Goal: Task Accomplishment & Management: Manage account settings

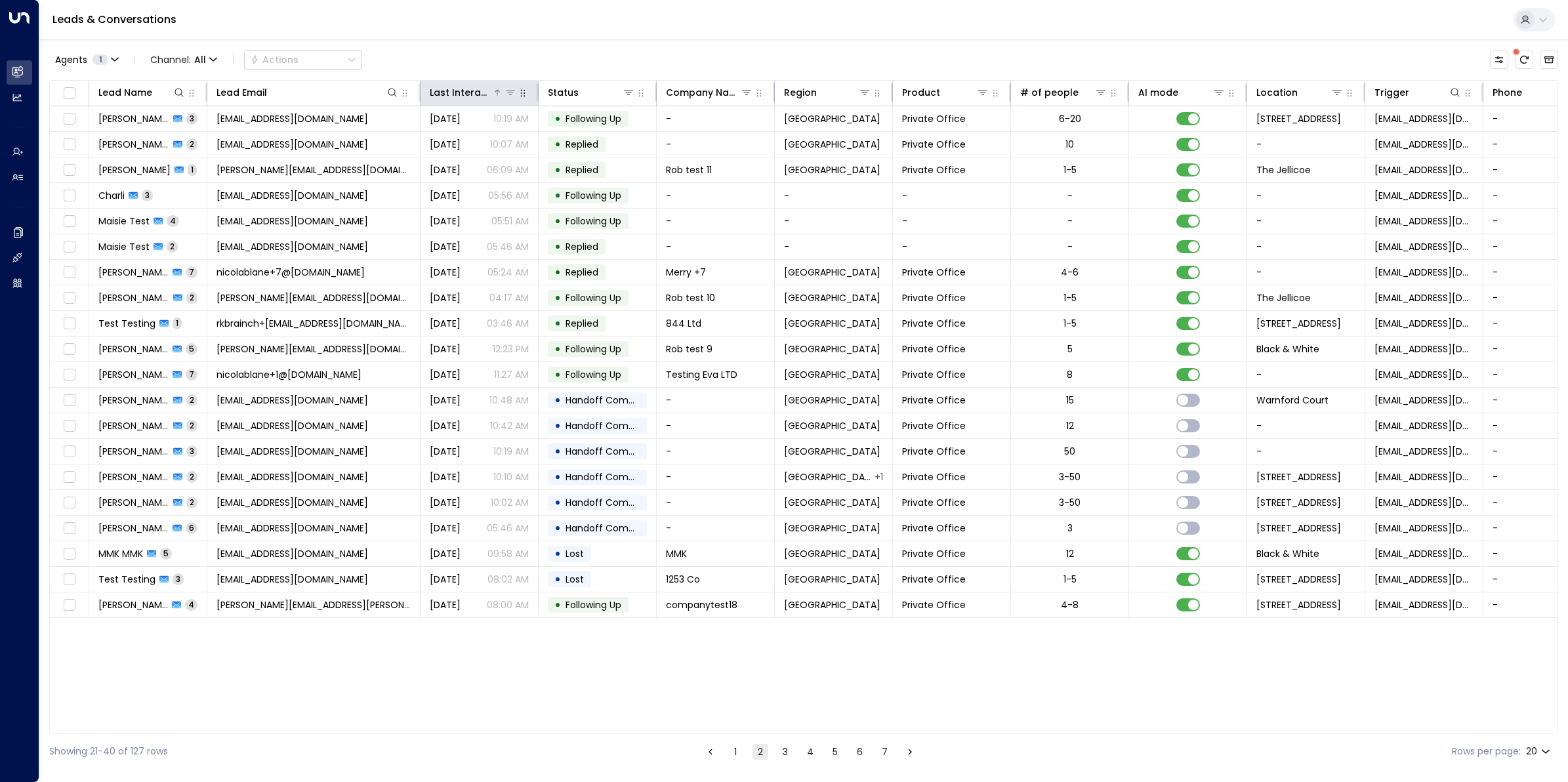
click at [477, 96] on div "Last Interacted" at bounding box center [461, 92] width 63 height 16
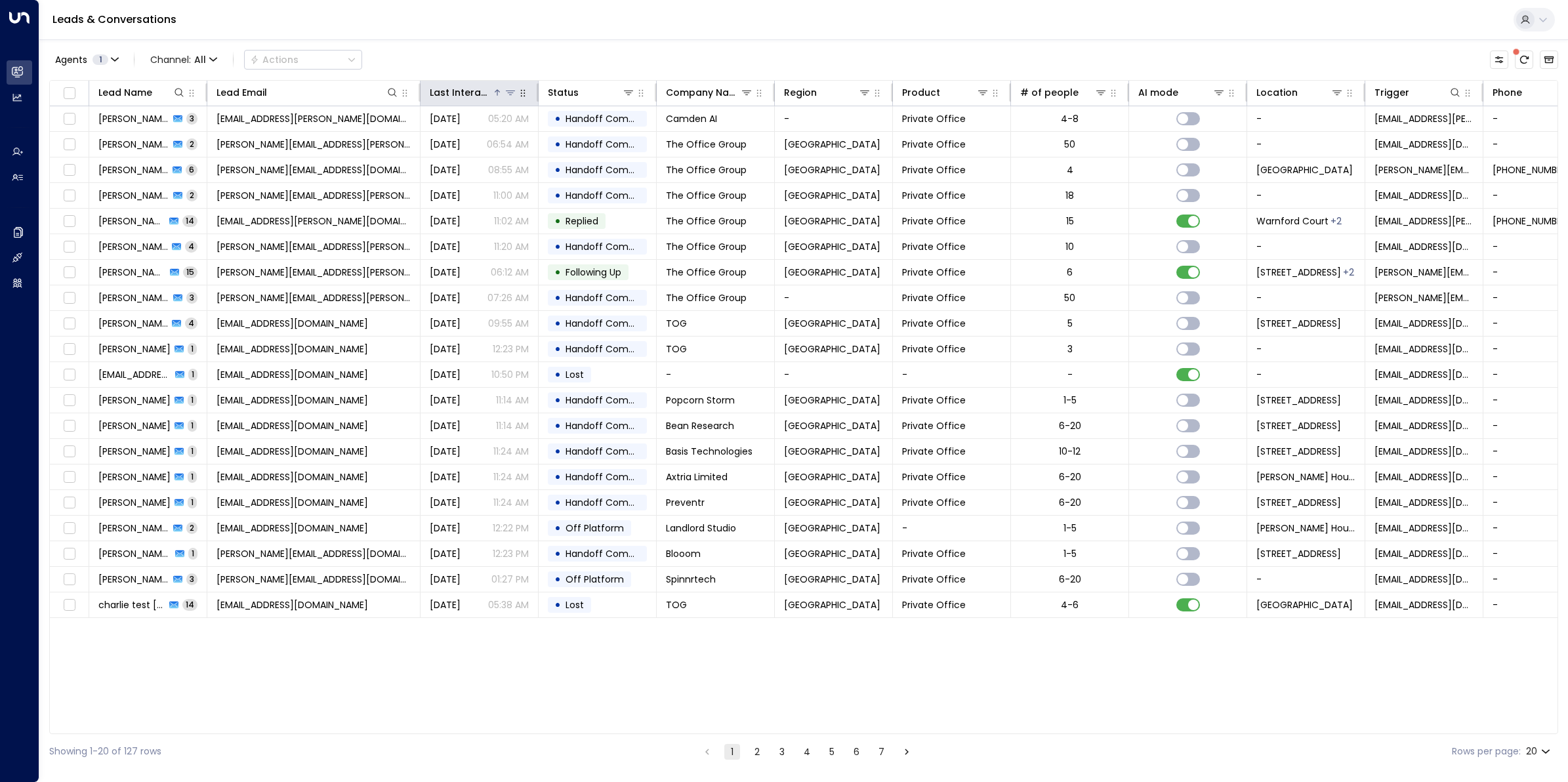
click at [476, 94] on div "Last Interacted" at bounding box center [461, 92] width 63 height 16
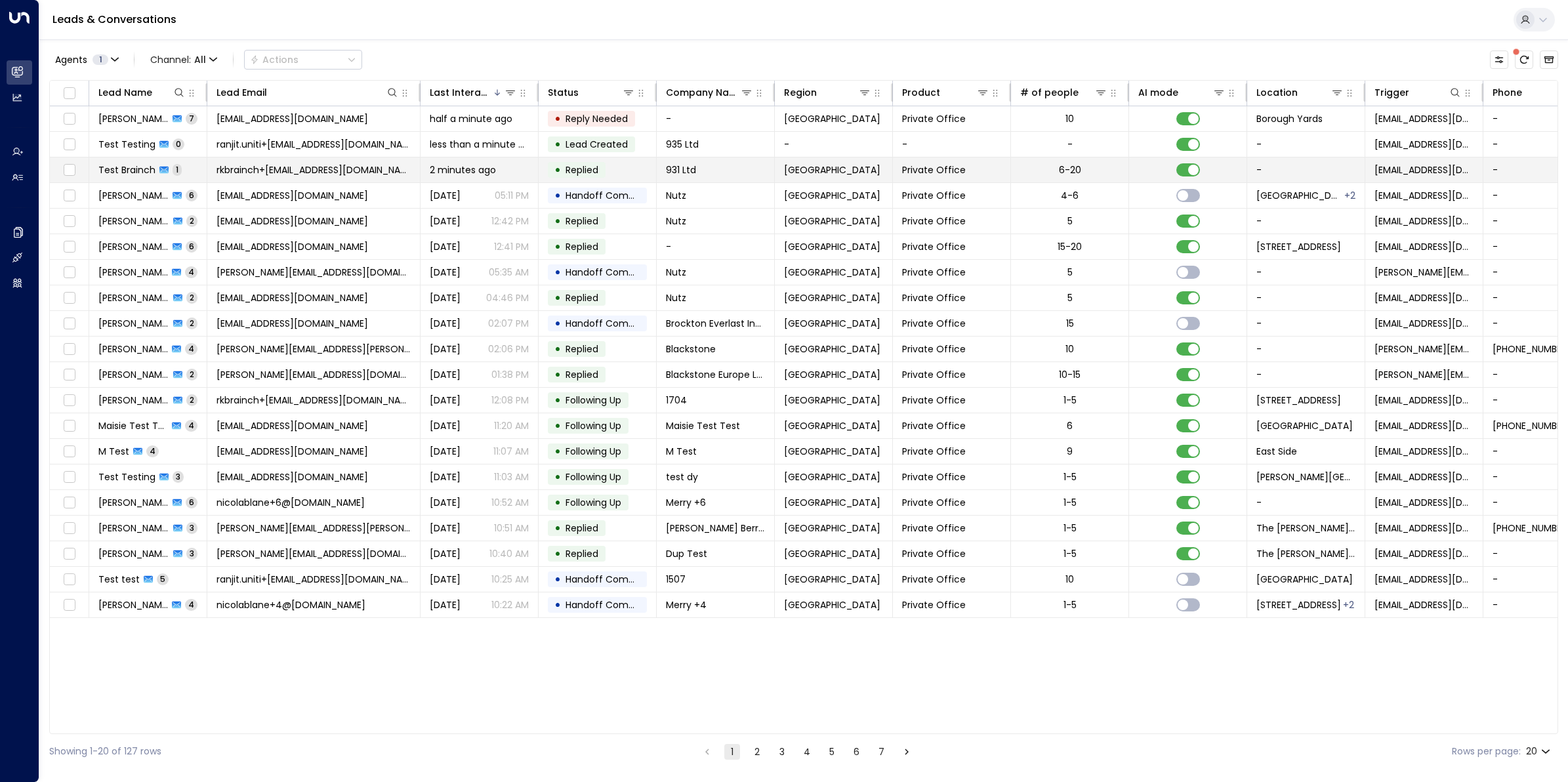
click at [128, 166] on span "Test Brainch" at bounding box center [126, 170] width 57 height 13
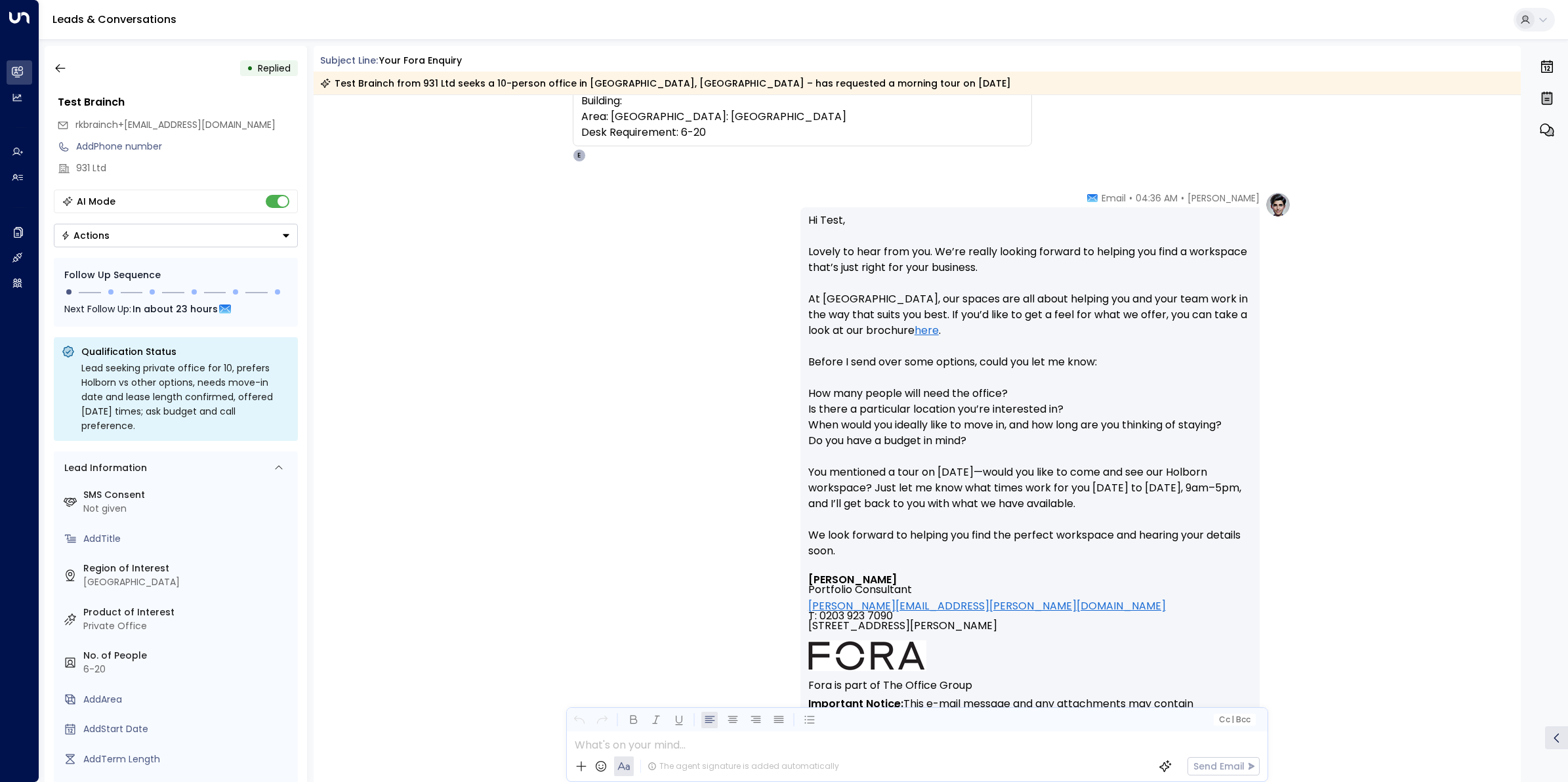
scroll to position [423, 0]
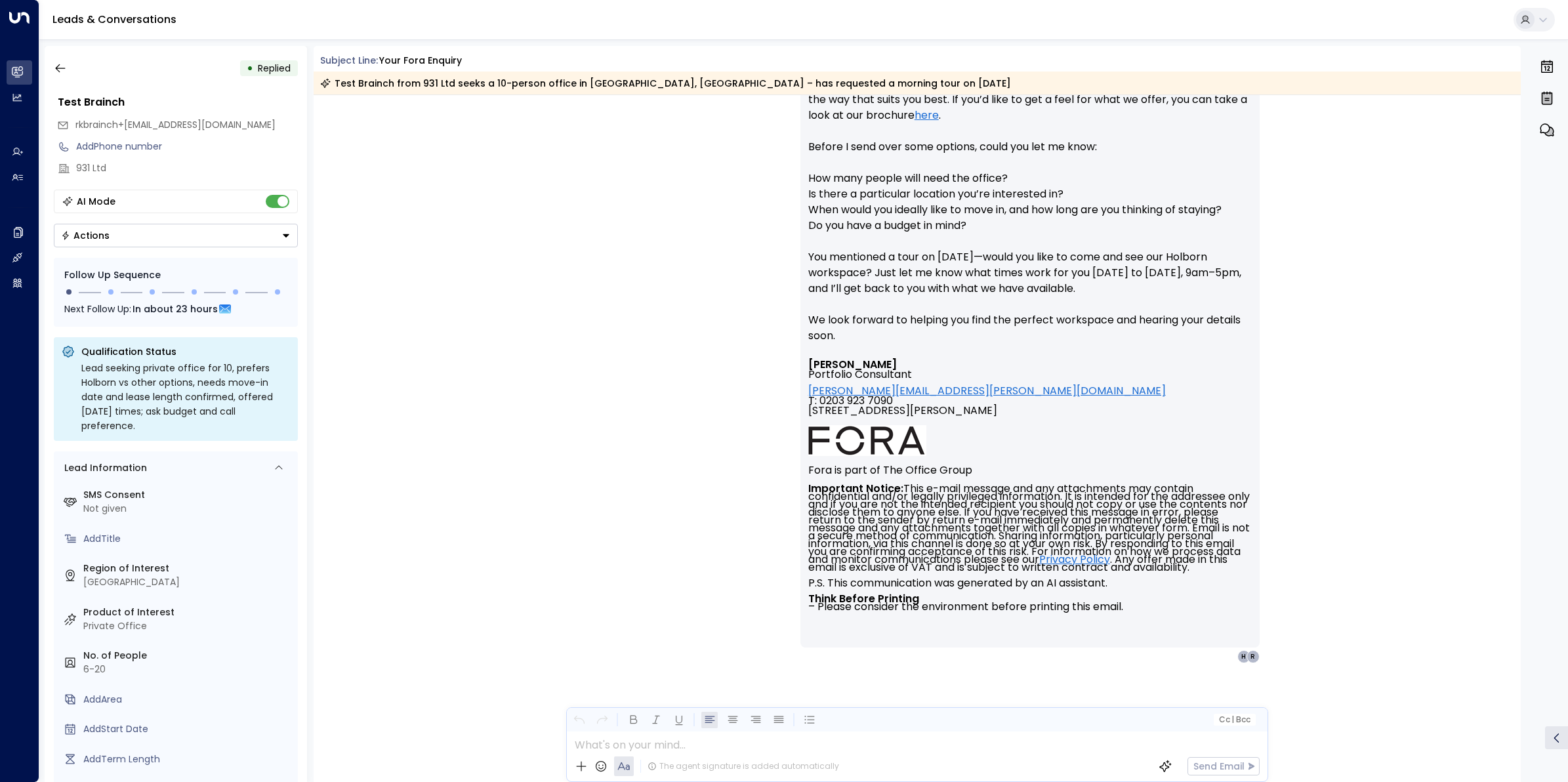
drag, startPoint x: 1550, startPoint y: 53, endPoint x: 1543, endPoint y: 56, distance: 7.6
click at [1550, 49] on div "0" at bounding box center [1546, 95] width 39 height 99
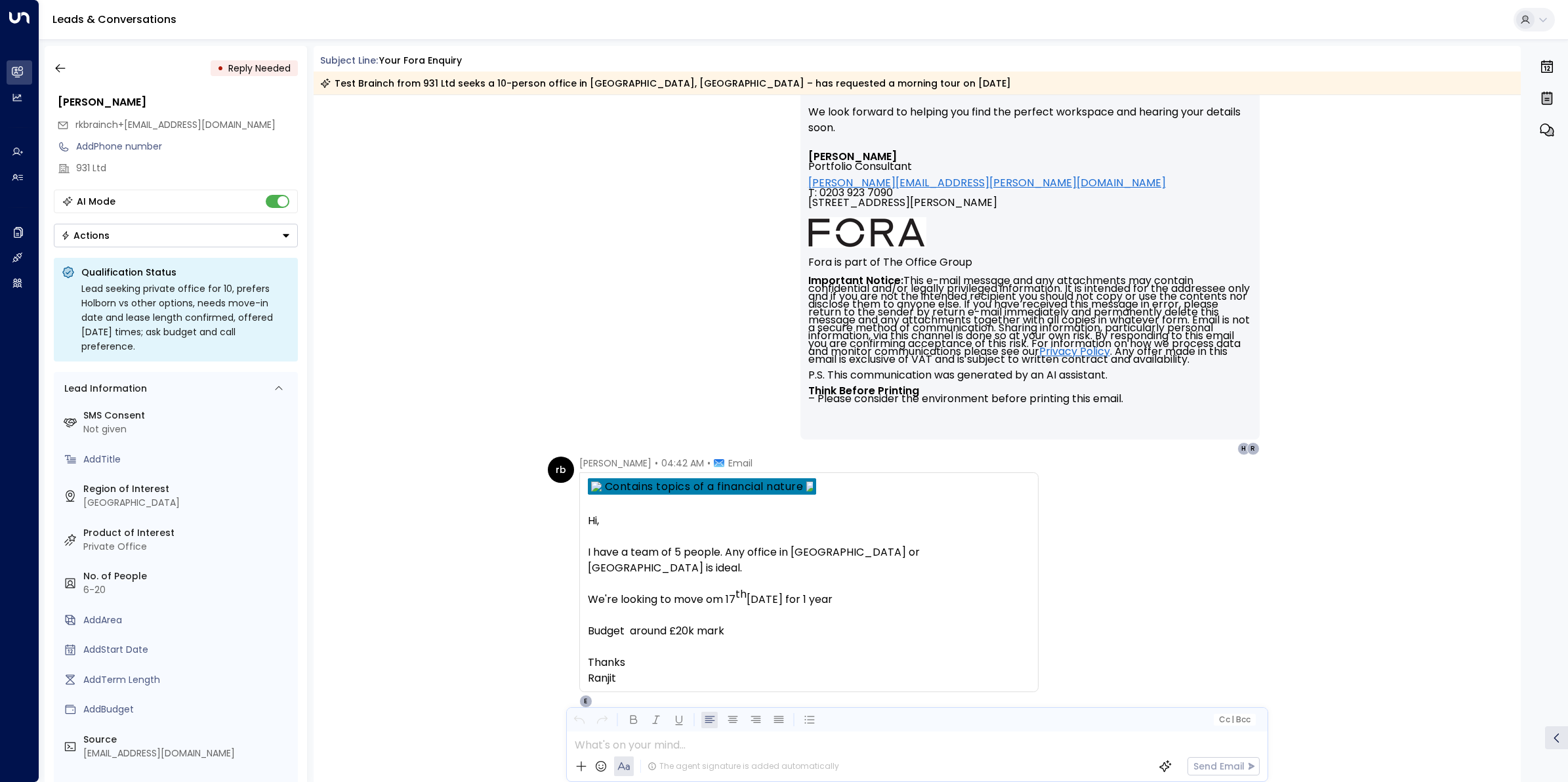
scroll to position [673, 0]
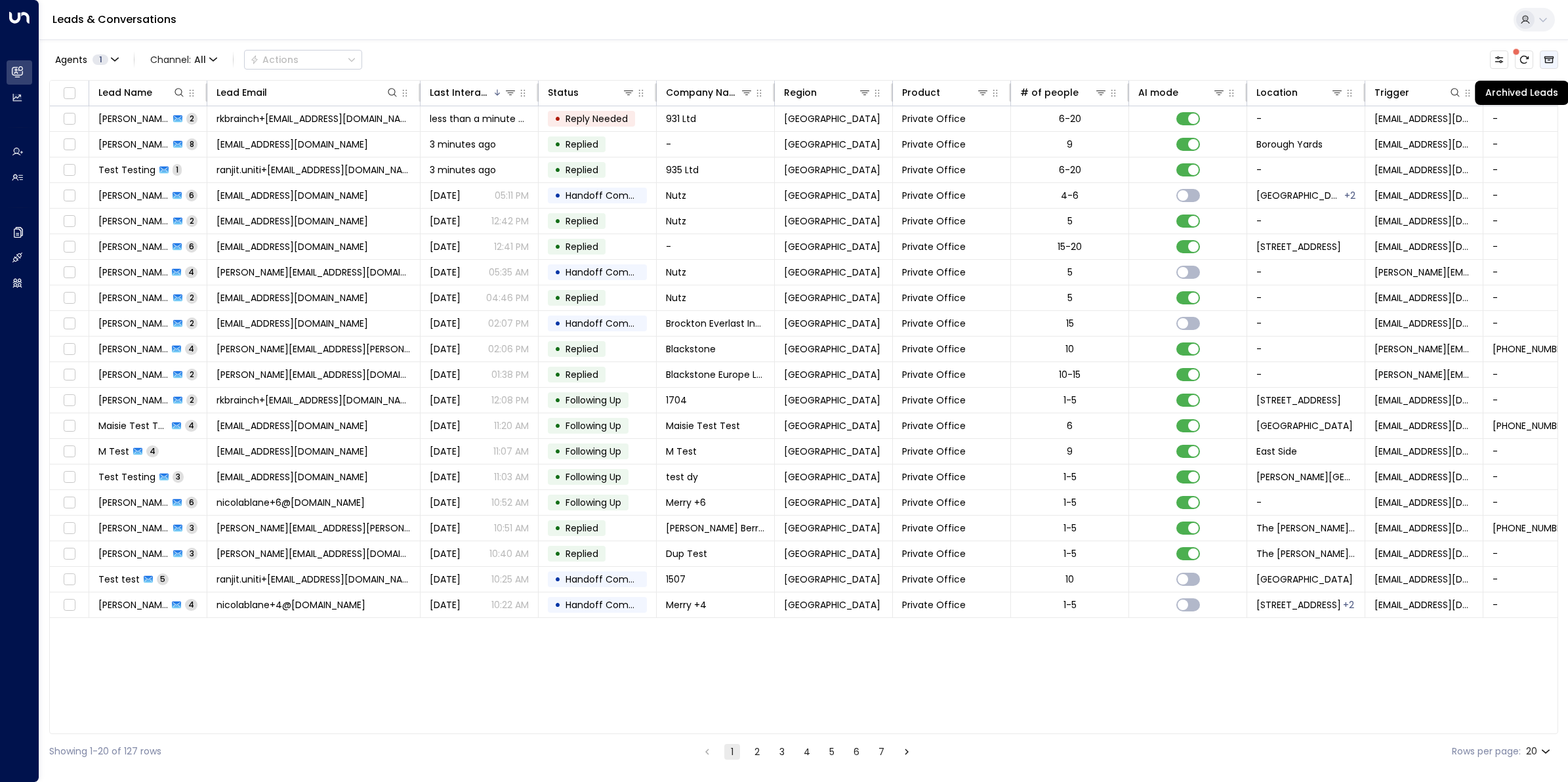
click at [1544, 56] on icon "Archived Leads" at bounding box center [1548, 60] width 11 height 11
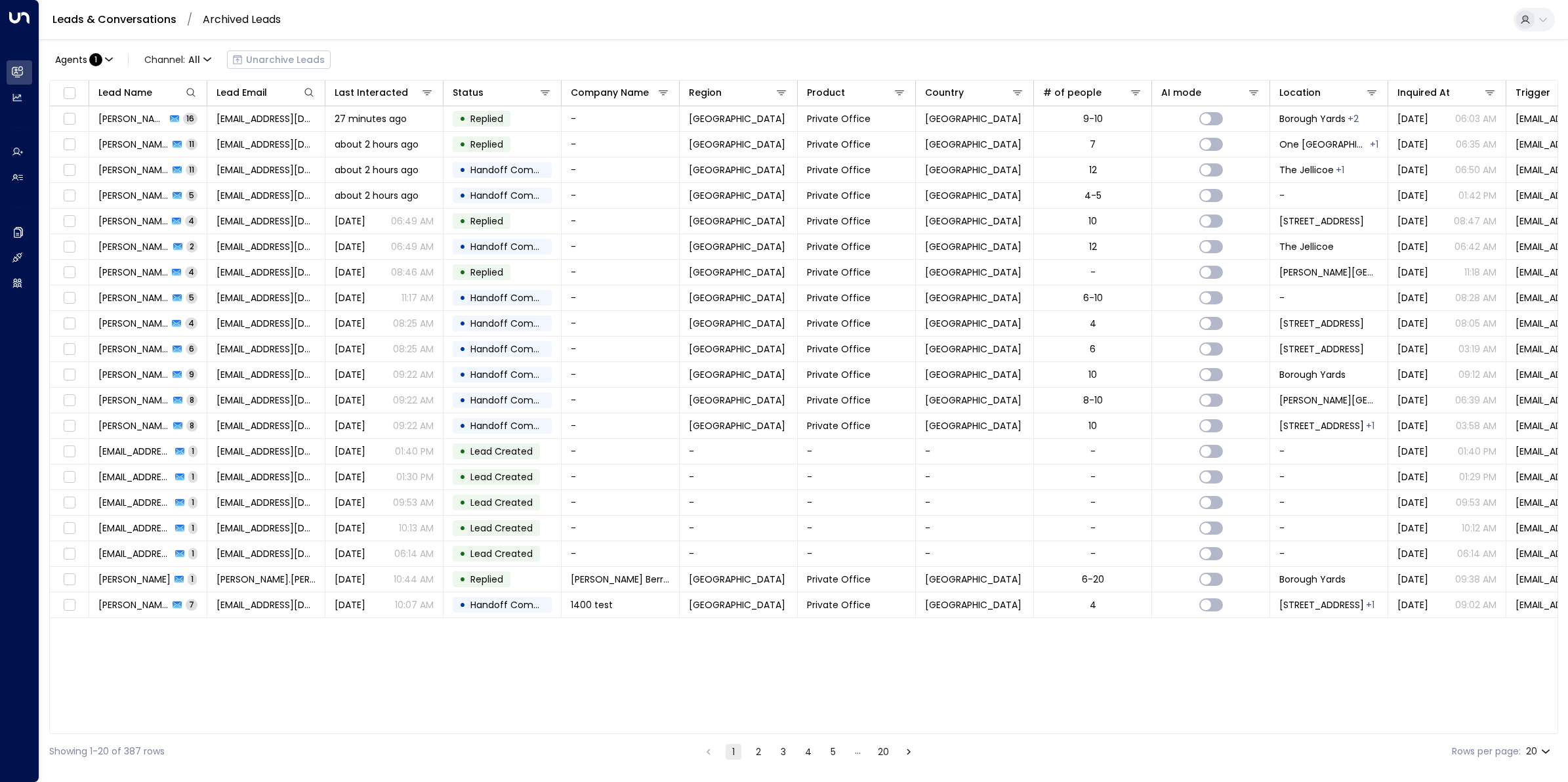
click at [751, 749] on button "2" at bounding box center [758, 753] width 16 height 16
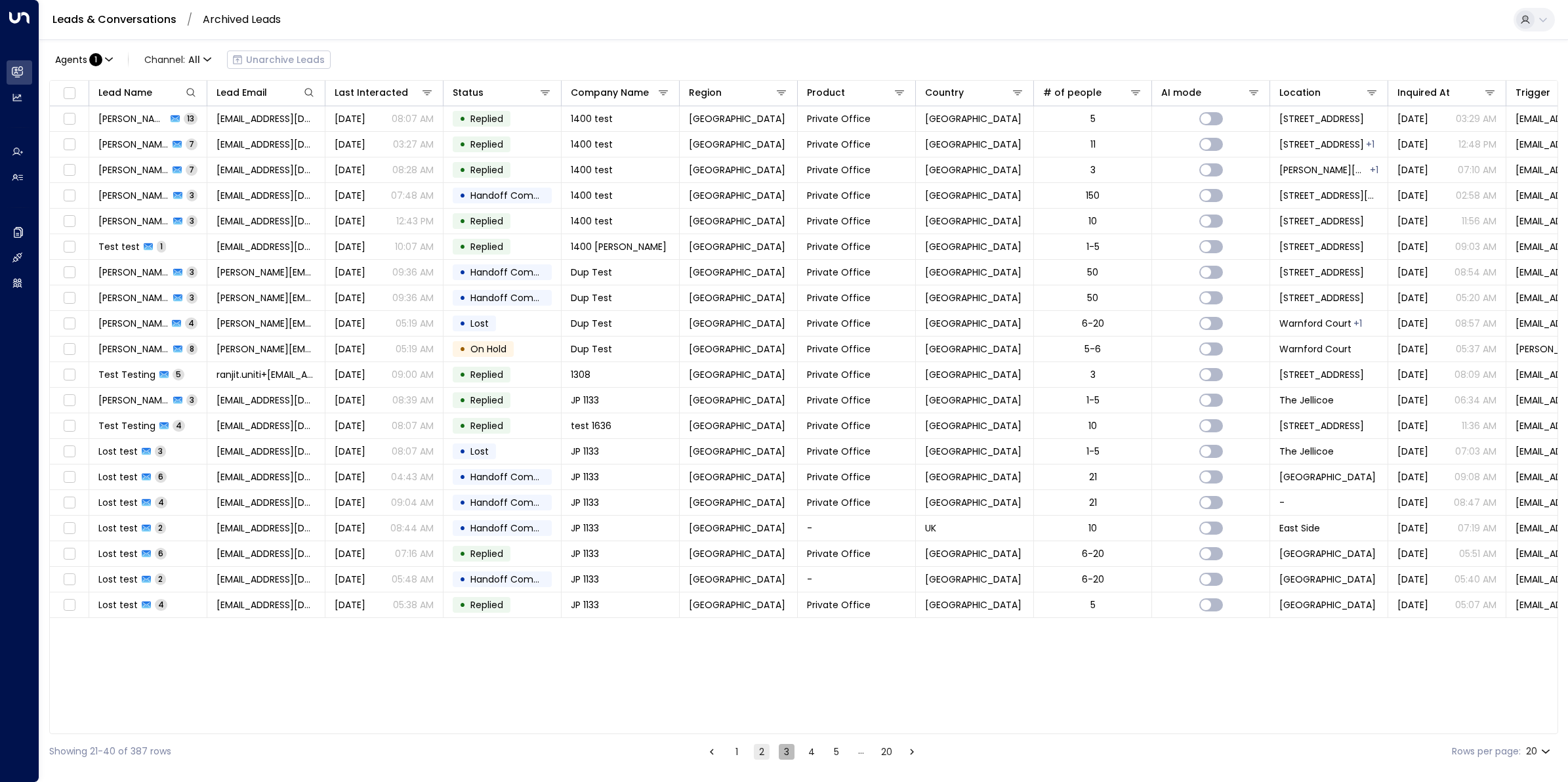
click at [780, 755] on button "3" at bounding box center [786, 753] width 16 height 16
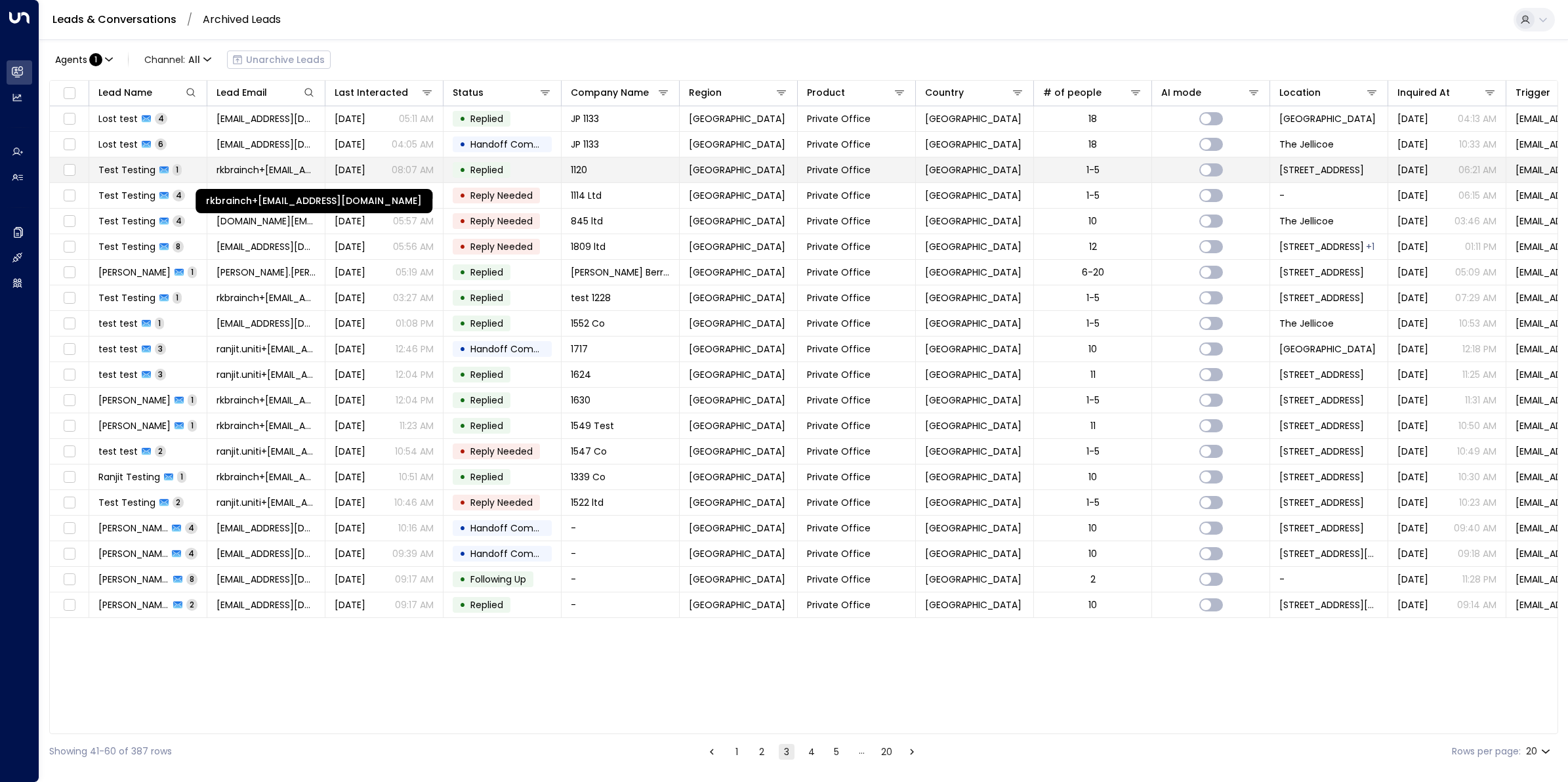
click at [247, 165] on span "rkbrainch+1120@live.co.uk" at bounding box center [265, 170] width 99 height 13
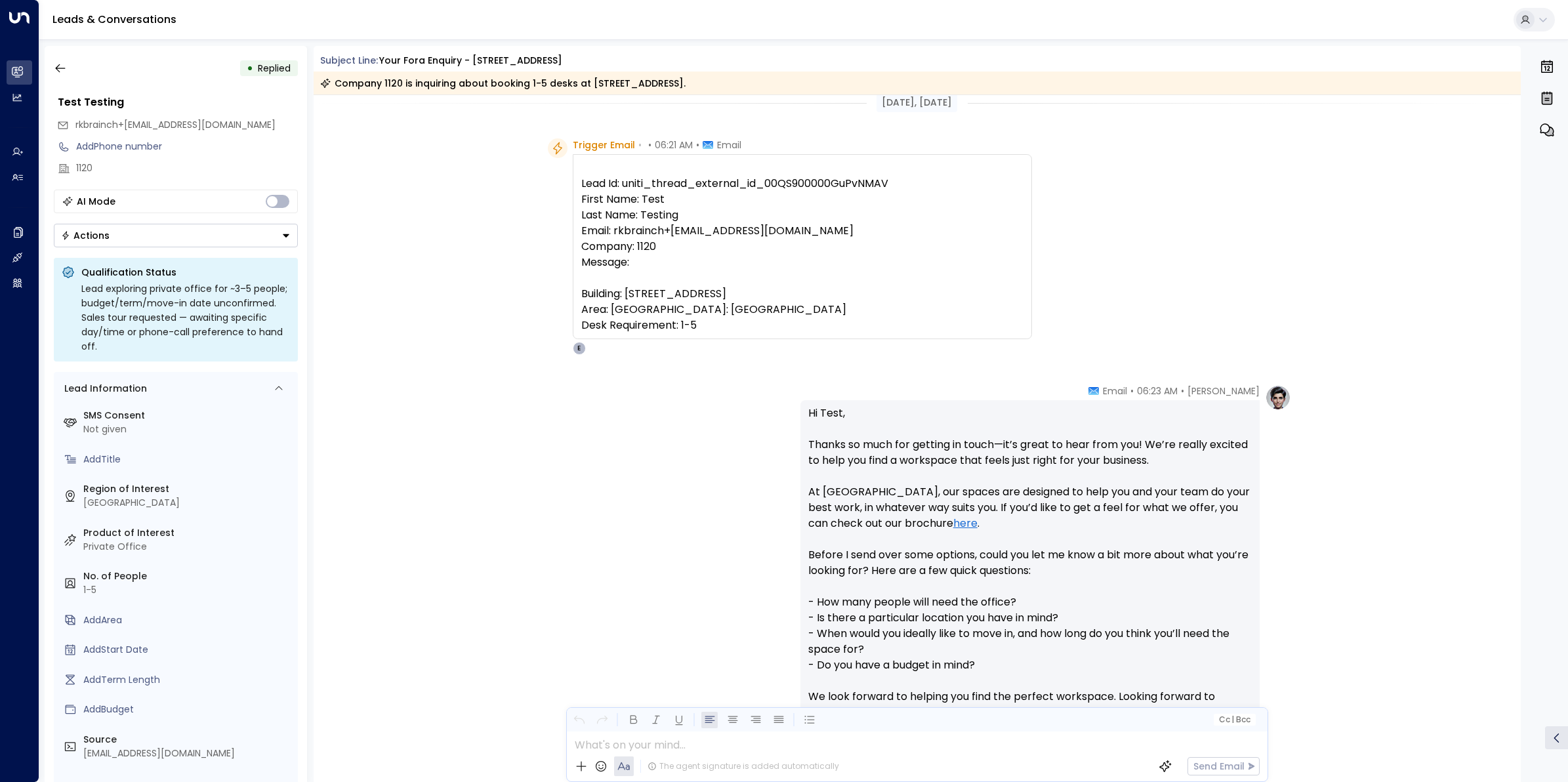
scroll to position [179, 0]
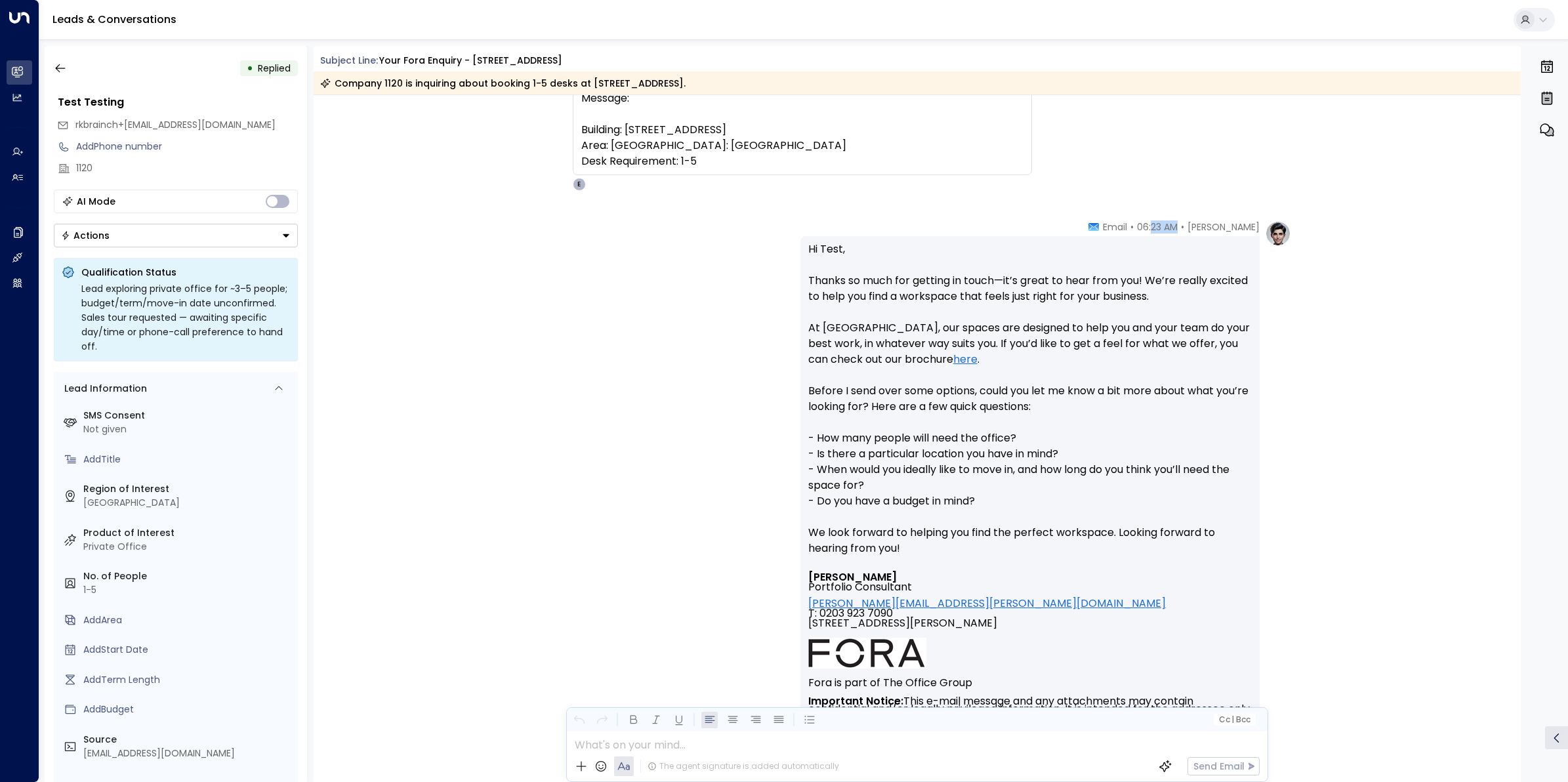
drag, startPoint x: 1183, startPoint y: 223, endPoint x: 1156, endPoint y: 223, distance: 27.0
click at [1156, 223] on div "Eva Fitzgerald • 06:23 AM • Email" at bounding box center [1173, 226] width 171 height 13
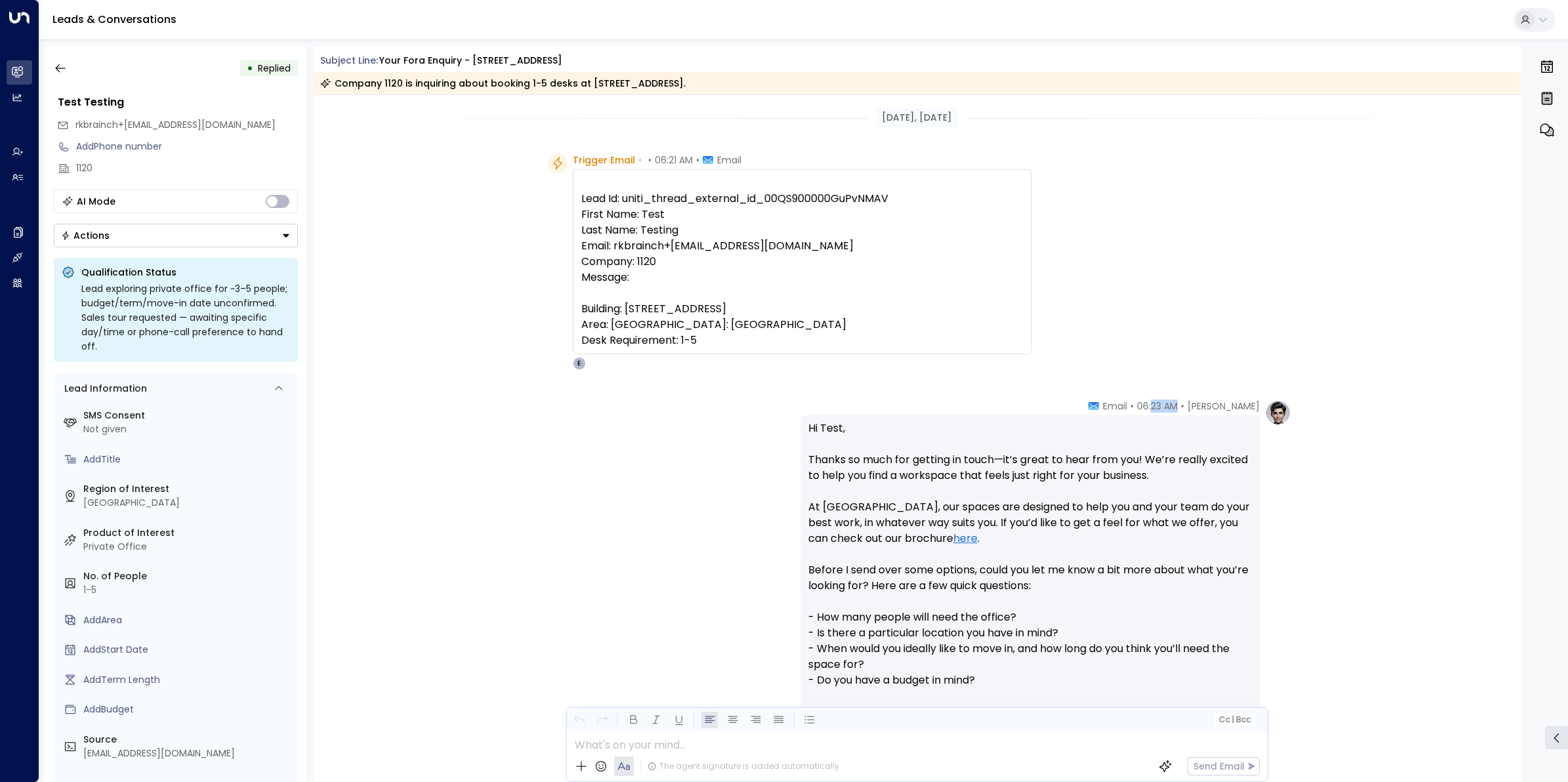
scroll to position [82, 0]
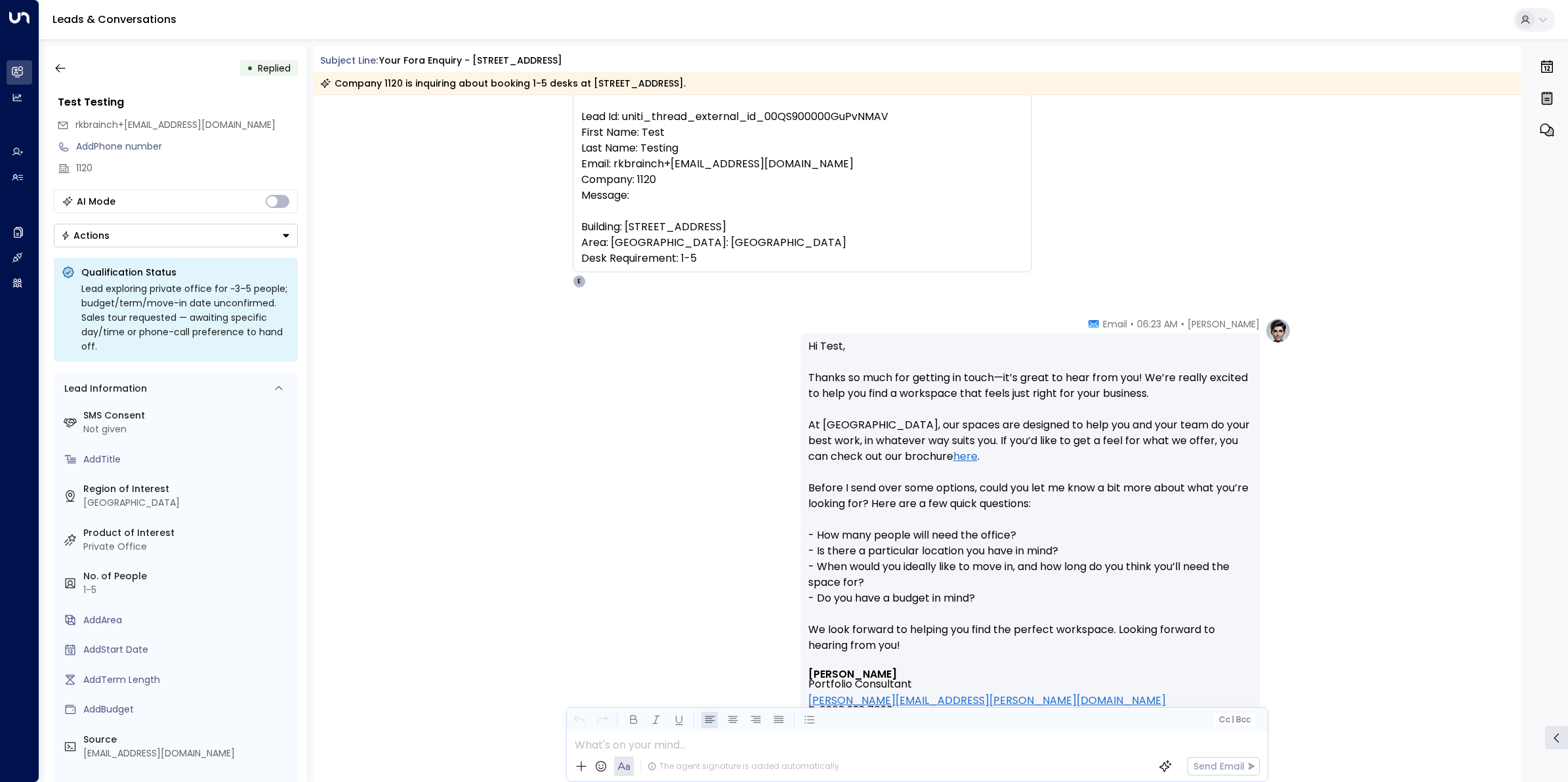
click at [1206, 268] on div "Trigger Email • • 06:21 AM • Email Lead Id: uniti_thread_external_id_00QS900000…" at bounding box center [919, 179] width 743 height 217
drag, startPoint x: 782, startPoint y: 170, endPoint x: 615, endPoint y: 158, distance: 167.4
click at [615, 158] on pre "Lead Id: uniti_thread_external_id_00QS900000GuPvNMAV First Name: Test Last Name…" at bounding box center [801, 187] width 442 height 158
copy pre "rkbrainch+1120@live.co.uk"
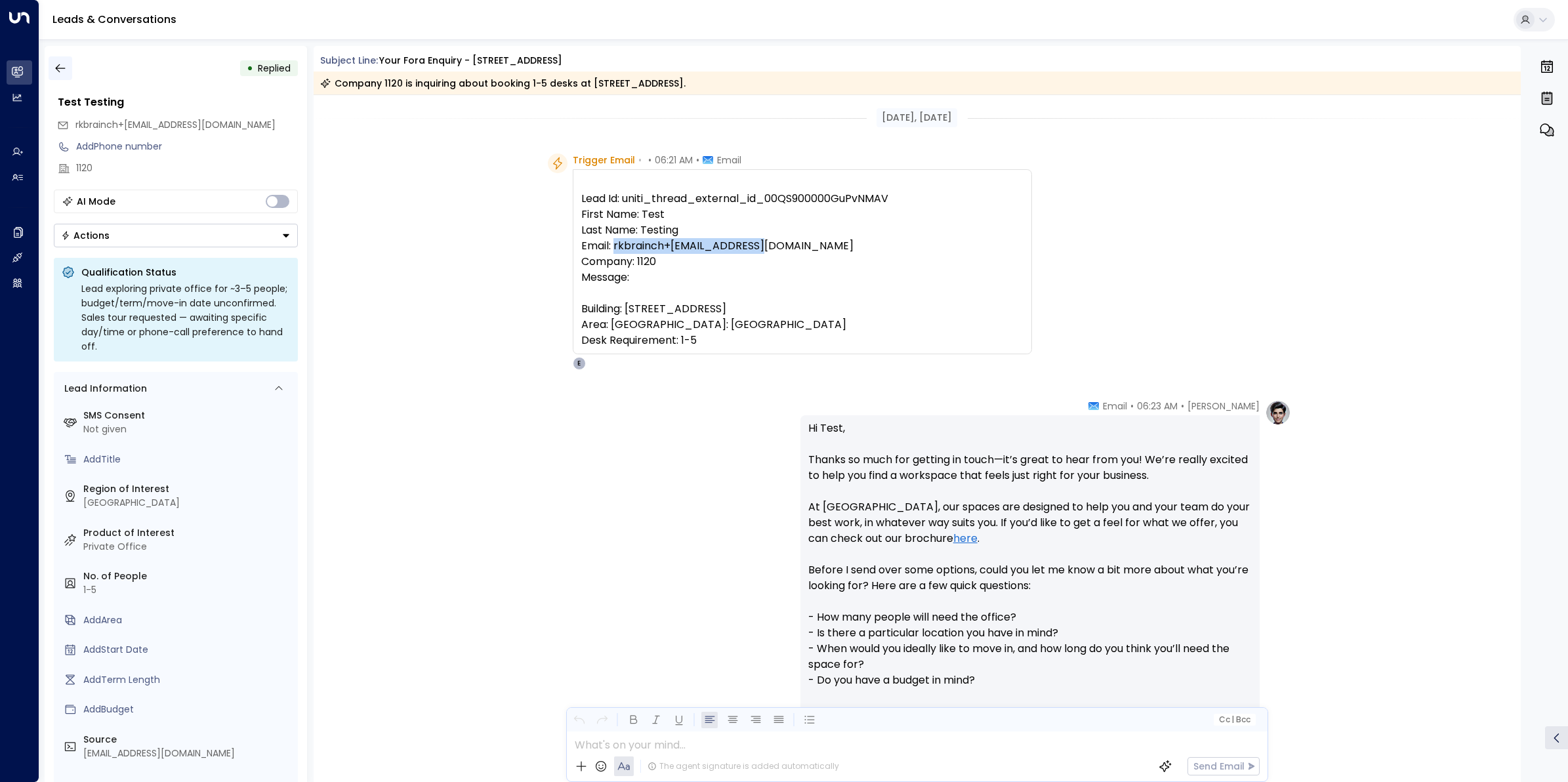
click at [54, 66] on icon "button" at bounding box center [60, 68] width 13 height 13
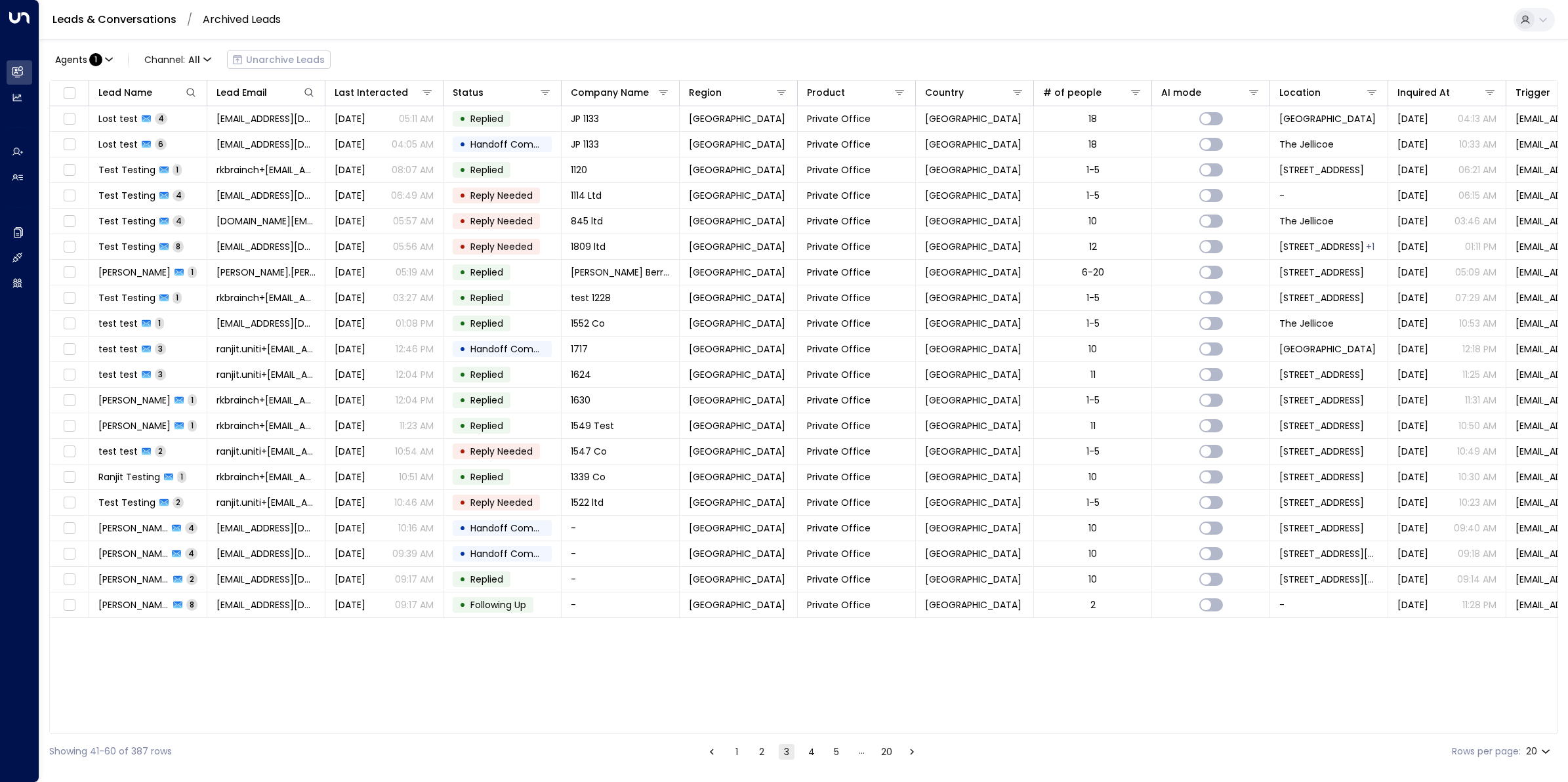
drag, startPoint x: 490, startPoint y: 49, endPoint x: 460, endPoint y: 49, distance: 30.0
click at [490, 49] on div "Agents : 1 Channel: All Unarchive Leads" at bounding box center [803, 60] width 1508 height 27
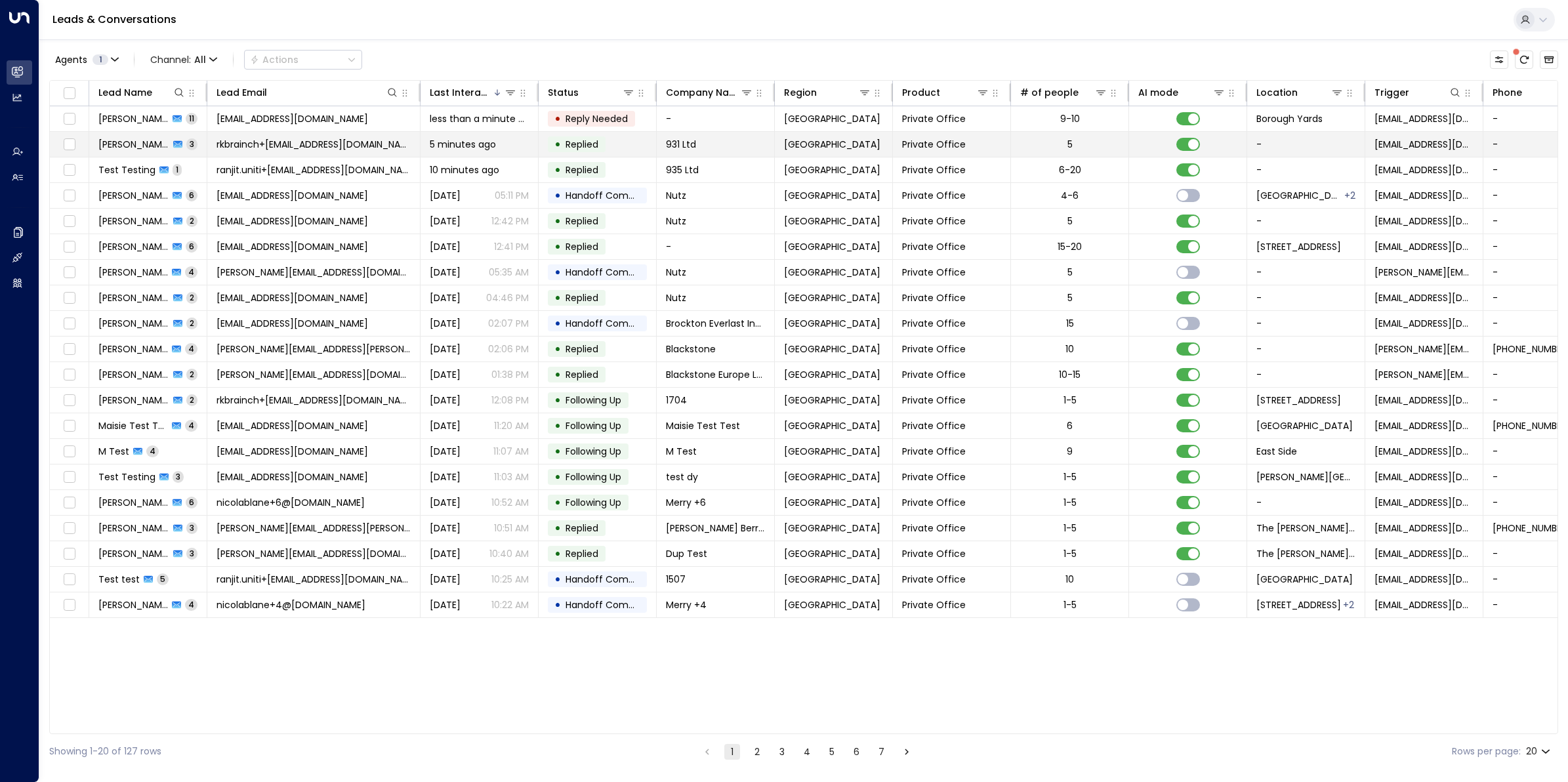
click at [262, 141] on span "rkbrainch+[EMAIL_ADDRESS][DOMAIN_NAME]" at bounding box center [313, 144] width 194 height 13
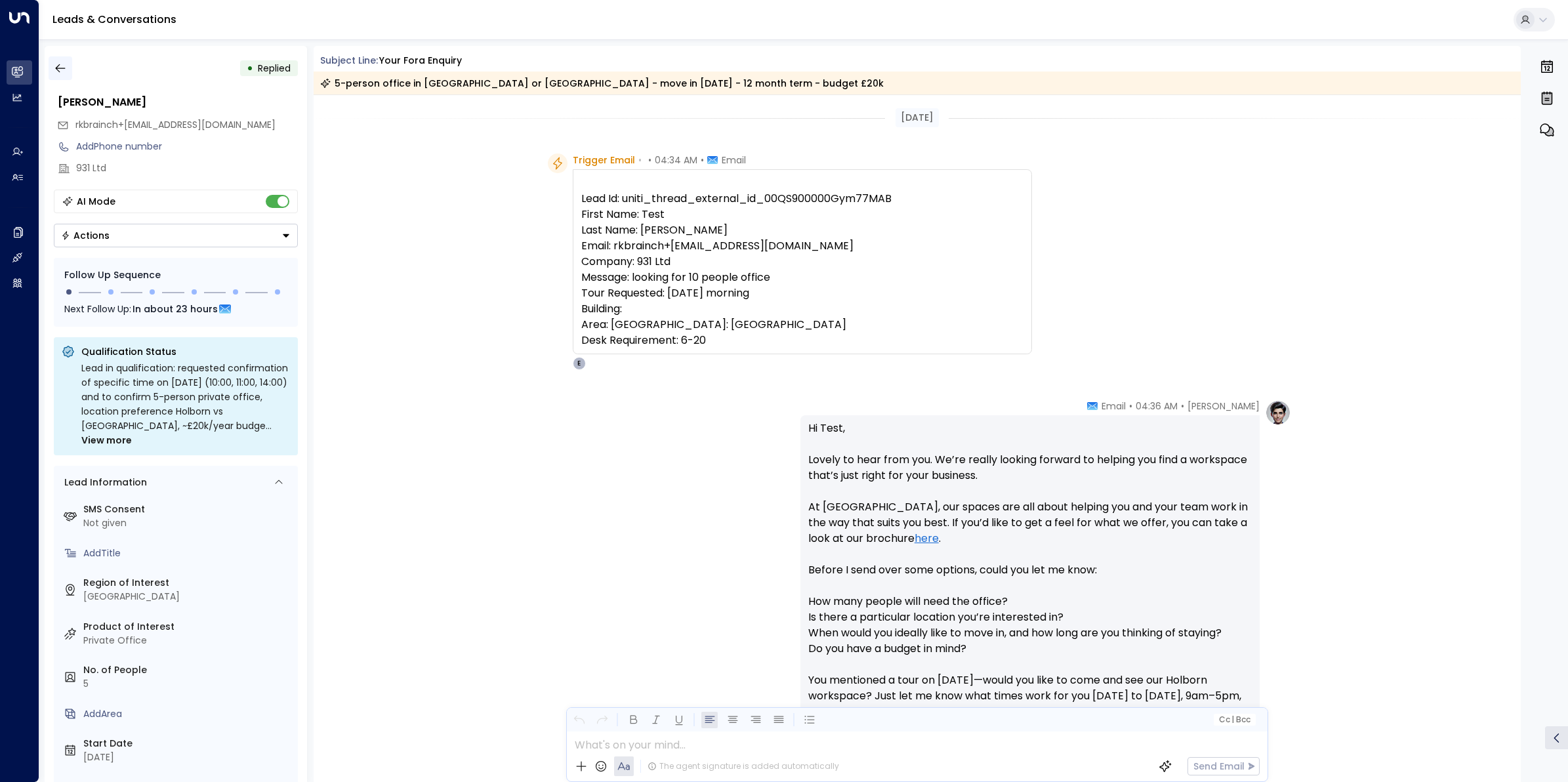
click at [60, 70] on icon "button" at bounding box center [60, 68] width 13 height 13
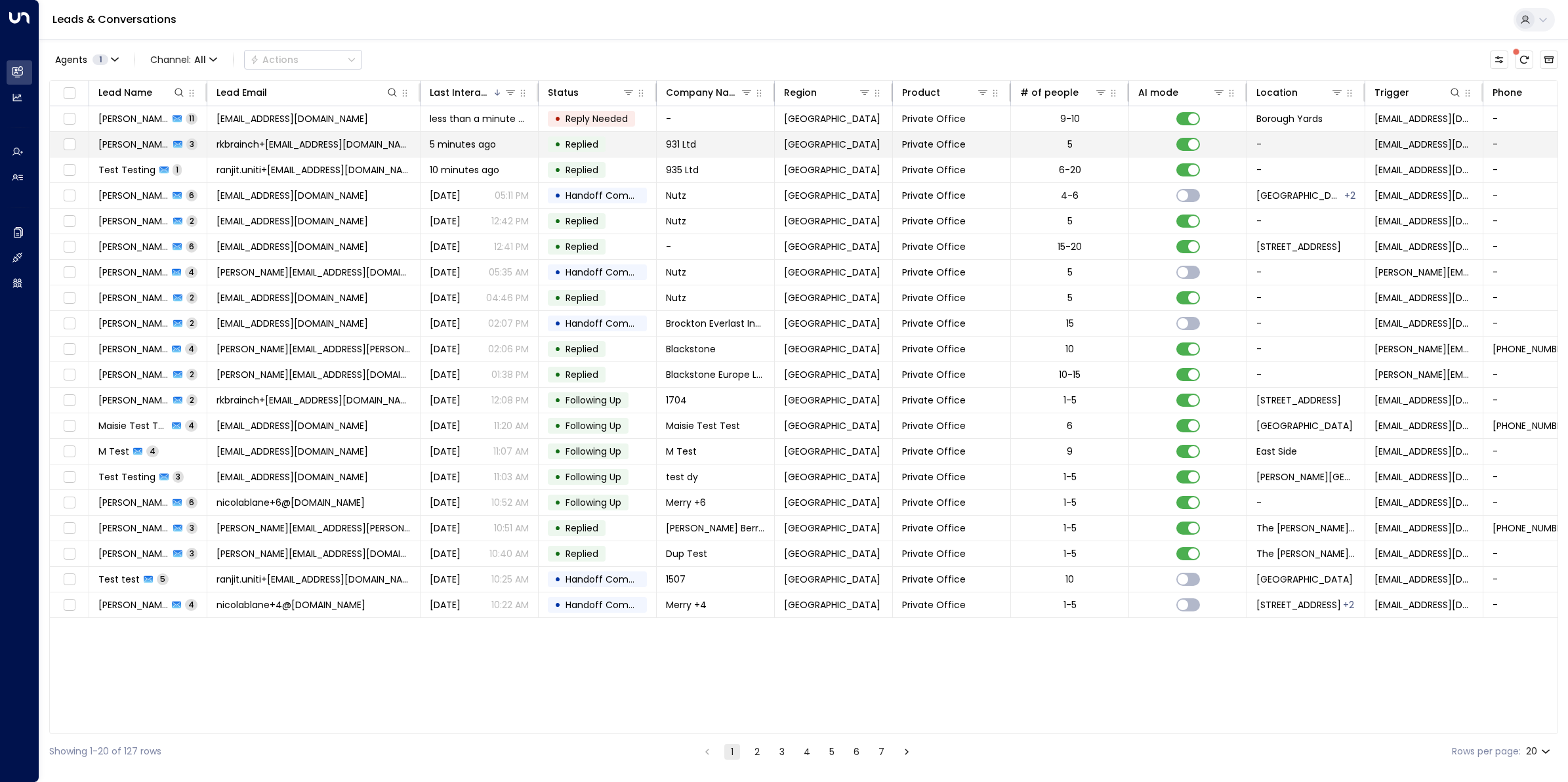
click at [254, 140] on span "rkbrainch+[EMAIL_ADDRESS][DOMAIN_NAME]" at bounding box center [313, 144] width 194 height 13
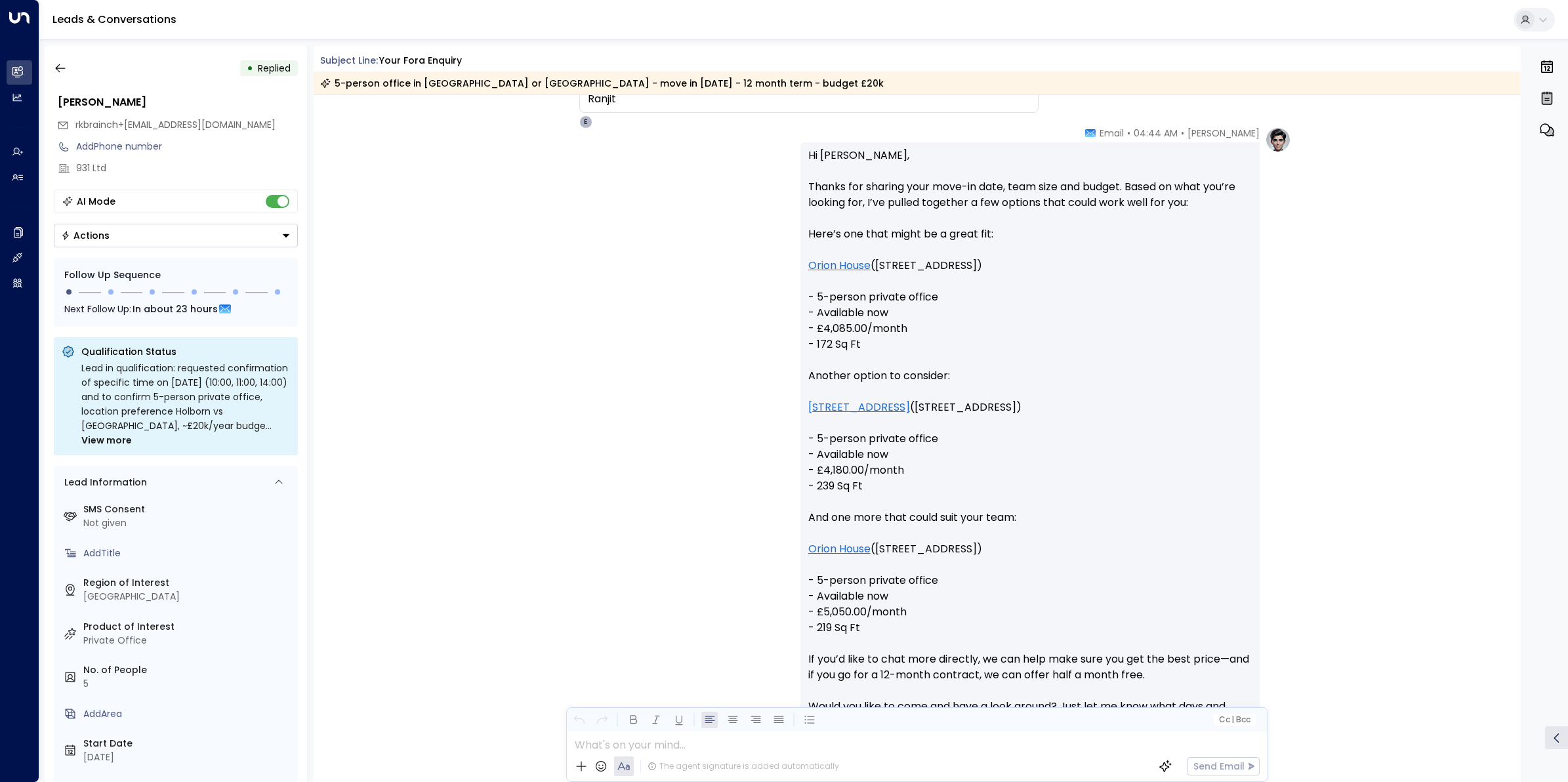
scroll to position [1211, 0]
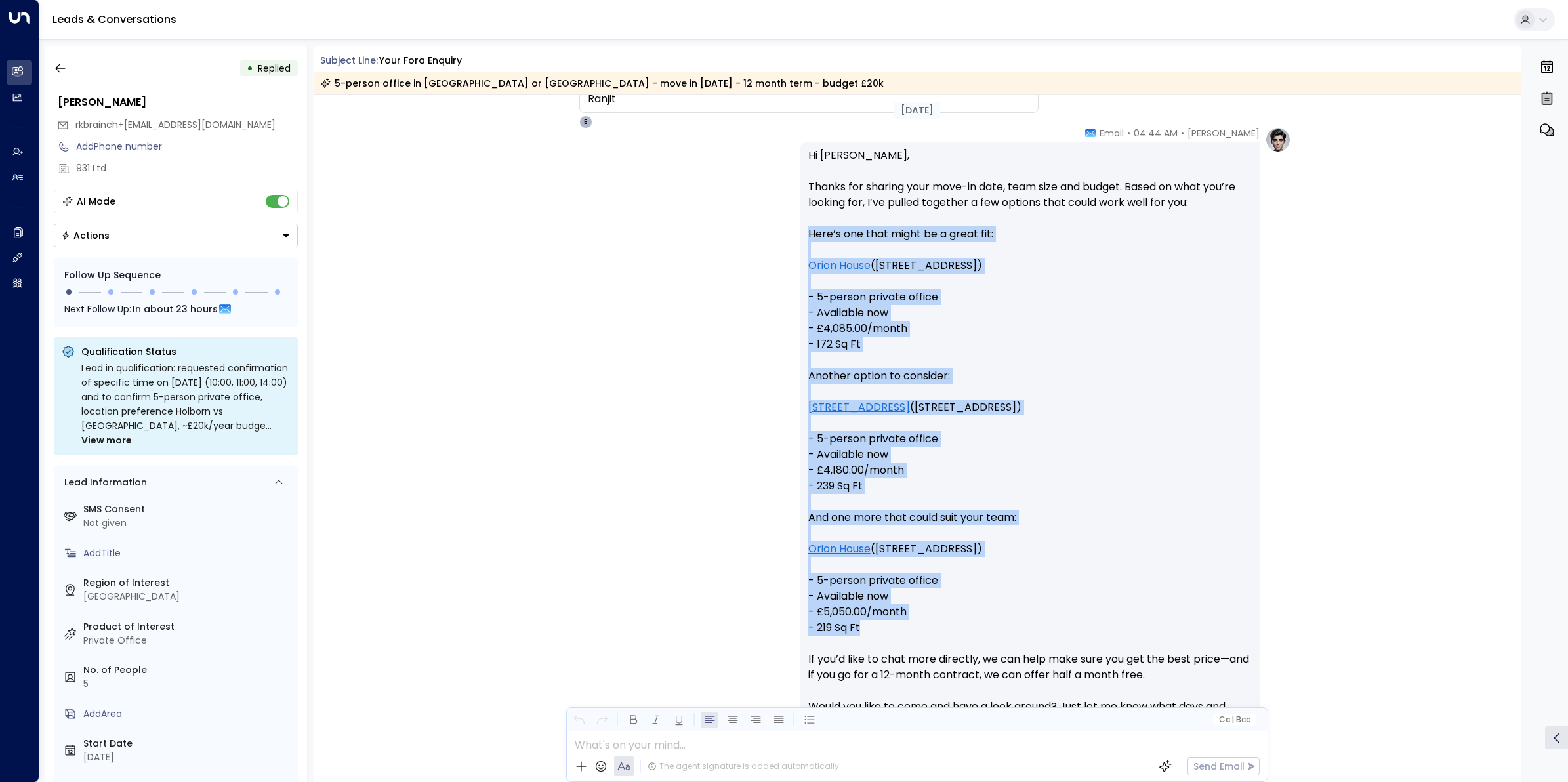
drag, startPoint x: 846, startPoint y: 476, endPoint x: 801, endPoint y: 235, distance: 245.2
click at [801, 235] on div "Hi Ranjit, Thanks for sharing your move-in date, team size and budget. Based on…" at bounding box center [1029, 611] width 459 height 939
click at [55, 62] on icon "button" at bounding box center [60, 68] width 13 height 13
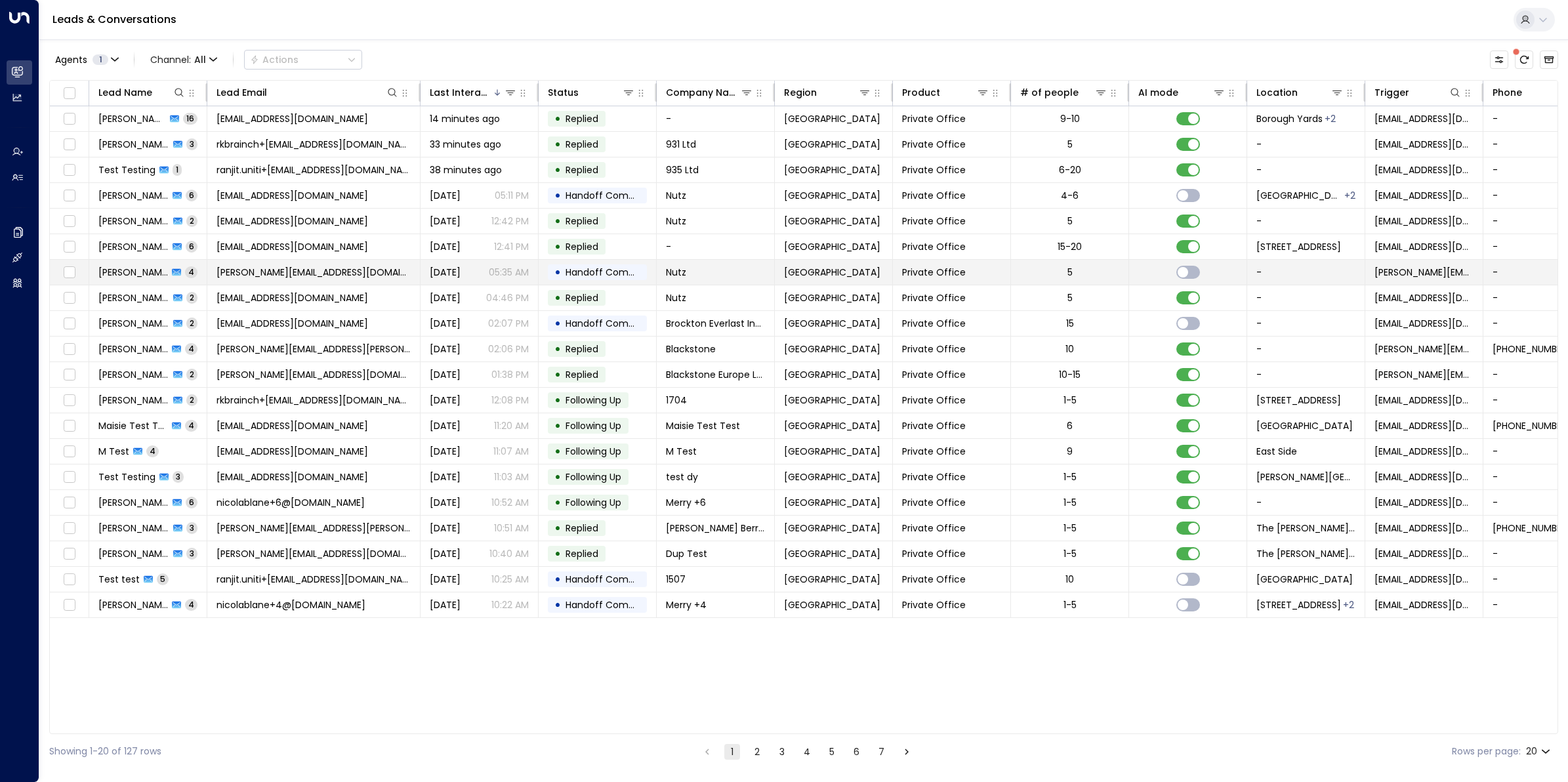
click at [279, 275] on span "[PERSON_NAME][EMAIL_ADDRESS][DOMAIN_NAME]" at bounding box center [313, 271] width 194 height 13
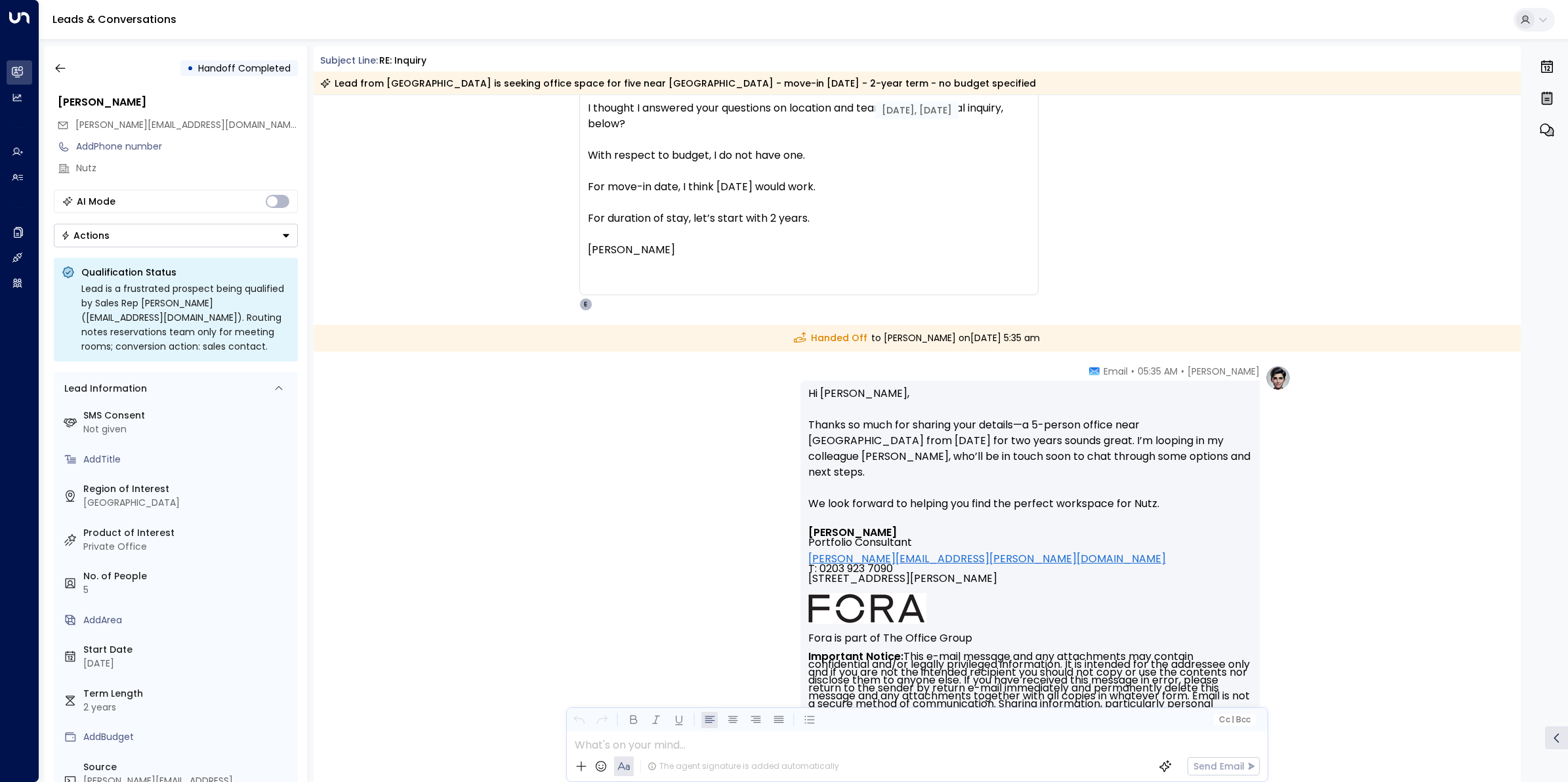
scroll to position [1394, 0]
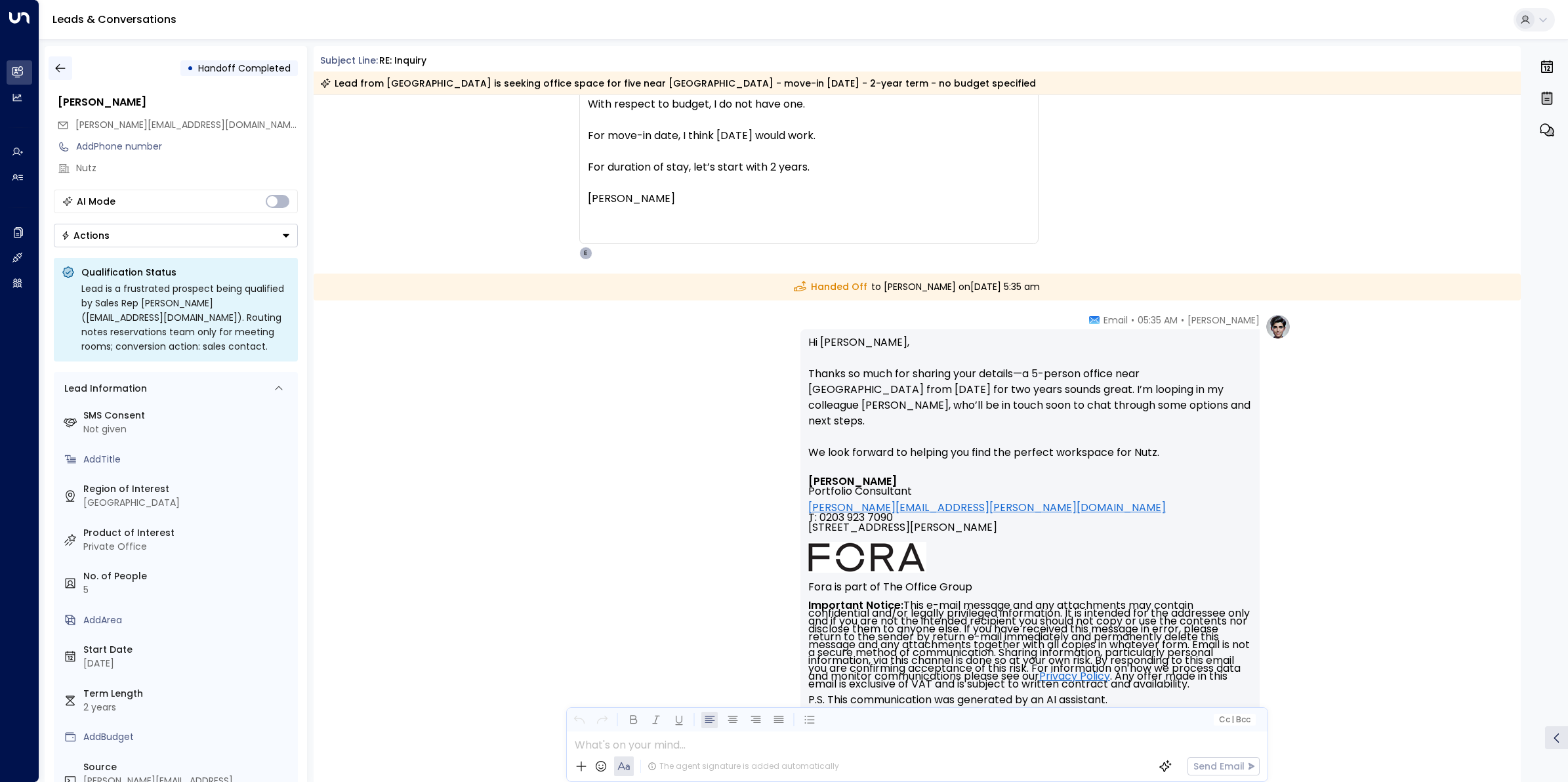
click at [60, 66] on icon "button" at bounding box center [60, 68] width 13 height 13
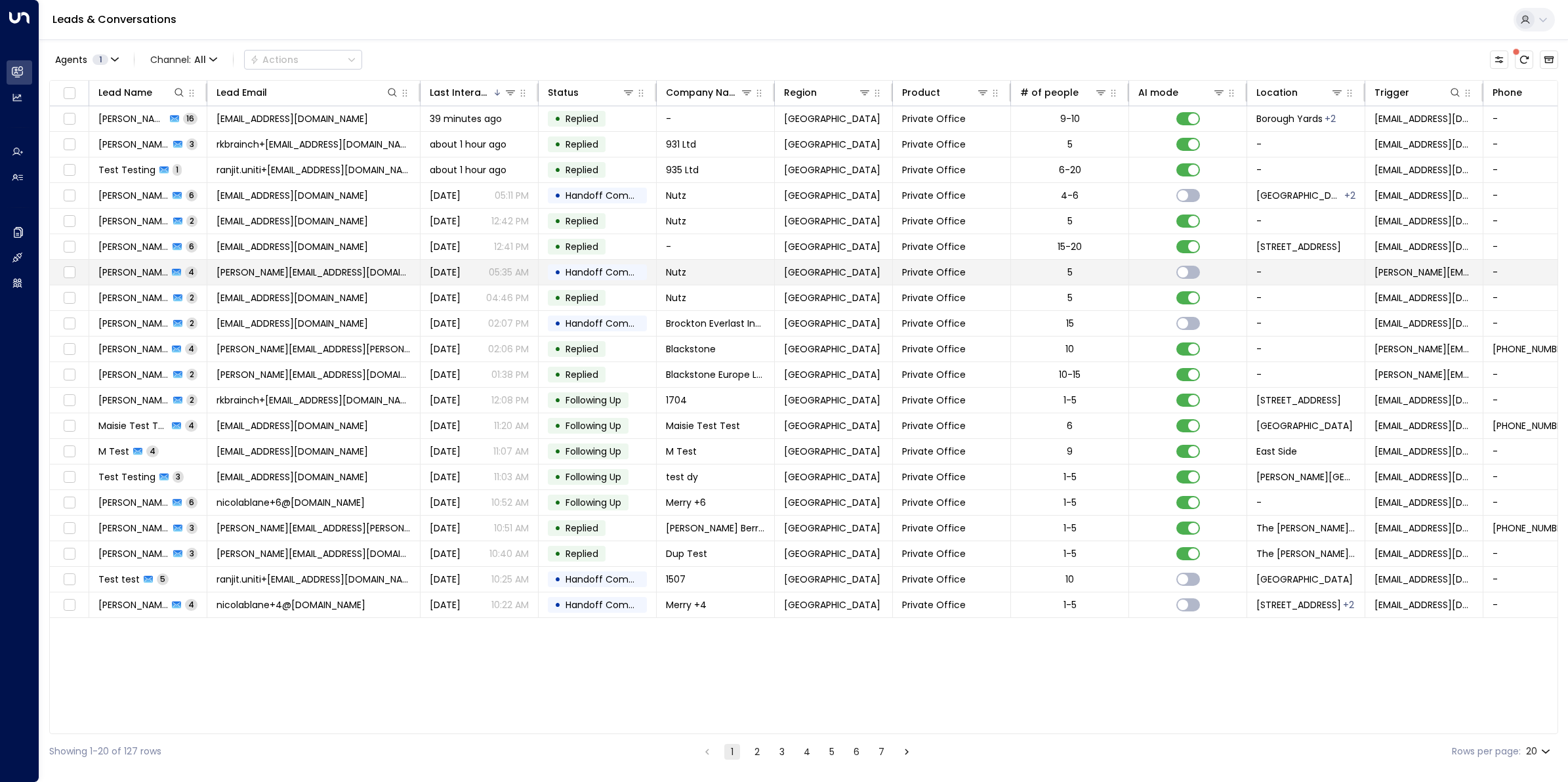
click at [287, 271] on span "[PERSON_NAME][EMAIL_ADDRESS][DOMAIN_NAME]" at bounding box center [313, 271] width 194 height 13
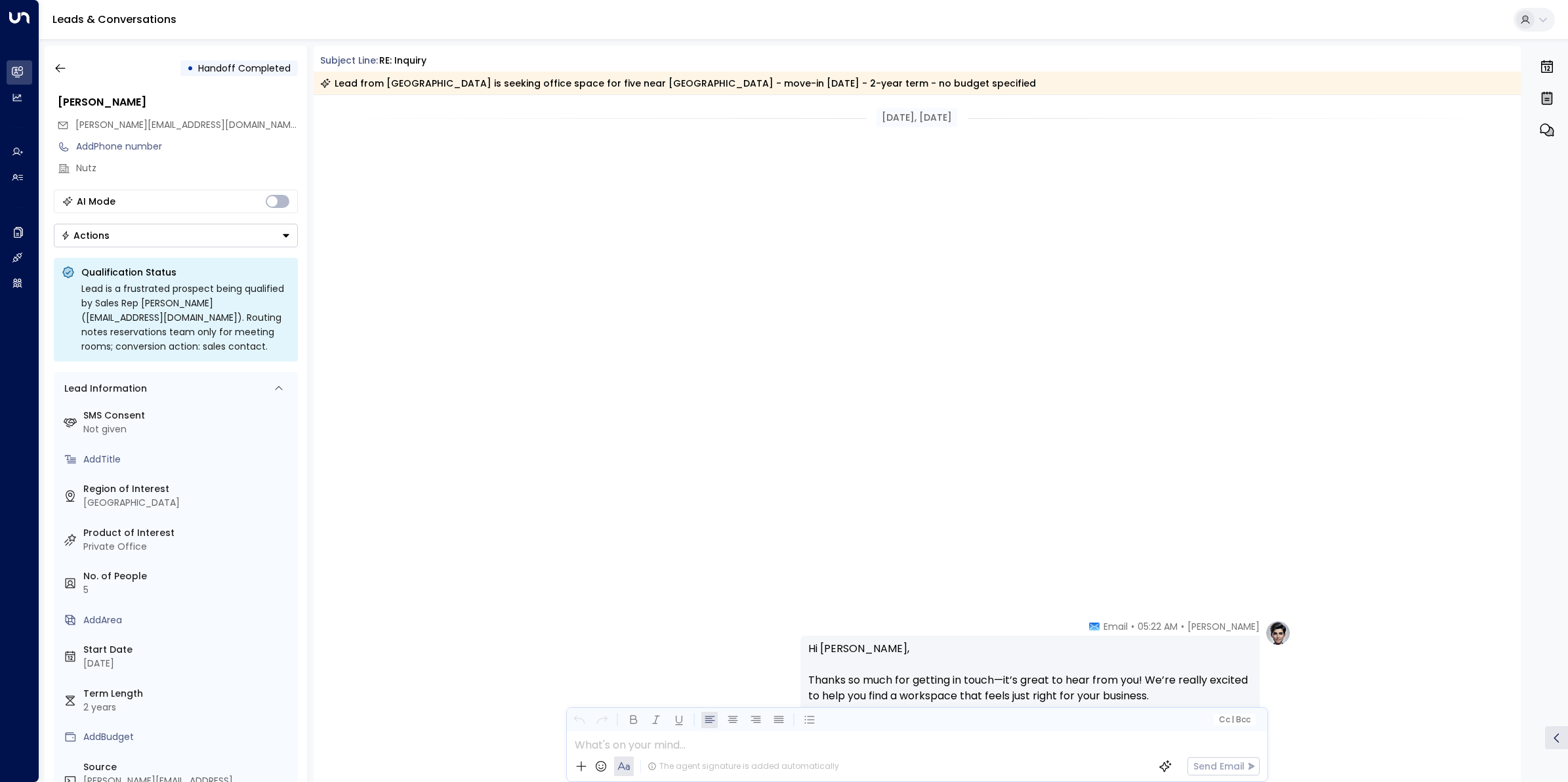
scroll to position [1346, 0]
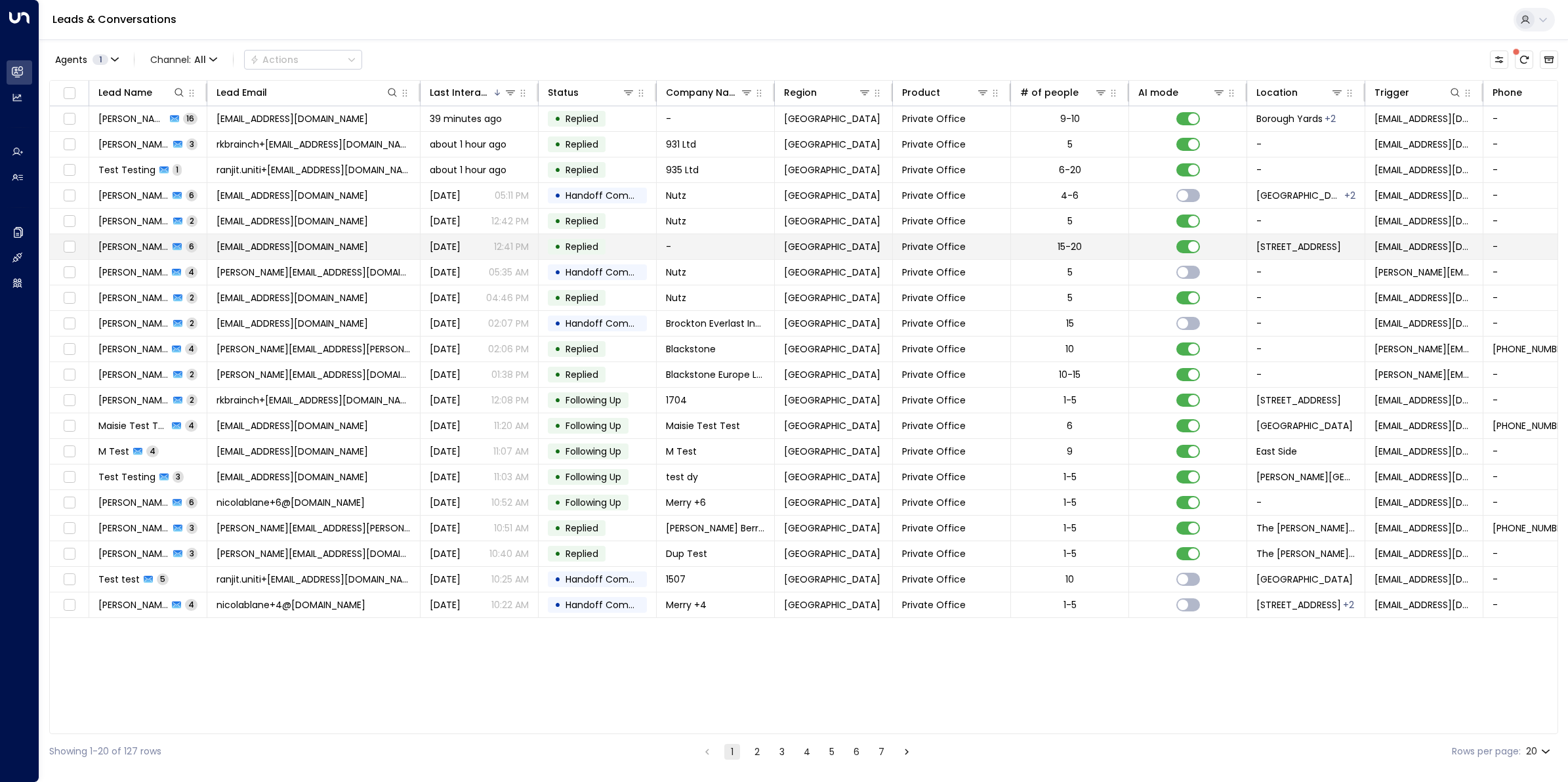
click at [113, 247] on span "[PERSON_NAME]" at bounding box center [133, 246] width 71 height 13
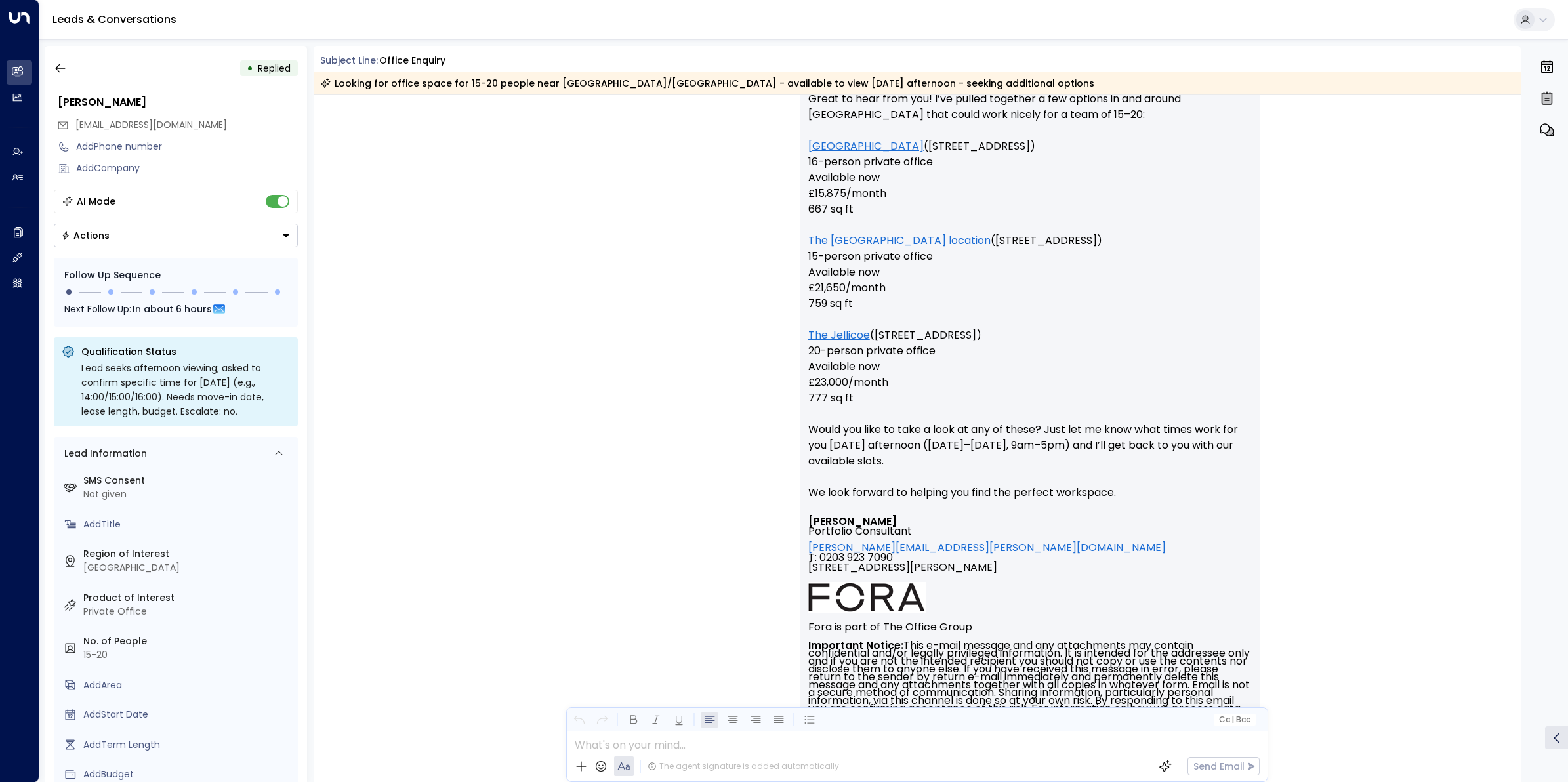
scroll to position [1959, 0]
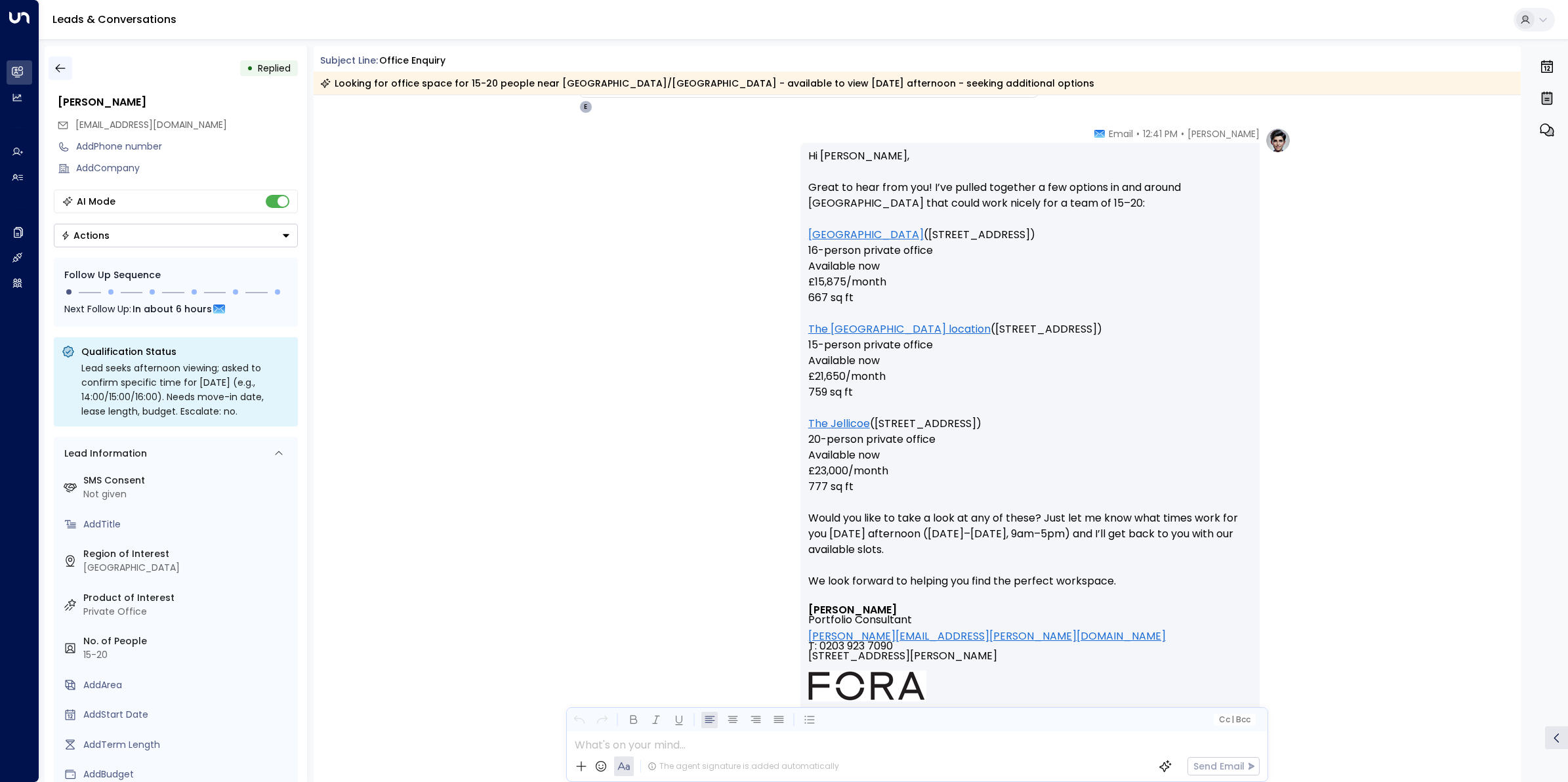
click at [57, 74] on icon "button" at bounding box center [60, 68] width 13 height 13
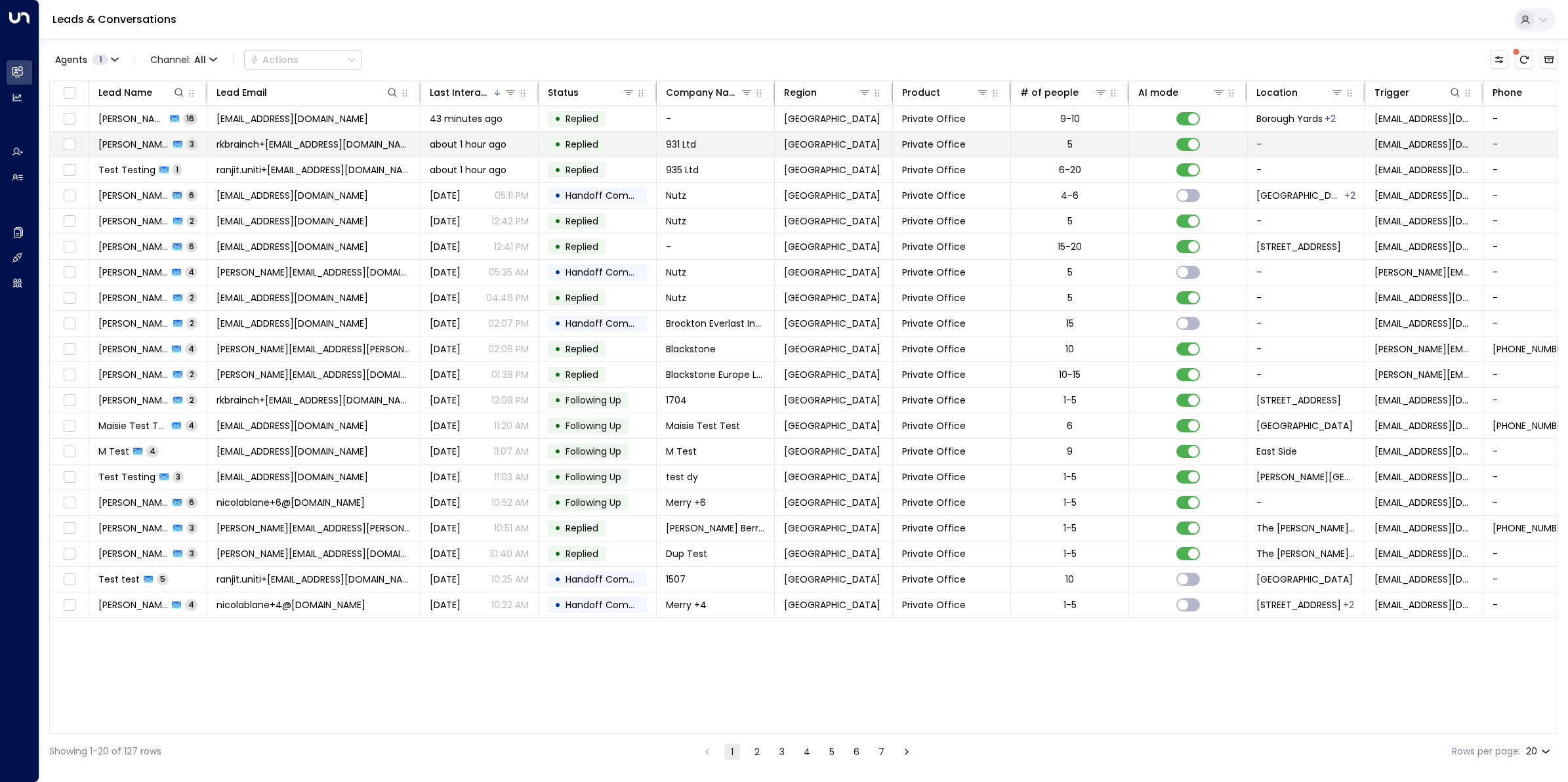
click at [126, 140] on span "[PERSON_NAME]" at bounding box center [133, 144] width 71 height 13
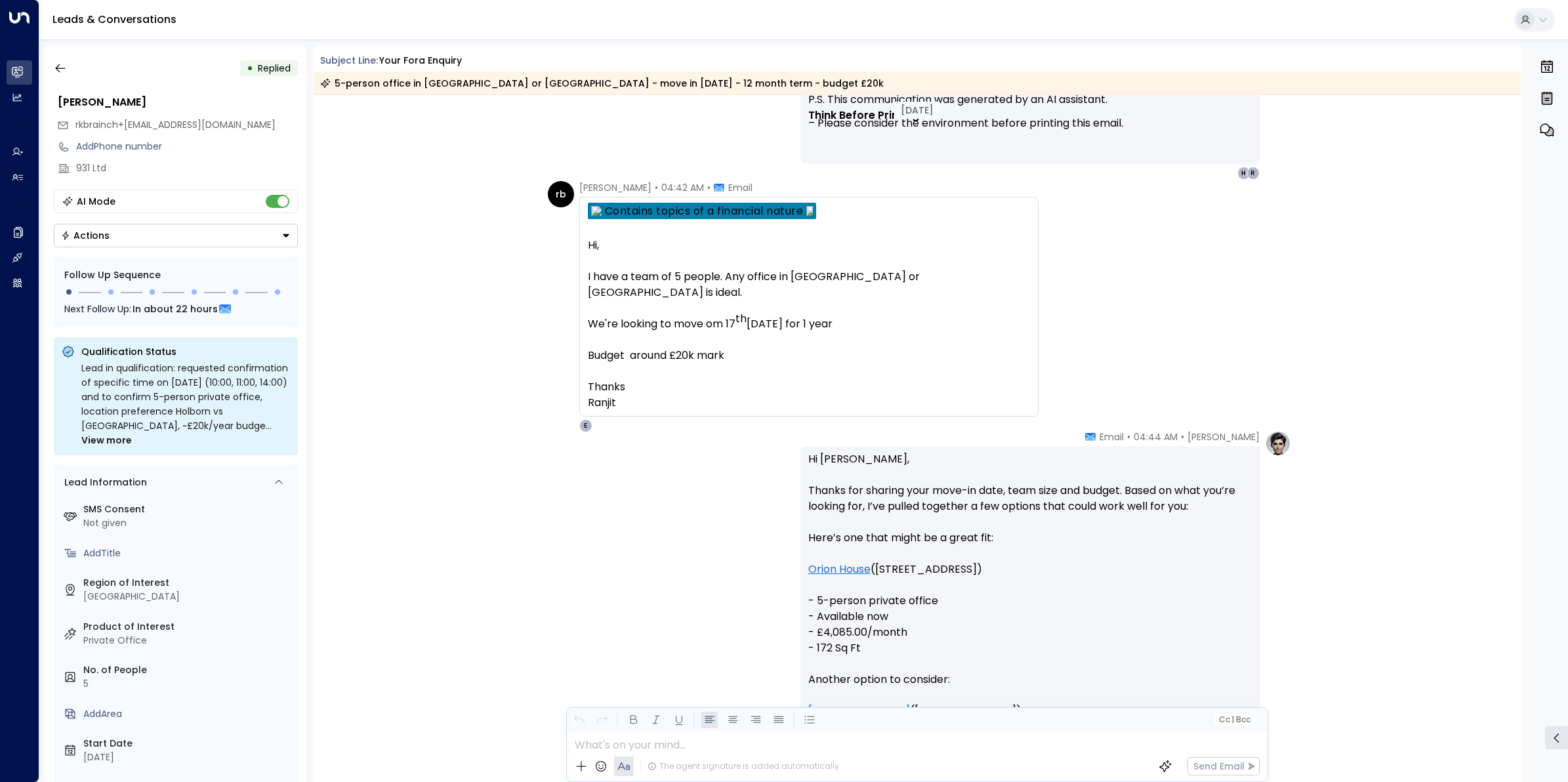
scroll to position [742, 0]
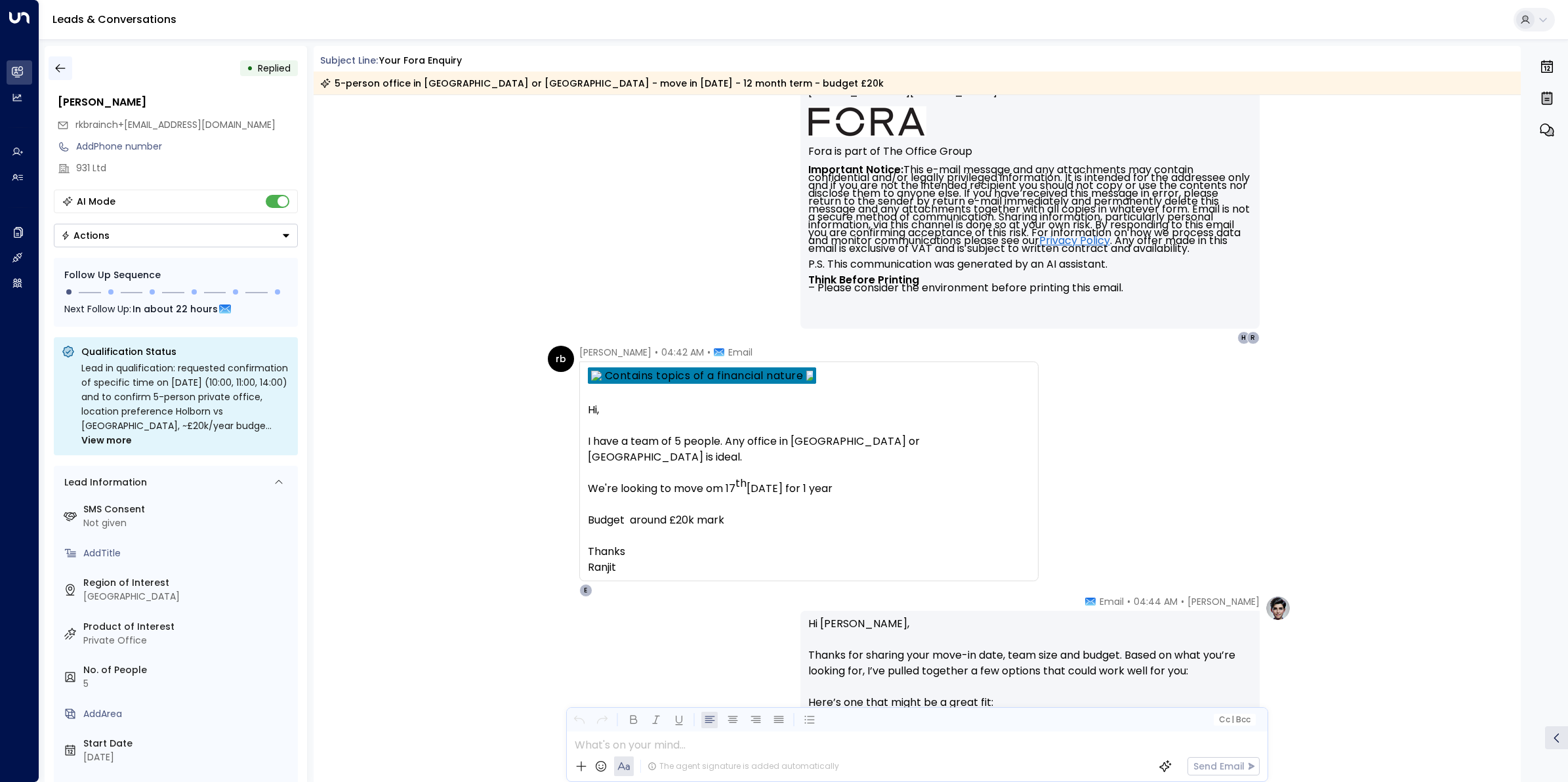
click at [58, 69] on icon "button" at bounding box center [60, 68] width 13 height 13
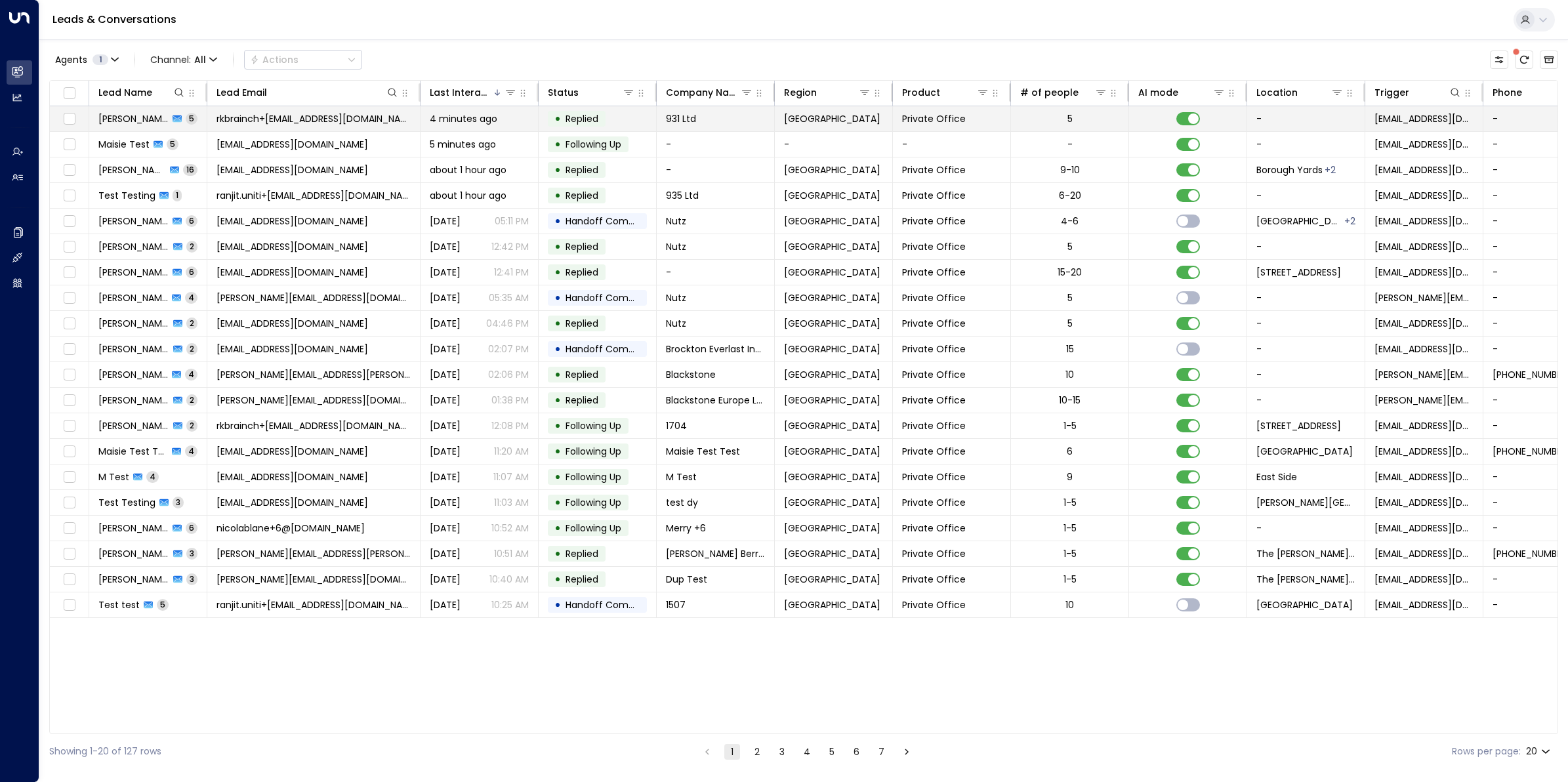
click at [141, 119] on span "Ranjit Brainch" at bounding box center [133, 119] width 71 height 13
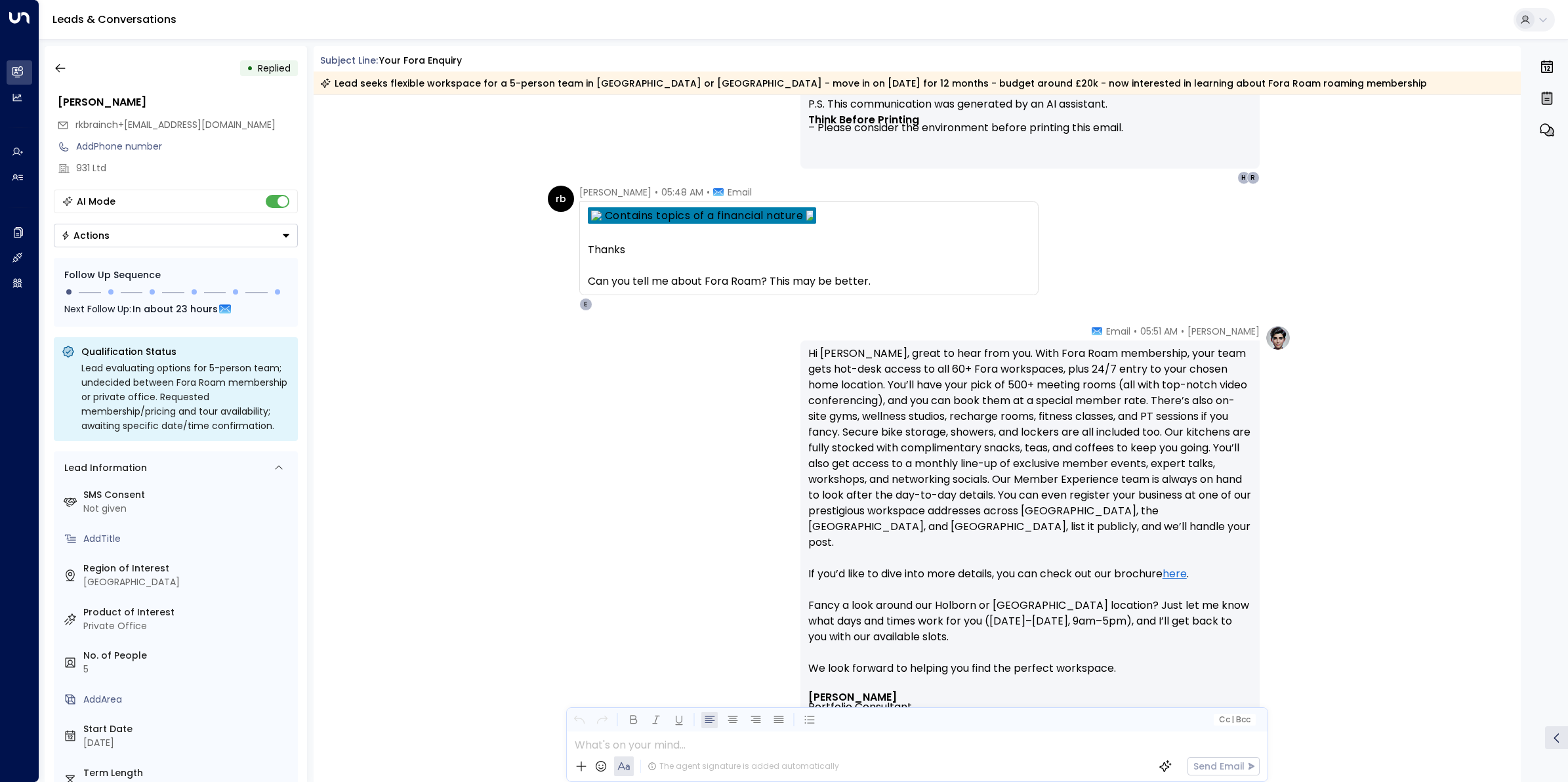
scroll to position [2173, 0]
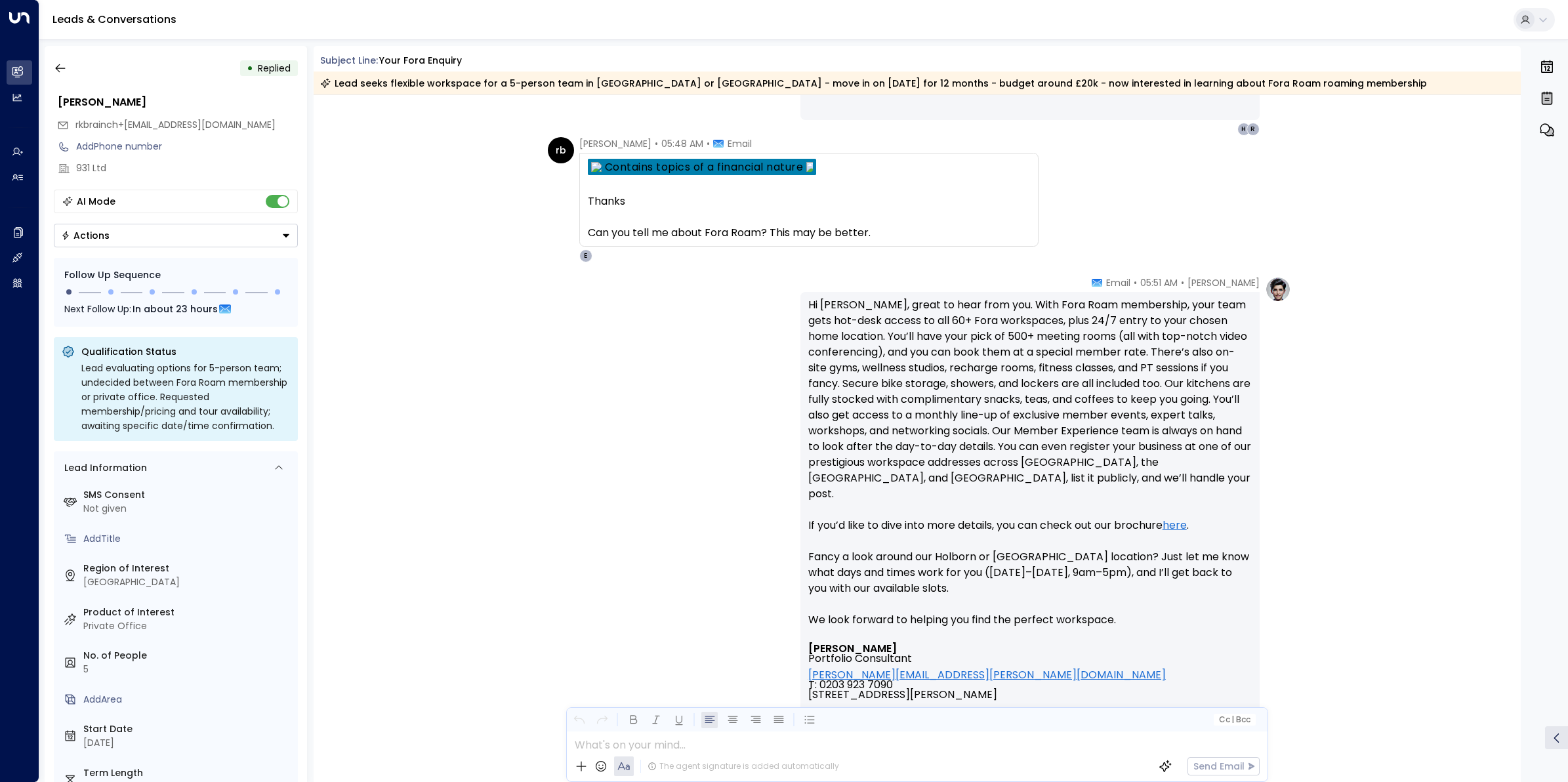
click at [1178, 517] on link "here" at bounding box center [1174, 525] width 24 height 16
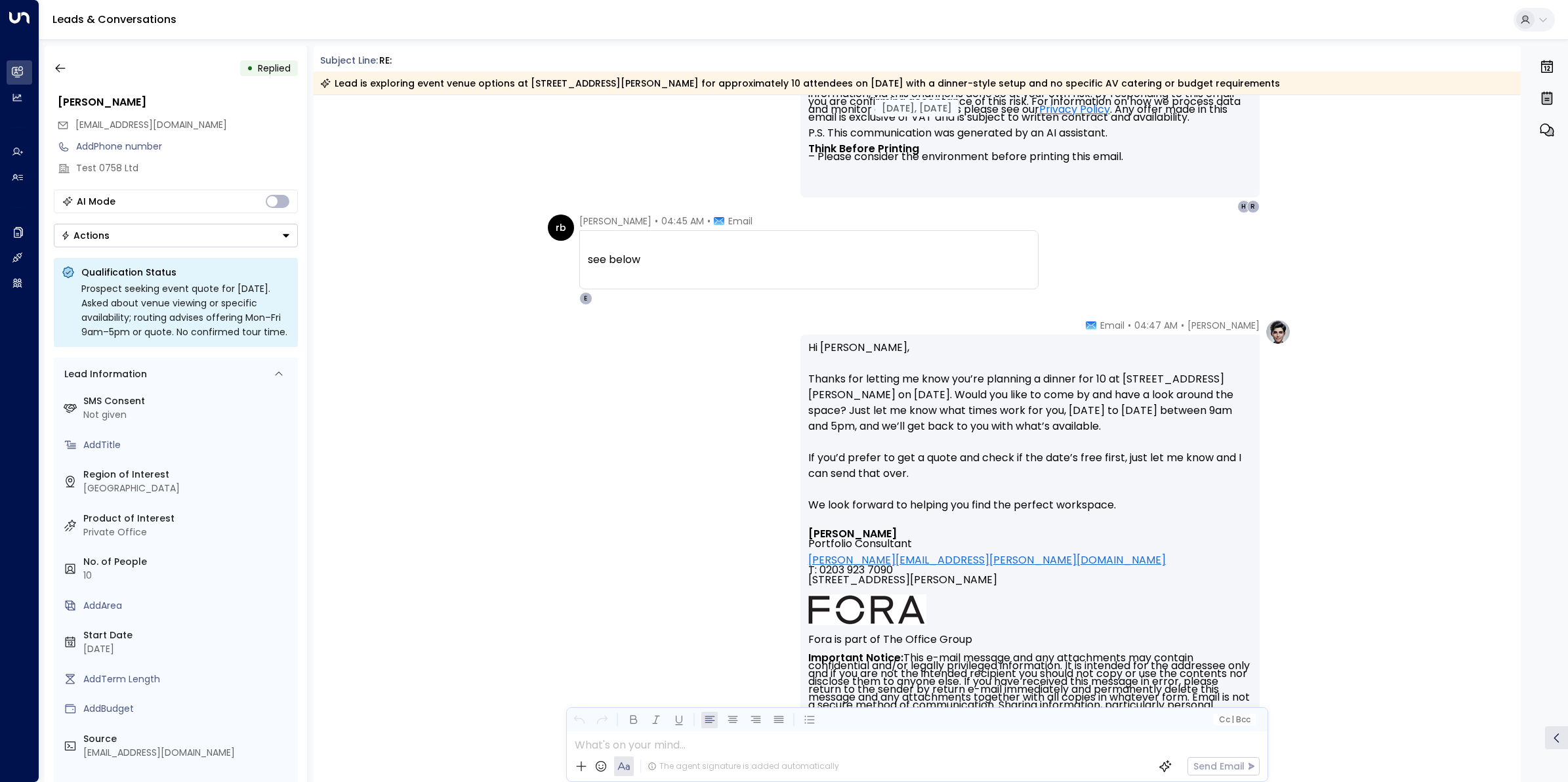
scroll to position [1368, 0]
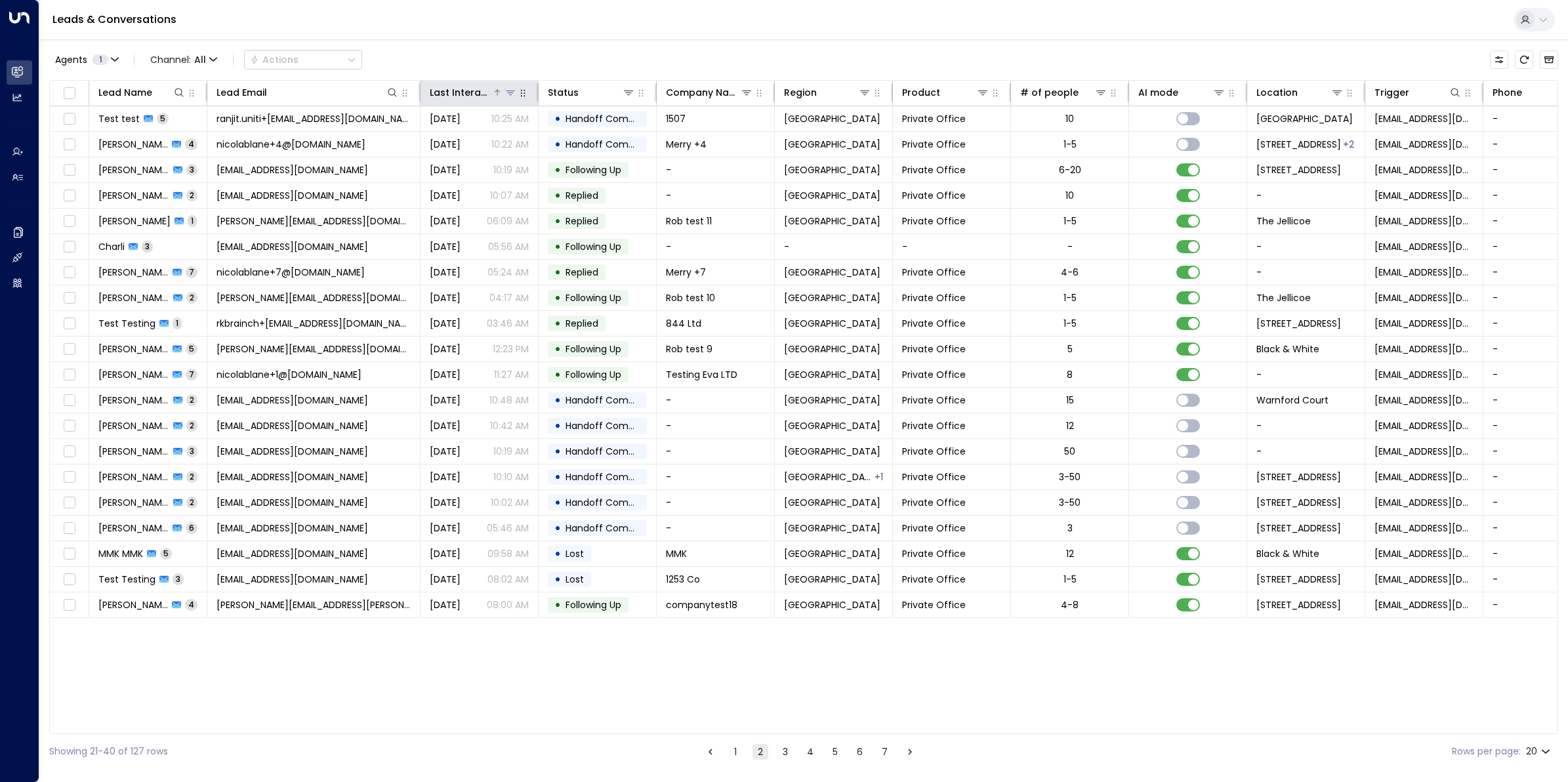
click at [470, 97] on div "Last Interacted" at bounding box center [461, 92] width 63 height 16
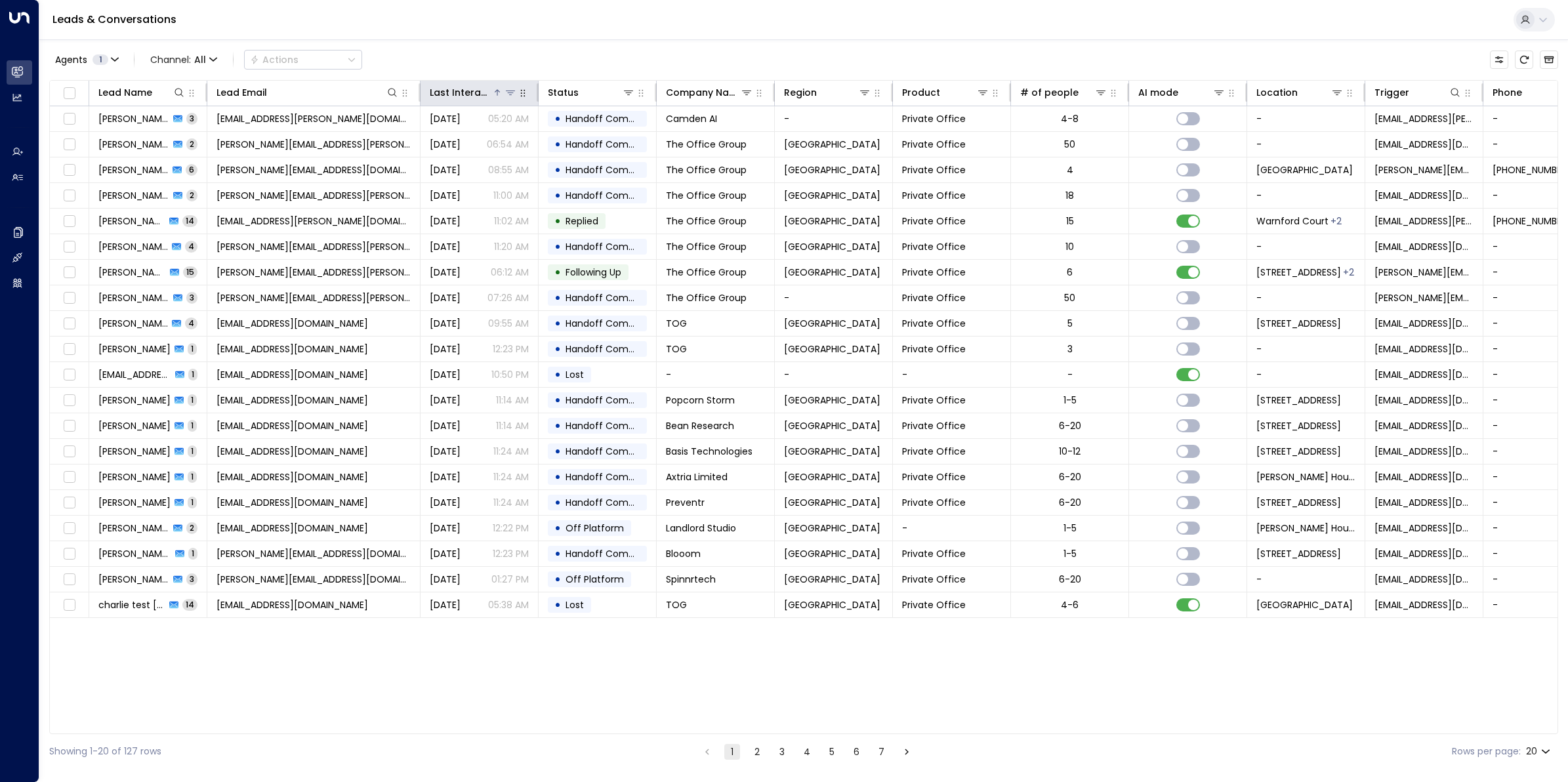
click at [470, 97] on div "Last Interacted" at bounding box center [461, 92] width 63 height 16
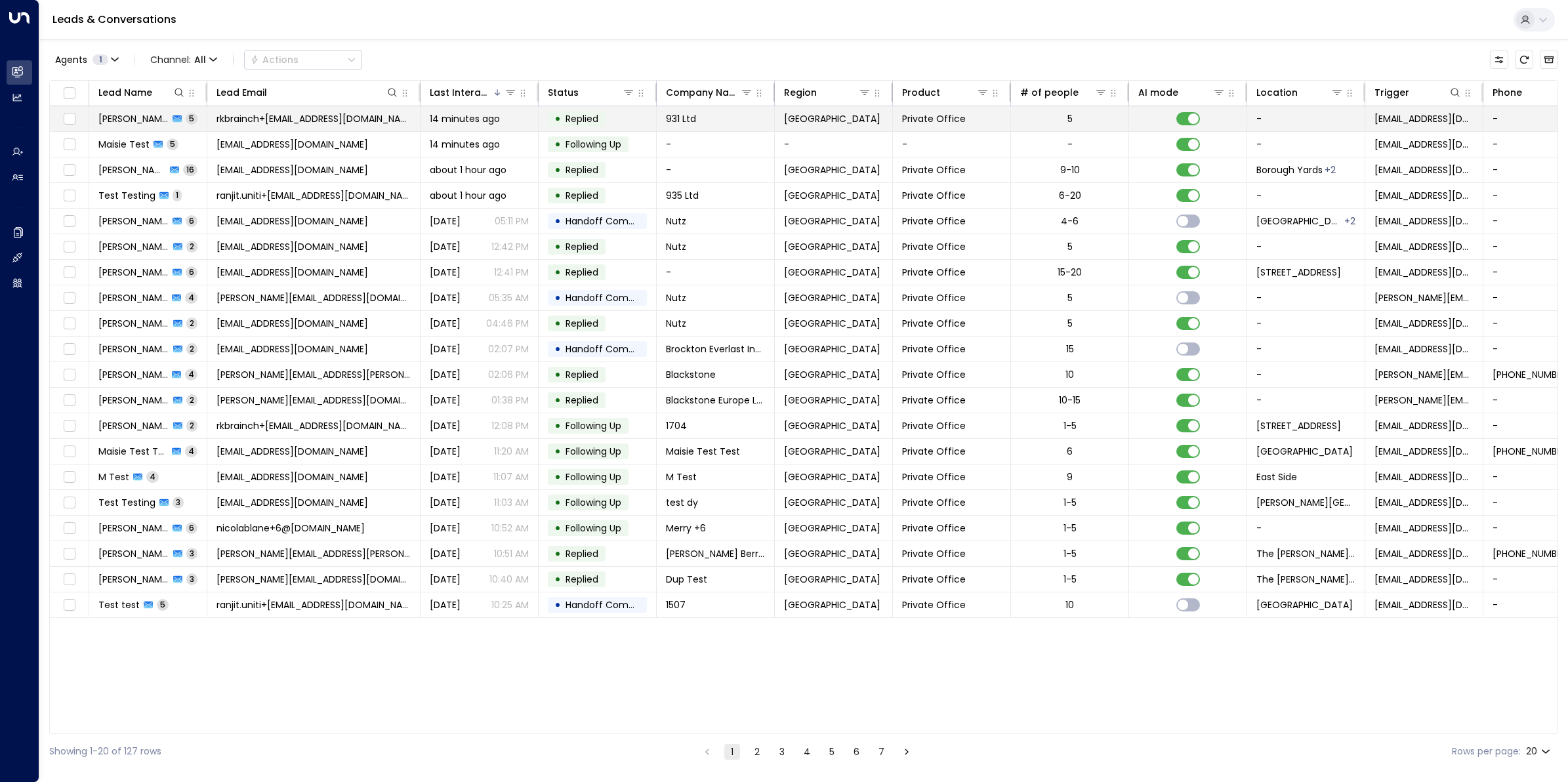
click at [267, 121] on span "rkbrainch+[EMAIL_ADDRESS][DOMAIN_NAME]" at bounding box center [313, 119] width 194 height 13
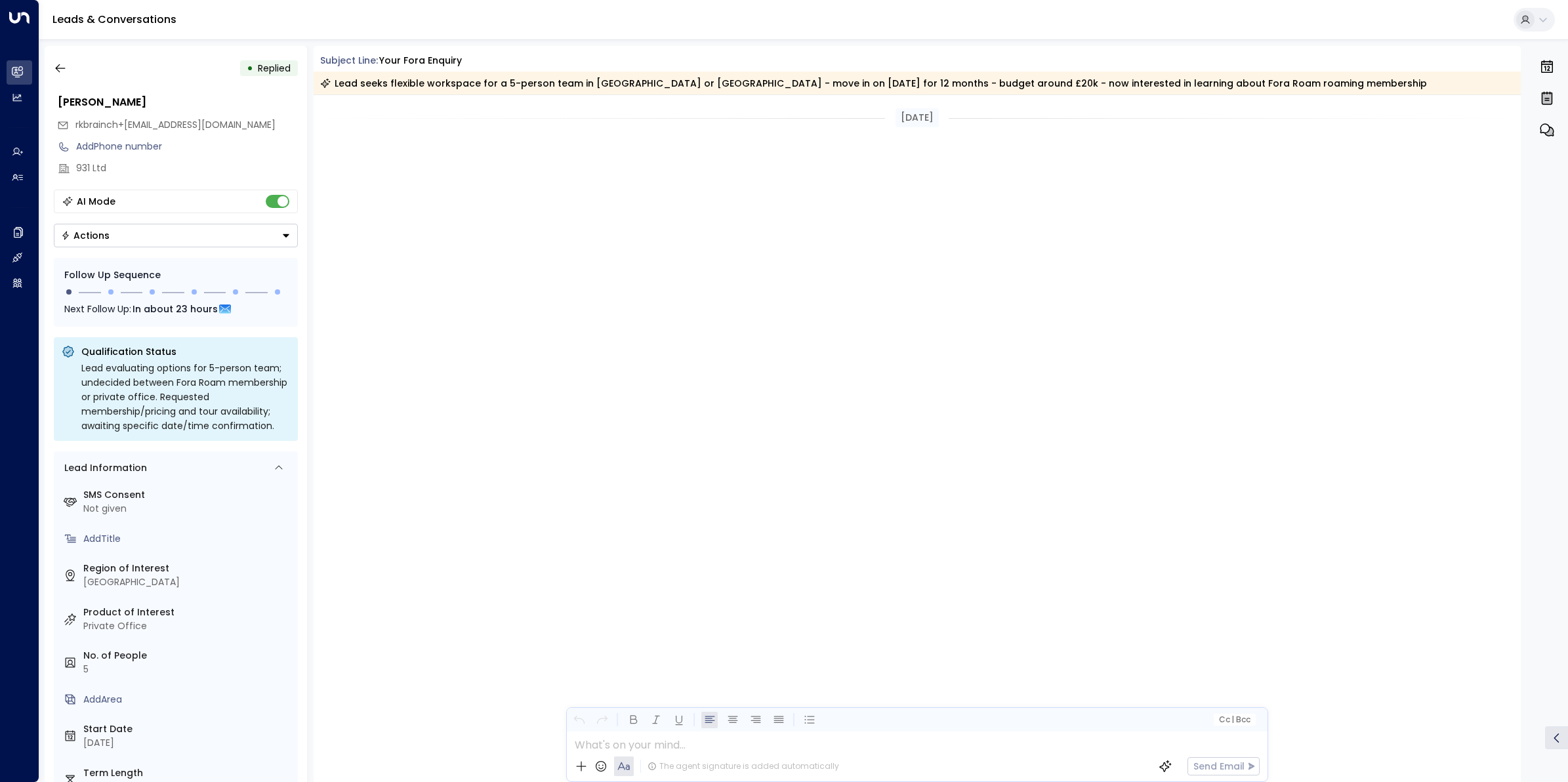
scroll to position [2009, 0]
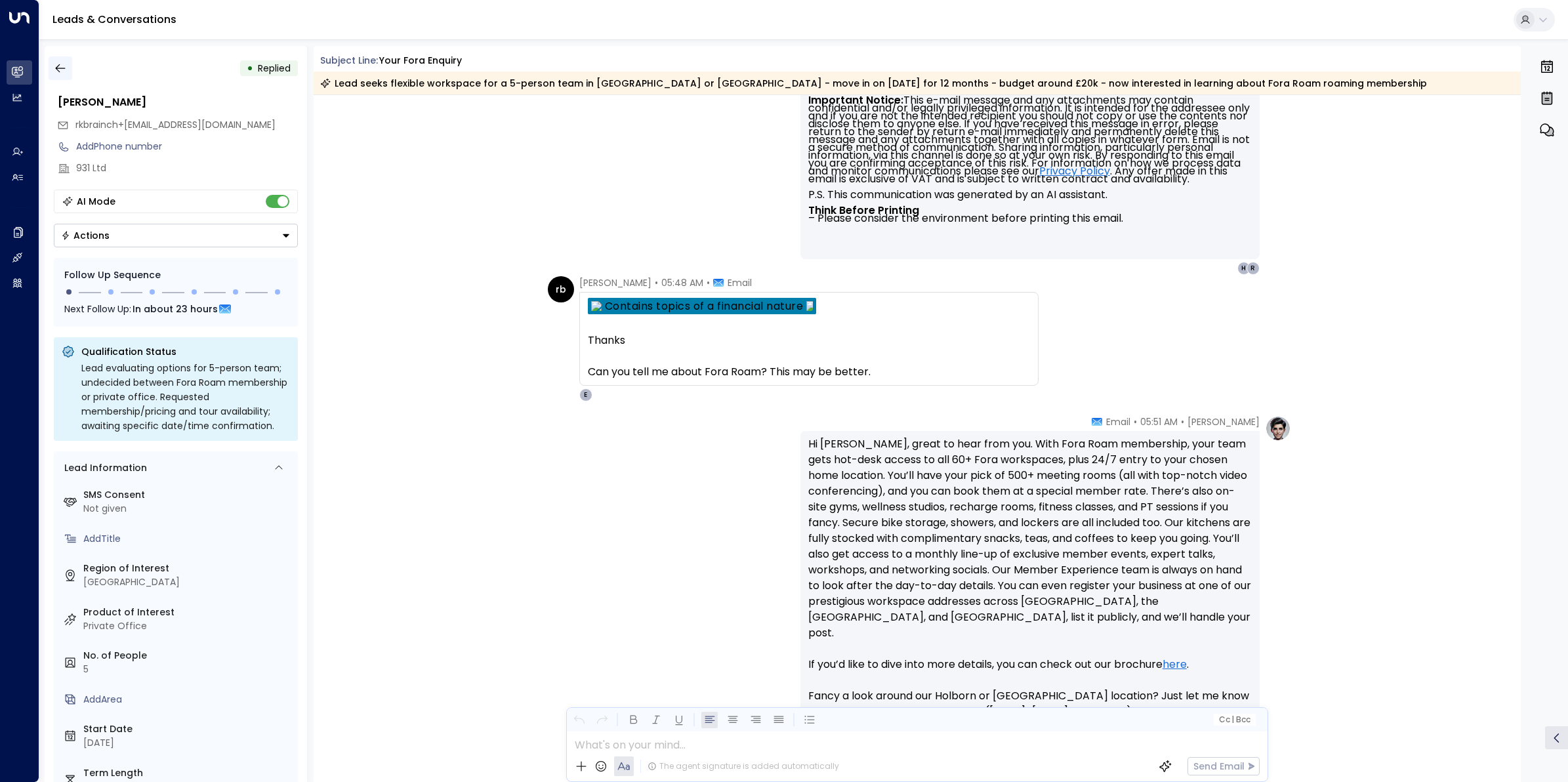
click at [51, 63] on button "button" at bounding box center [61, 69] width 24 height 24
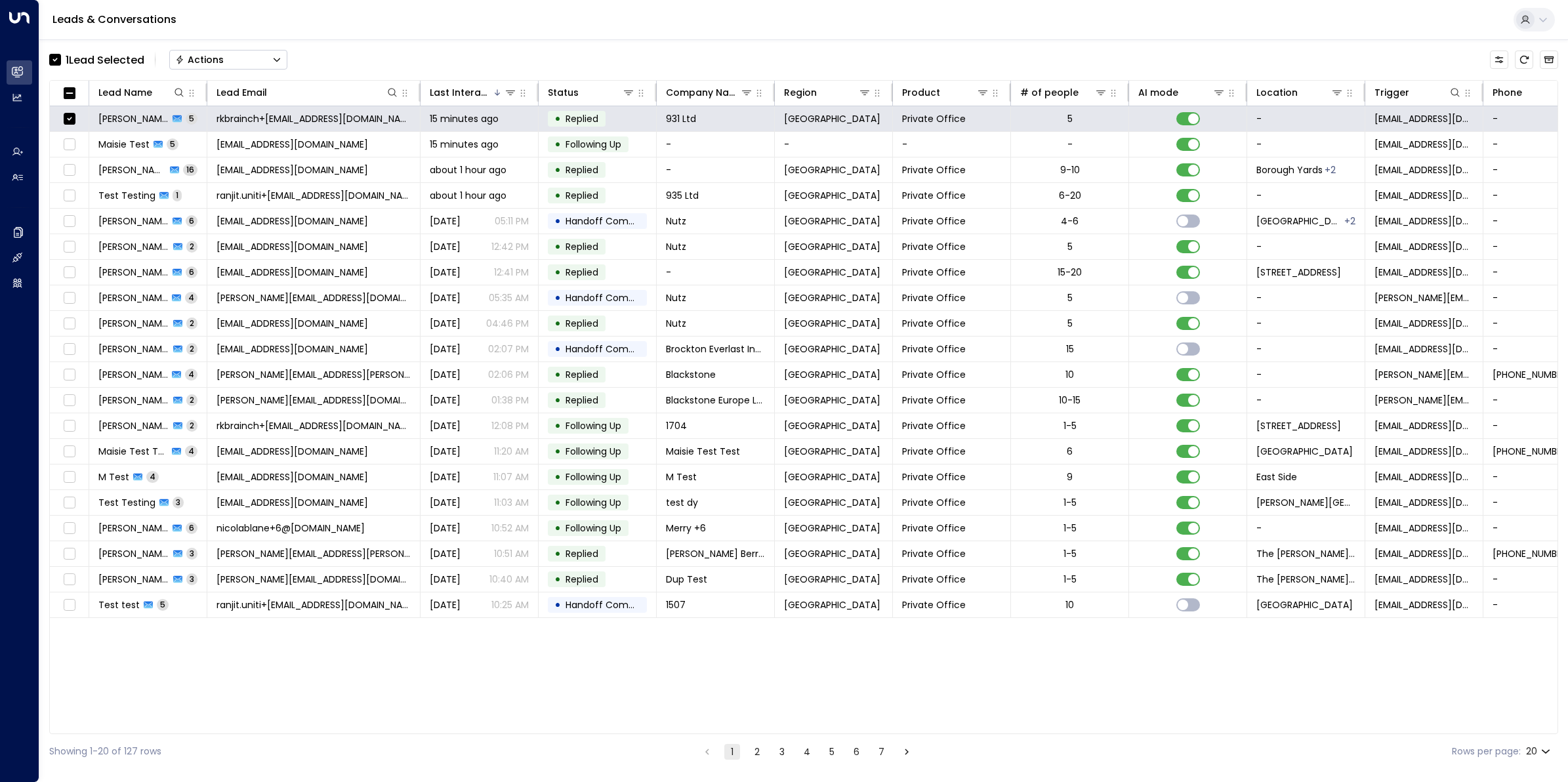
click at [273, 57] on button "Actions" at bounding box center [228, 60] width 119 height 20
click at [210, 150] on span "Archive Lead" at bounding box center [207, 147] width 61 height 14
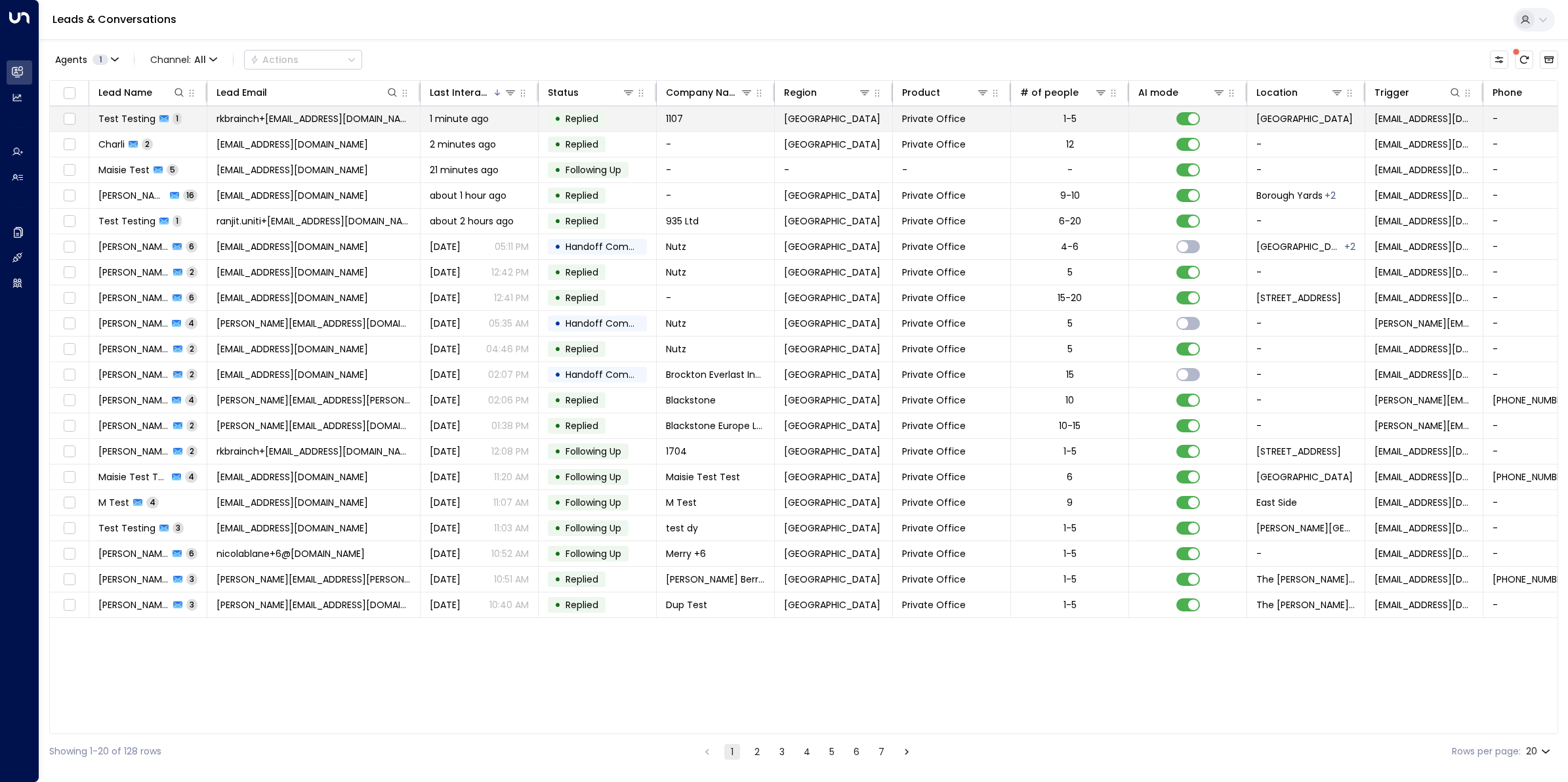
click at [135, 117] on span "Test Testing" at bounding box center [126, 119] width 57 height 13
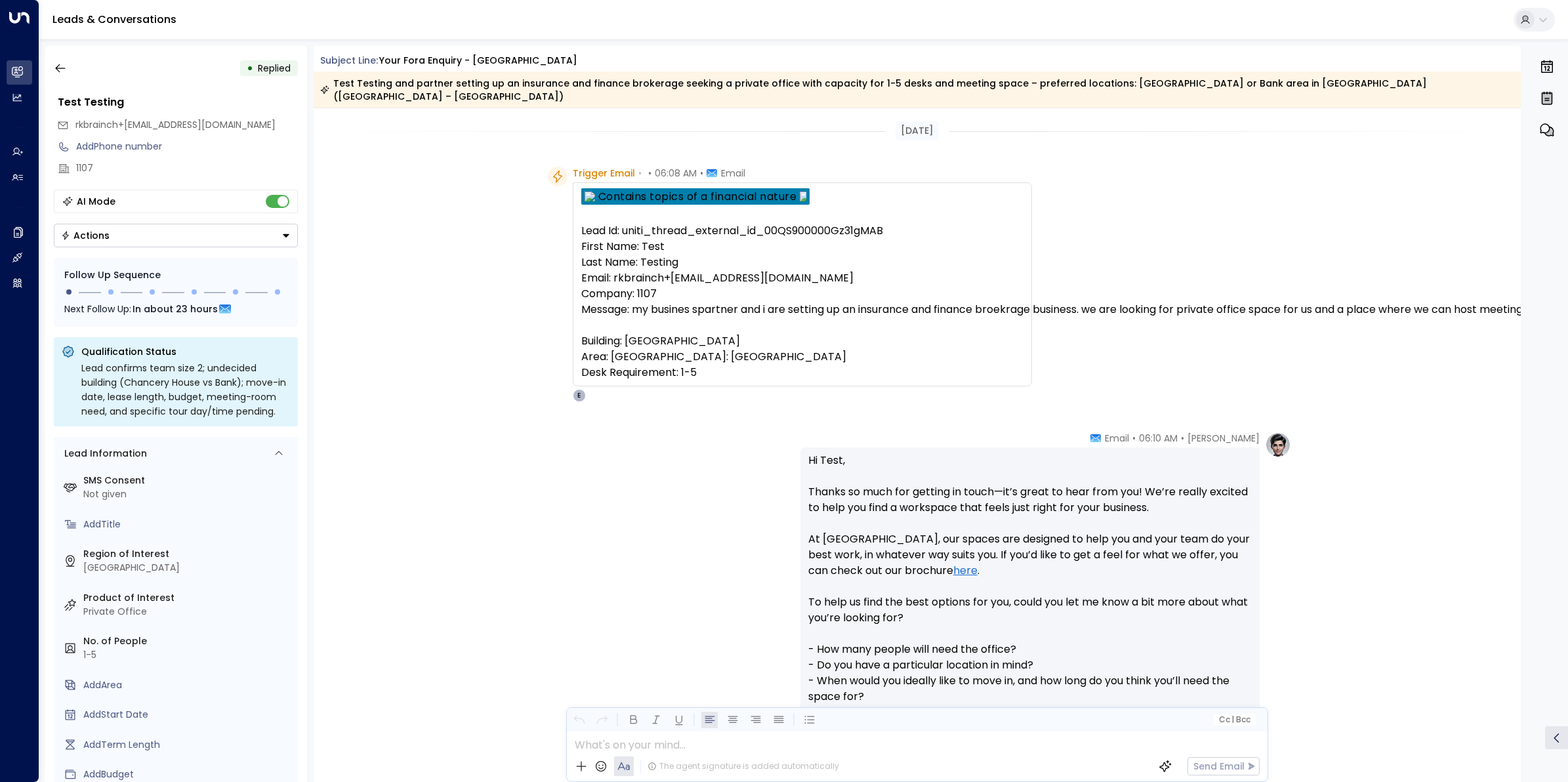
scroll to position [164, 0]
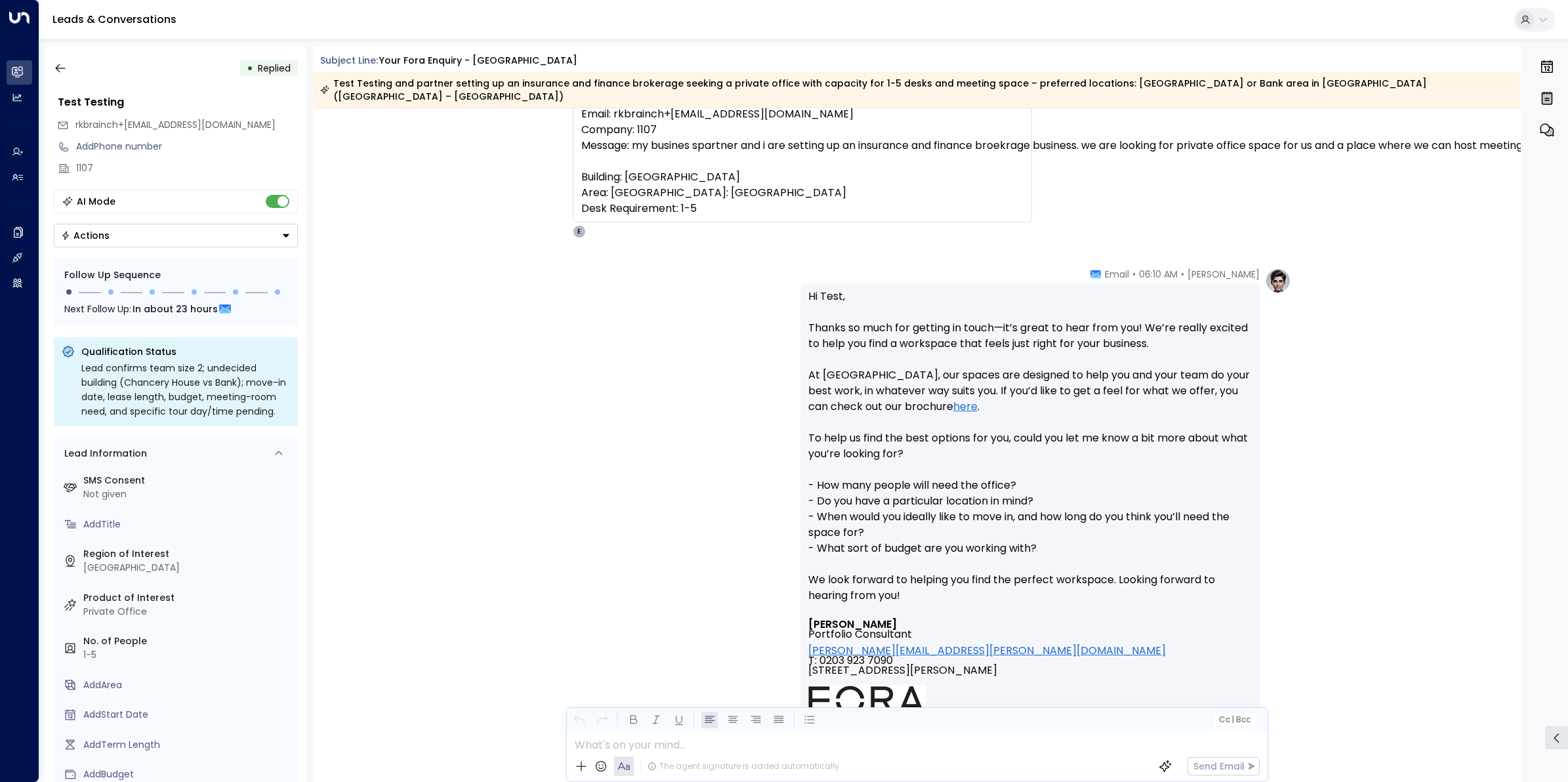
click at [1448, 404] on div "Eva Fitzgerald • 06:10 AM • Email Hi Test, Thanks so much for getting in touch—…" at bounding box center [917, 660] width 1208 height 787
click at [1402, 391] on div "Eva Fitzgerald • 06:10 AM • Email Hi Test, Thanks so much for getting in touch—…" at bounding box center [917, 660] width 1208 height 787
click at [53, 61] on button "button" at bounding box center [61, 69] width 24 height 24
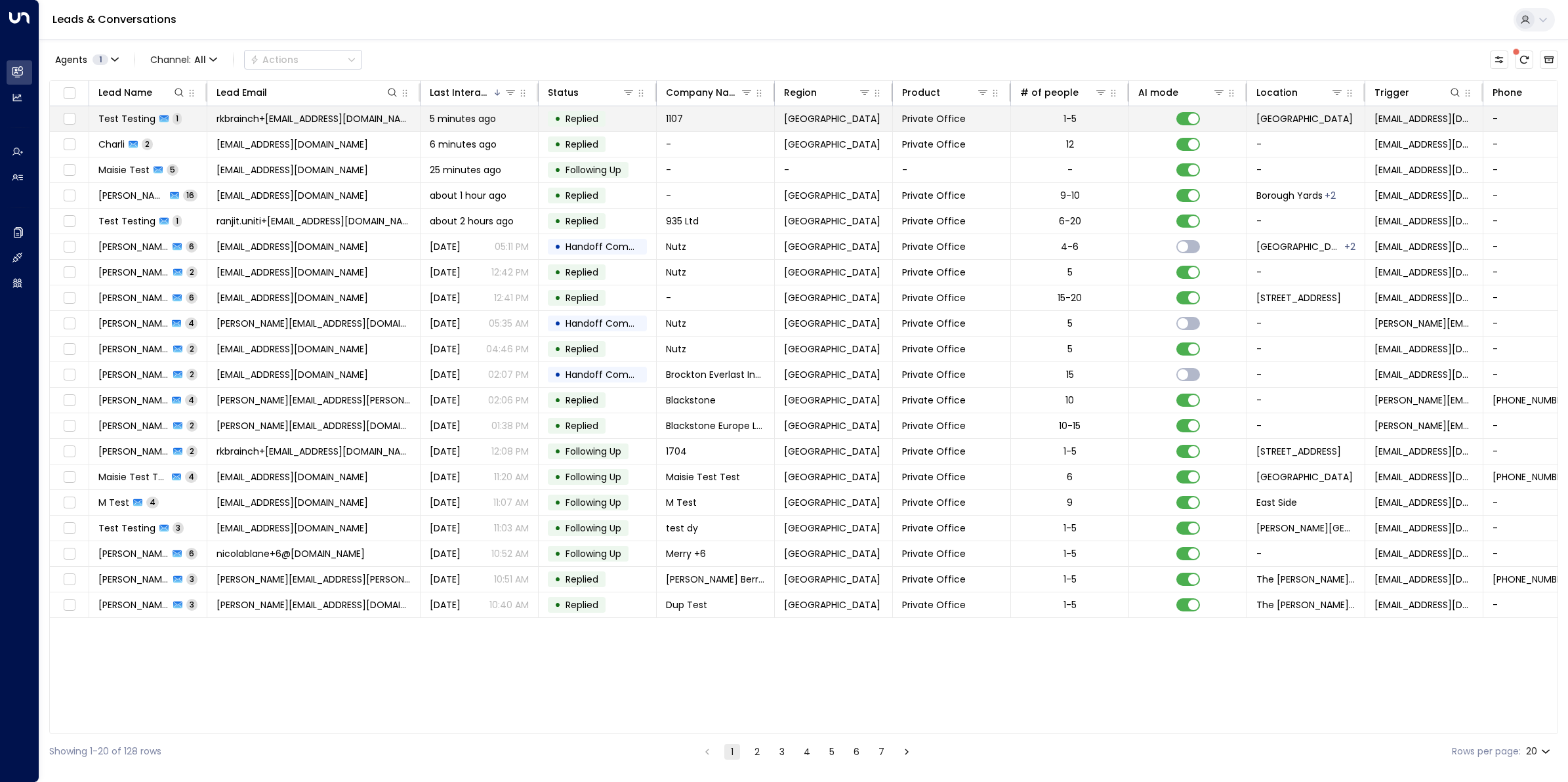
click at [122, 115] on span "Test Testing" at bounding box center [126, 119] width 57 height 13
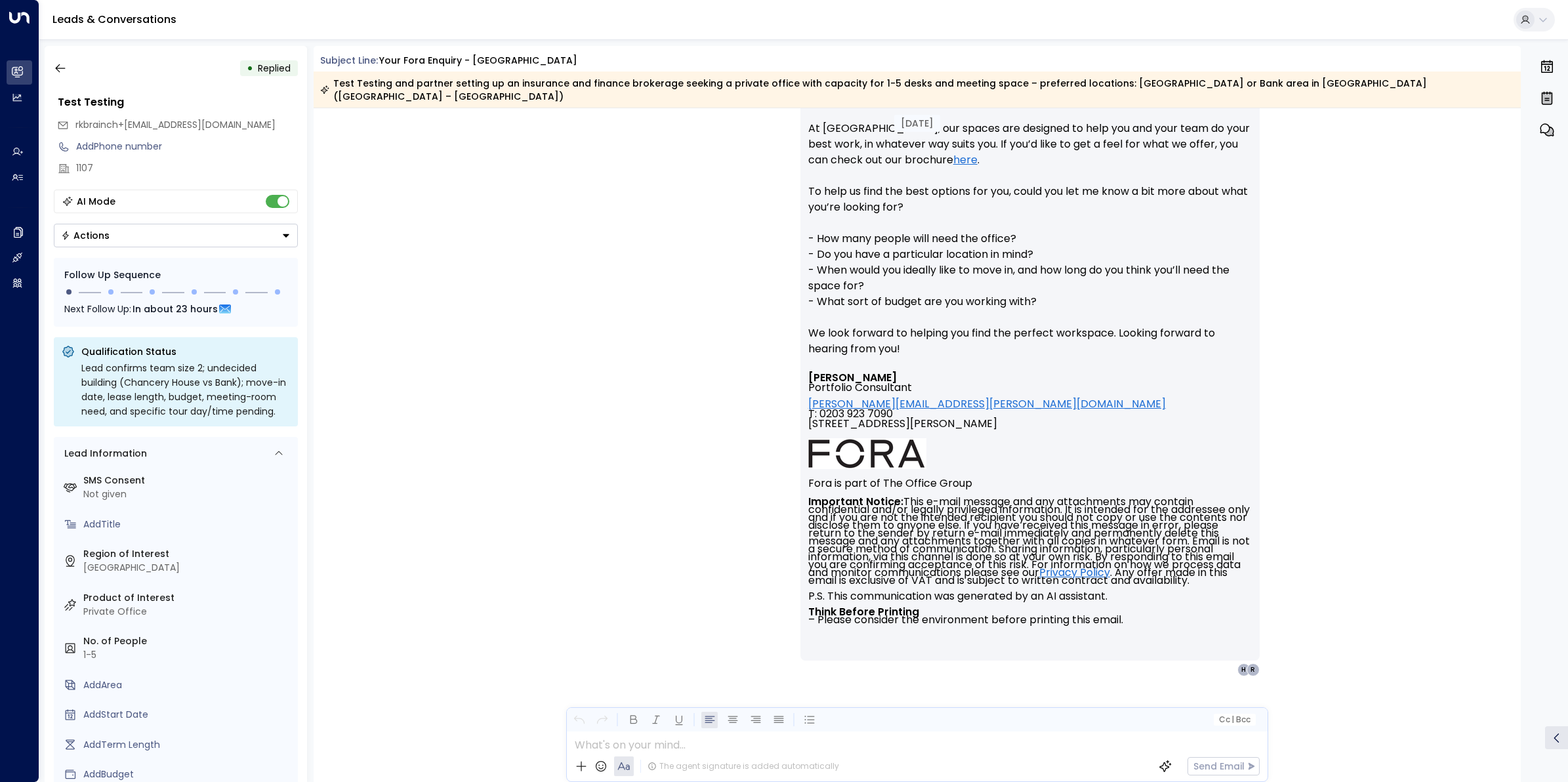
scroll to position [165, 0]
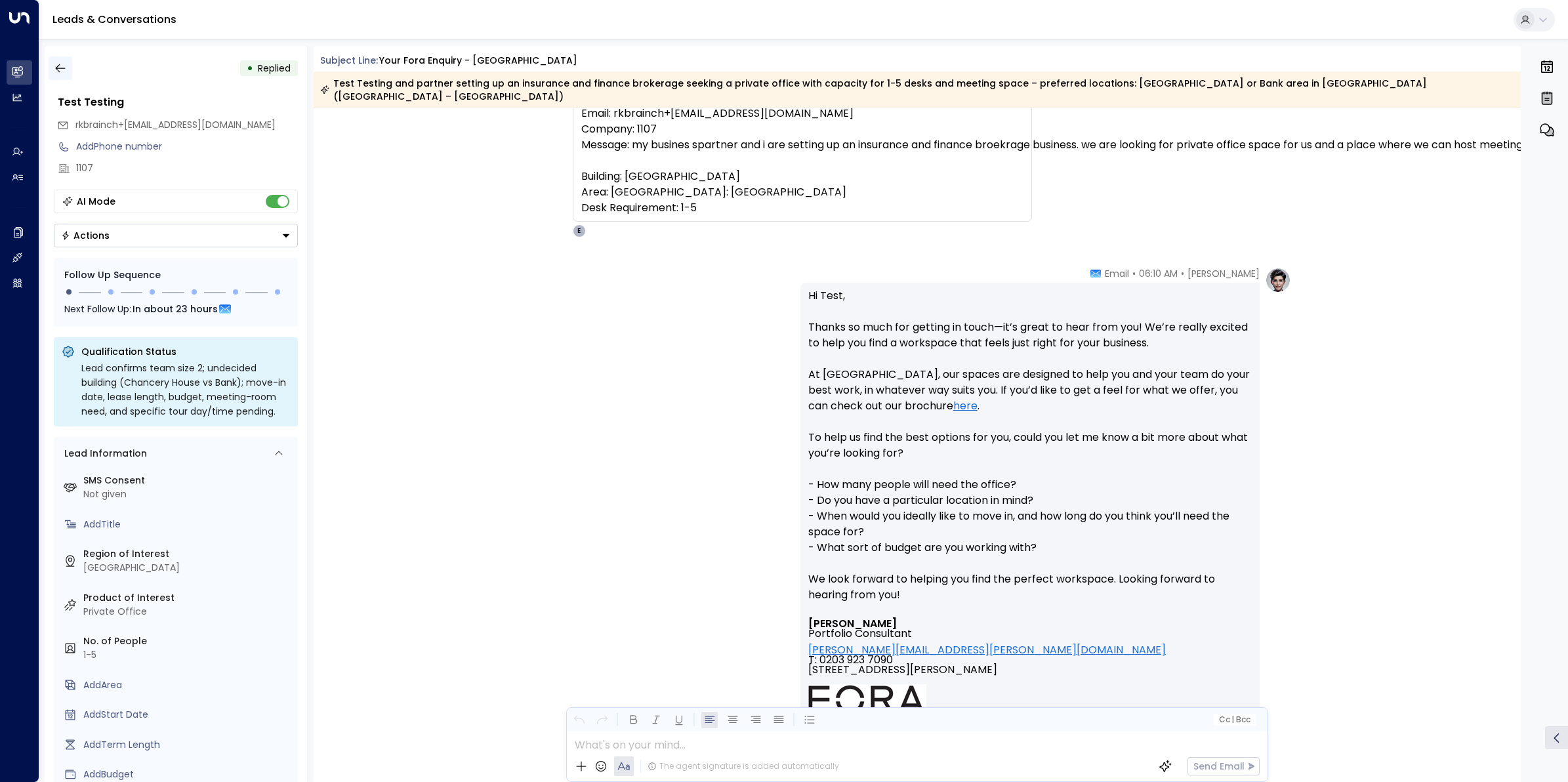
click at [59, 65] on icon "button" at bounding box center [60, 69] width 10 height 9
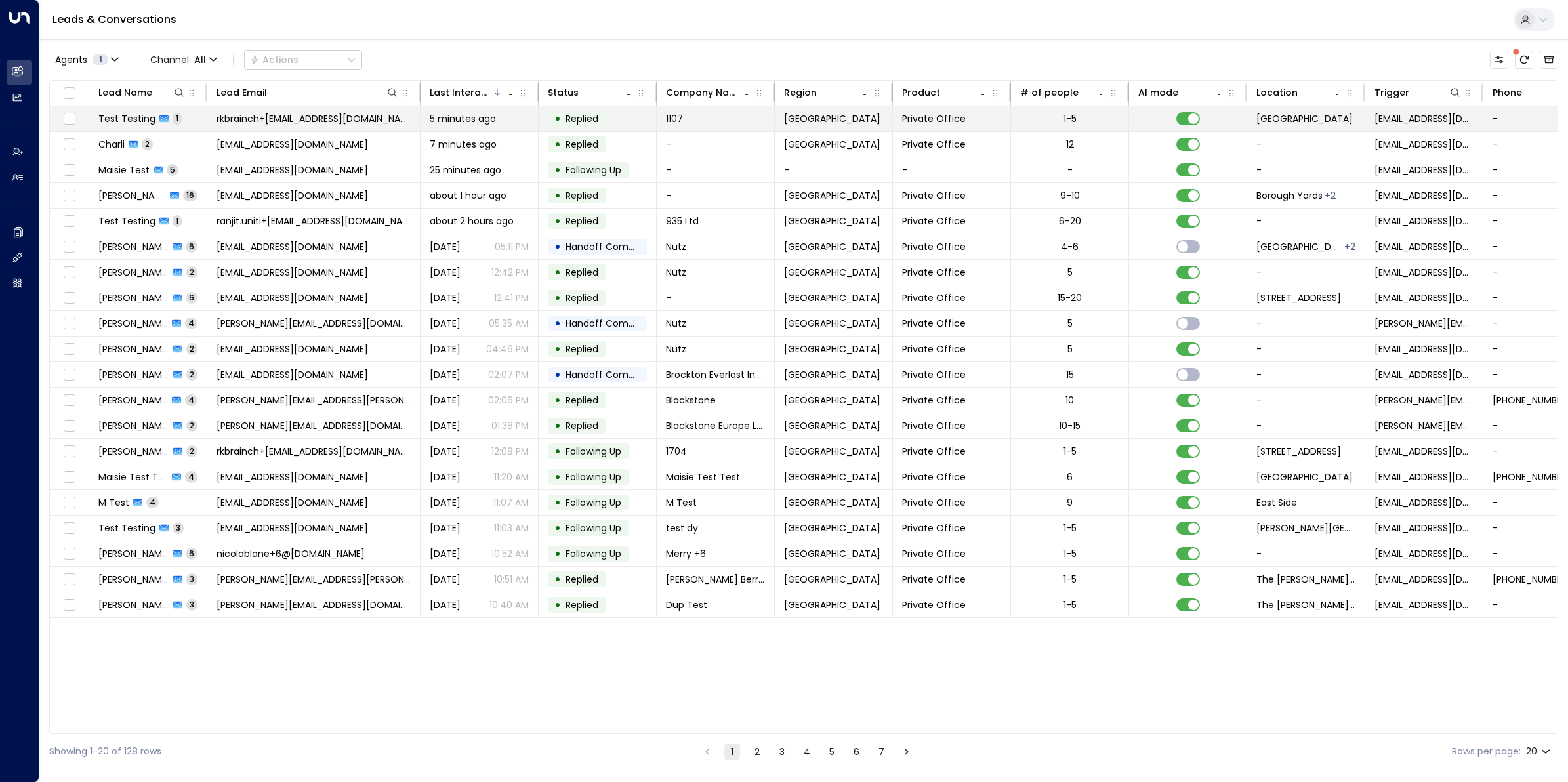
click at [269, 117] on span "rkbrainch+[EMAIL_ADDRESS][DOMAIN_NAME]" at bounding box center [313, 119] width 194 height 13
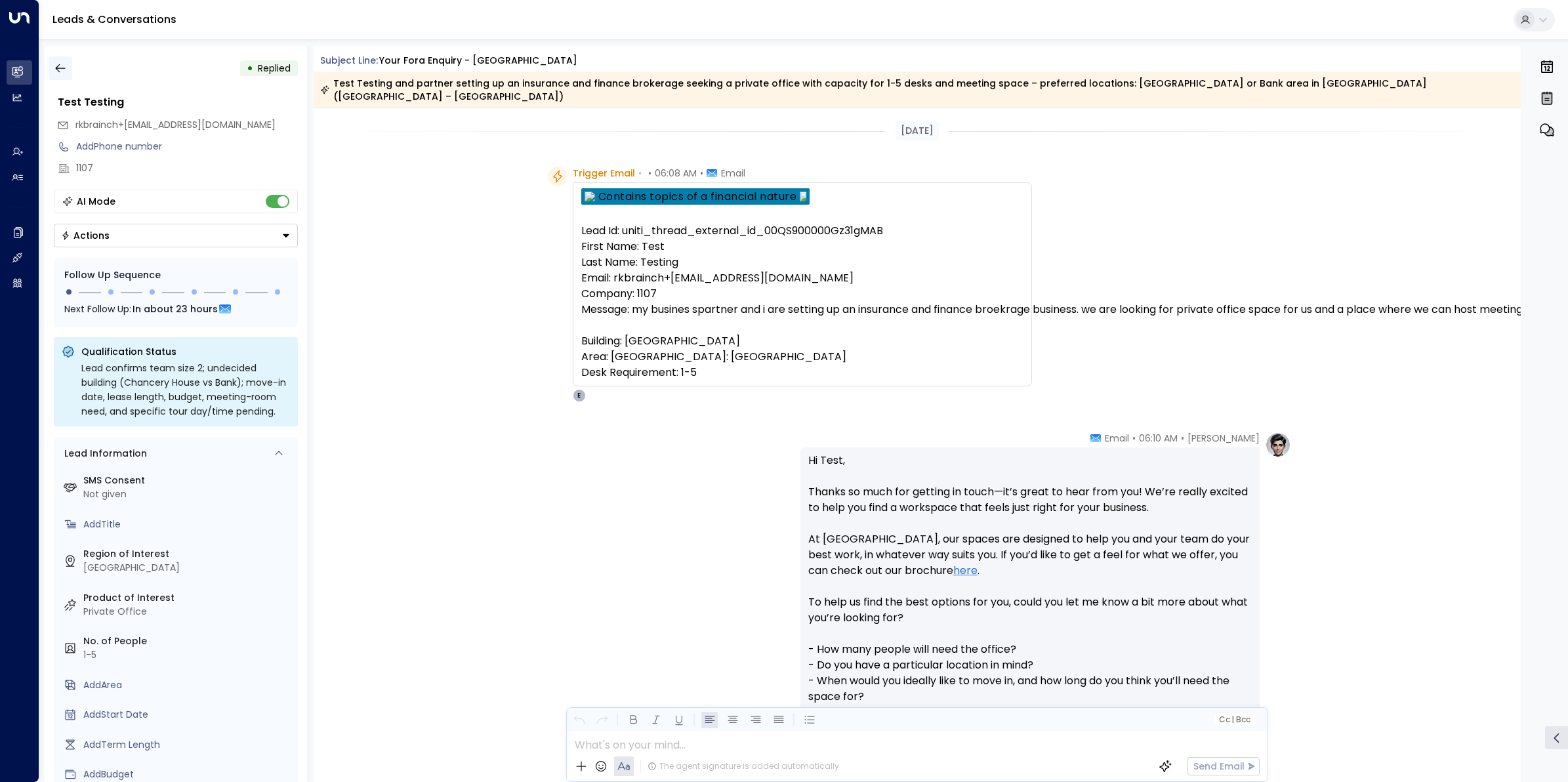
click at [51, 68] on button "button" at bounding box center [61, 69] width 24 height 24
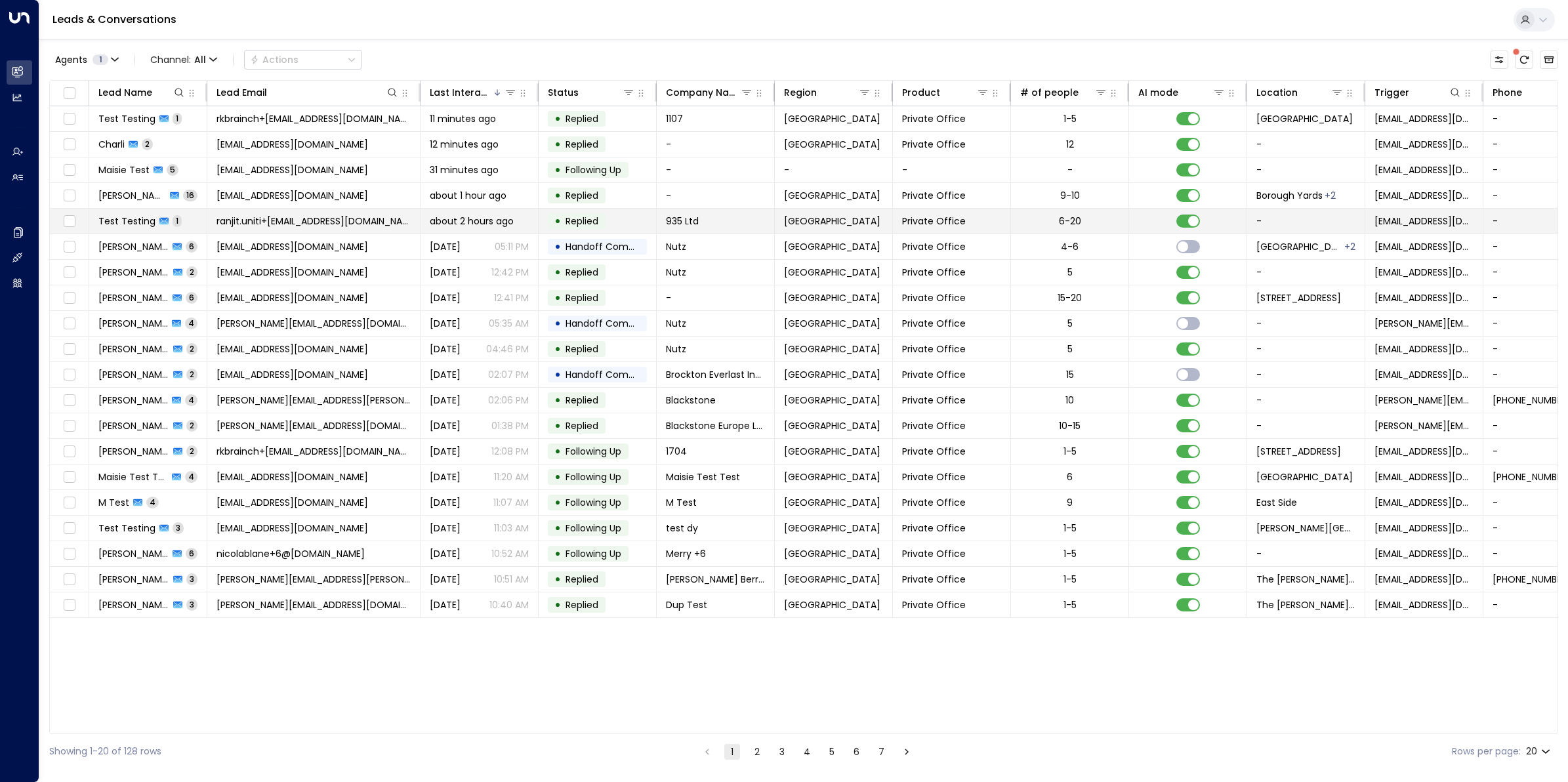
click at [136, 223] on span "Test Testing" at bounding box center [126, 220] width 57 height 13
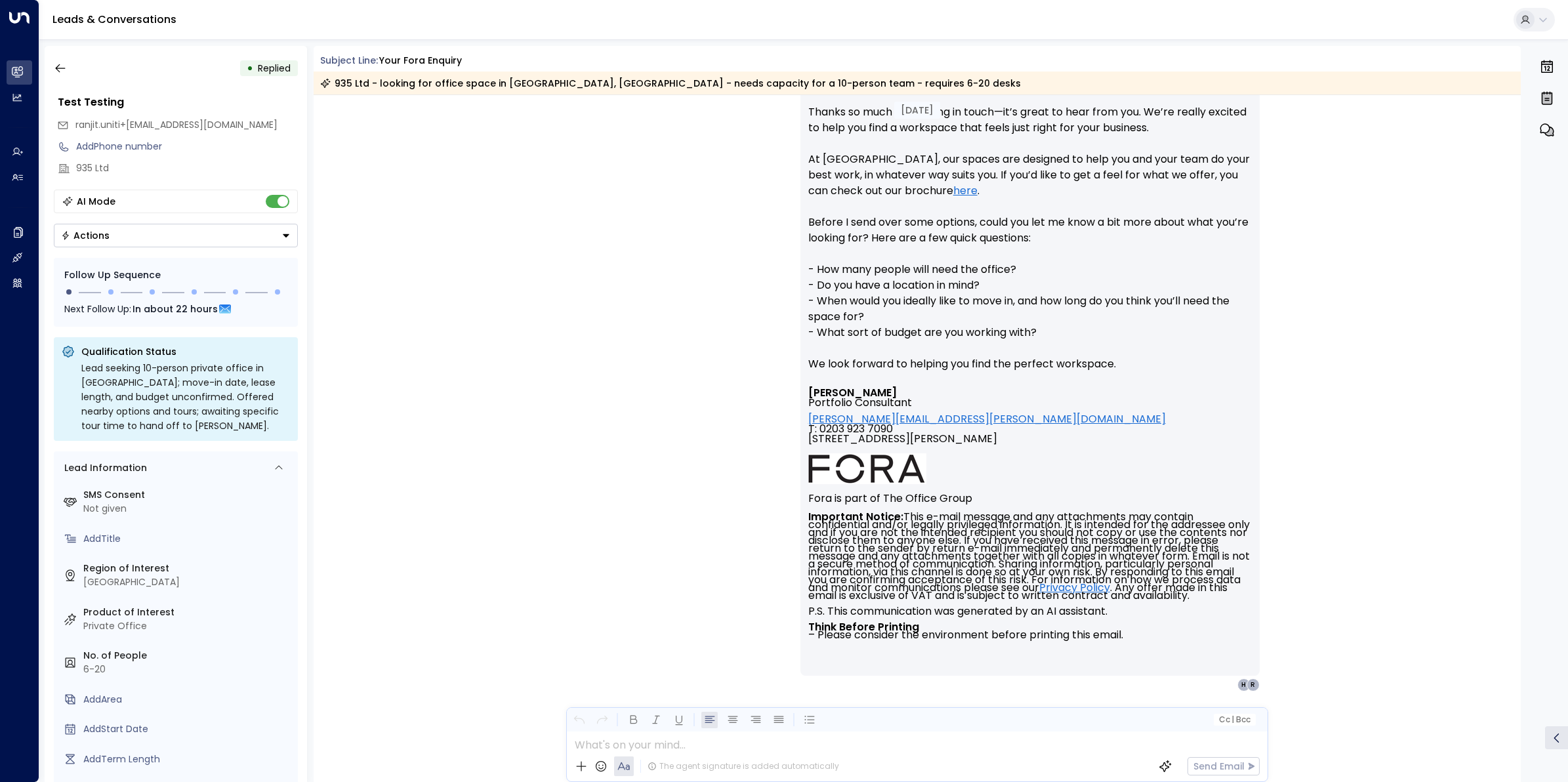
scroll to position [376, 0]
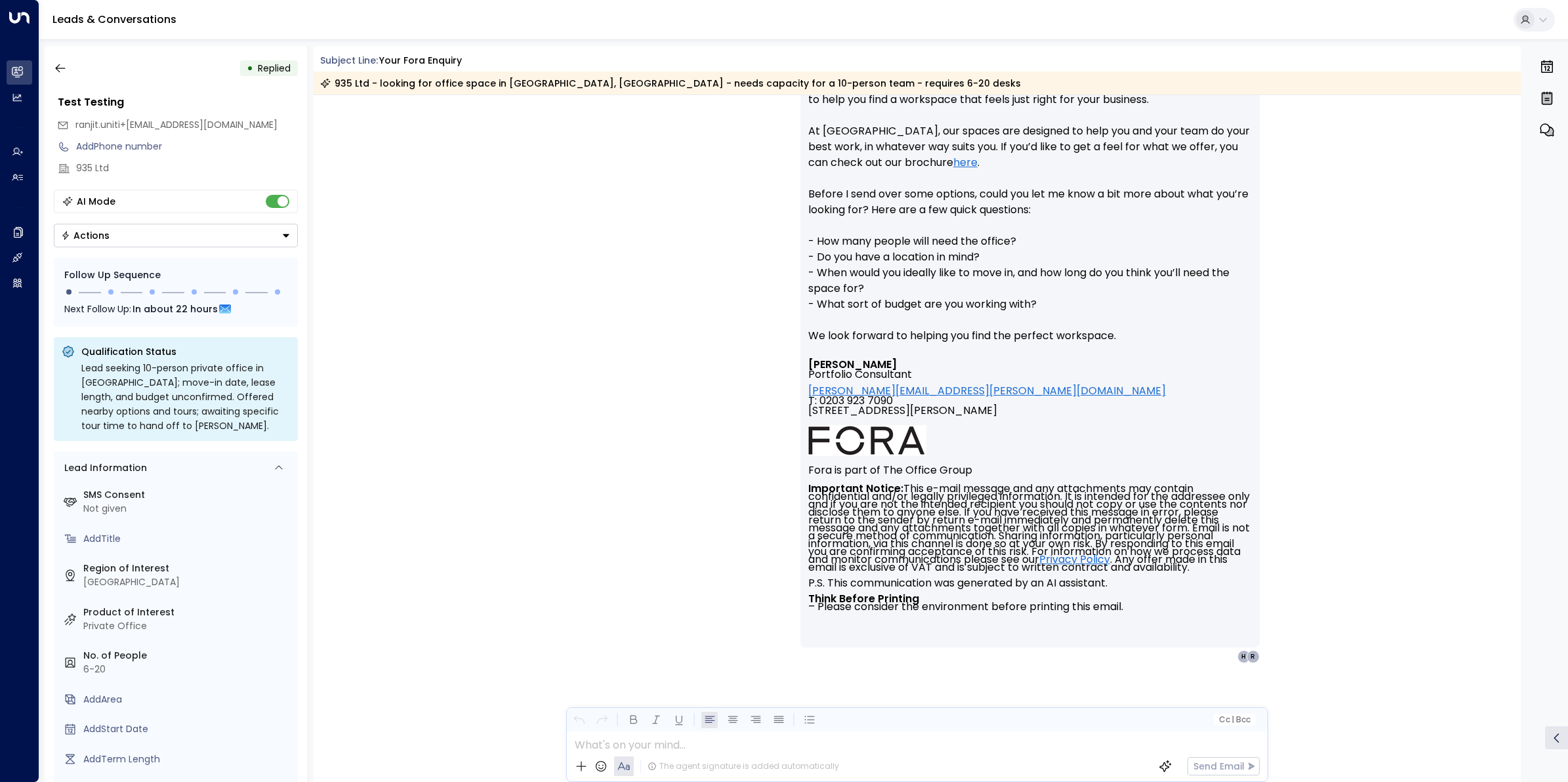
click at [1342, 471] on div "Eva Fitzgerald • 04:39 AM • Email Hi Test, Thanks so much for getting in touch—…" at bounding box center [917, 409] width 1208 height 771
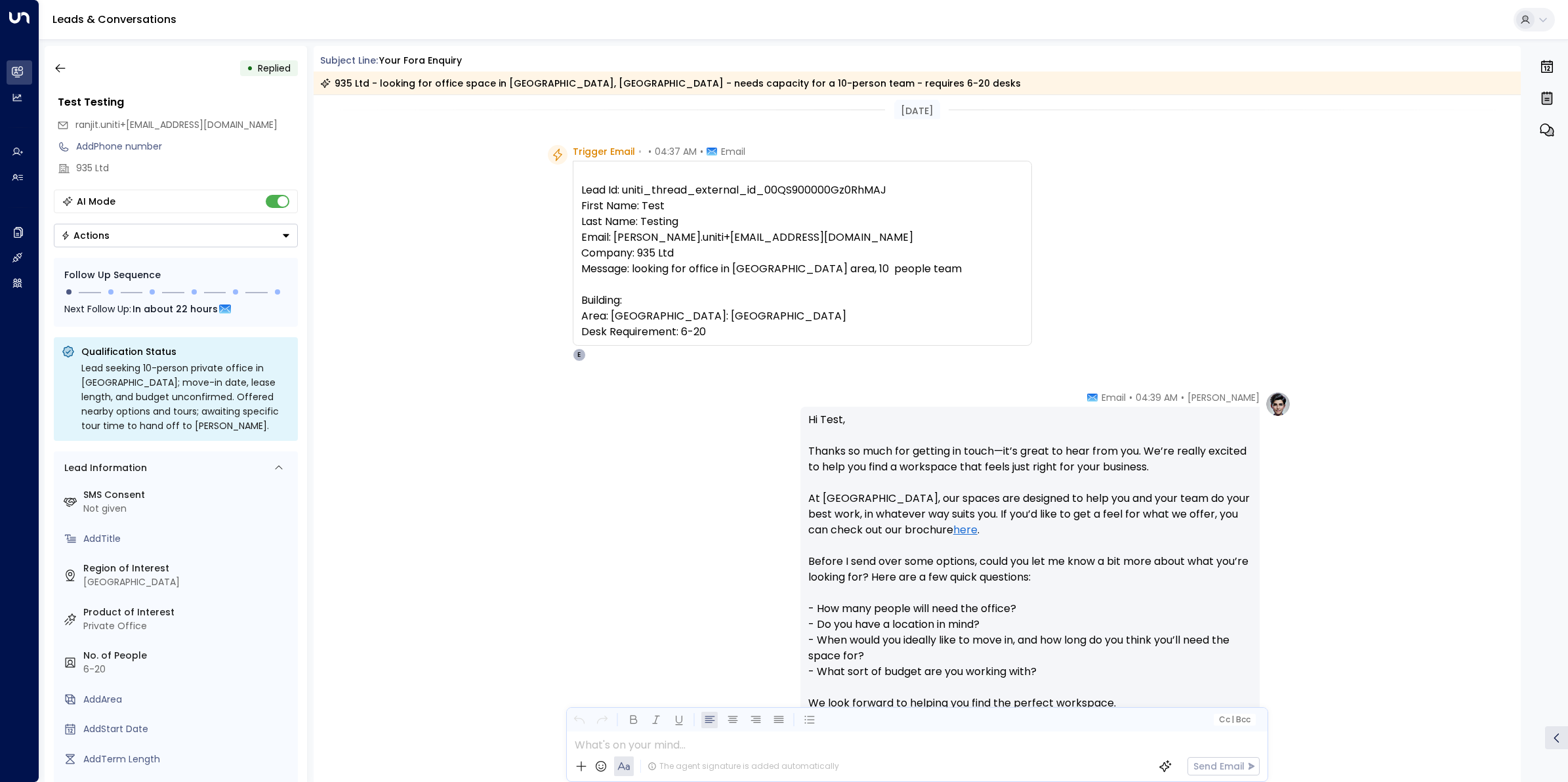
scroll to position [0, 0]
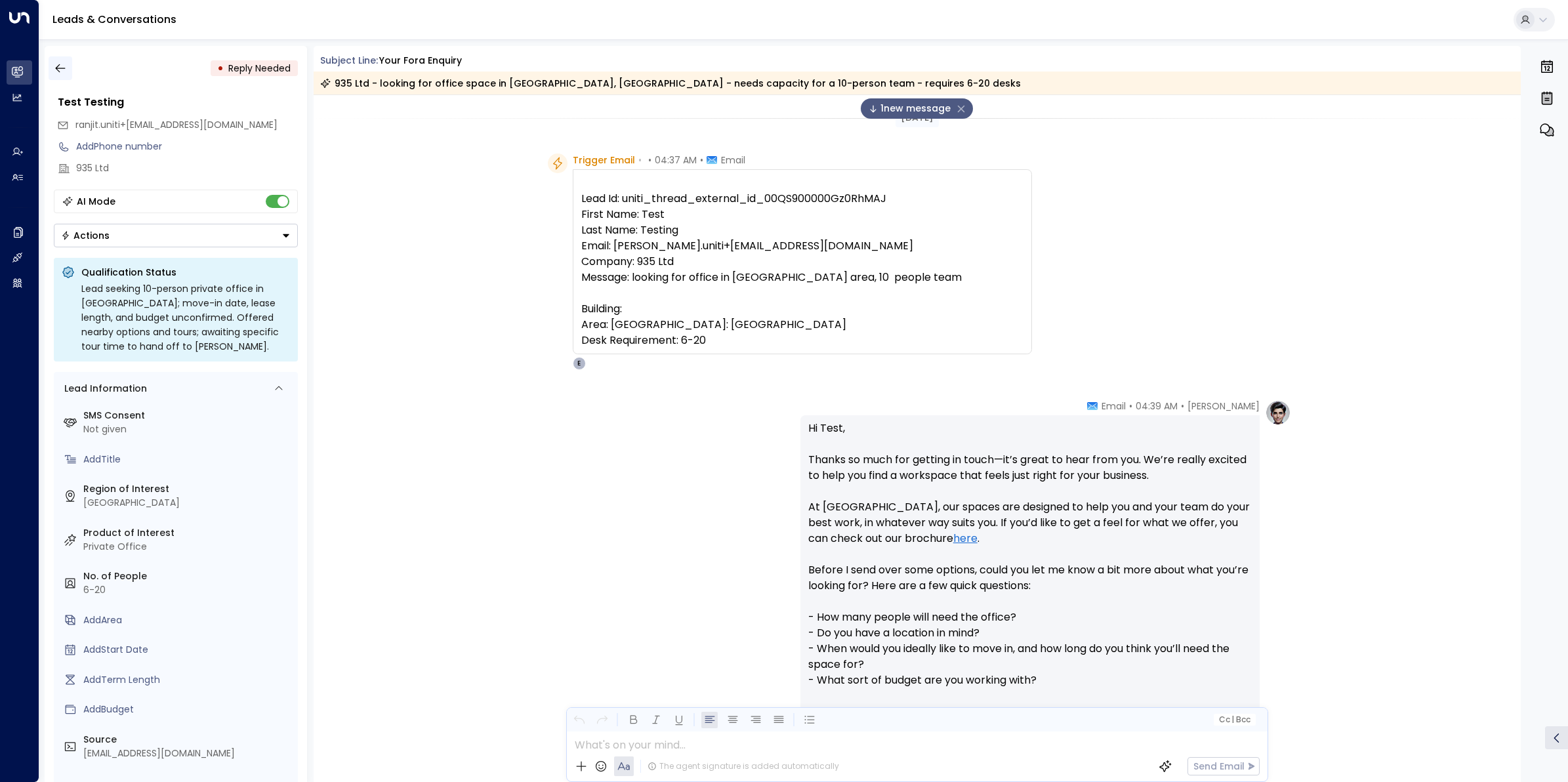
click at [54, 61] on button "button" at bounding box center [61, 69] width 24 height 24
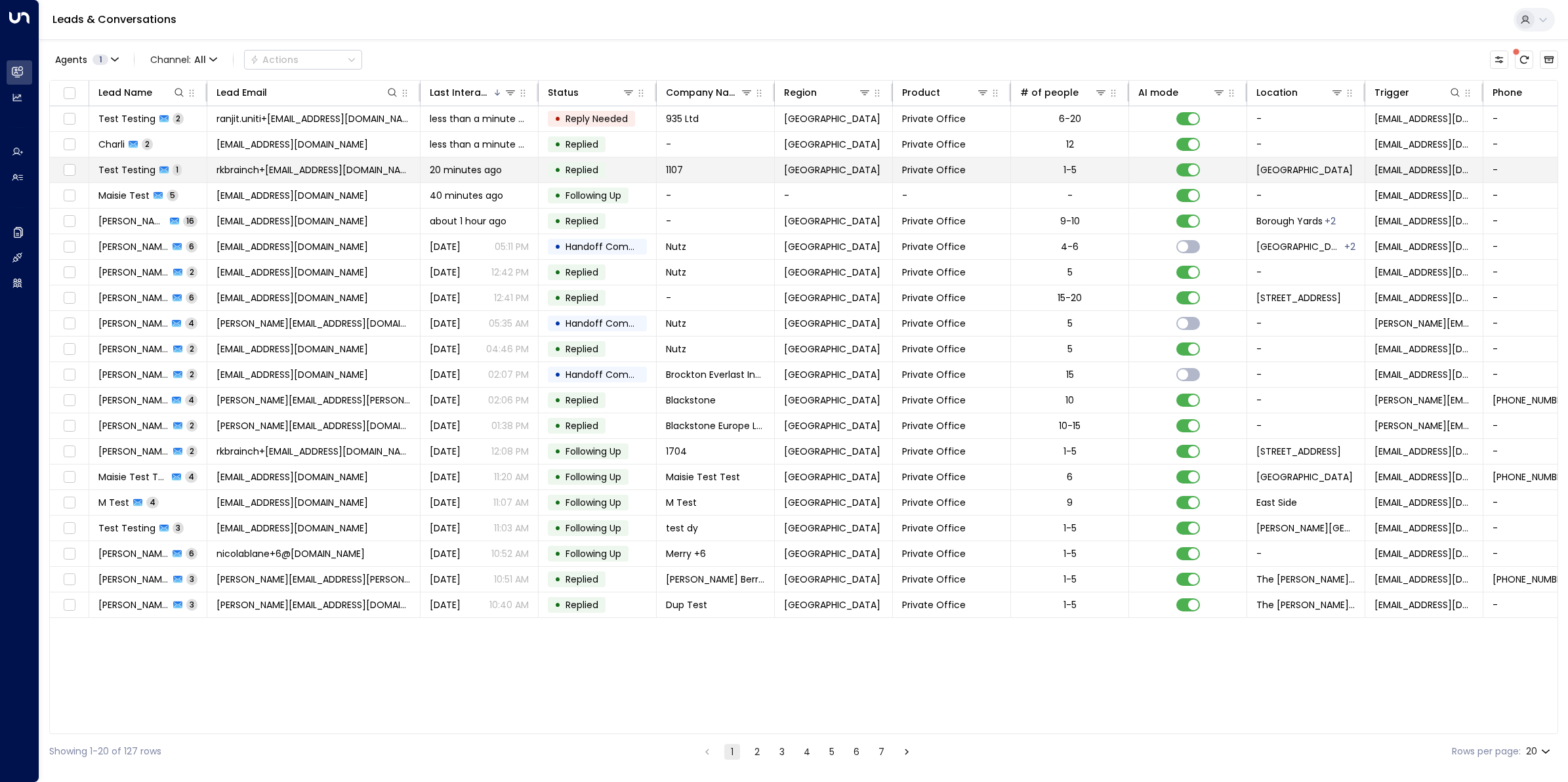
click at [258, 168] on span "rkbrainch+[EMAIL_ADDRESS][DOMAIN_NAME]" at bounding box center [313, 170] width 194 height 13
click at [122, 172] on span "Test Testing" at bounding box center [126, 170] width 57 height 13
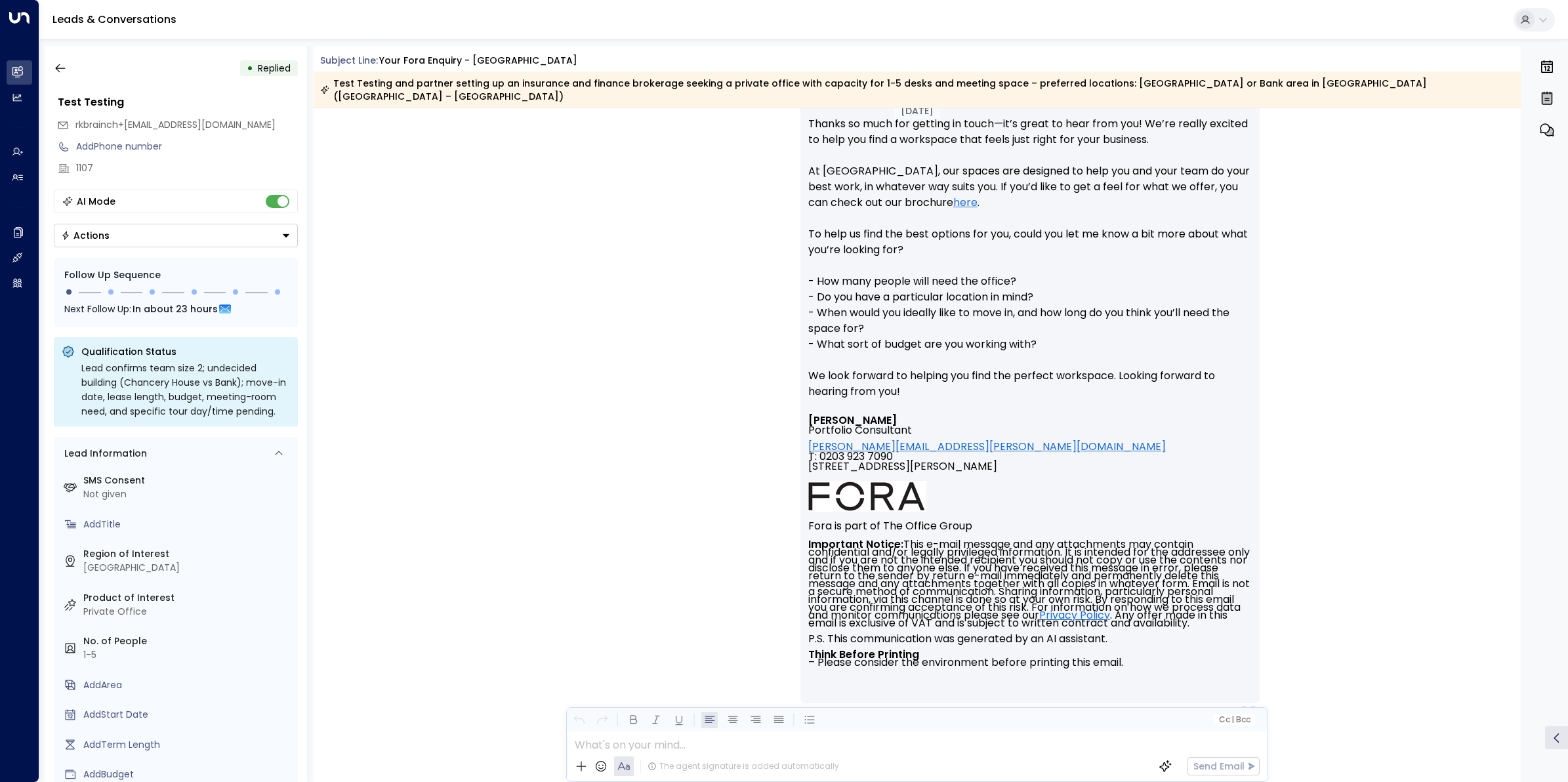
scroll to position [329, 0]
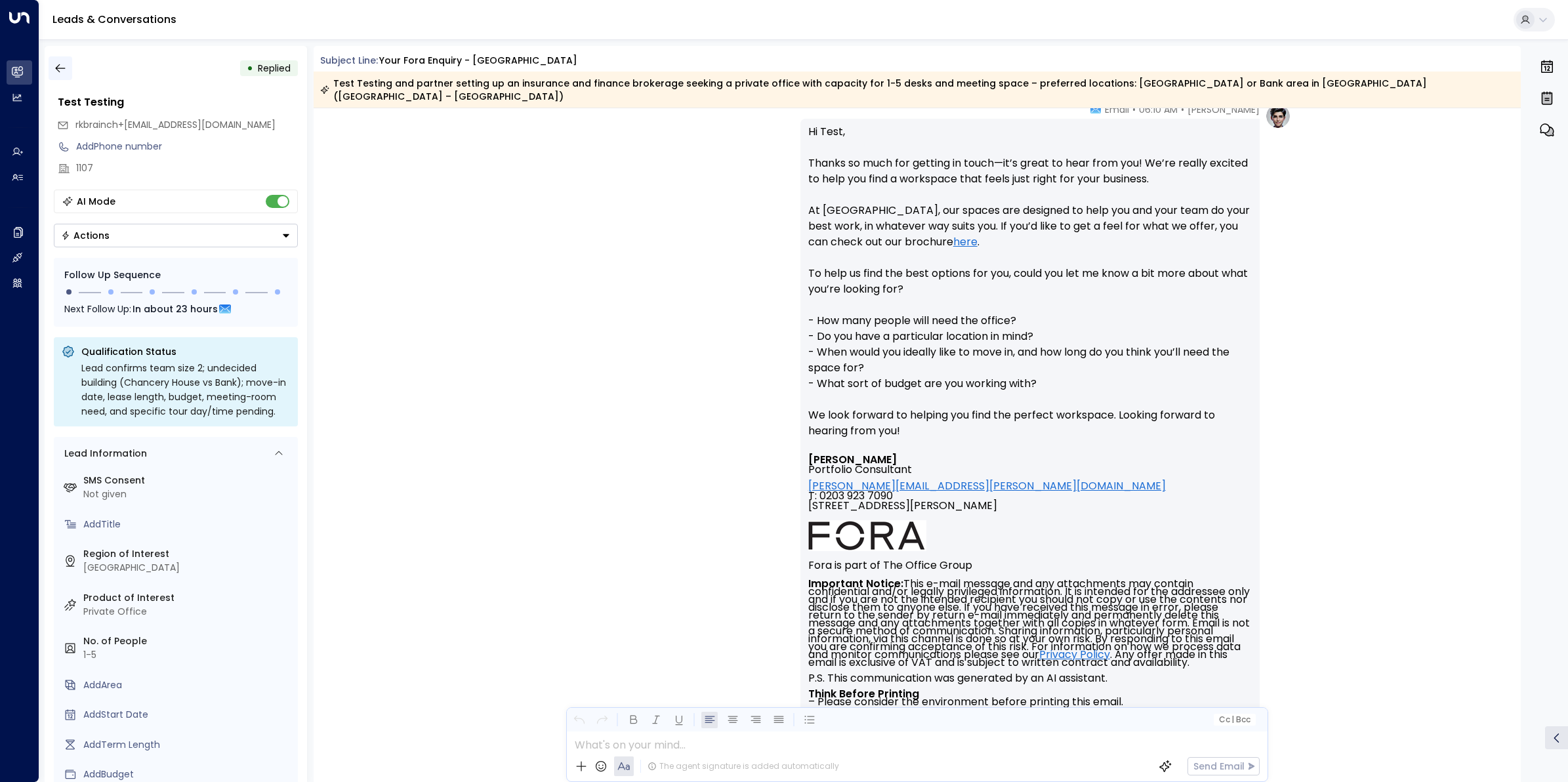
click at [64, 68] on icon "button" at bounding box center [60, 69] width 10 height 9
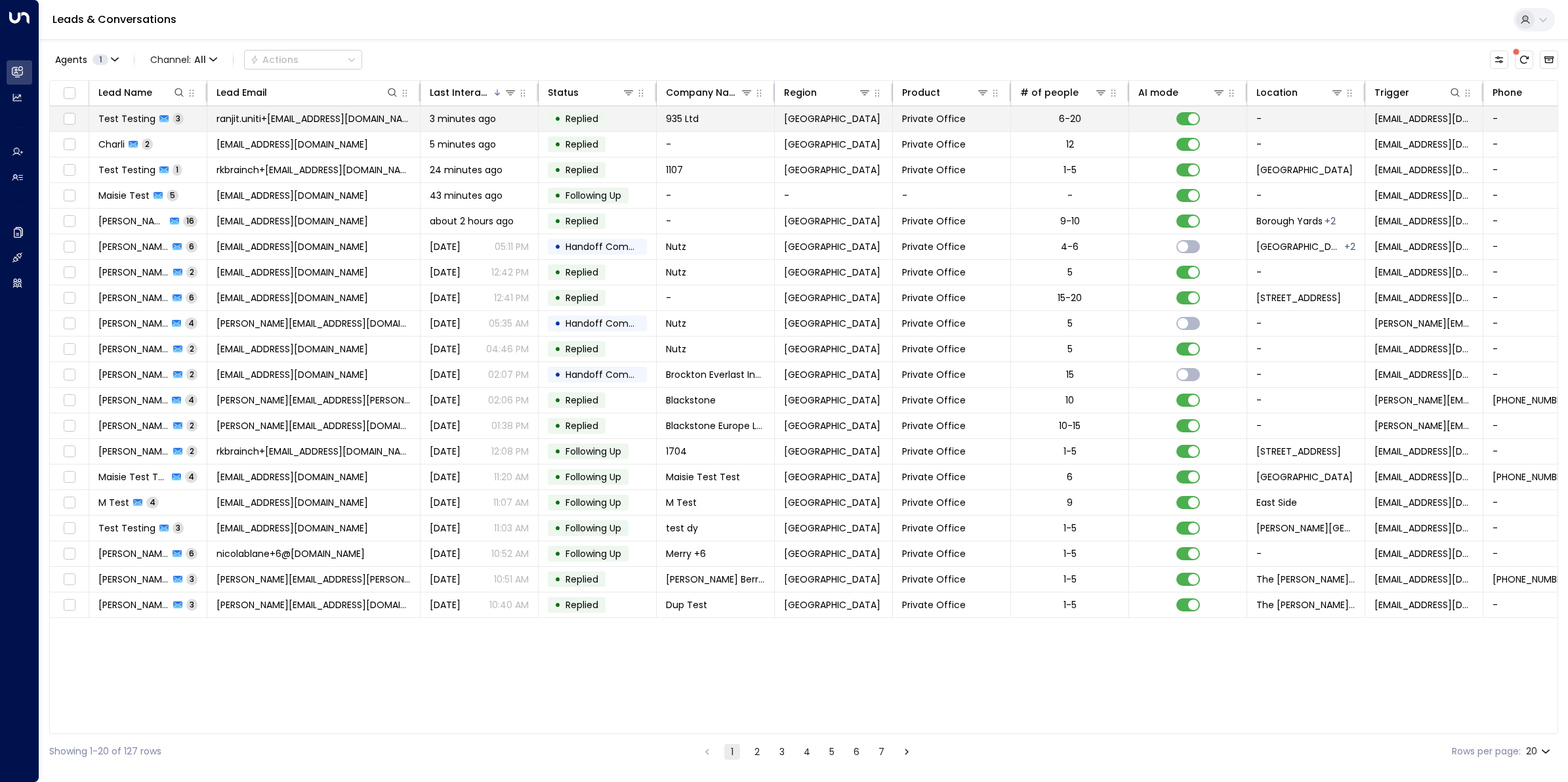
click at [285, 114] on span "ranjit.uniti+[EMAIL_ADDRESS][DOMAIN_NAME]" at bounding box center [313, 119] width 194 height 13
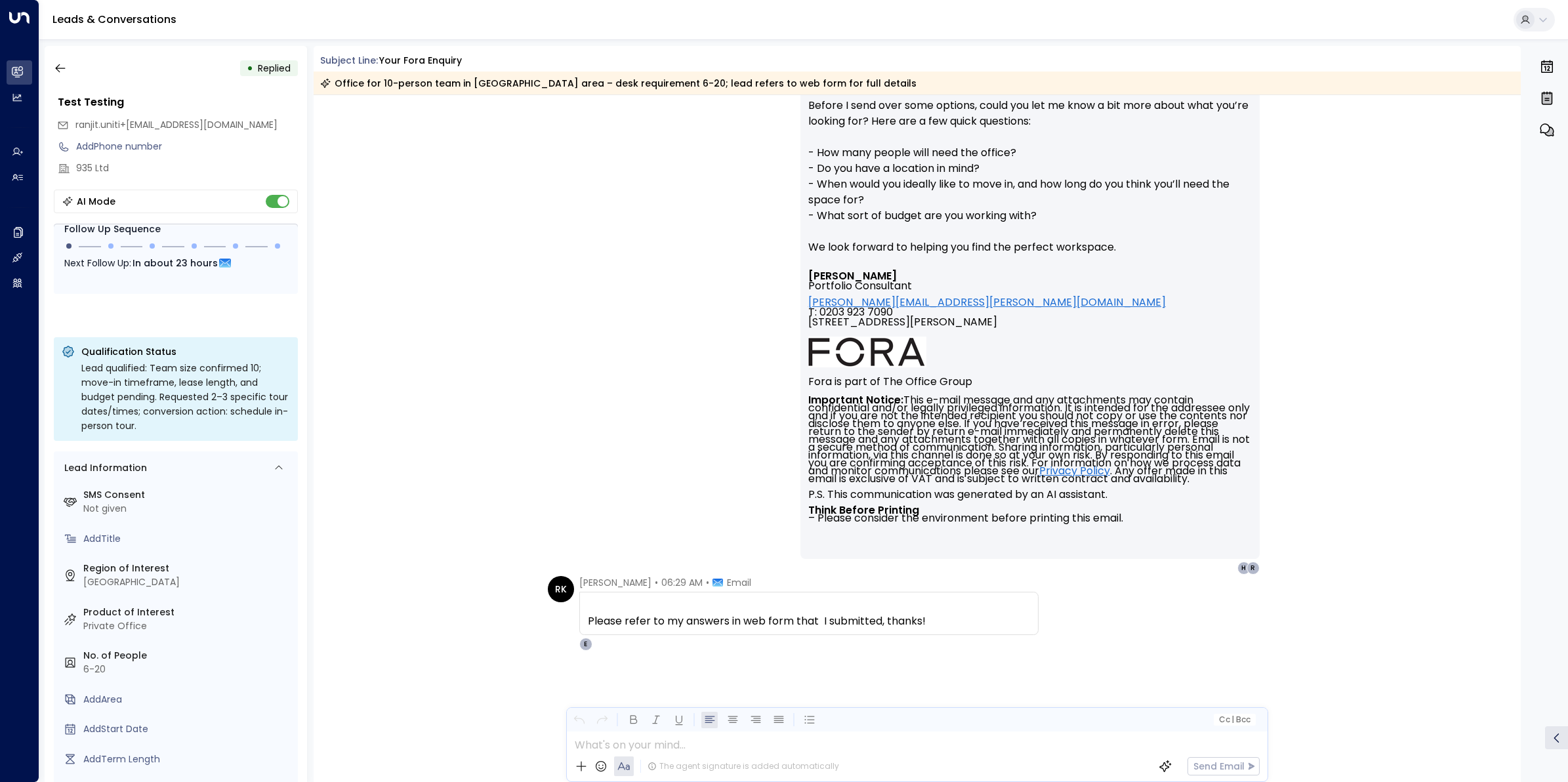
scroll to position [996, 0]
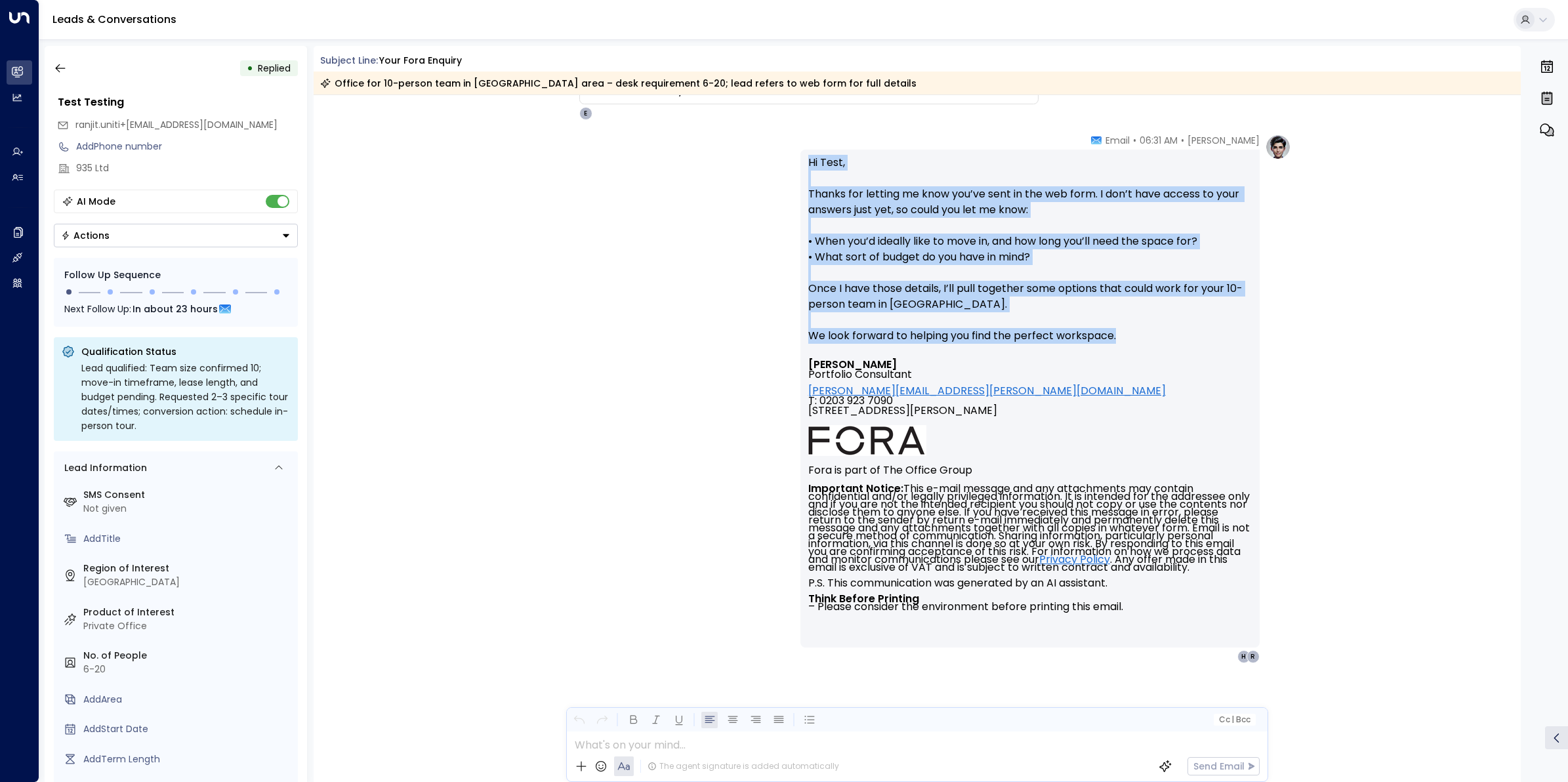
drag, startPoint x: 1133, startPoint y: 343, endPoint x: 805, endPoint y: 162, distance: 374.6
click at [808, 162] on p "Hi Test, Thanks for letting me know you’ve sent in the web form. I don’t have a…" at bounding box center [1029, 257] width 444 height 205
copy p "Hi Test, Thanks for letting me know you’ve sent in the web form. I don’t have a…"
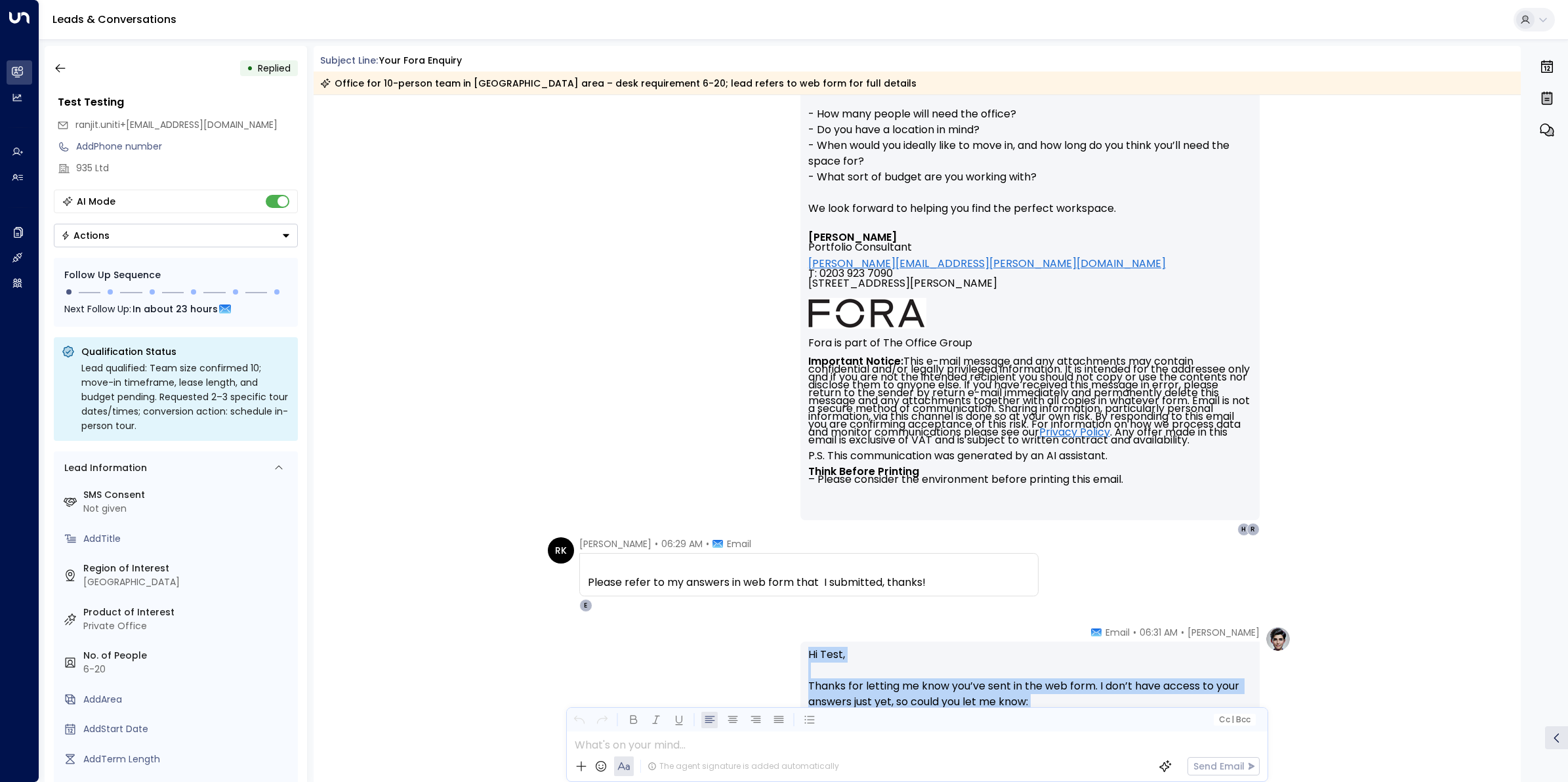
scroll to position [11, 0]
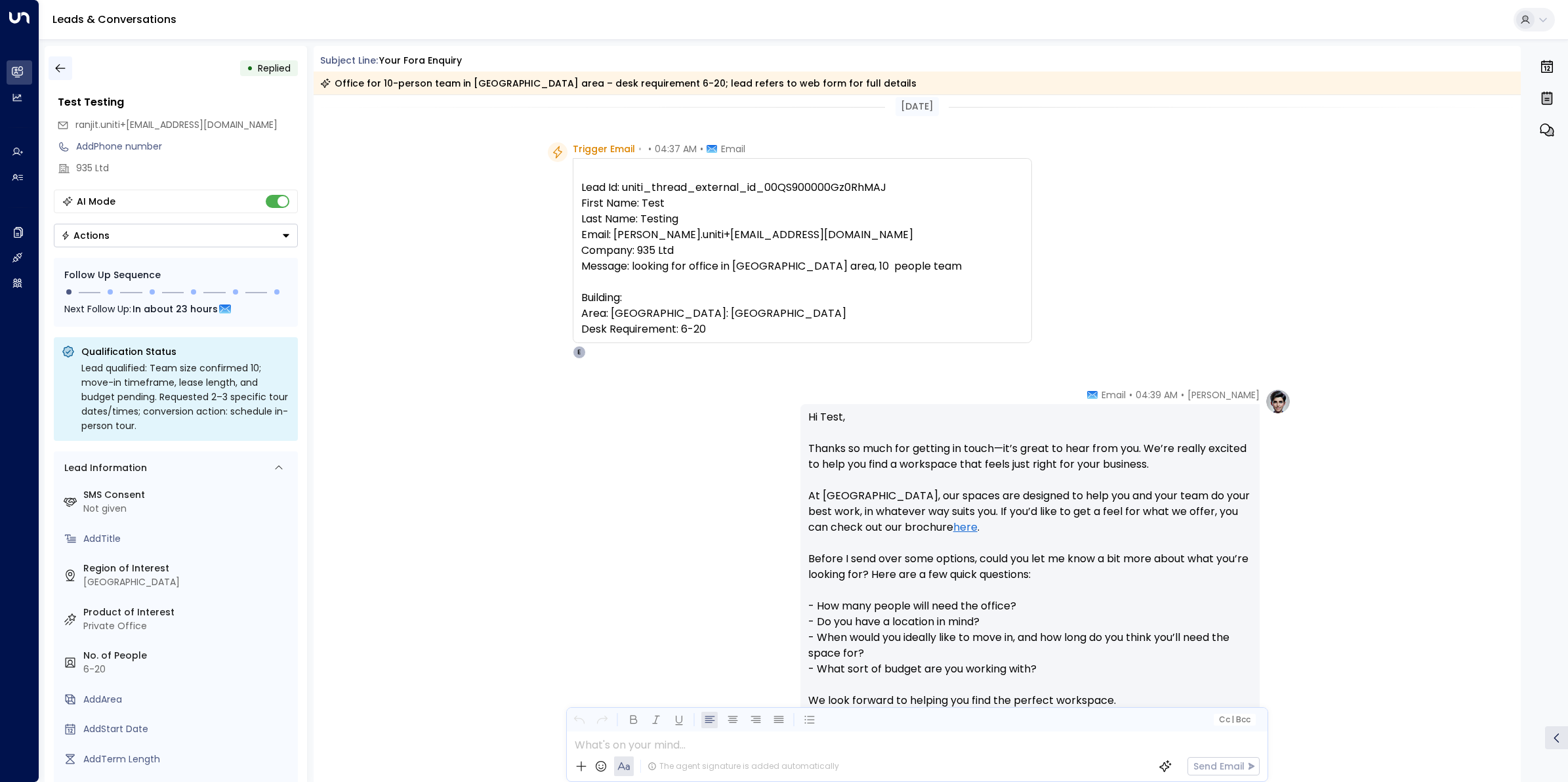
click at [54, 64] on icon "button" at bounding box center [60, 68] width 13 height 13
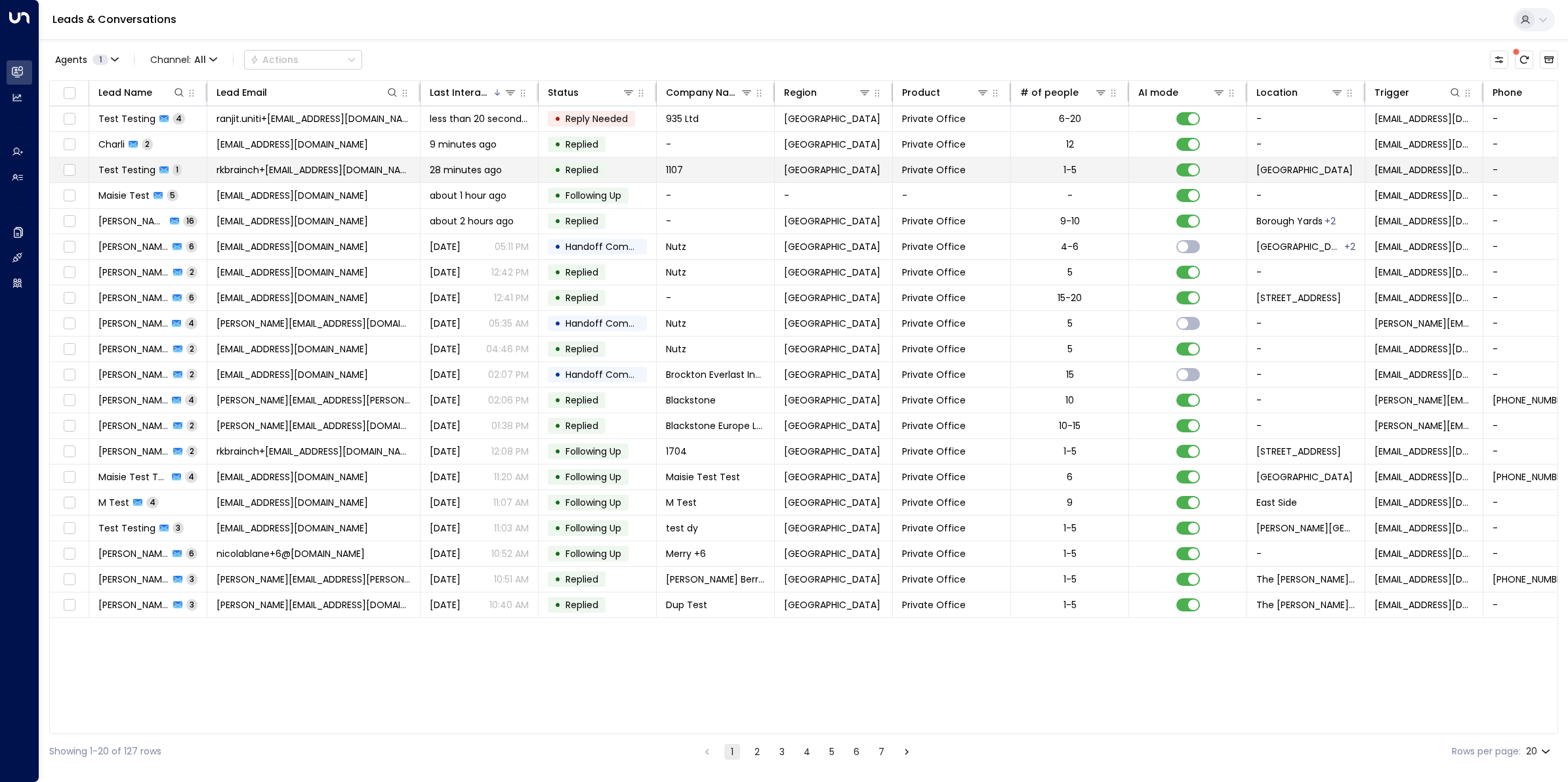
click at [287, 171] on span "rkbrainch+[EMAIL_ADDRESS][DOMAIN_NAME]" at bounding box center [313, 170] width 194 height 13
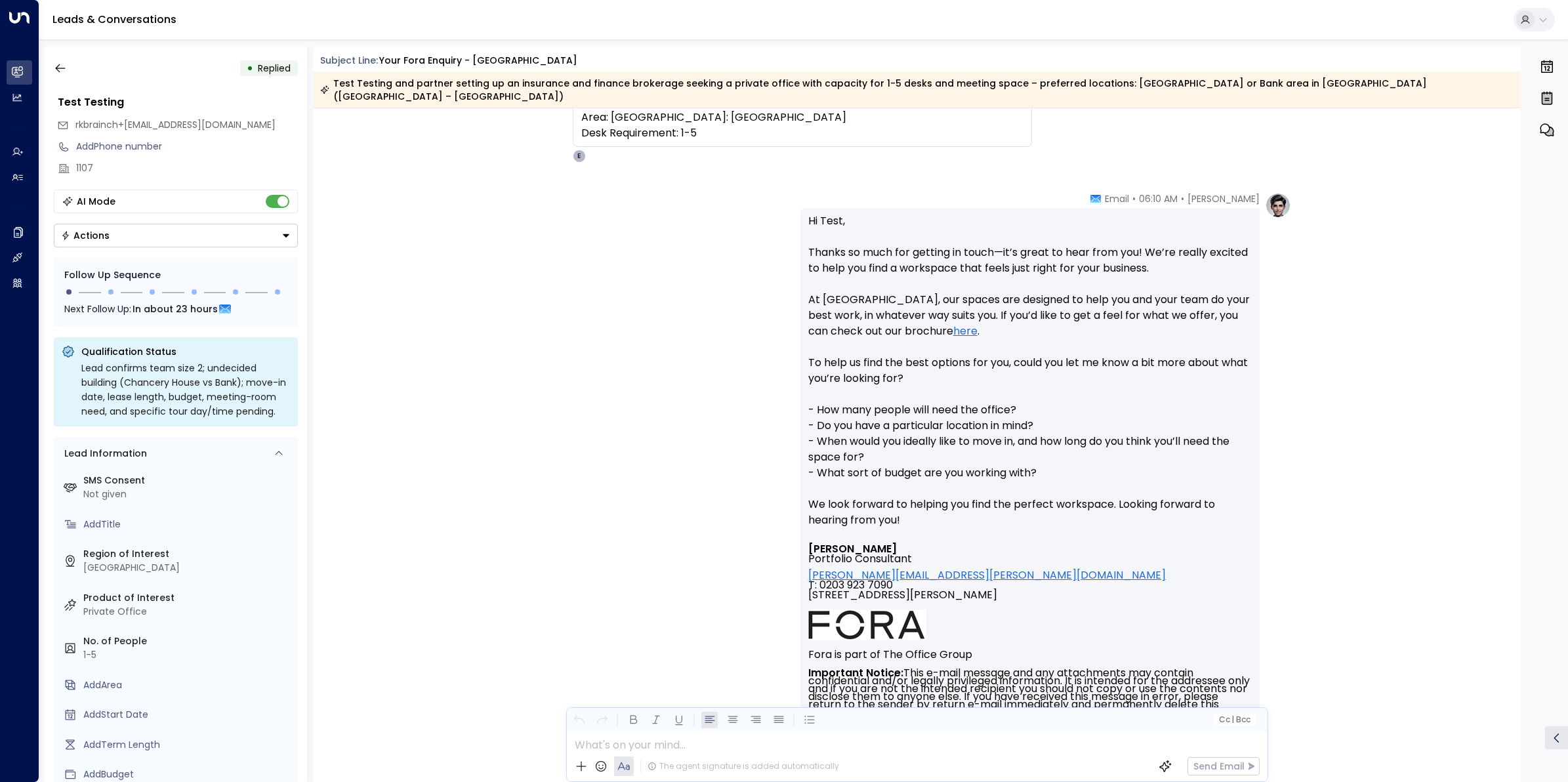
scroll to position [328, 0]
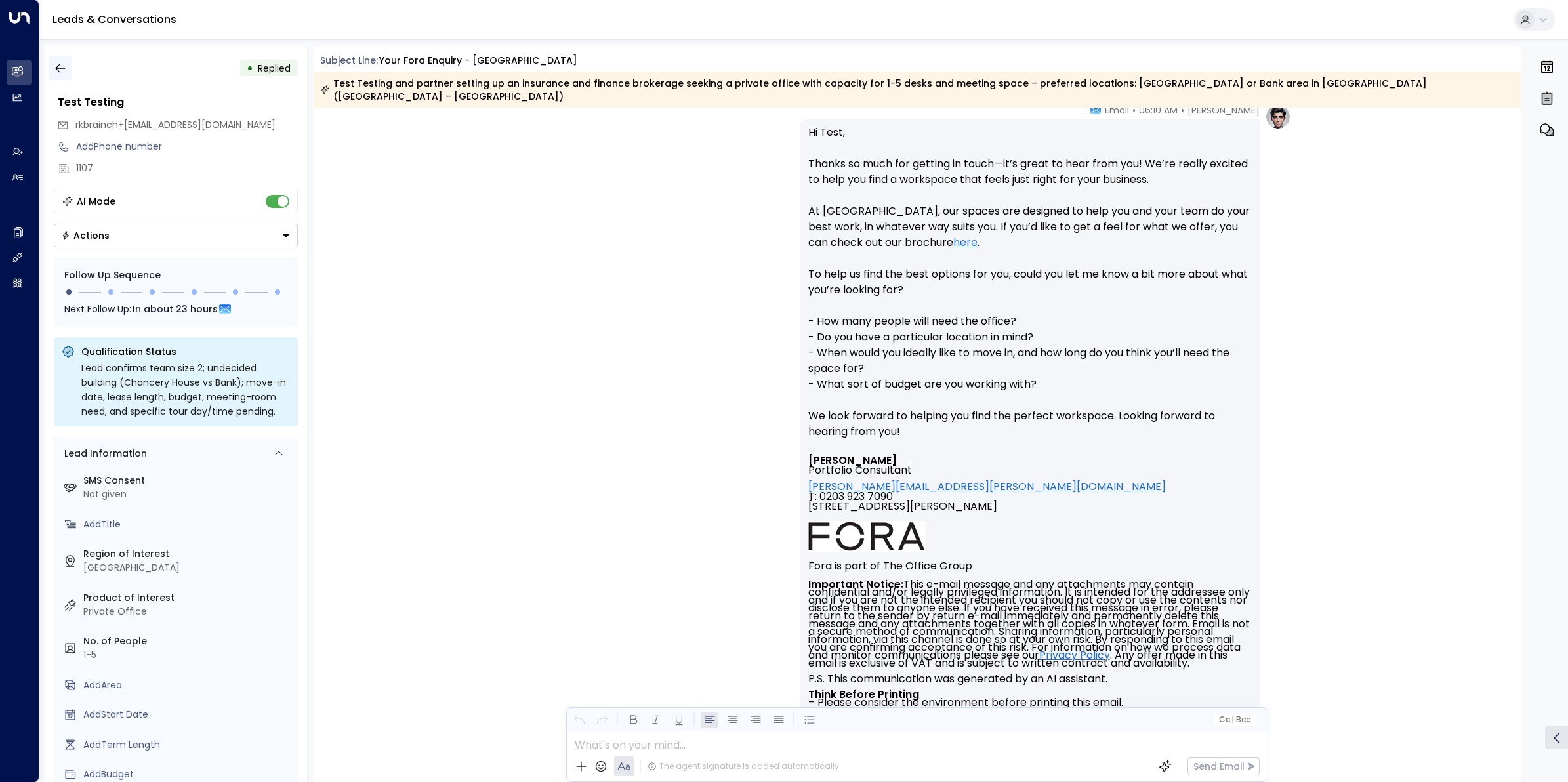
click at [61, 66] on icon "button" at bounding box center [60, 68] width 13 height 13
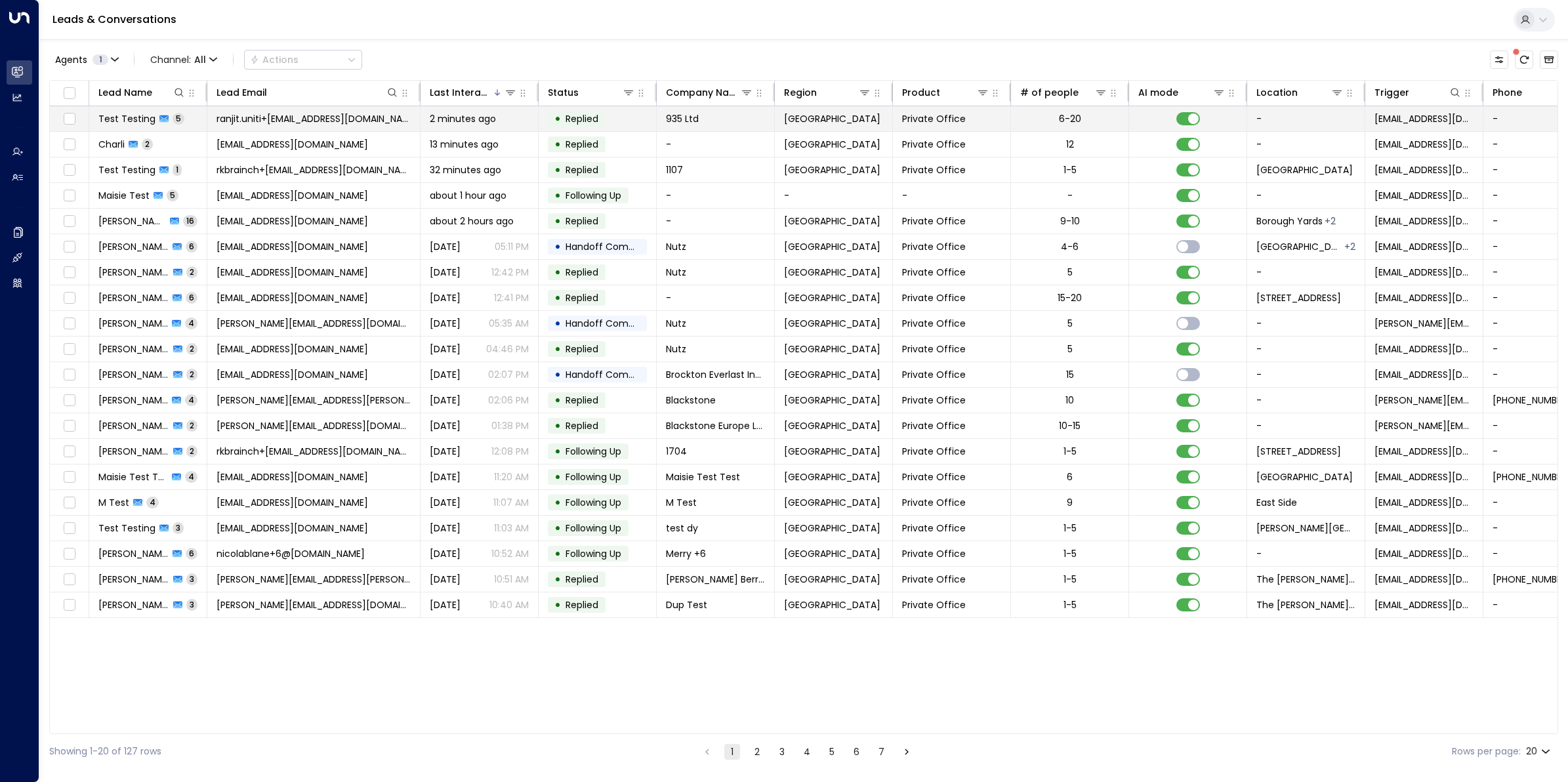
click at [126, 119] on span "Test Testing" at bounding box center [126, 119] width 57 height 13
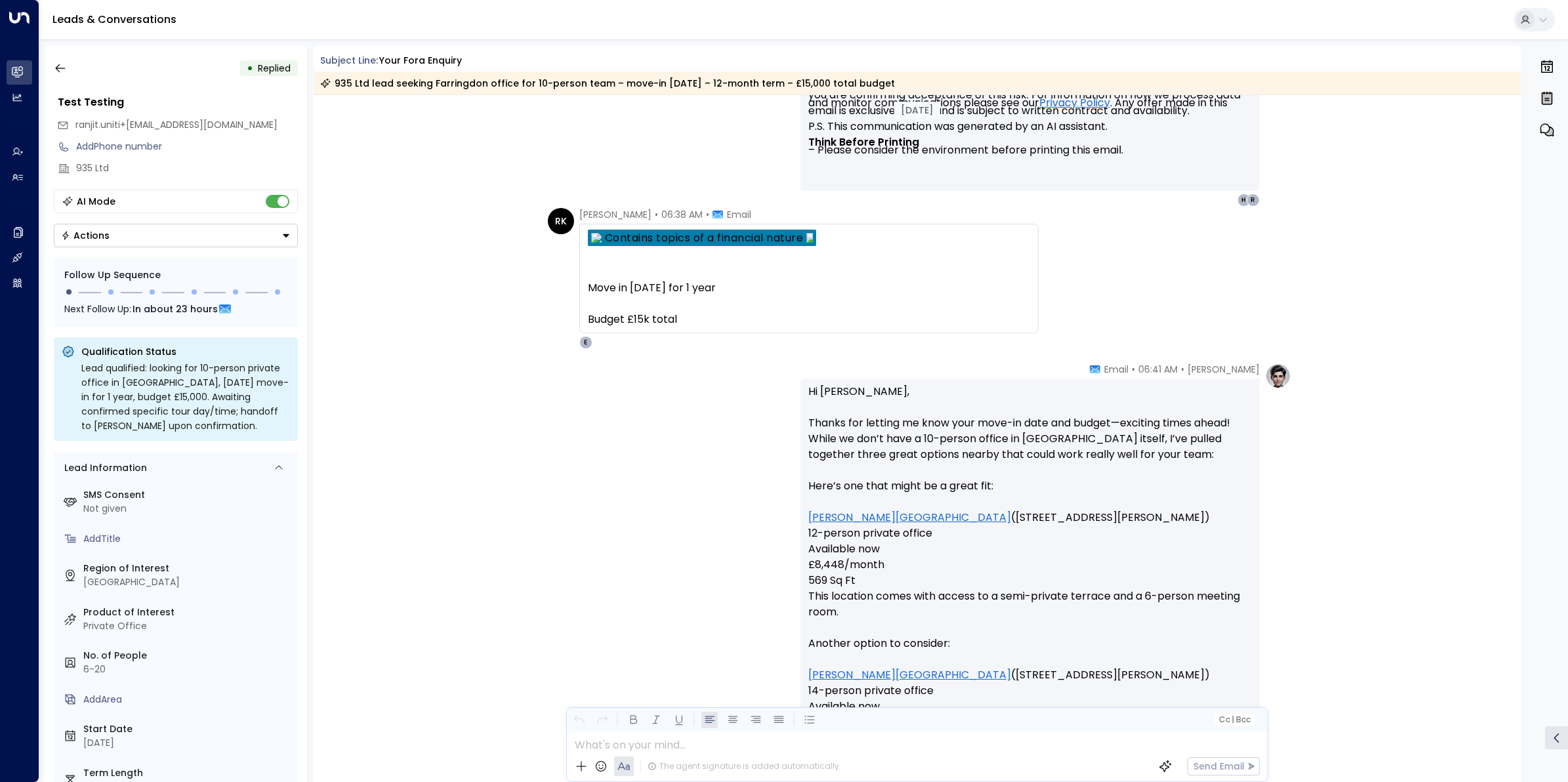
scroll to position [1370, 0]
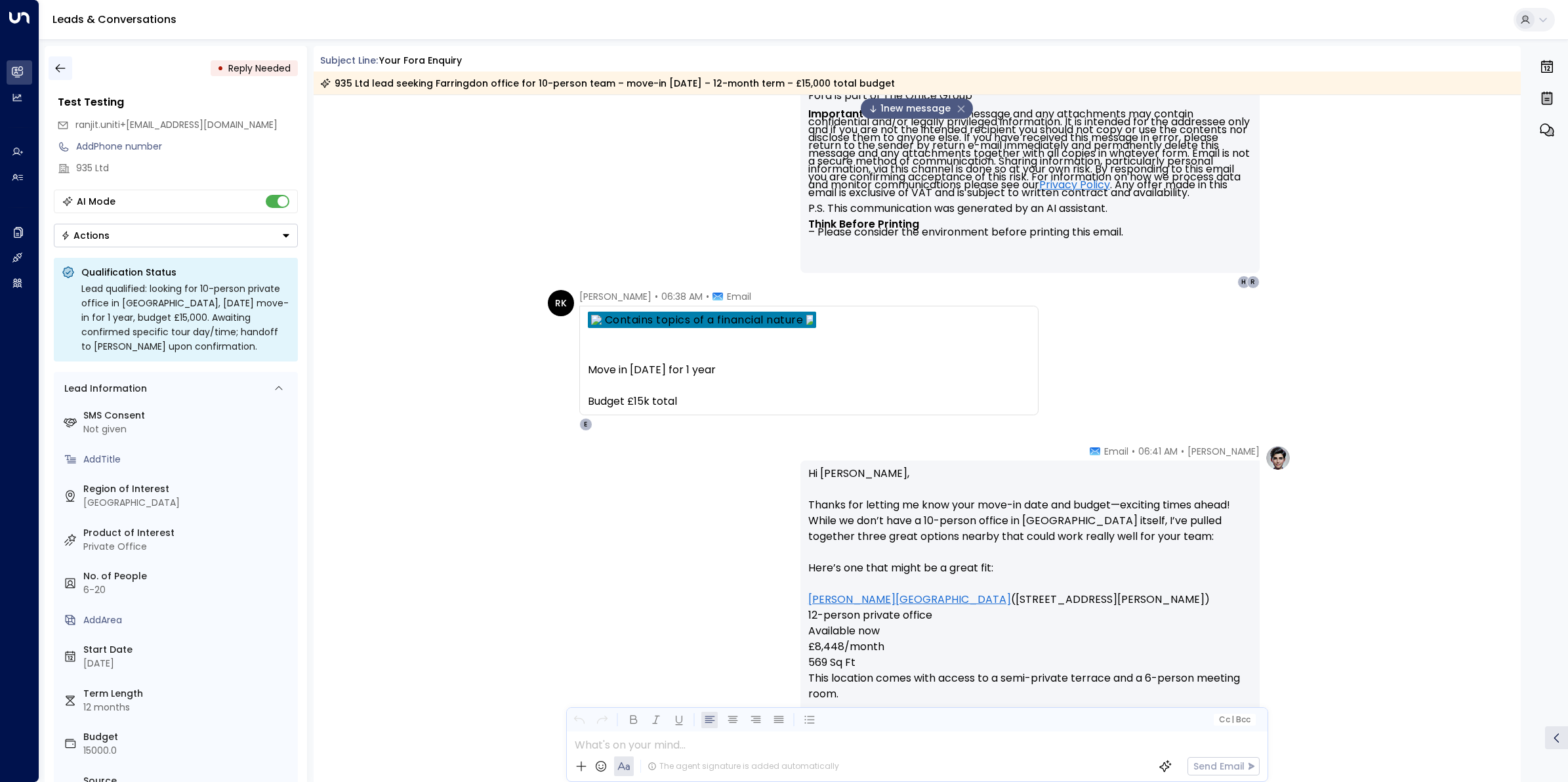
click at [51, 64] on button "button" at bounding box center [61, 69] width 24 height 24
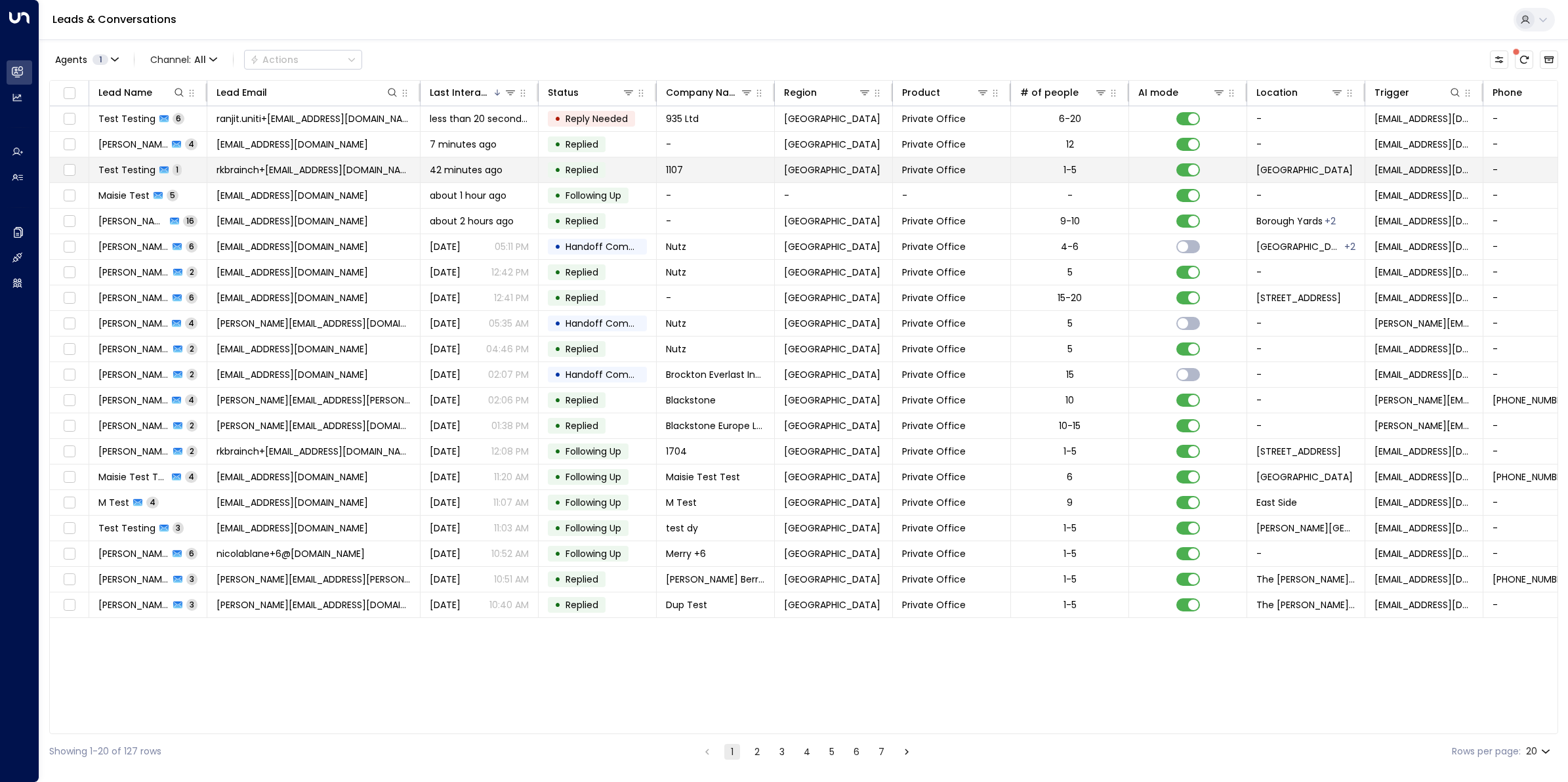
click at [260, 171] on span "rkbrainch+[EMAIL_ADDRESS][DOMAIN_NAME]" at bounding box center [313, 170] width 194 height 13
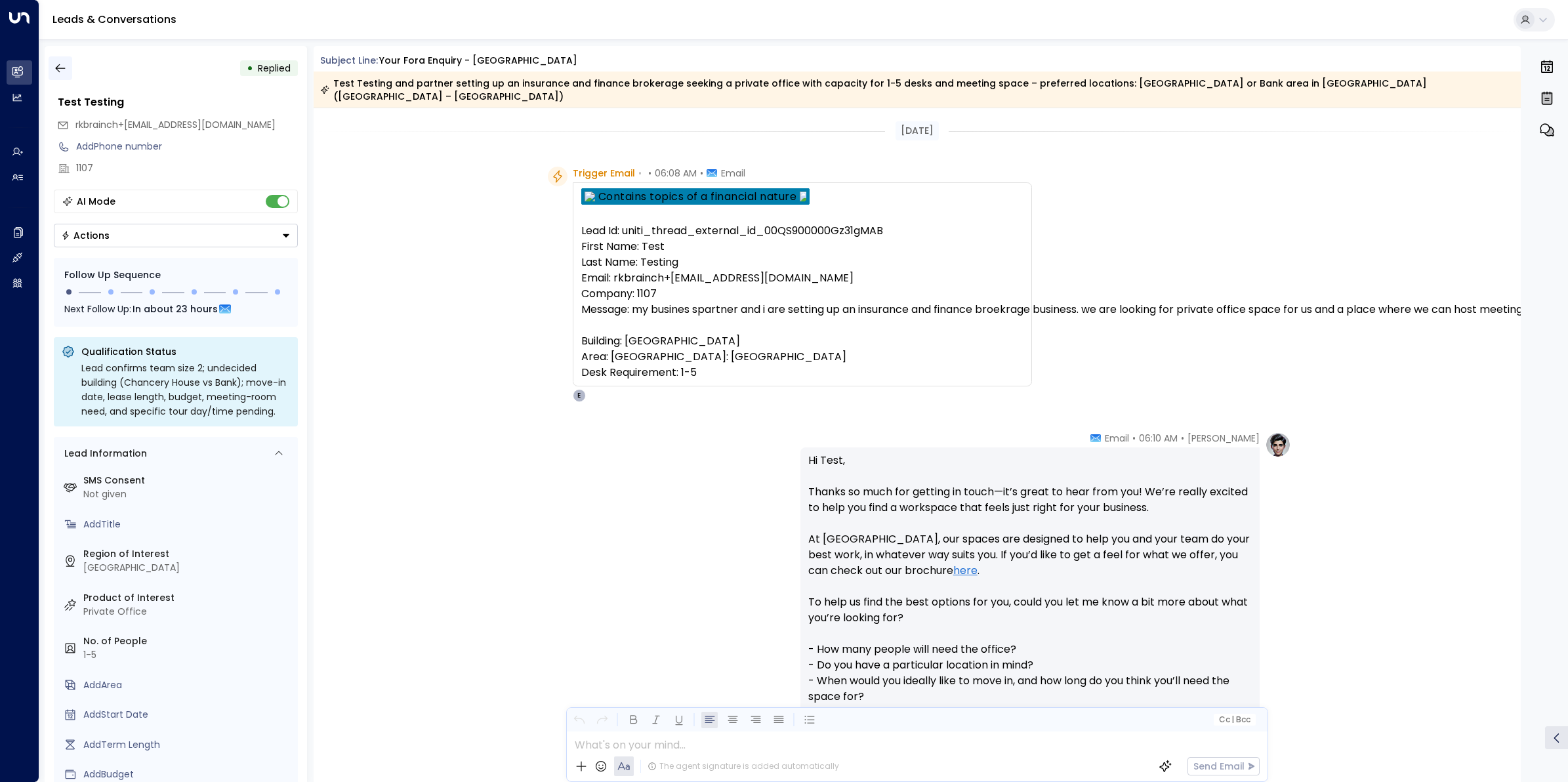
click at [60, 63] on icon "button" at bounding box center [60, 68] width 13 height 13
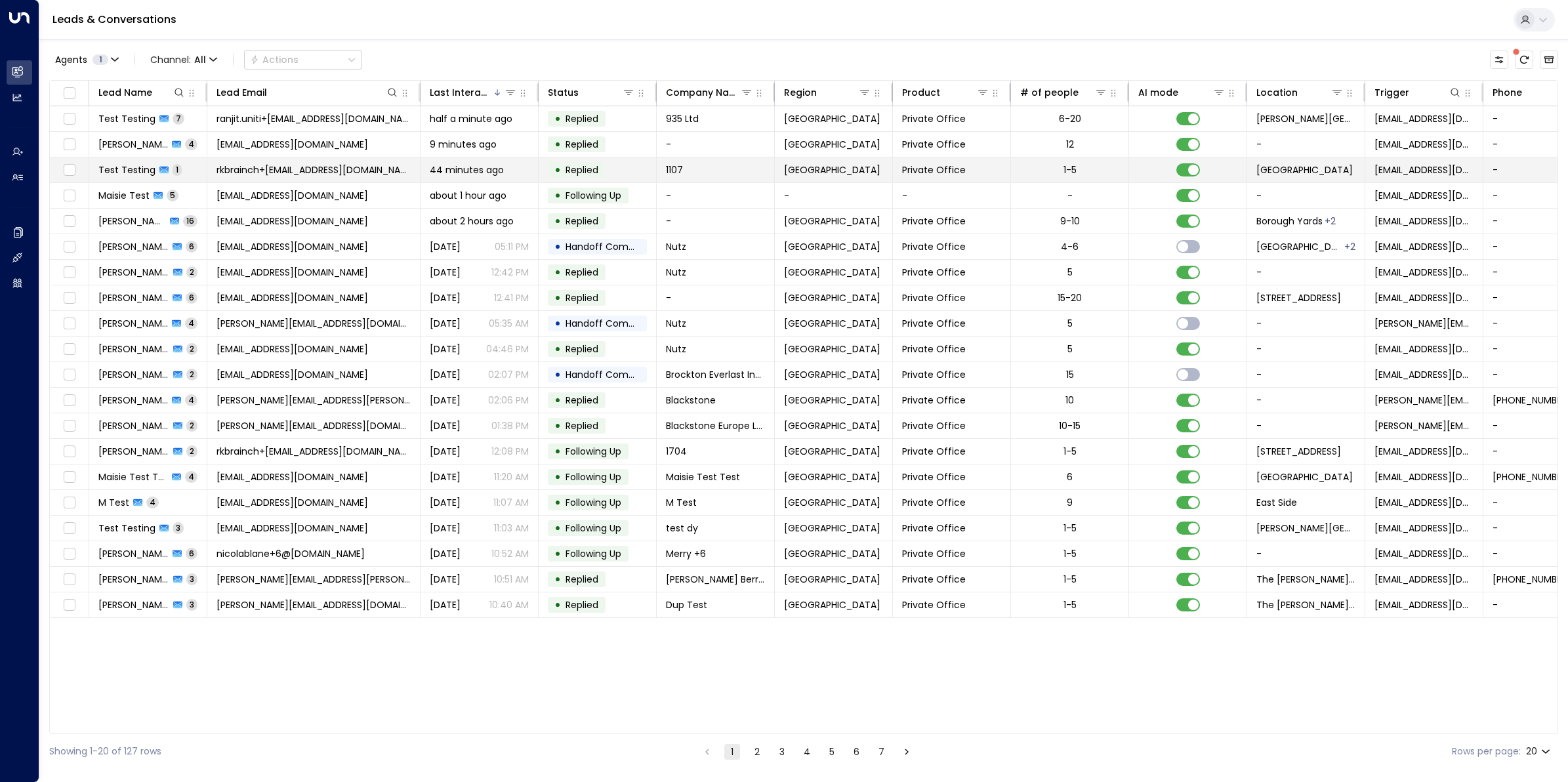
click at [267, 162] on td "rkbrainch+[EMAIL_ADDRESS][DOMAIN_NAME]" at bounding box center [314, 170] width 214 height 24
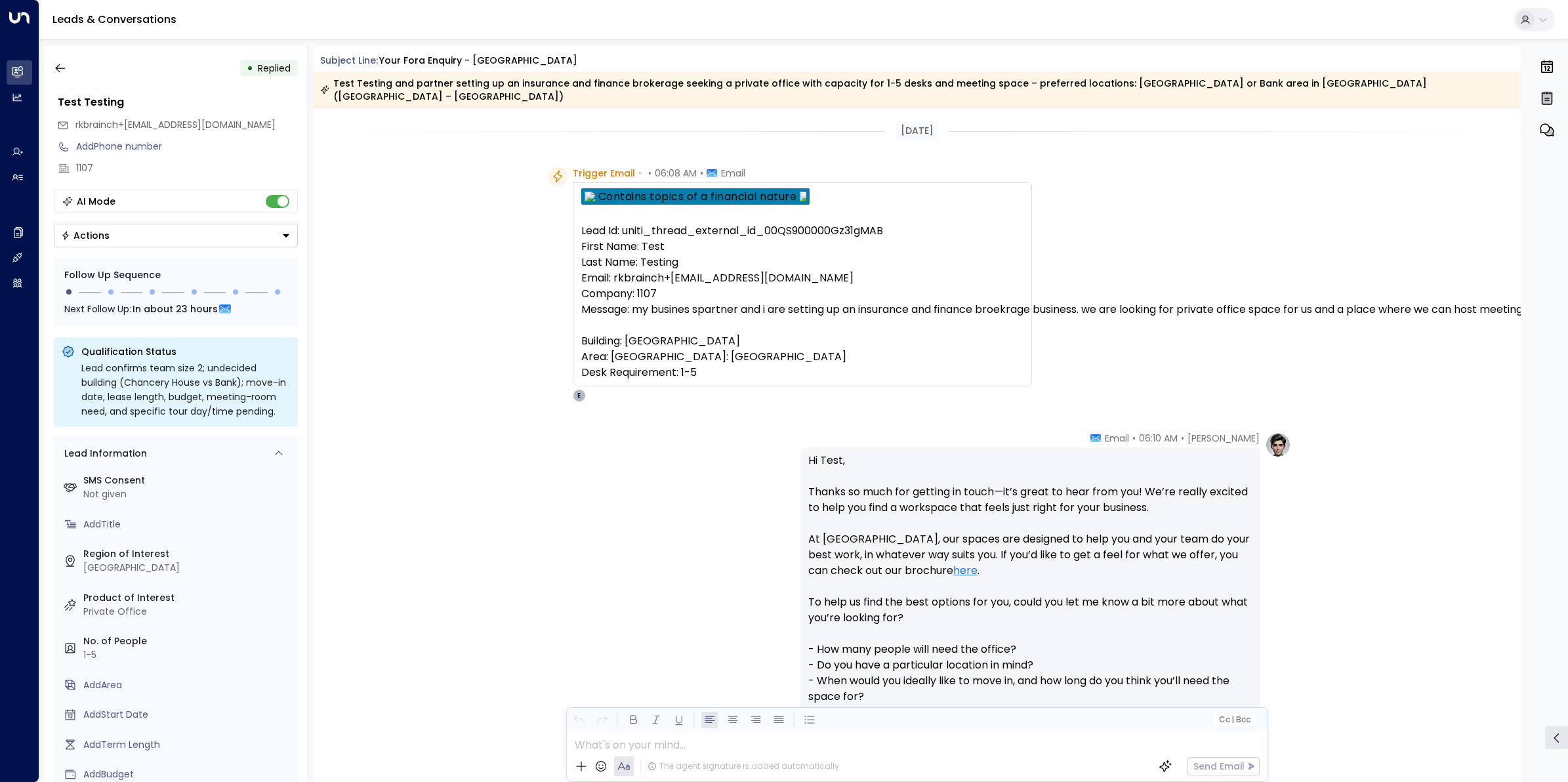
scroll to position [164, 0]
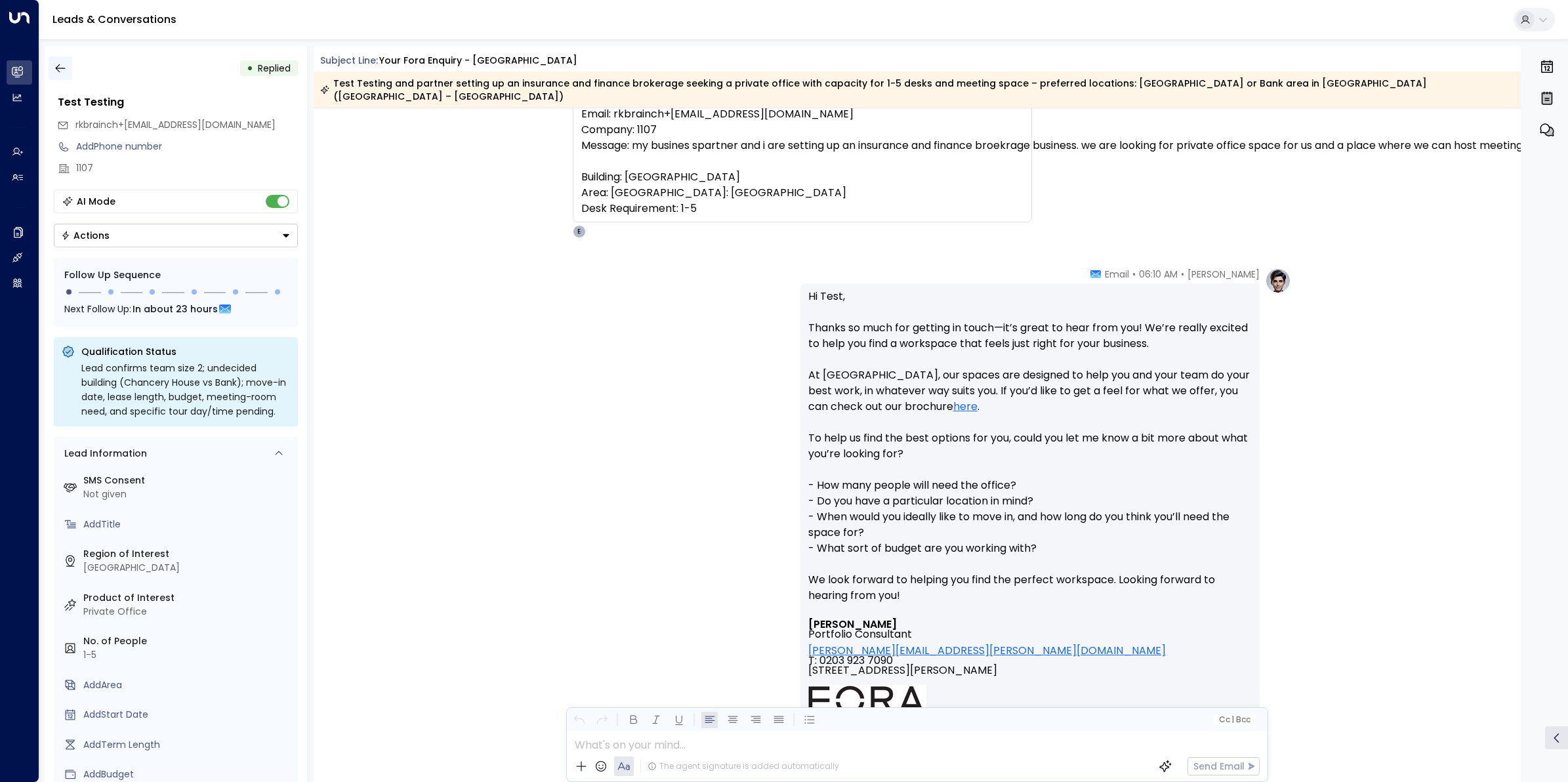
click at [55, 69] on icon "button" at bounding box center [60, 68] width 13 height 13
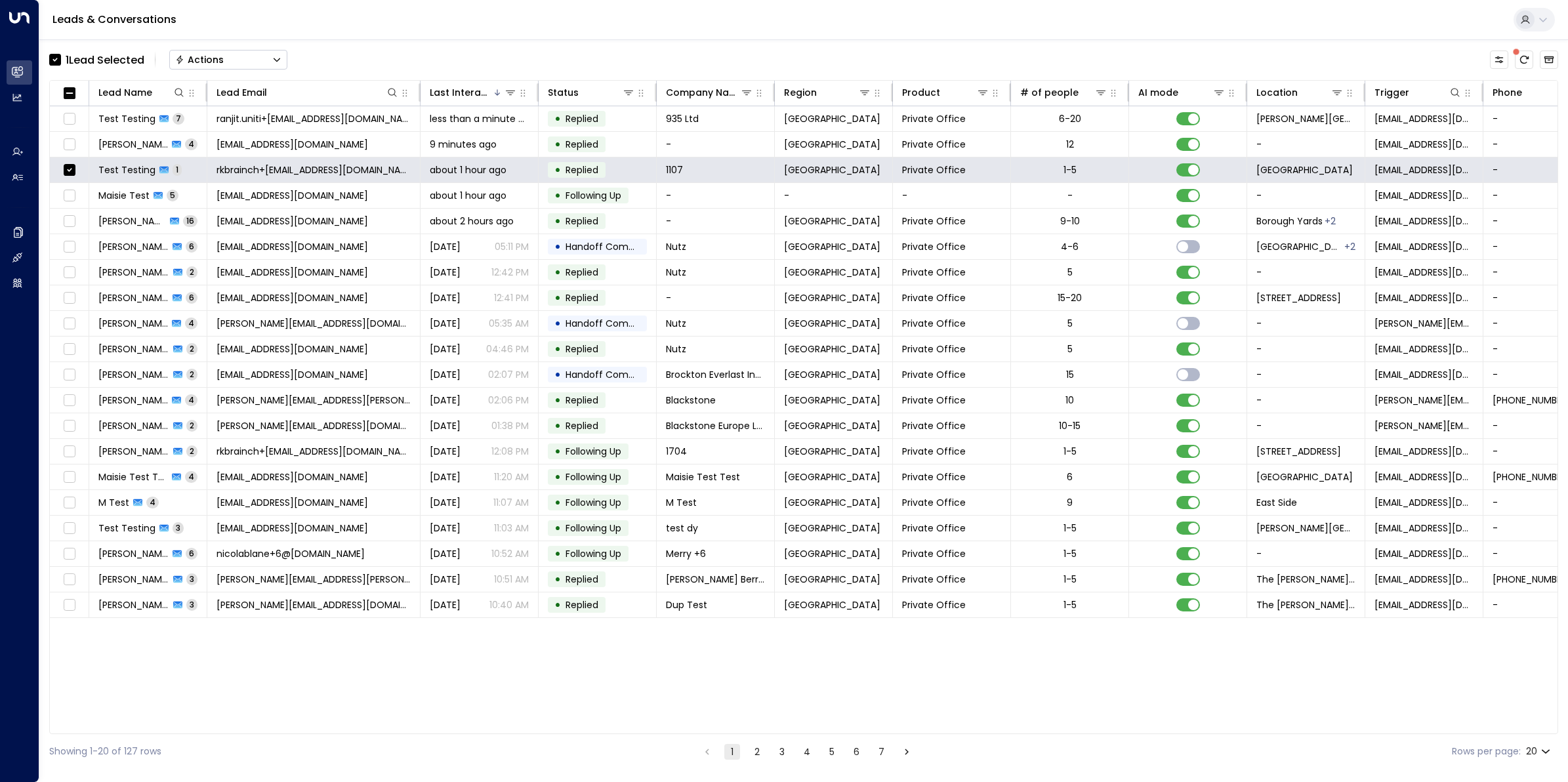
click at [263, 58] on button "Actions" at bounding box center [228, 60] width 119 height 20
click at [216, 146] on span "Archive Lead" at bounding box center [207, 147] width 61 height 14
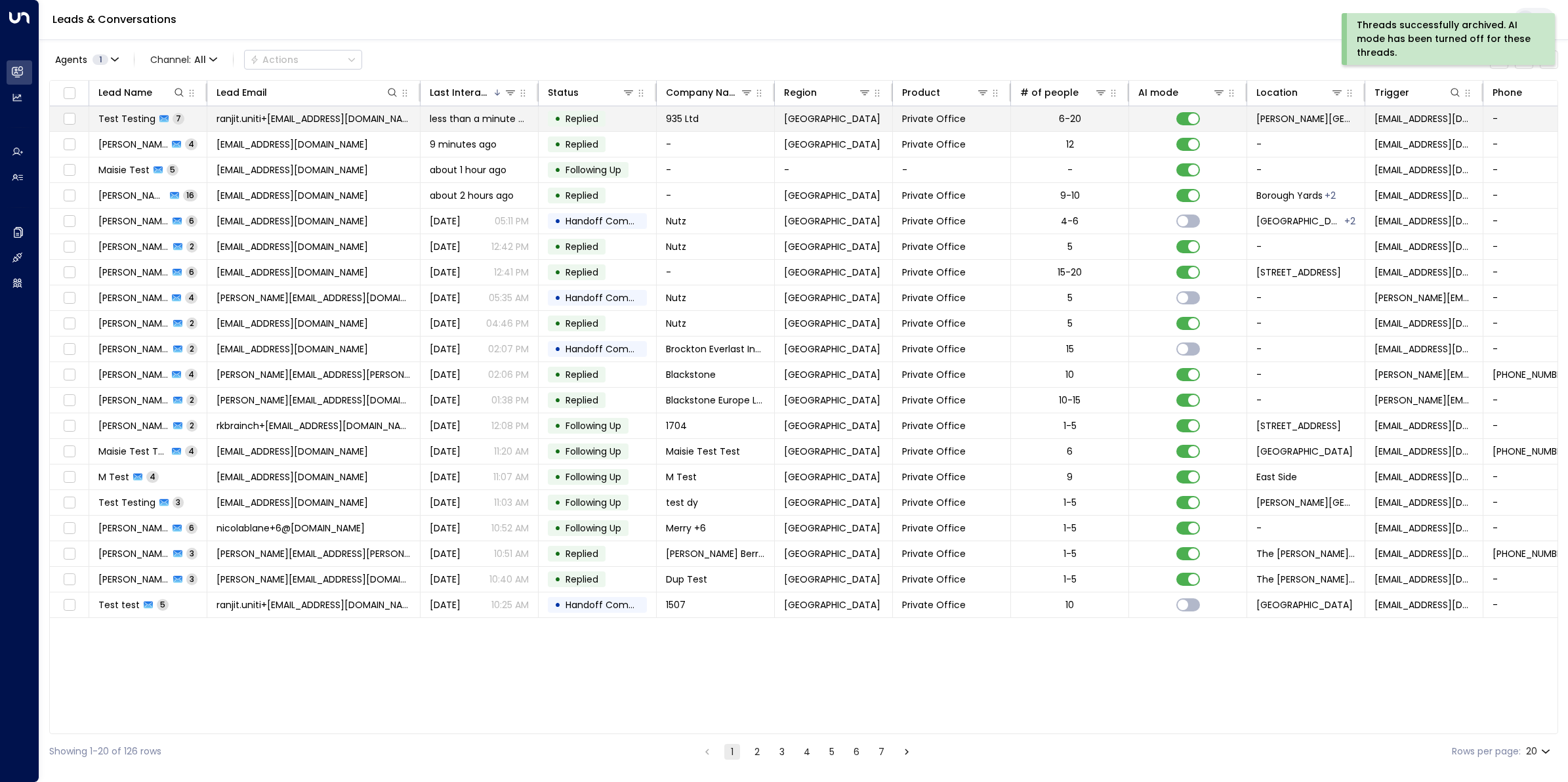
click at [306, 113] on span "ranjit.uniti+[EMAIL_ADDRESS][DOMAIN_NAME]" at bounding box center [313, 119] width 194 height 13
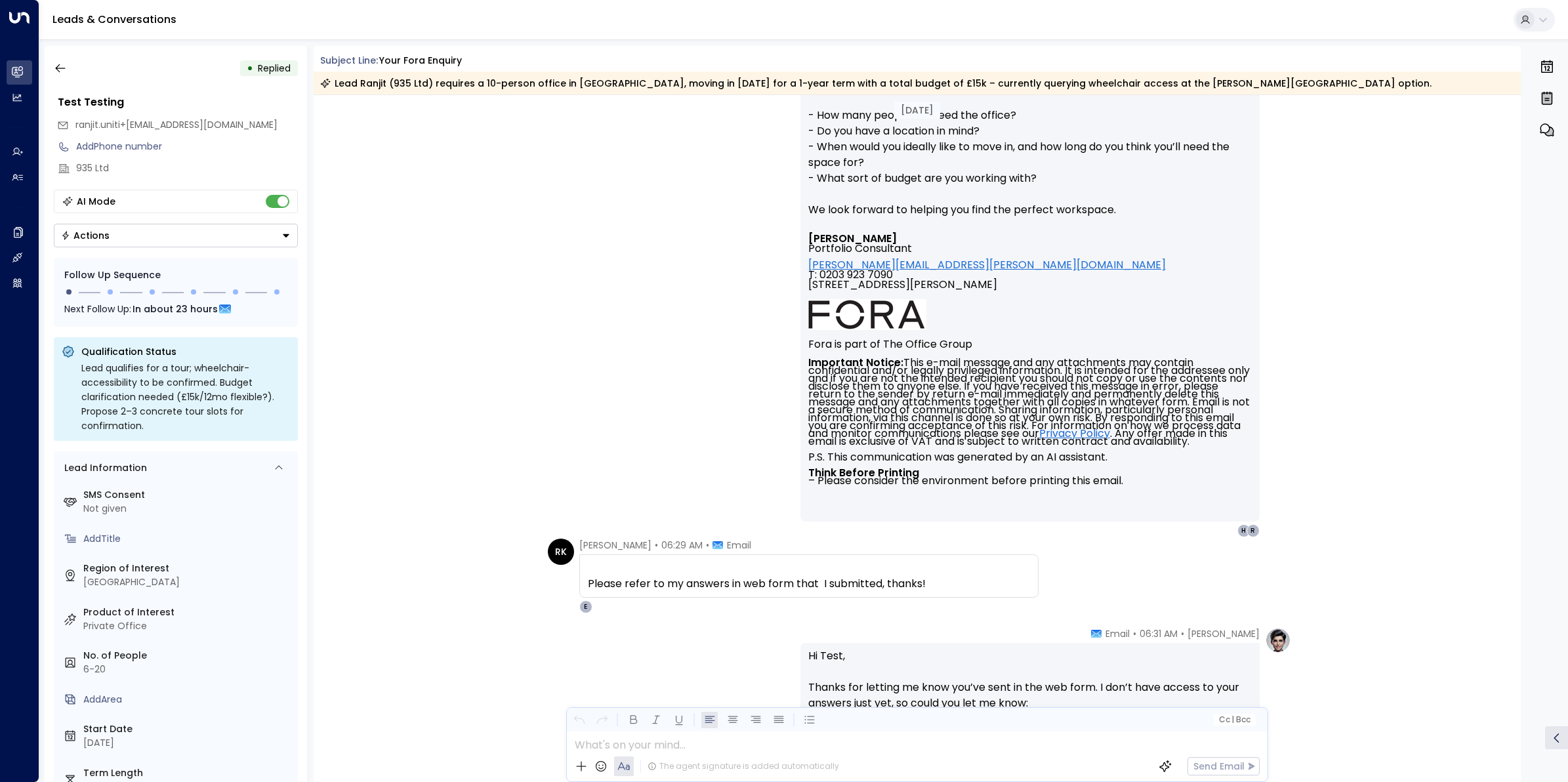
scroll to position [501, 0]
click at [60, 66] on icon "button" at bounding box center [60, 68] width 13 height 13
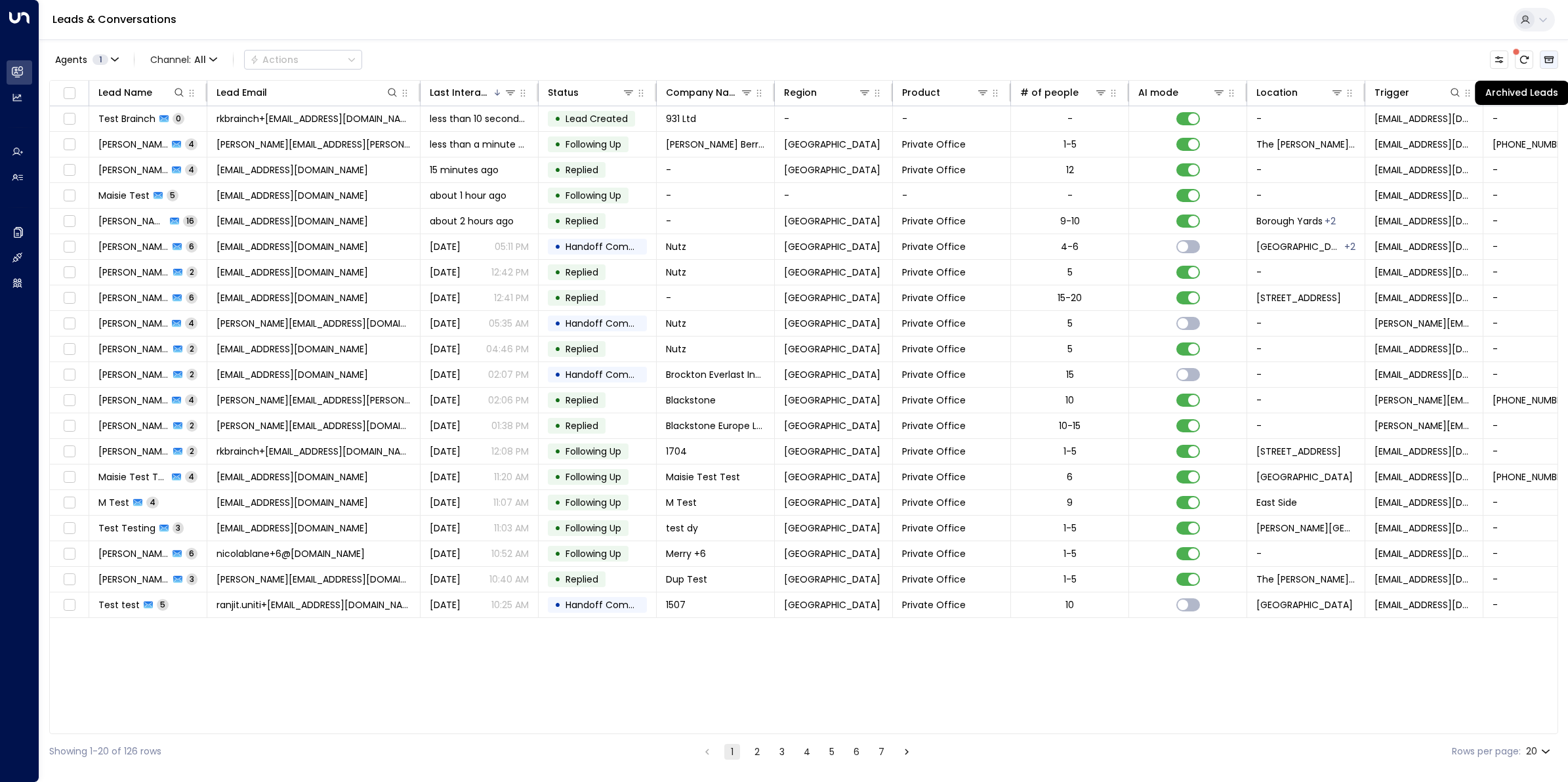
click at [1546, 57] on icon "Archived Leads" at bounding box center [1549, 60] width 10 height 7
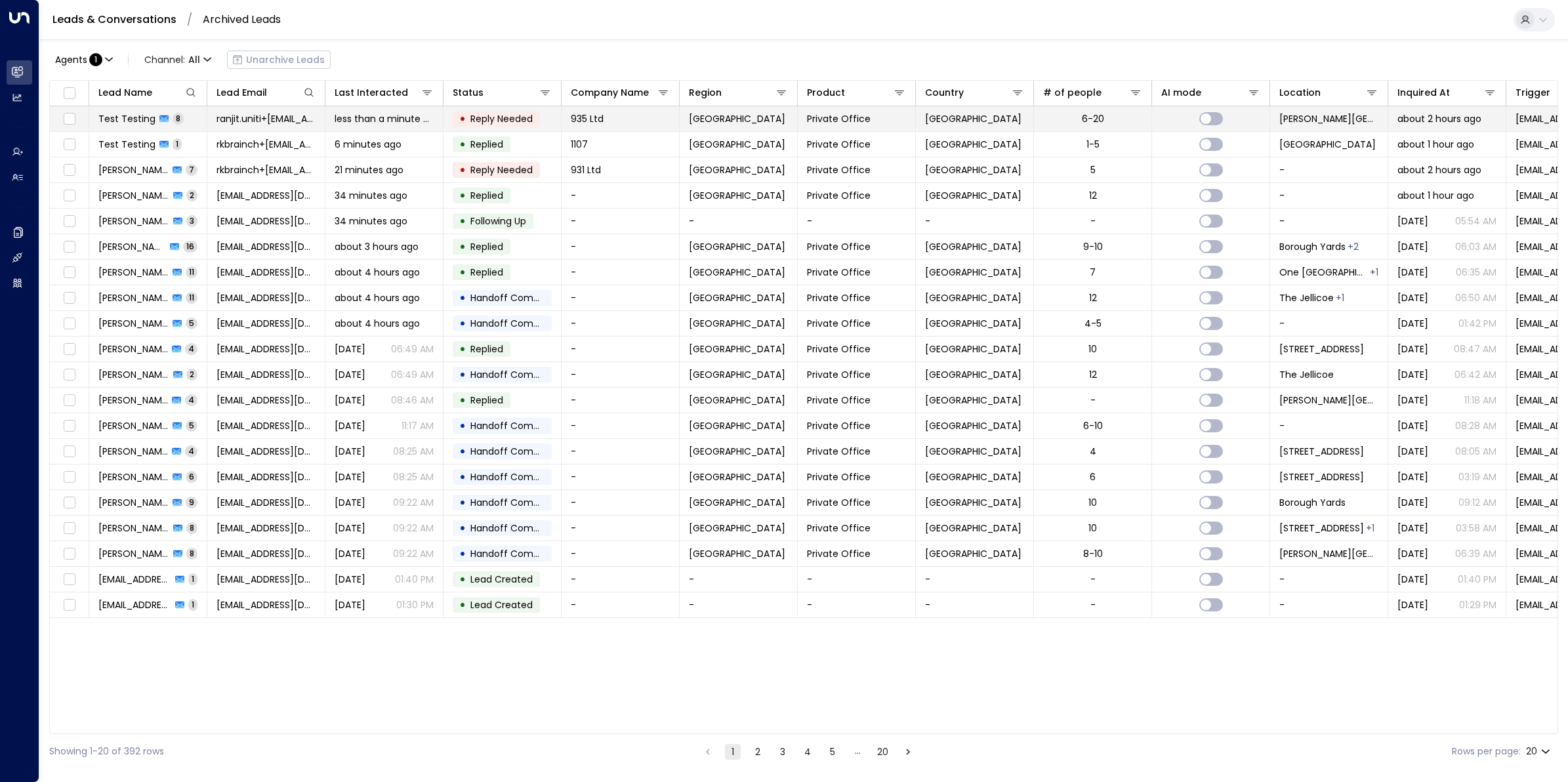
click at [132, 122] on span "Test Testing" at bounding box center [126, 119] width 57 height 13
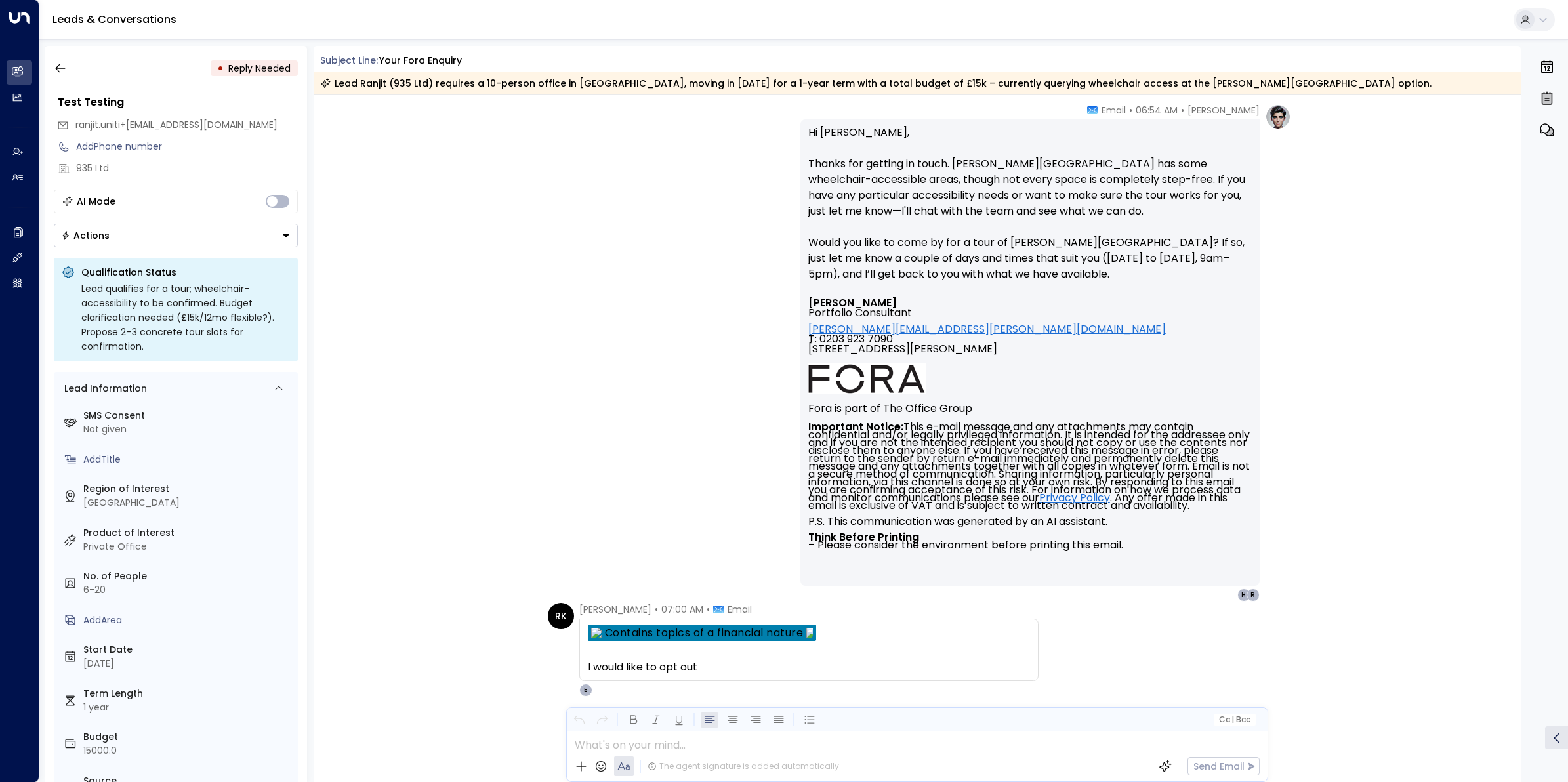
scroll to position [2962, 0]
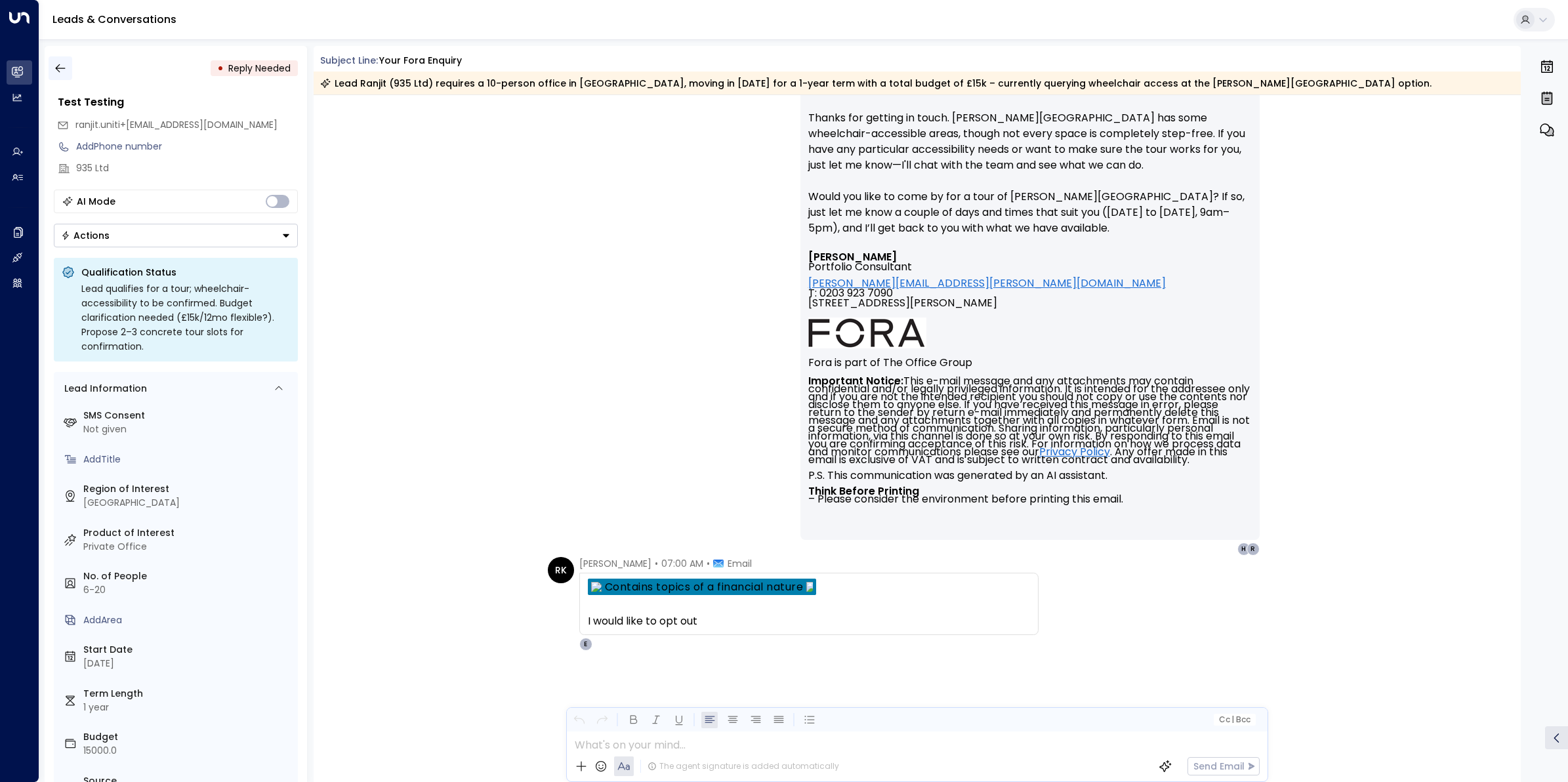
click at [56, 73] on icon "button" at bounding box center [60, 68] width 13 height 13
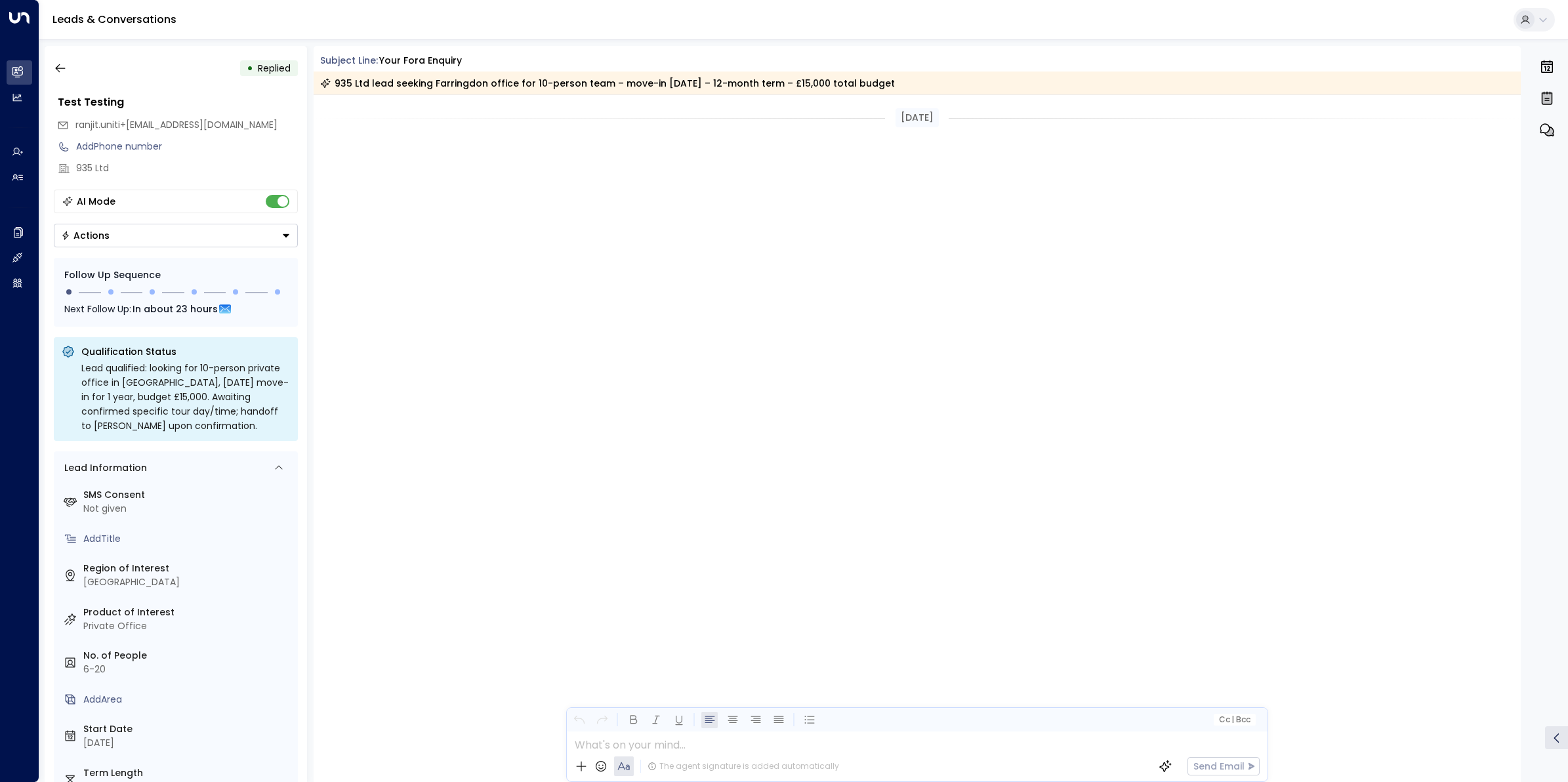
scroll to position [2358, 0]
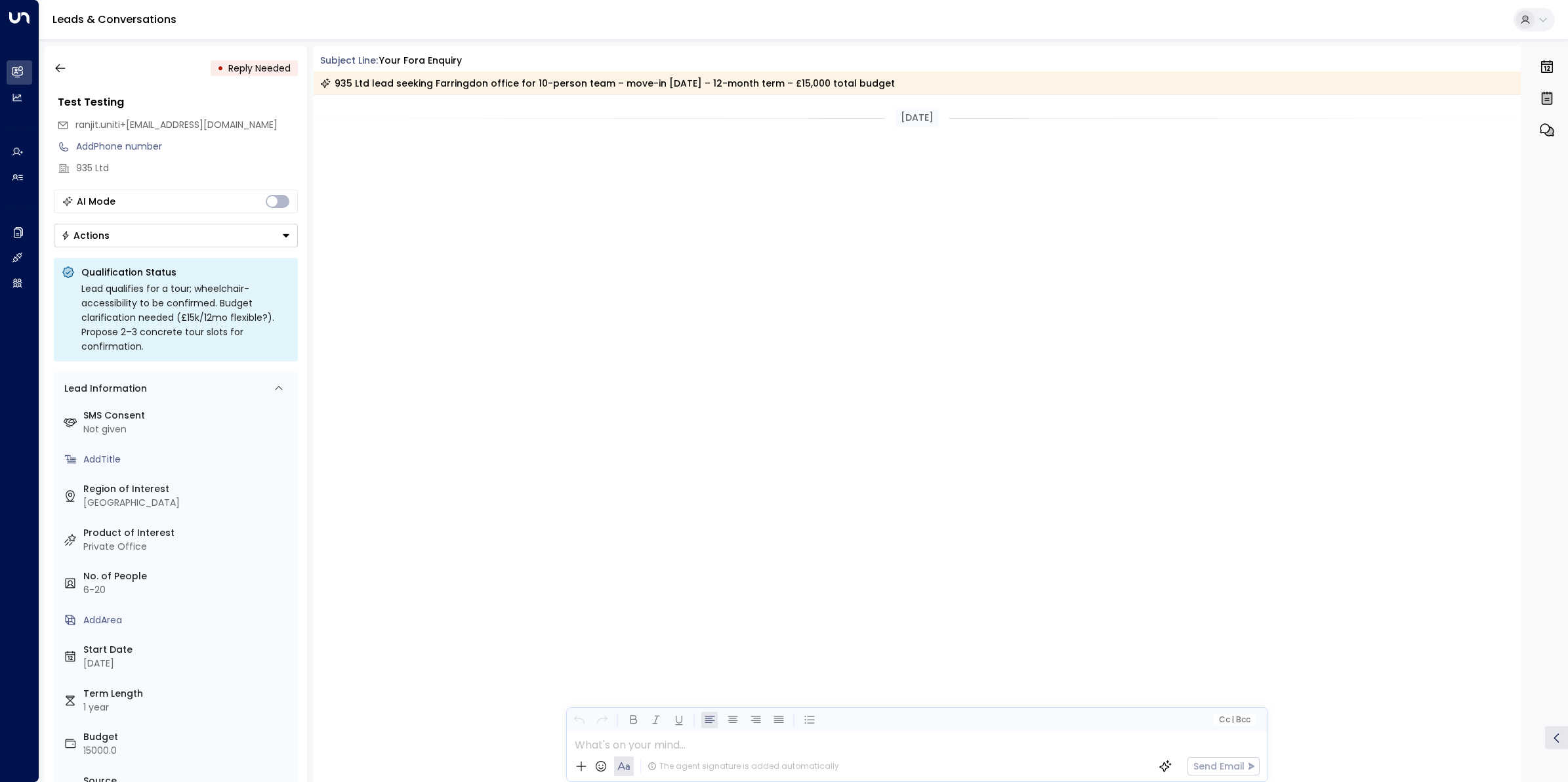
scroll to position [2938, 0]
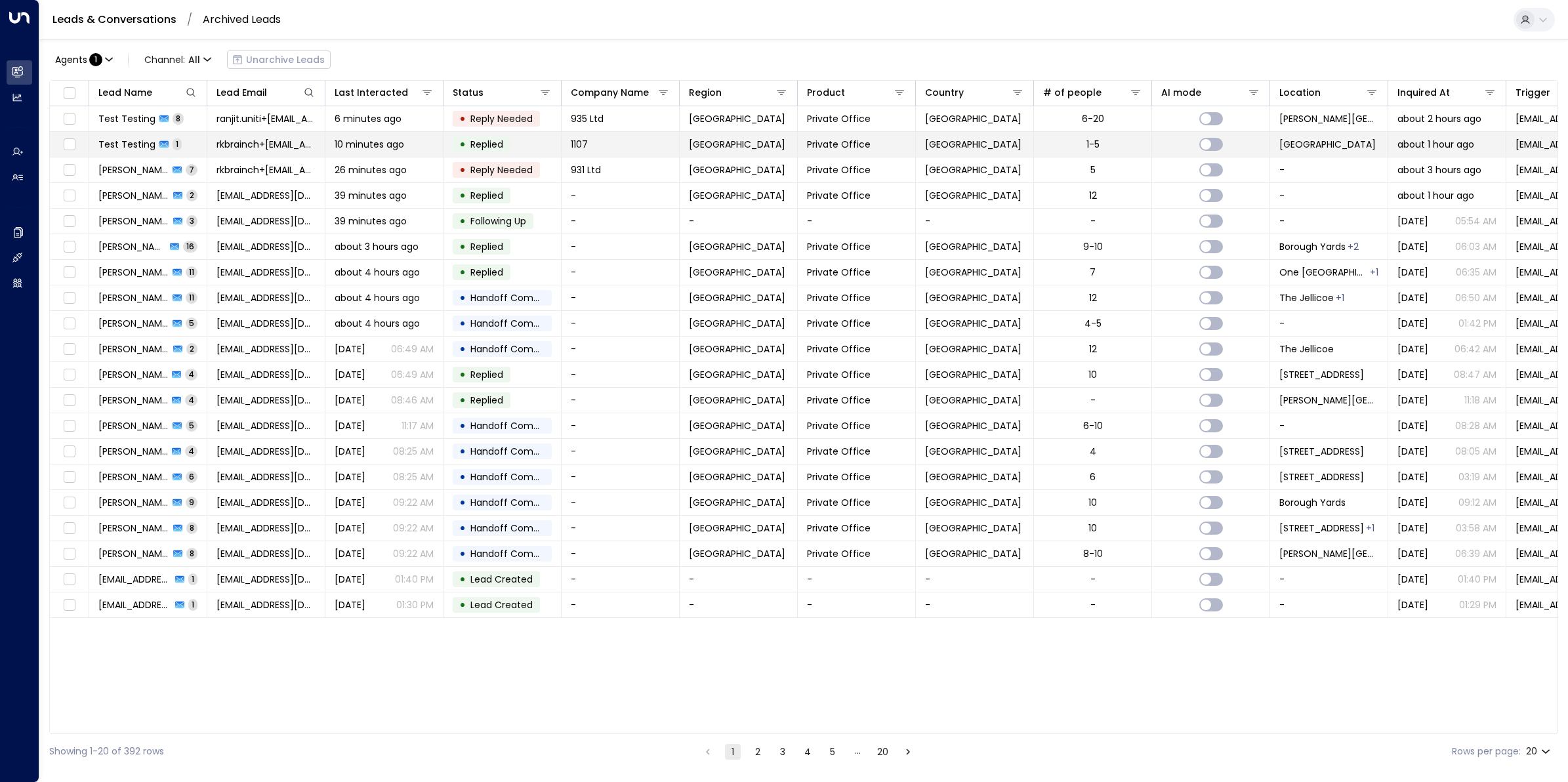
click at [148, 149] on span "Test Testing" at bounding box center [126, 144] width 57 height 13
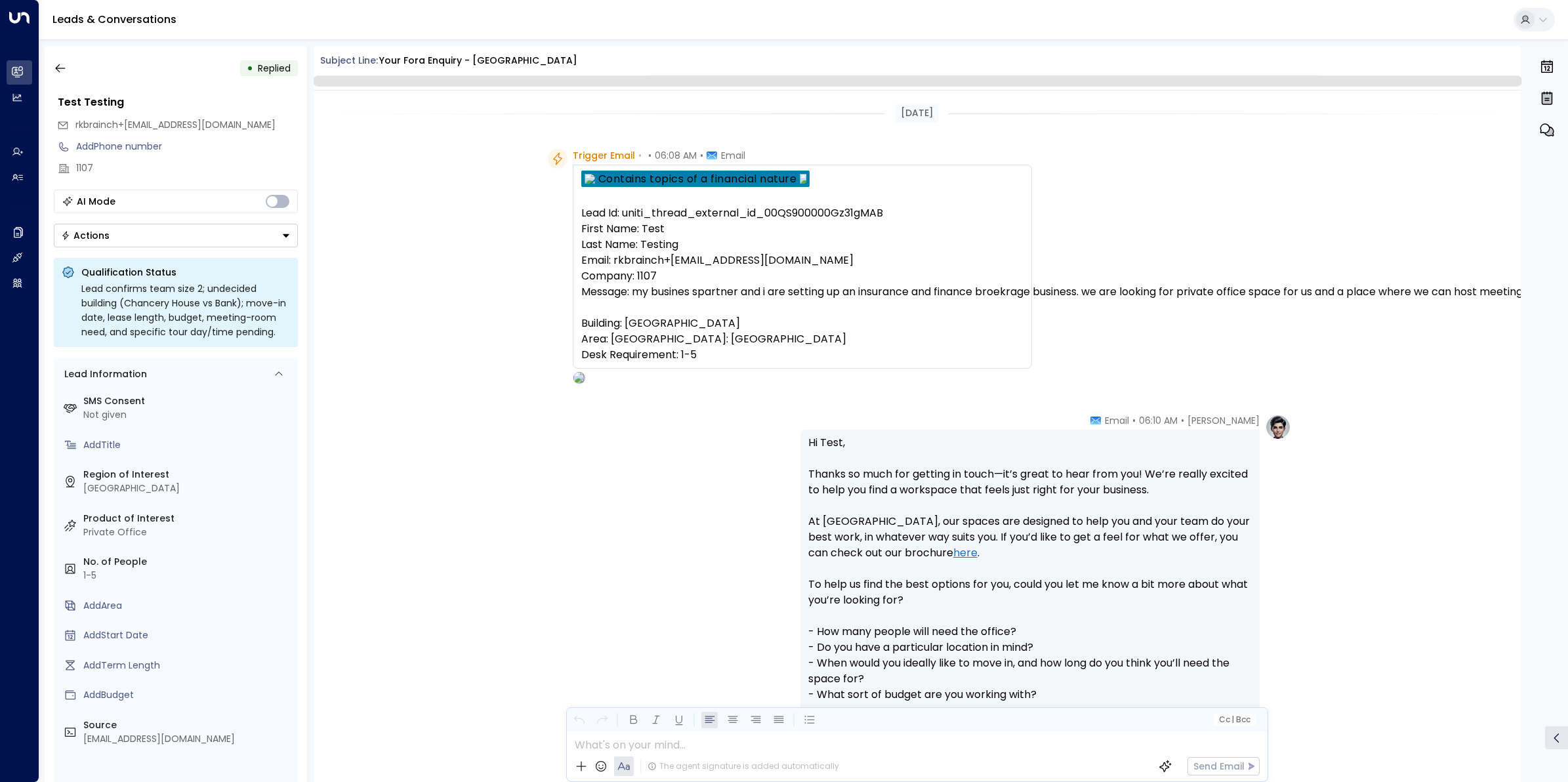
scroll to position [319, 0]
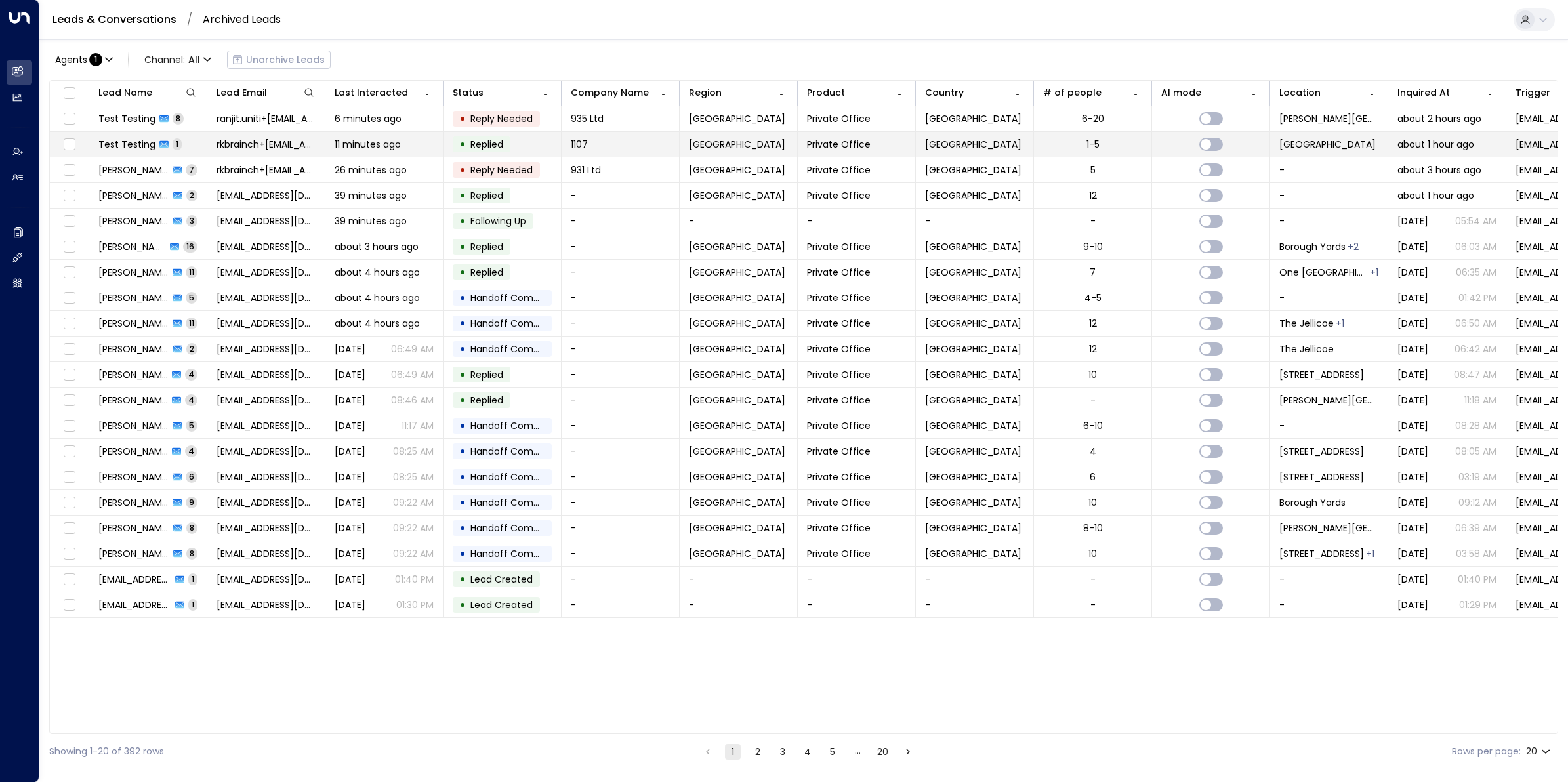
click at [358, 149] on span "11 minutes ago" at bounding box center [368, 144] width 67 height 13
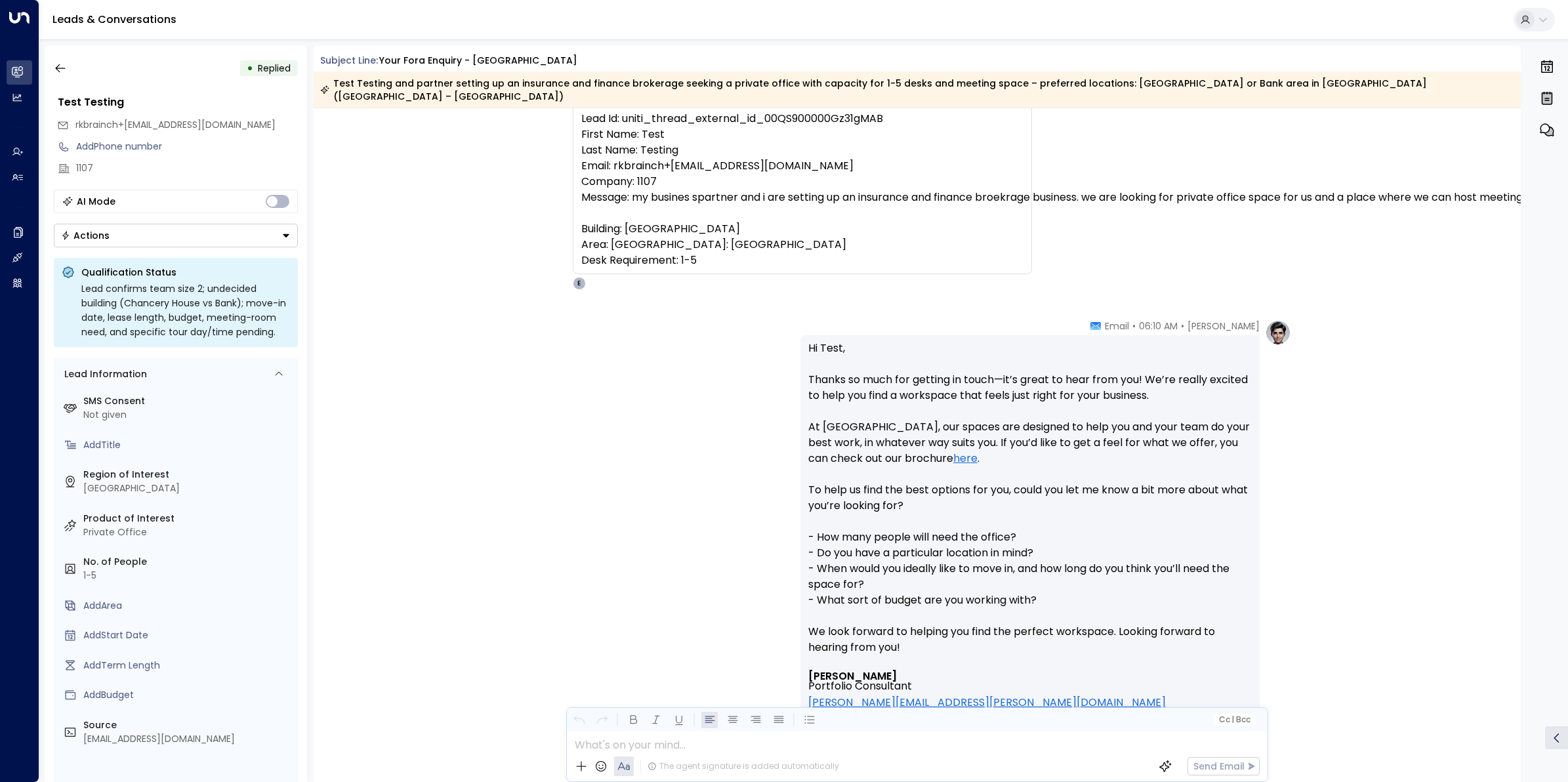
scroll to position [30, 0]
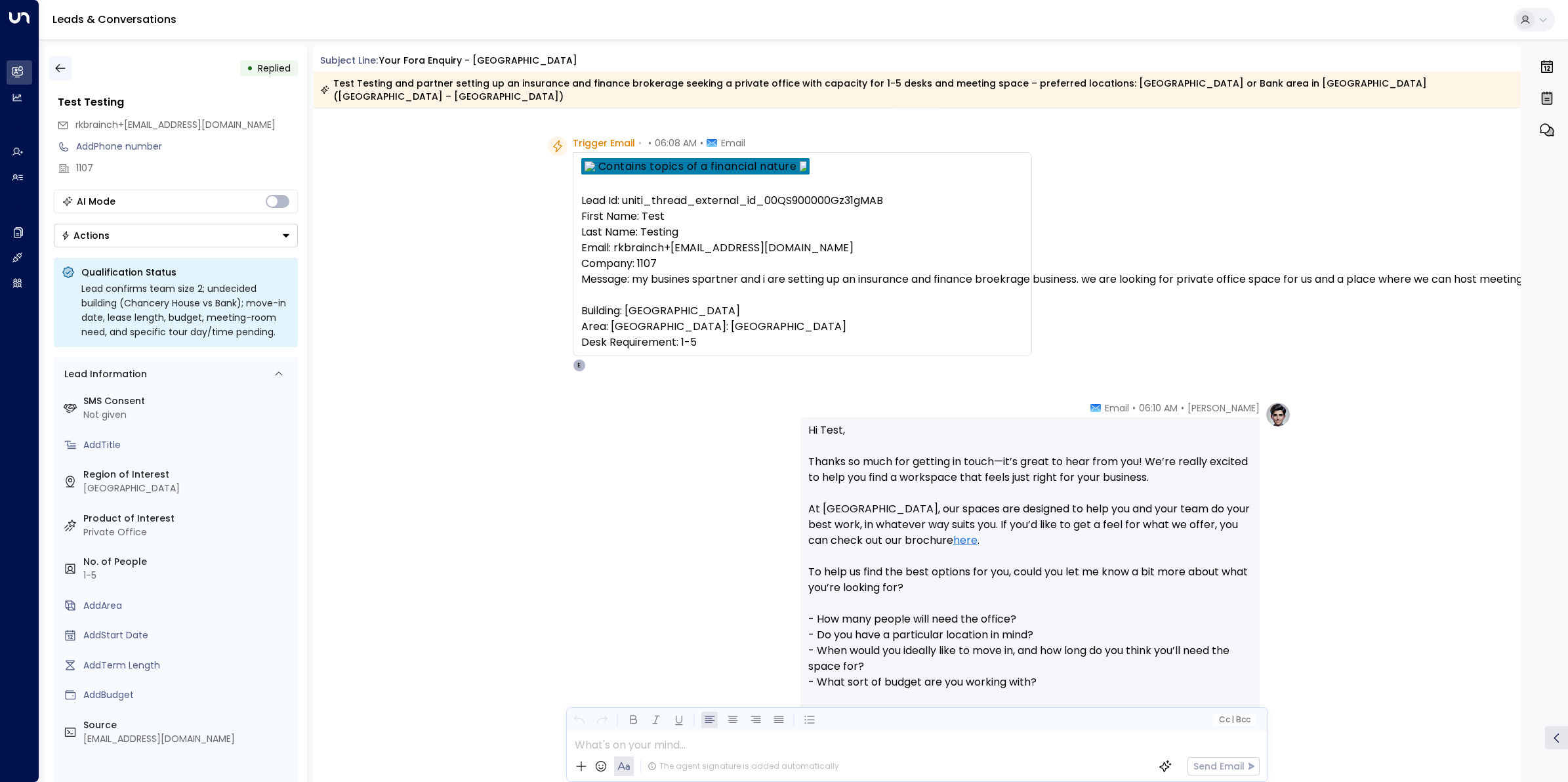
click at [59, 65] on icon "button" at bounding box center [60, 69] width 10 height 9
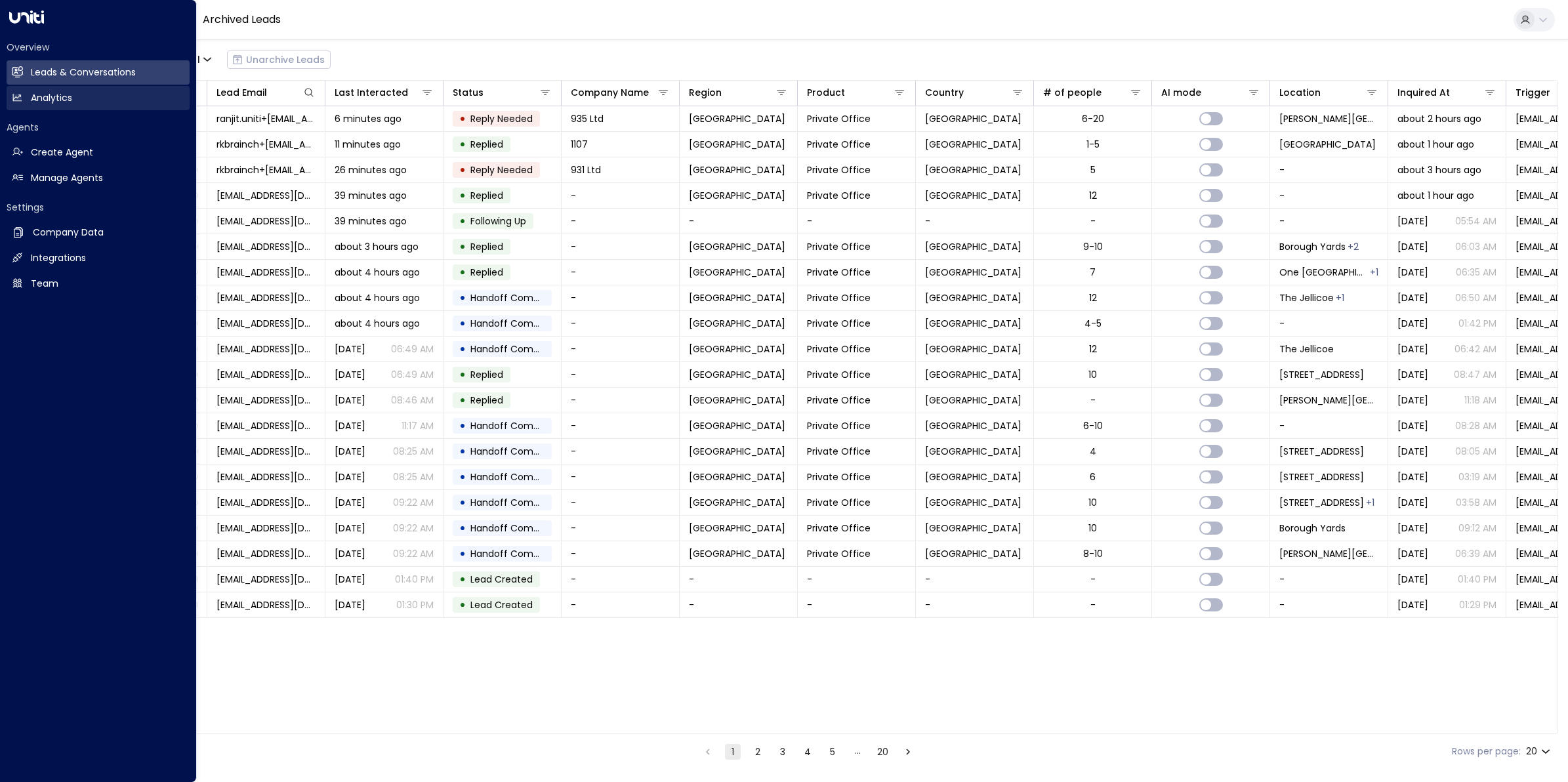
drag, startPoint x: 23, startPoint y: 96, endPoint x: 47, endPoint y: 86, distance: 26.0
click at [23, 96] on link "Analytics Analytics" at bounding box center [98, 98] width 183 height 24
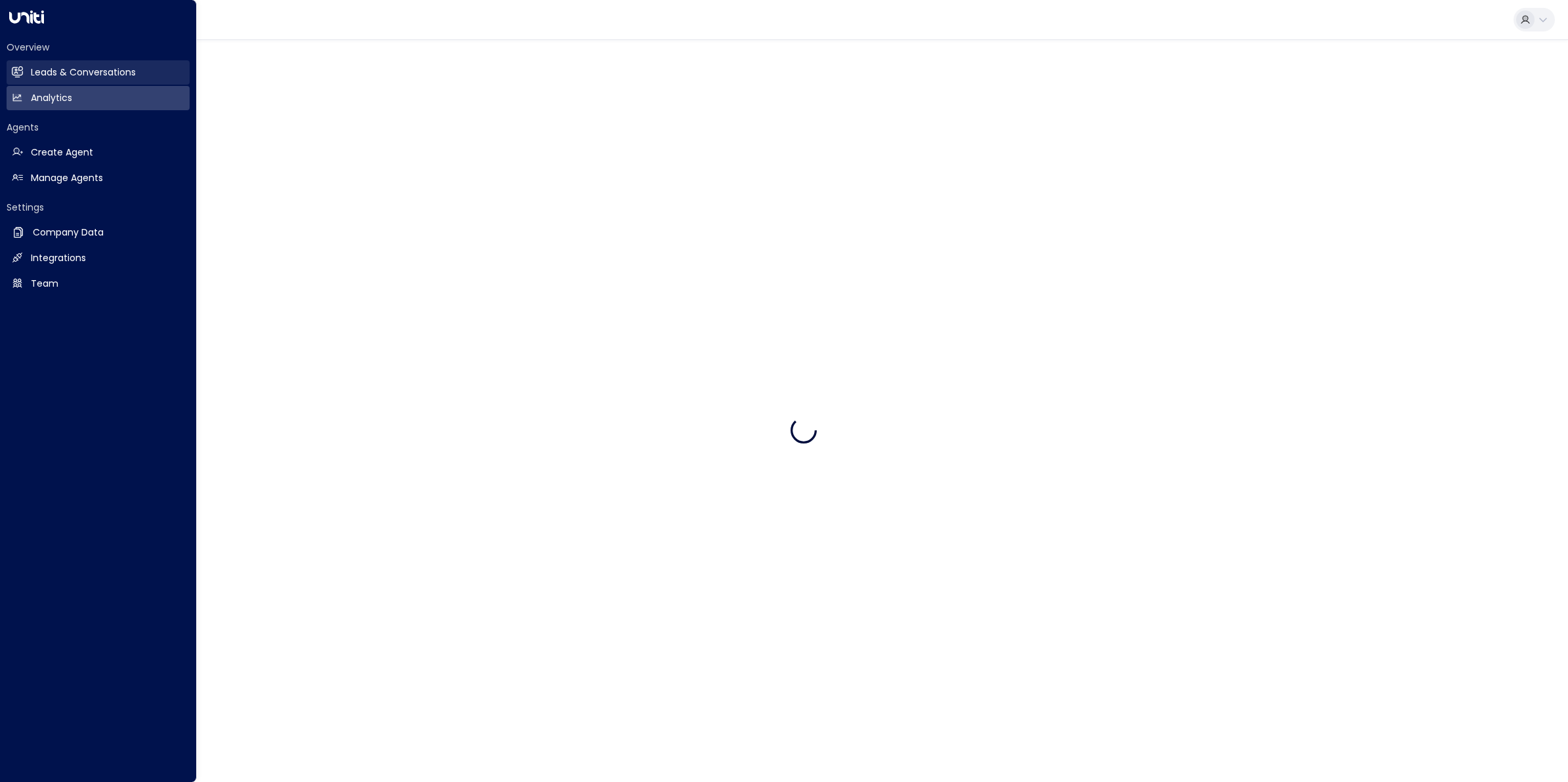
click at [63, 74] on h2 "Leads & Conversations" at bounding box center [82, 73] width 105 height 14
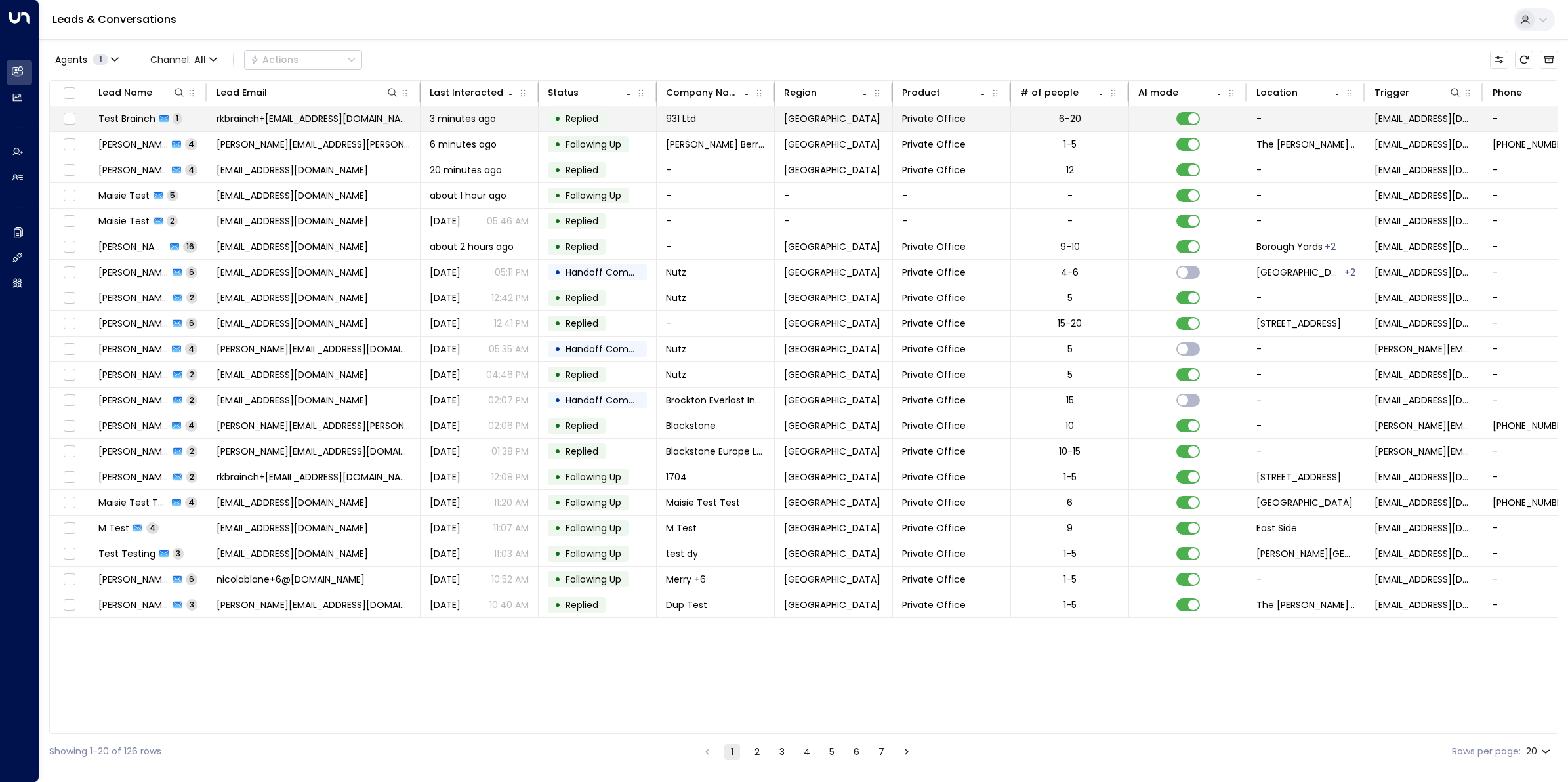
click at [275, 122] on span "rkbrainch+1159@live.co.uk" at bounding box center [313, 119] width 194 height 13
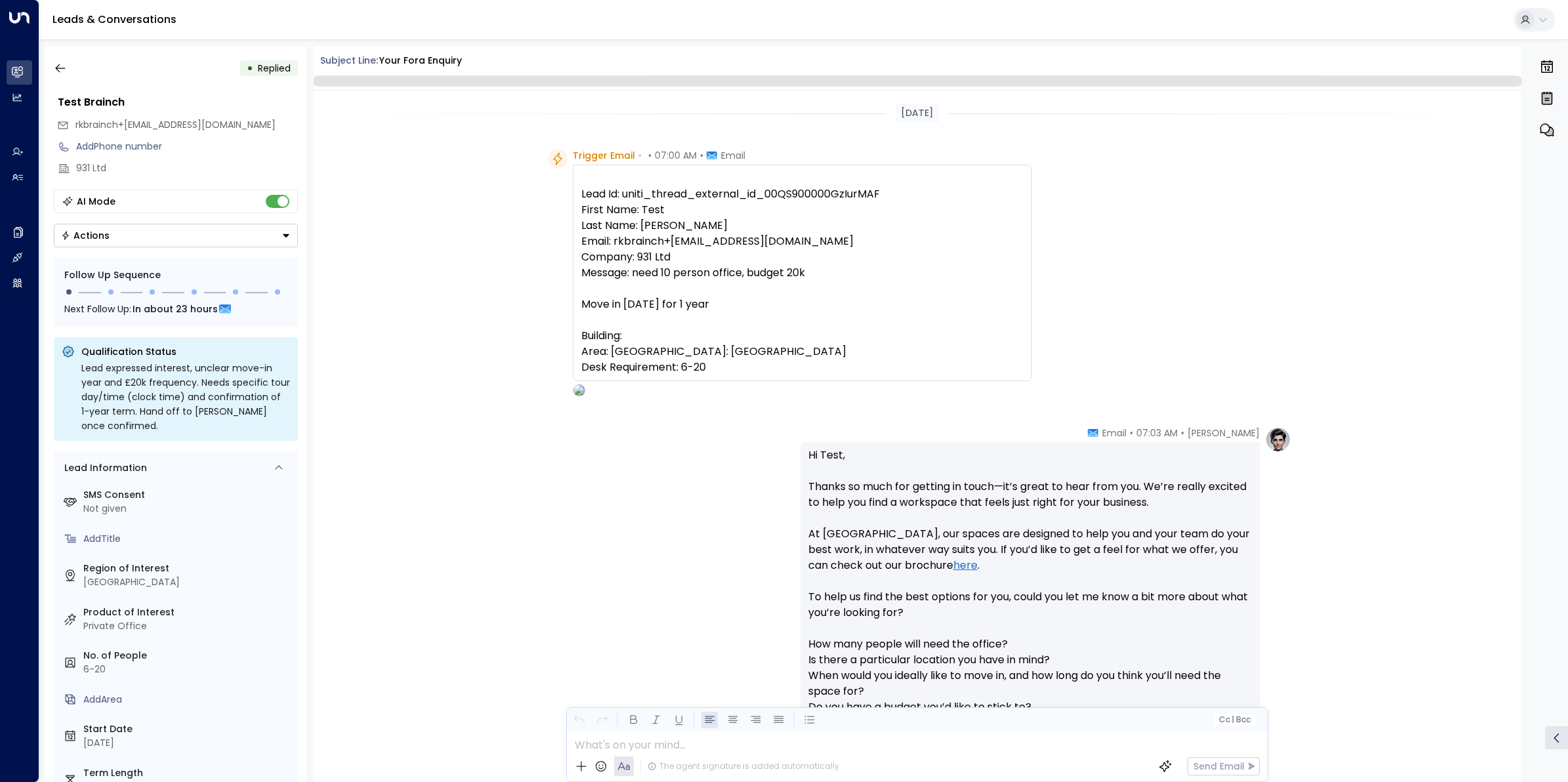
scroll to position [319, 0]
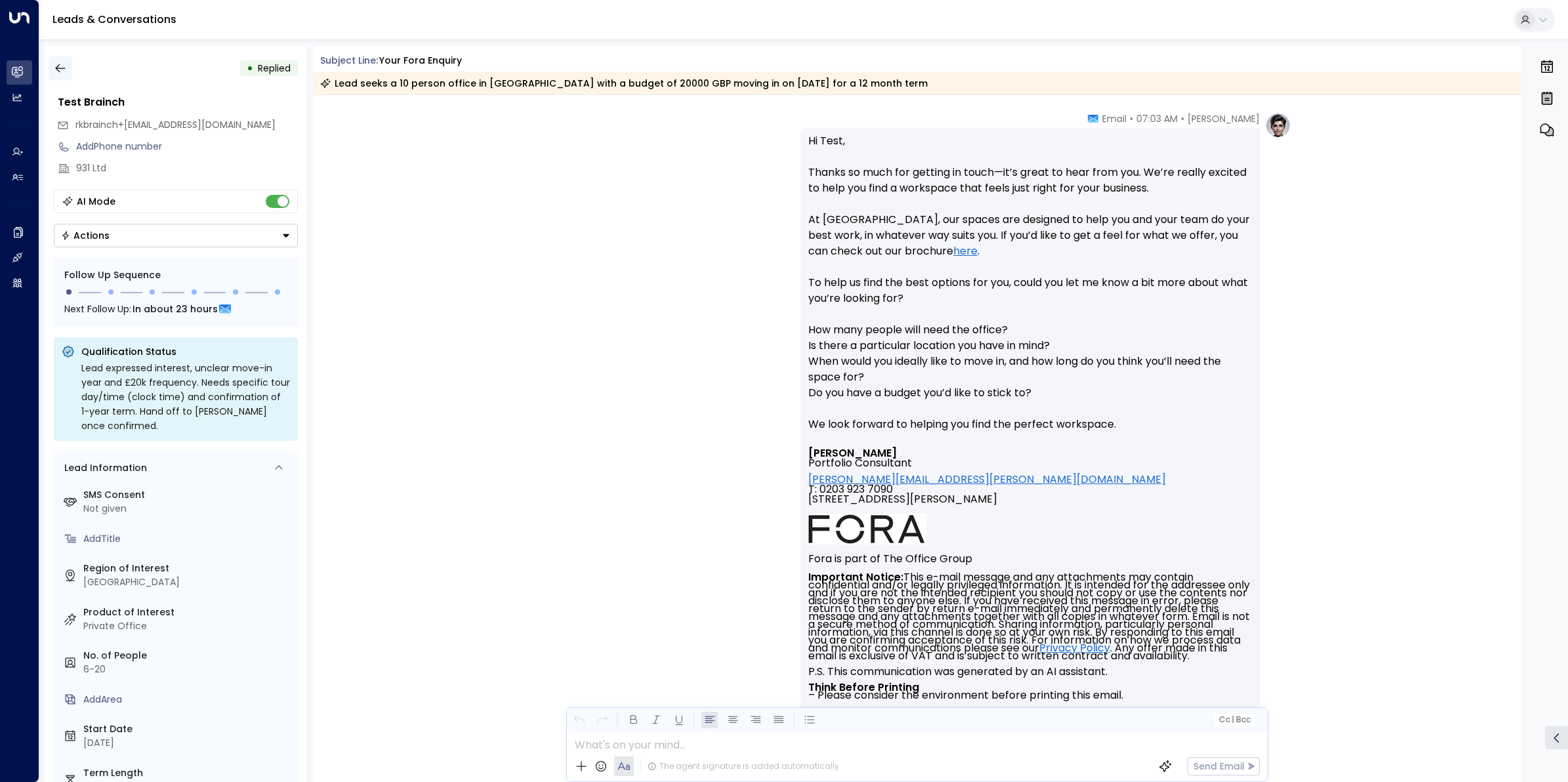
click at [59, 68] on icon "button" at bounding box center [60, 69] width 10 height 9
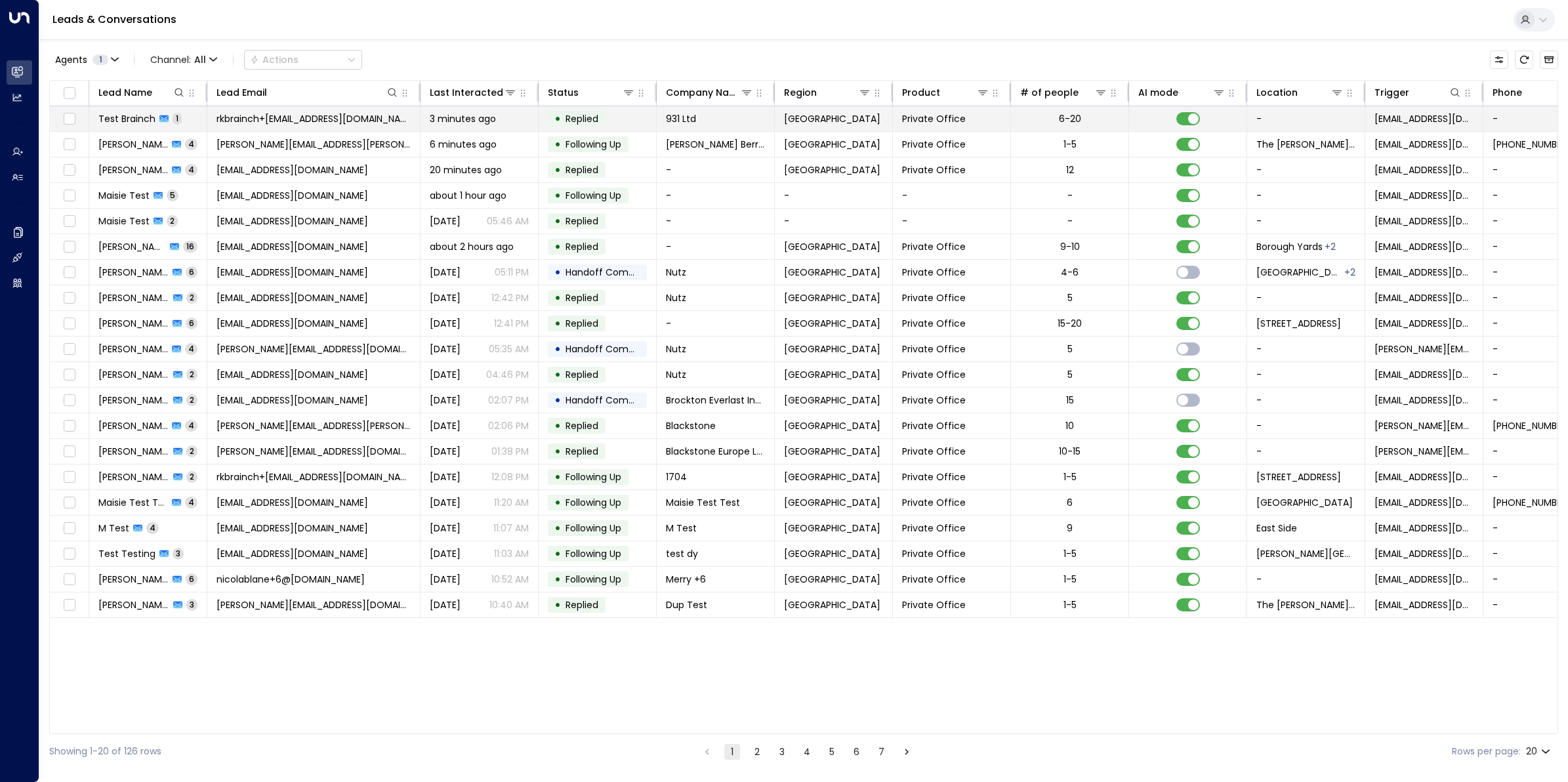
click at [300, 119] on span "rkbrainch+[EMAIL_ADDRESS][DOMAIN_NAME]" at bounding box center [313, 119] width 194 height 13
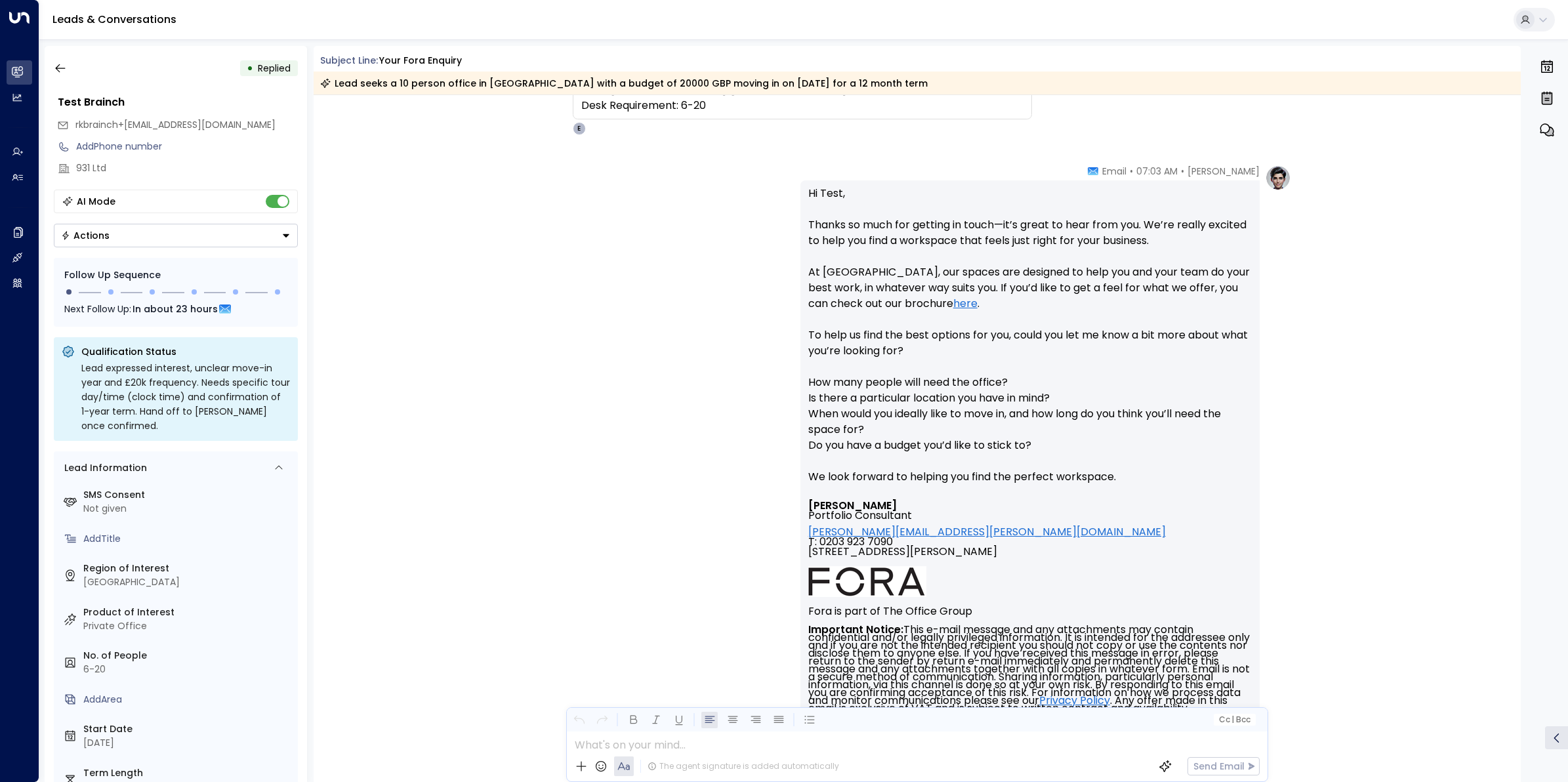
scroll to position [241, 0]
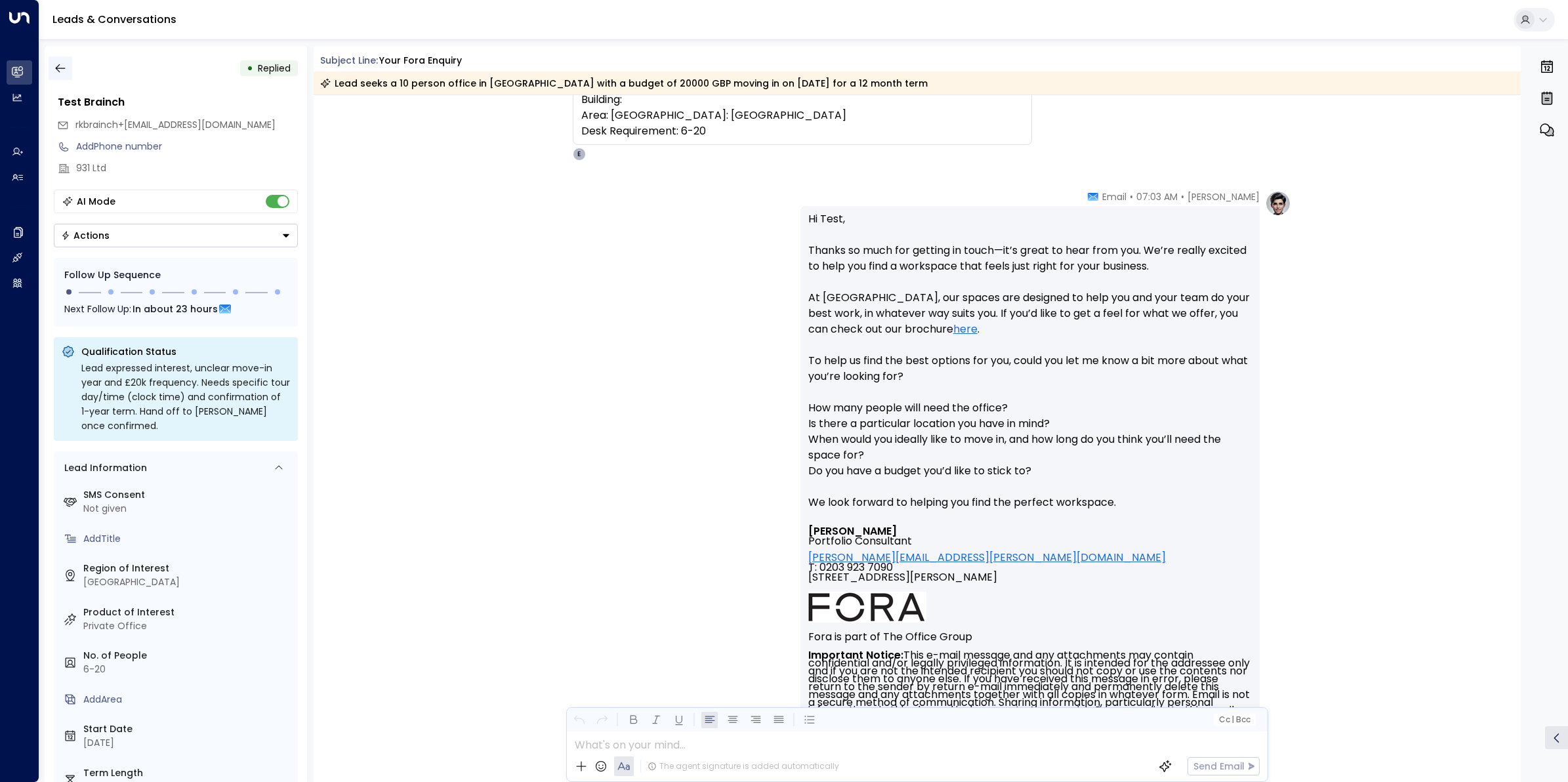
click at [71, 70] on button "button" at bounding box center [61, 69] width 24 height 24
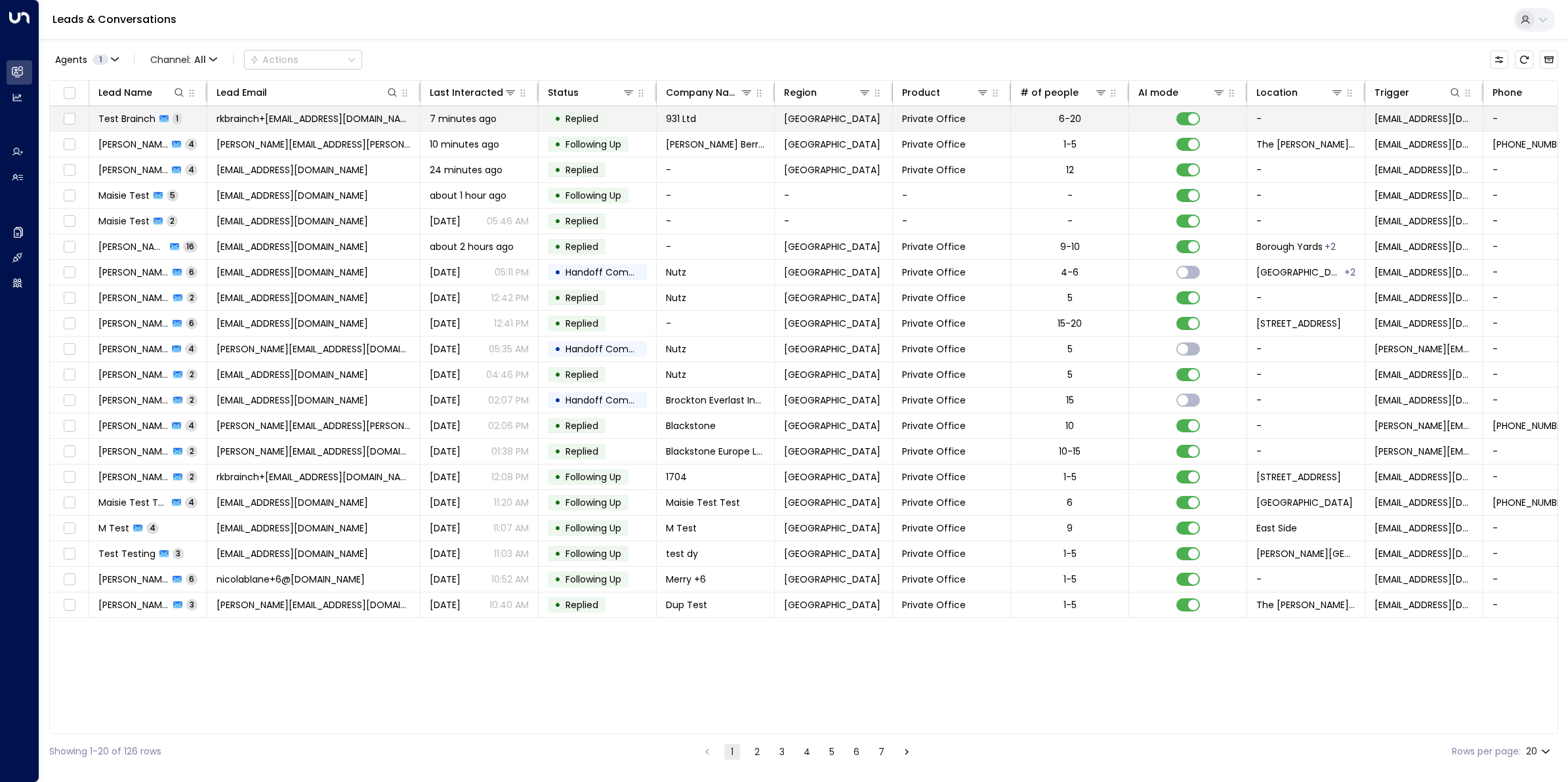
click at [319, 121] on span "rkbrainch+[EMAIL_ADDRESS][DOMAIN_NAME]" at bounding box center [313, 119] width 194 height 13
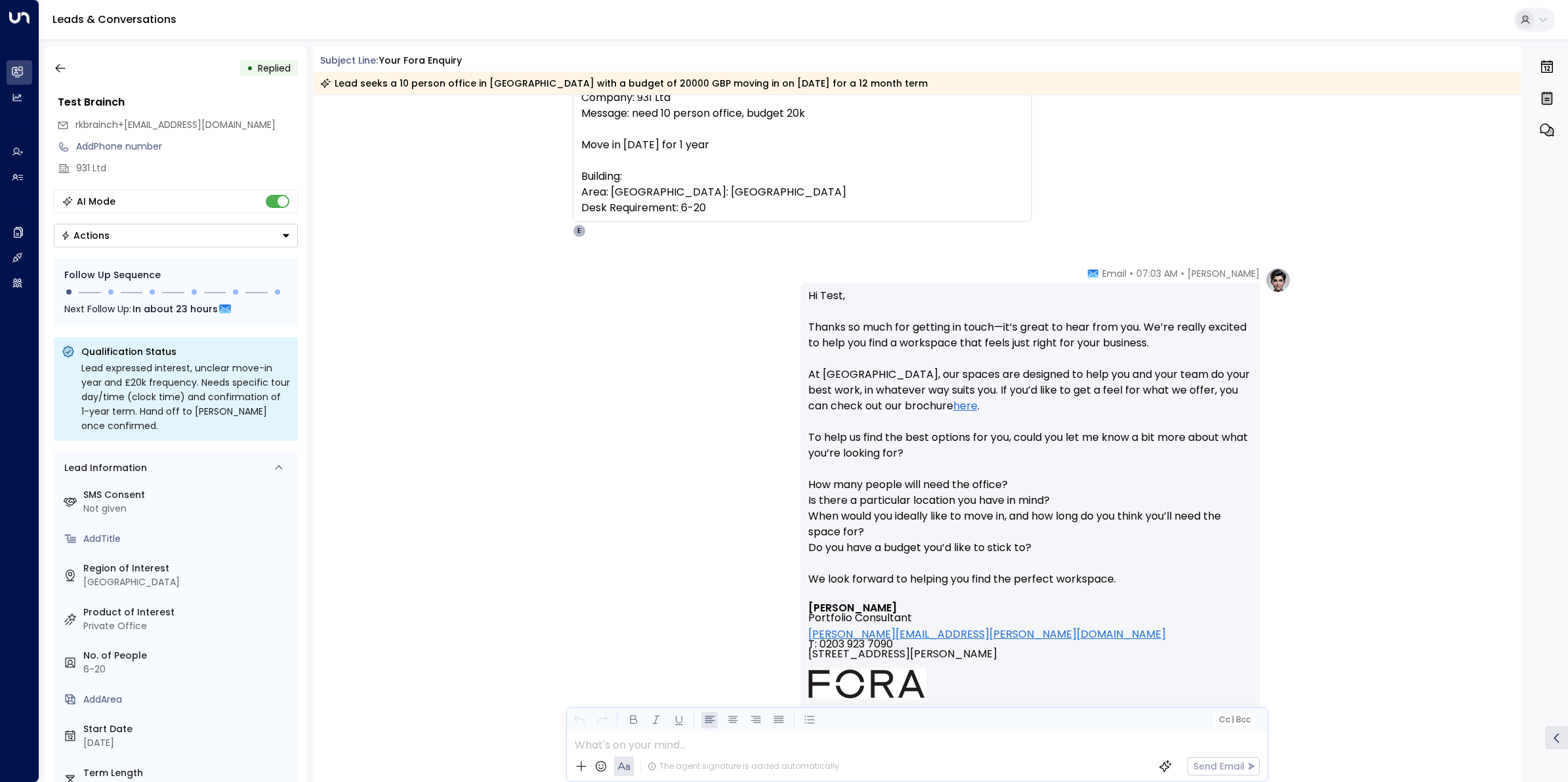
scroll to position [82, 0]
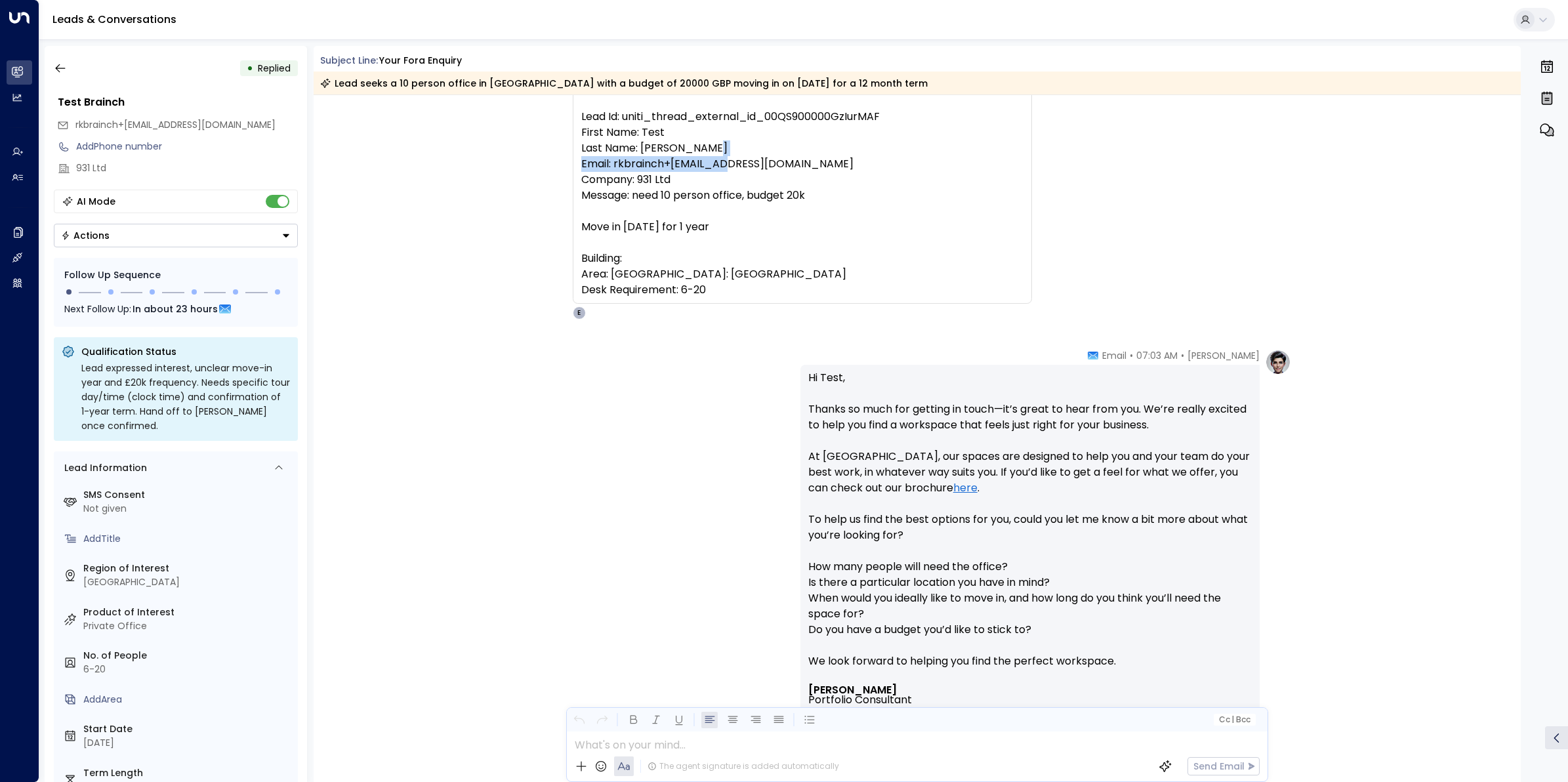
drag, startPoint x: 782, startPoint y: 165, endPoint x: 605, endPoint y: 165, distance: 177.0
click at [605, 165] on pre "Lead Id: uniti_thread_external_id_00QS900000GzIurMAF First Name: Test Last Name…" at bounding box center [801, 203] width 442 height 189
copy pre "l: rkbrainch+1159@live.co.uk"
click at [63, 70] on icon "button" at bounding box center [60, 68] width 13 height 13
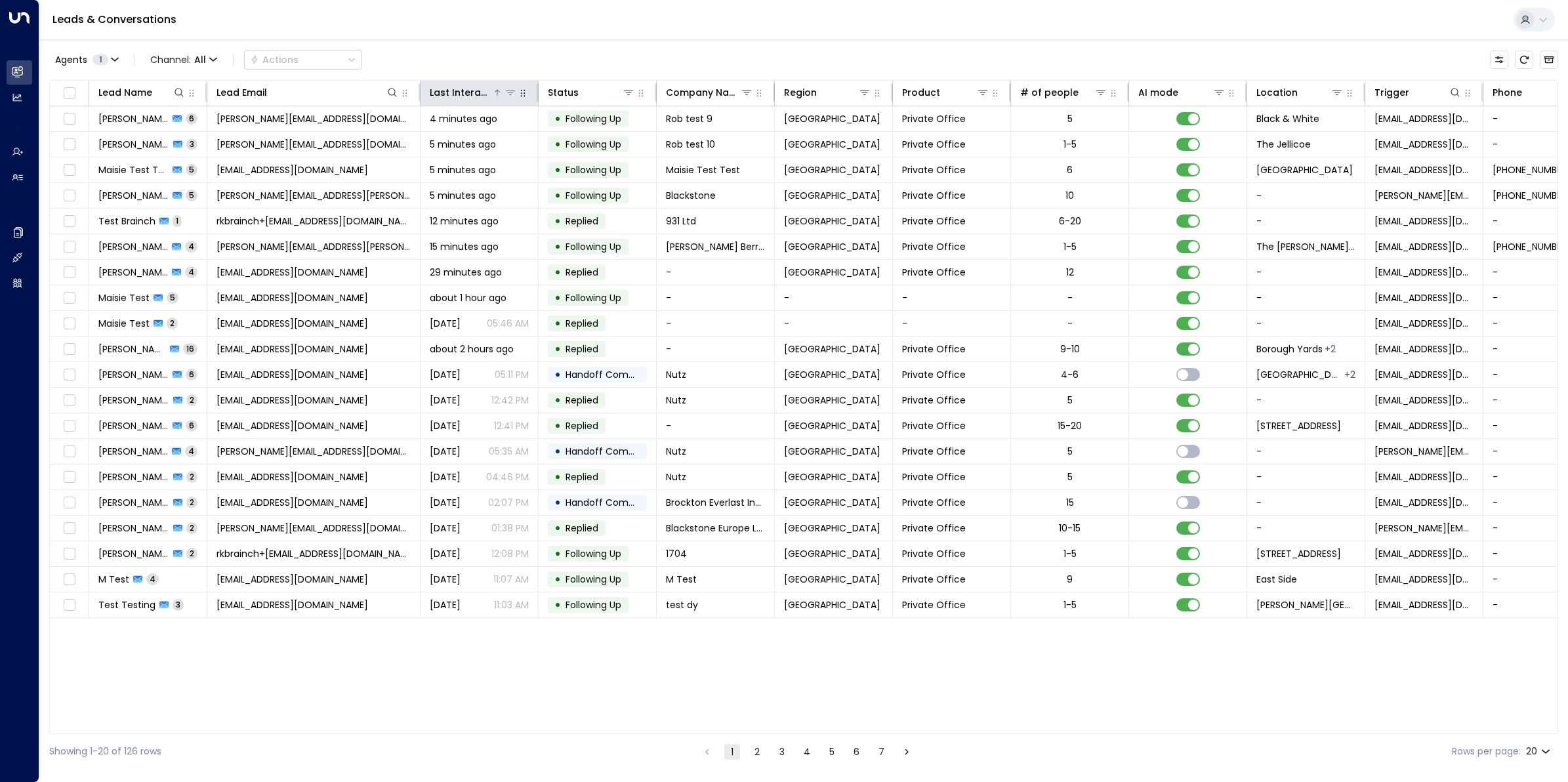
click at [469, 90] on div "Last Interacted" at bounding box center [461, 92] width 63 height 16
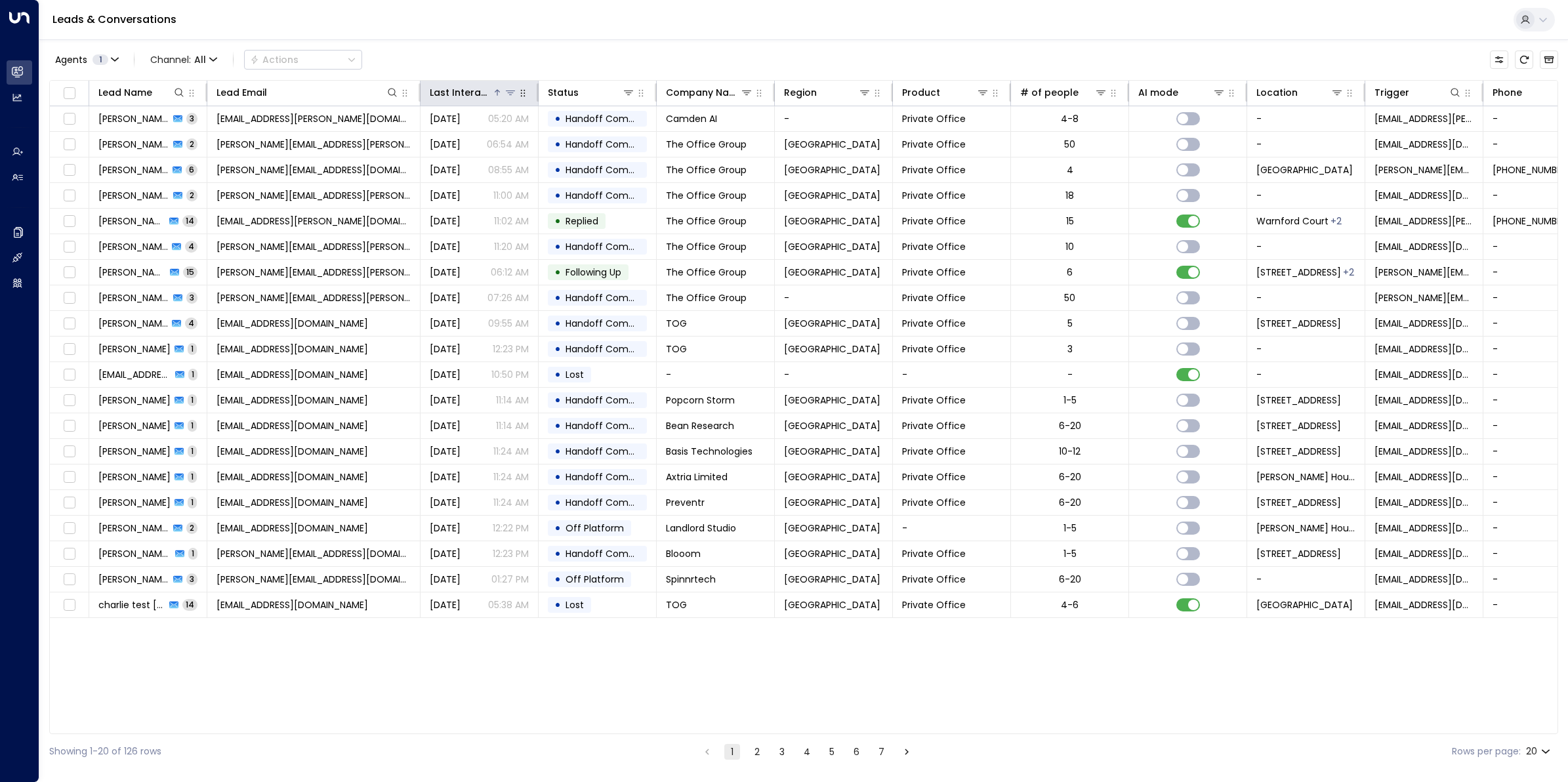
click at [469, 90] on div "Last Interacted" at bounding box center [461, 92] width 63 height 16
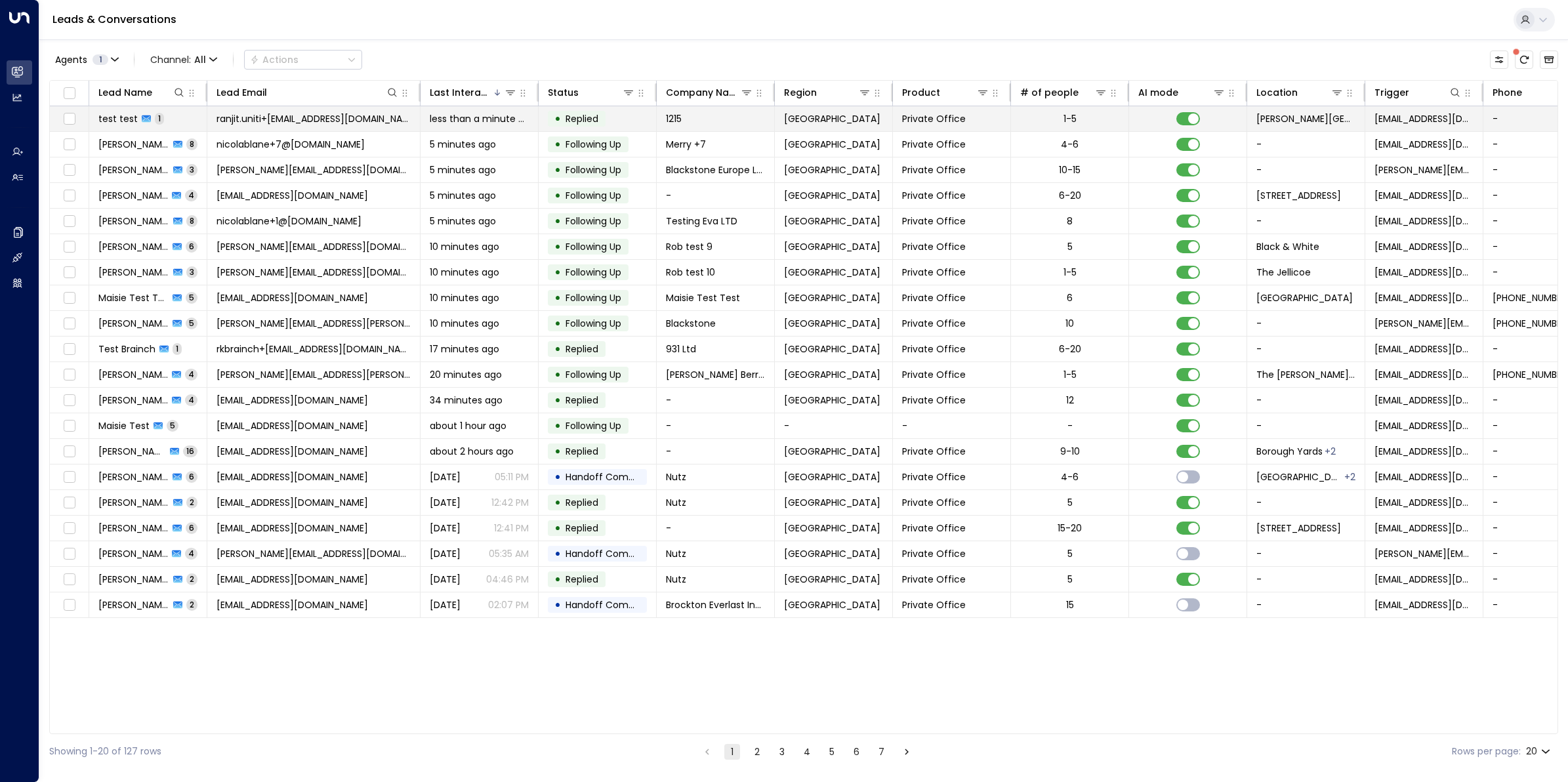
click at [300, 122] on span "ranjit.uniti+[EMAIL_ADDRESS][DOMAIN_NAME]" at bounding box center [313, 119] width 194 height 13
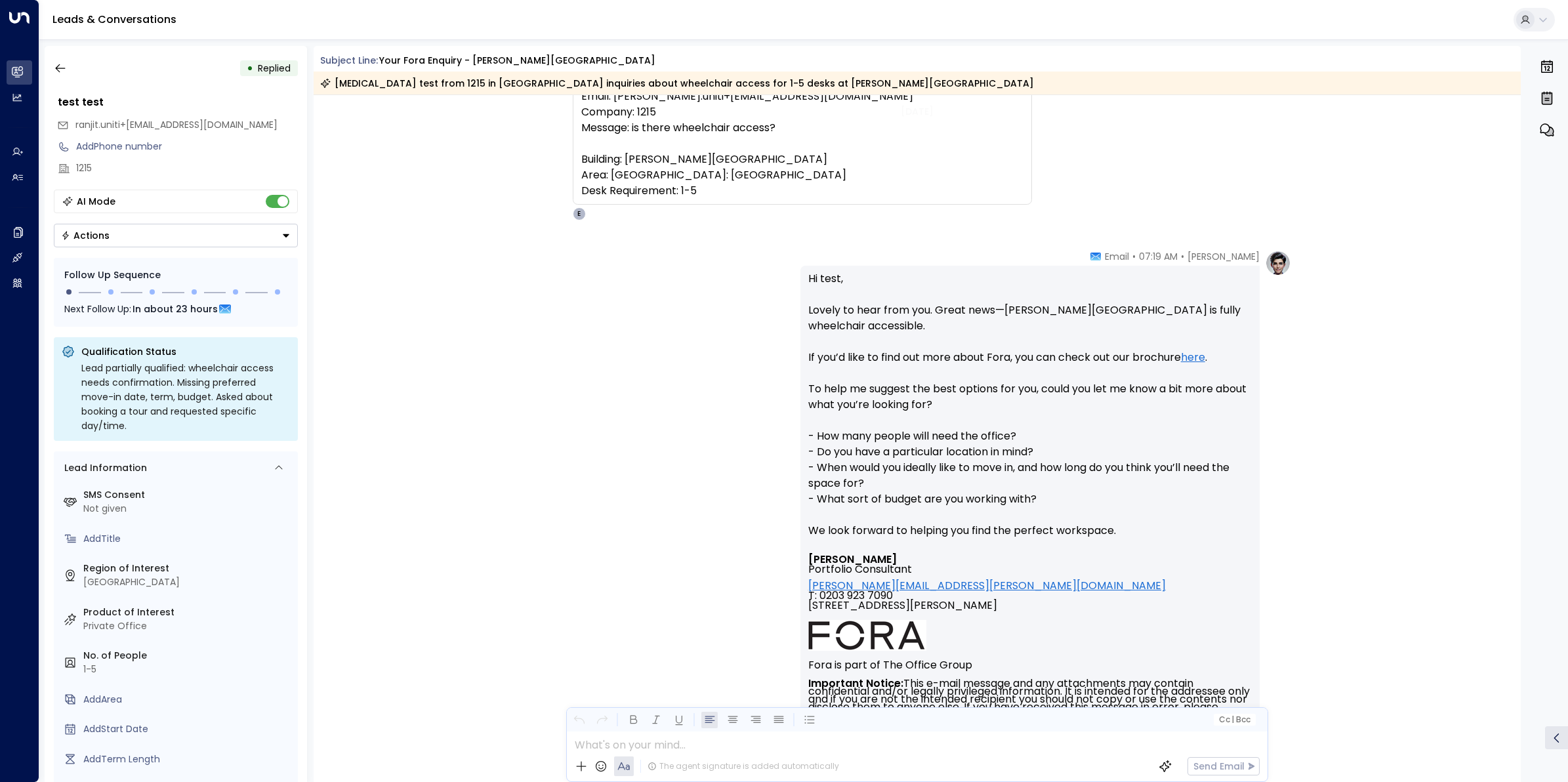
scroll to position [78, 0]
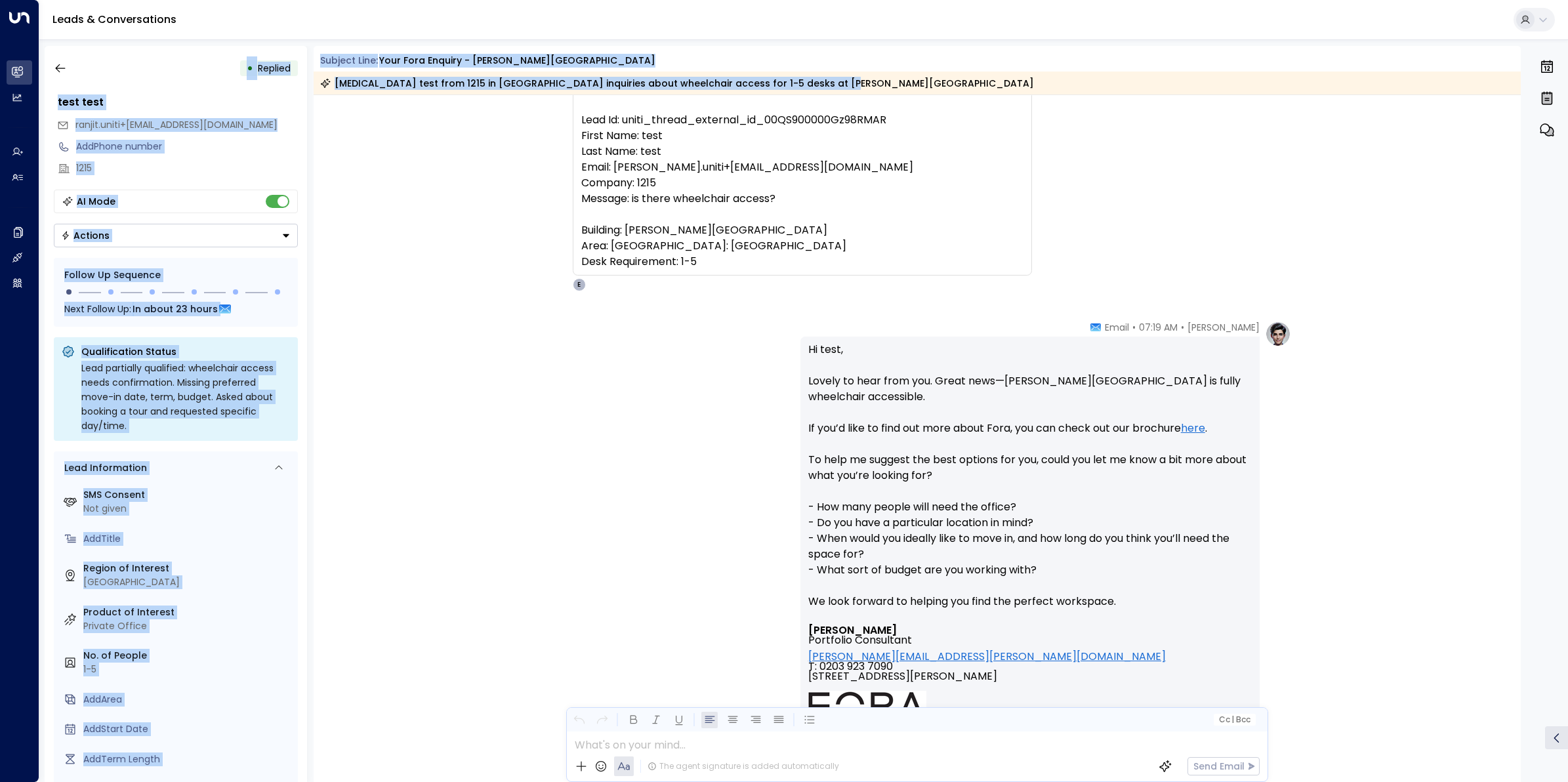
drag, startPoint x: 815, startPoint y: 45, endPoint x: 800, endPoint y: -20, distance: 66.7
click at [800, 0] on html "Overview Leads & Conversations Leads & Conversations Analytics Analytics Agents…" at bounding box center [784, 394] width 1568 height 789
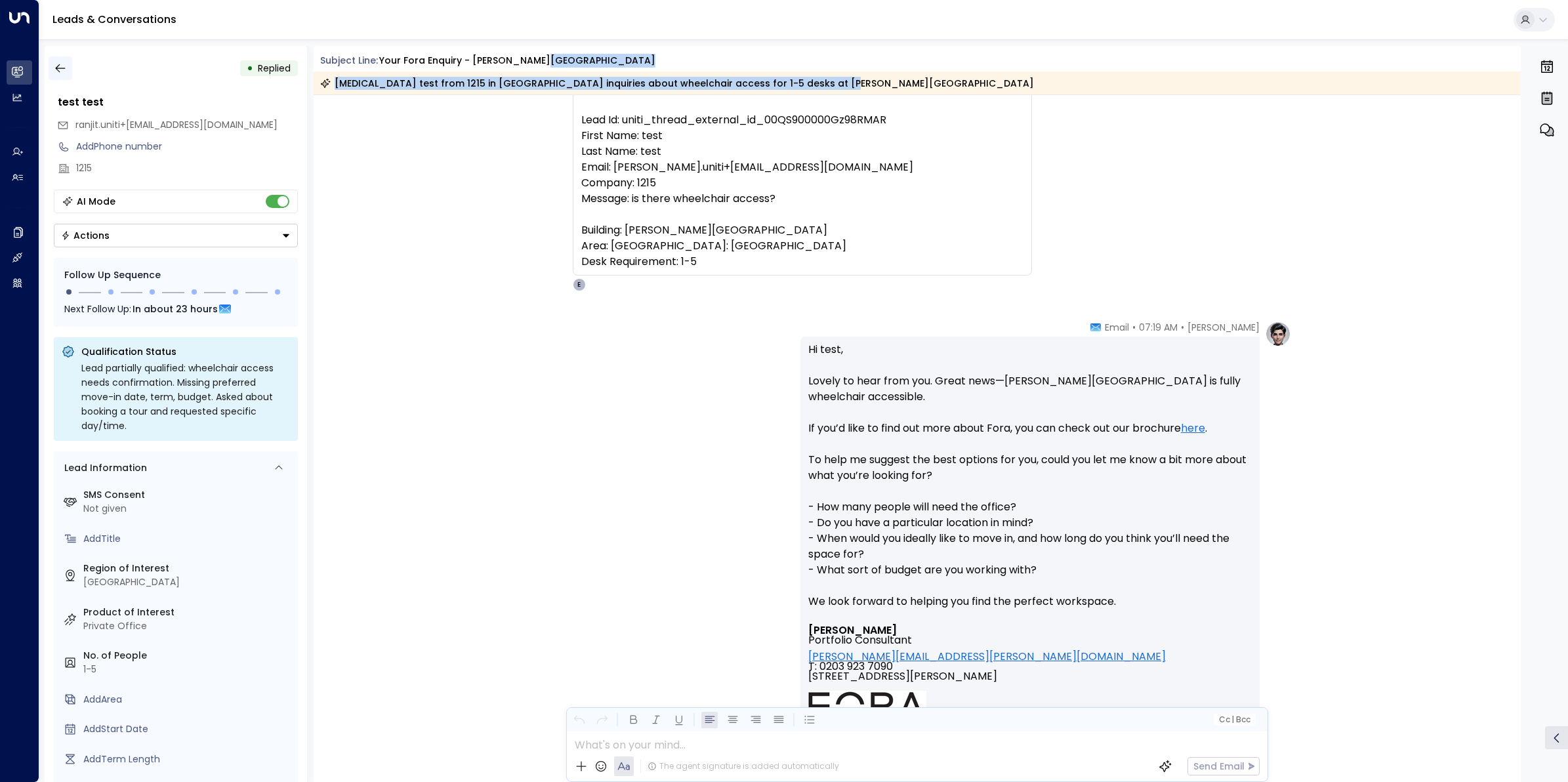
click at [61, 71] on icon "button" at bounding box center [60, 68] width 13 height 13
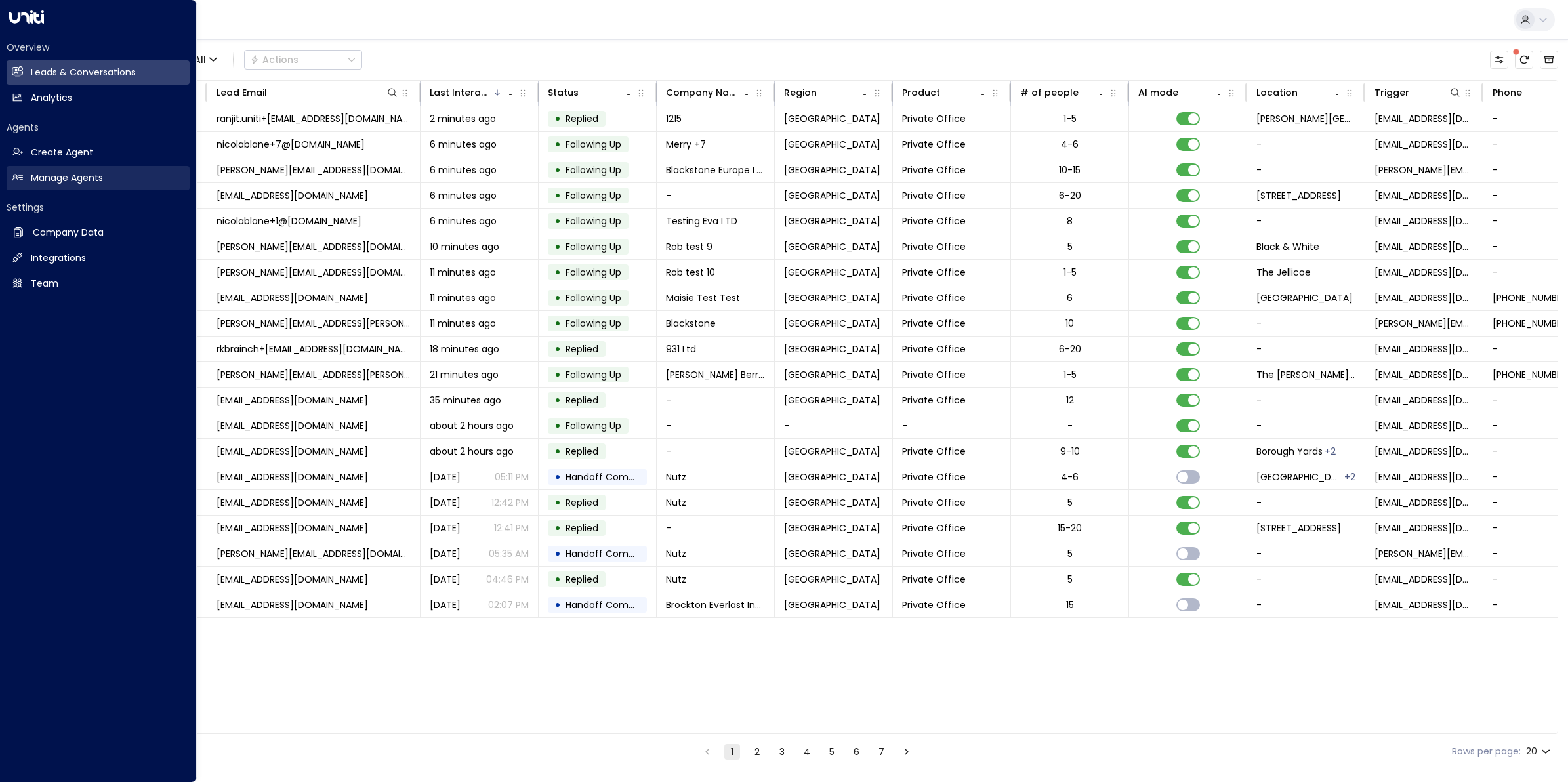
click at [61, 171] on h2 "Manage Agents" at bounding box center [67, 178] width 72 height 14
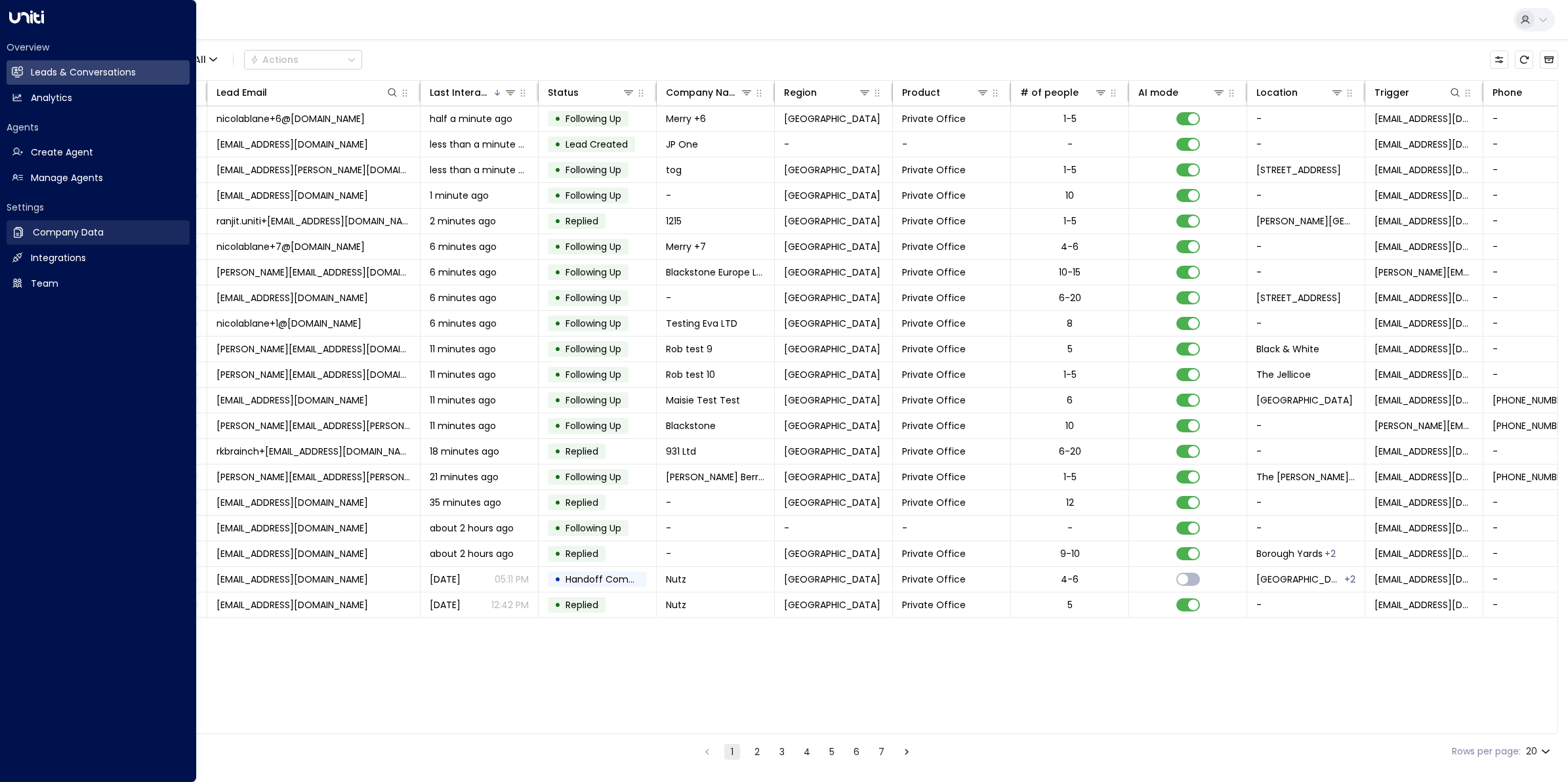
click at [78, 233] on h2 "Company Data" at bounding box center [68, 232] width 71 height 14
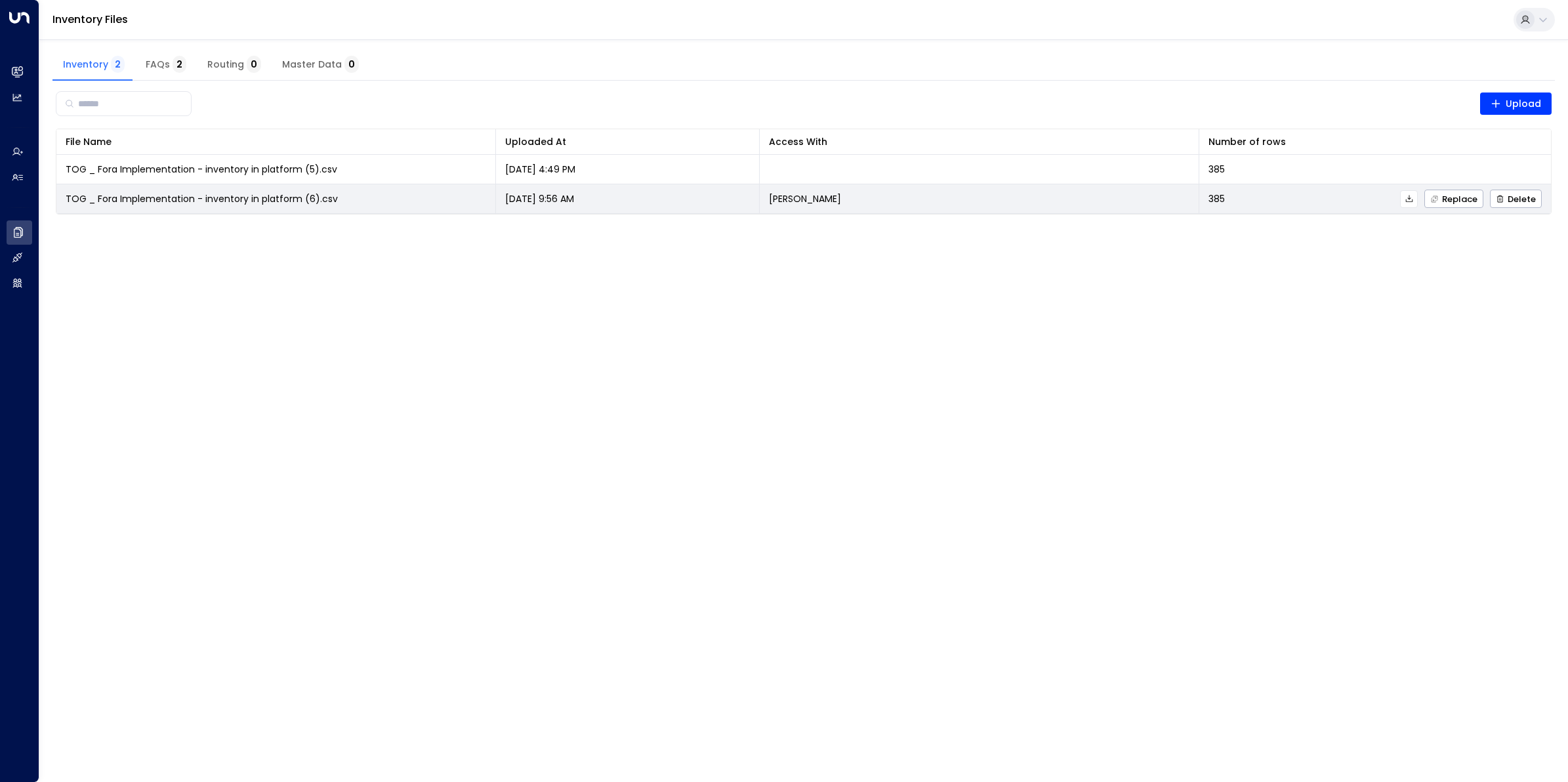
click at [177, 196] on span "TOG _ Fora Implementation - inventory in platform (6).csv" at bounding box center [202, 198] width 272 height 13
click at [281, 198] on span "TOG _ Fora Implementation - inventory in platform (6).csv" at bounding box center [202, 198] width 272 height 13
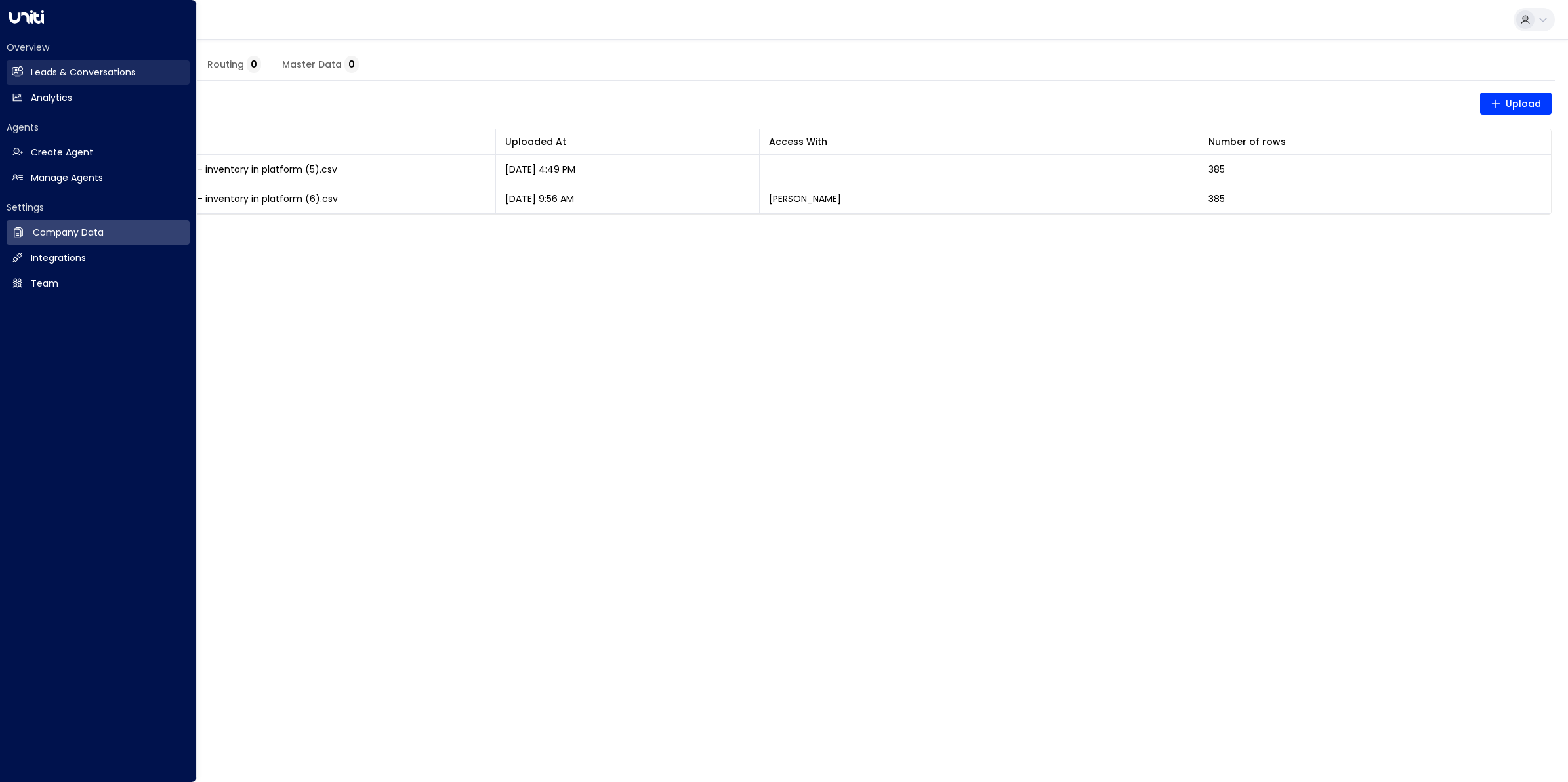
click at [48, 70] on h2 "Leads & Conversations" at bounding box center [82, 73] width 105 height 14
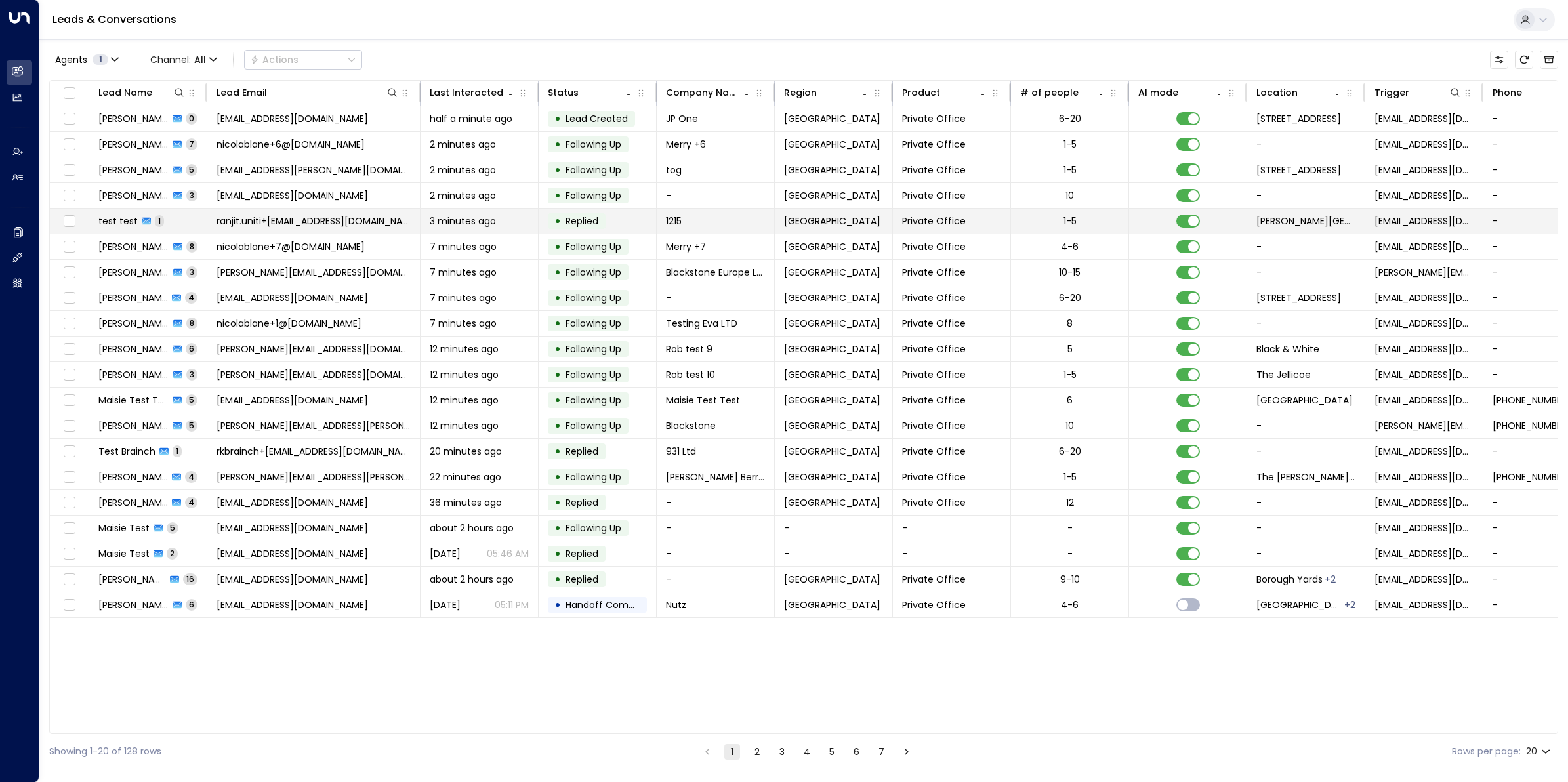
click at [131, 217] on span "test test" at bounding box center [118, 220] width 39 height 13
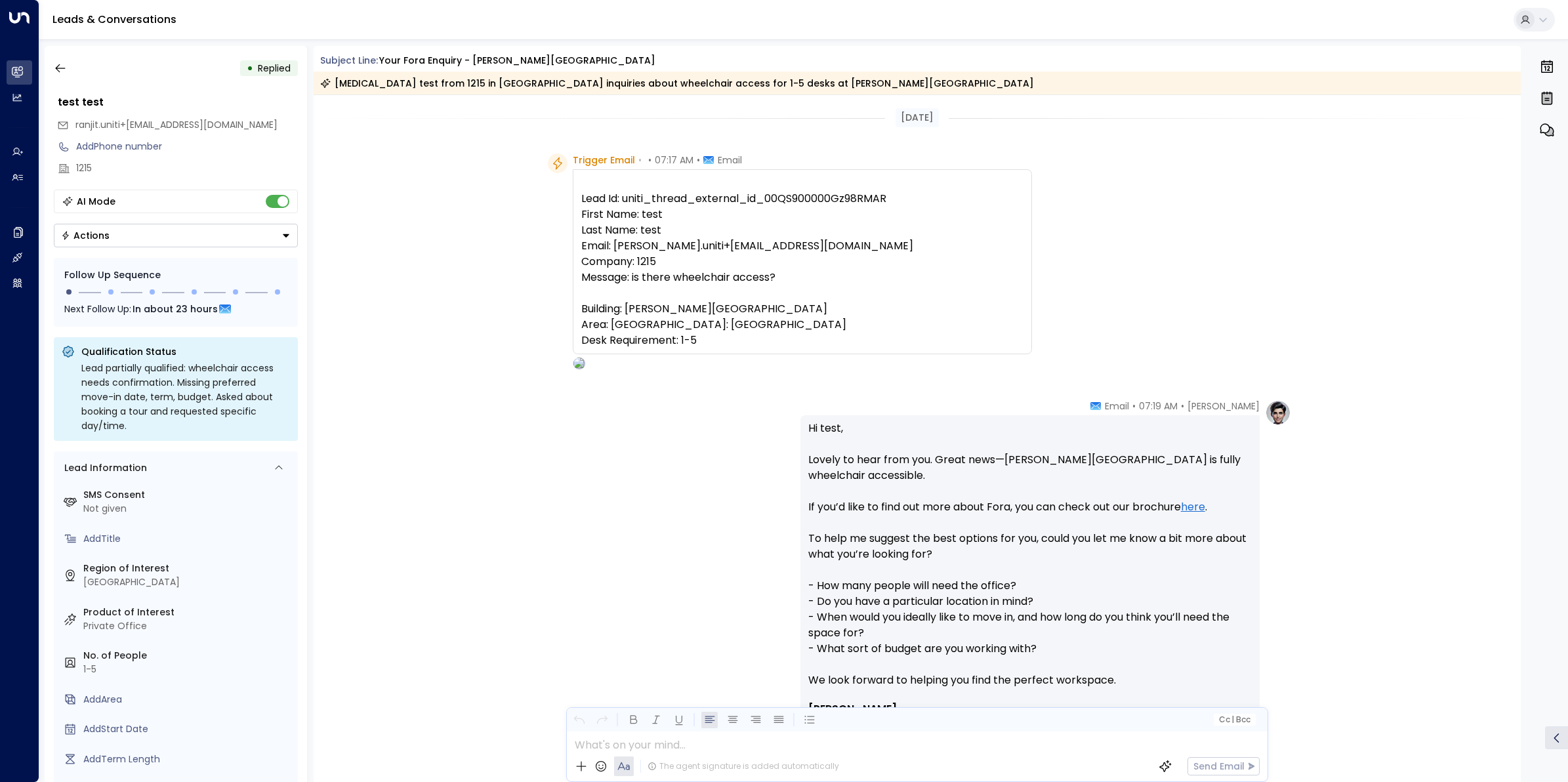
scroll to position [329, 0]
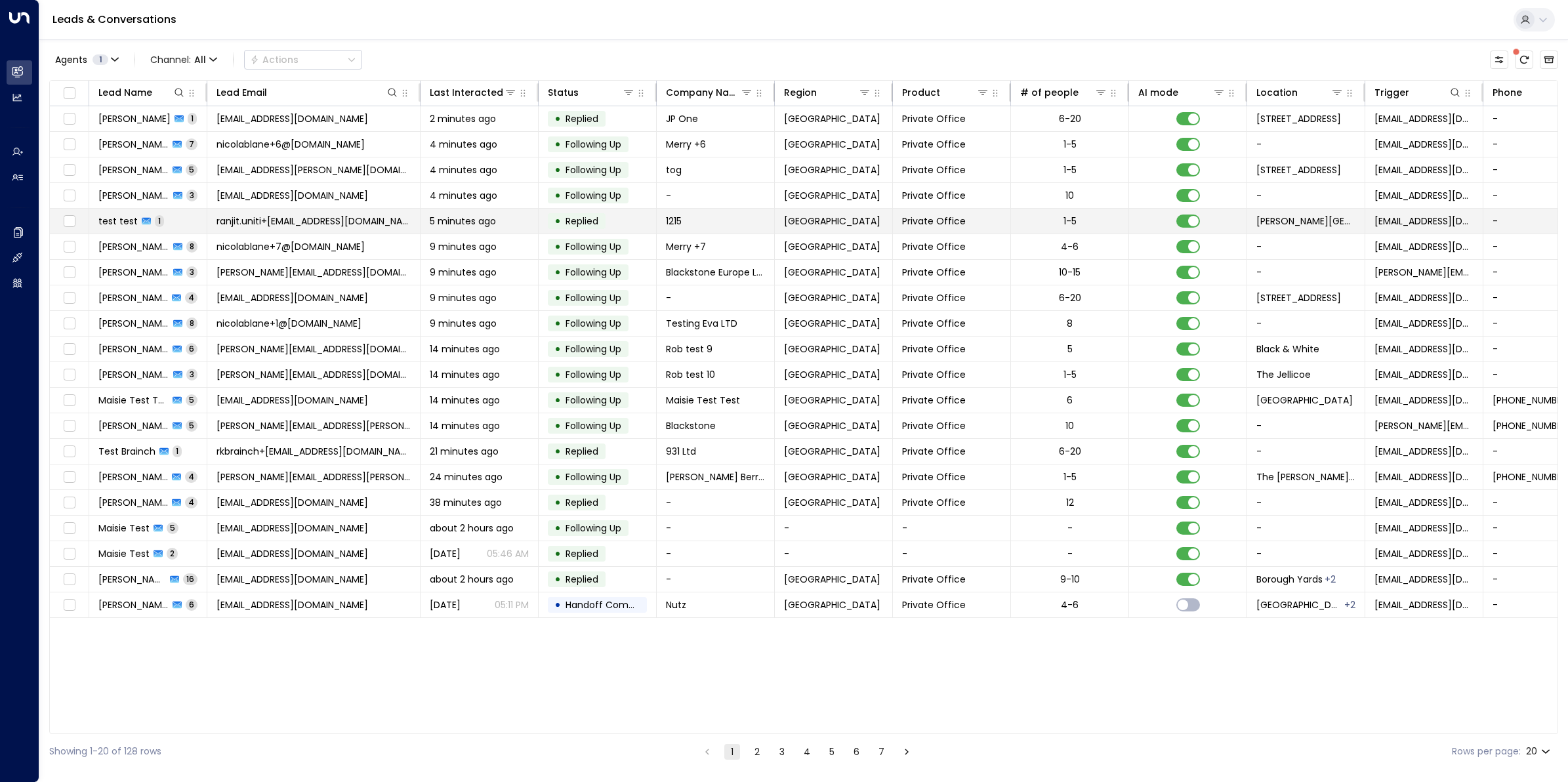
click at [322, 223] on span "ranjit.uniti+[EMAIL_ADDRESS][DOMAIN_NAME]" at bounding box center [313, 220] width 194 height 13
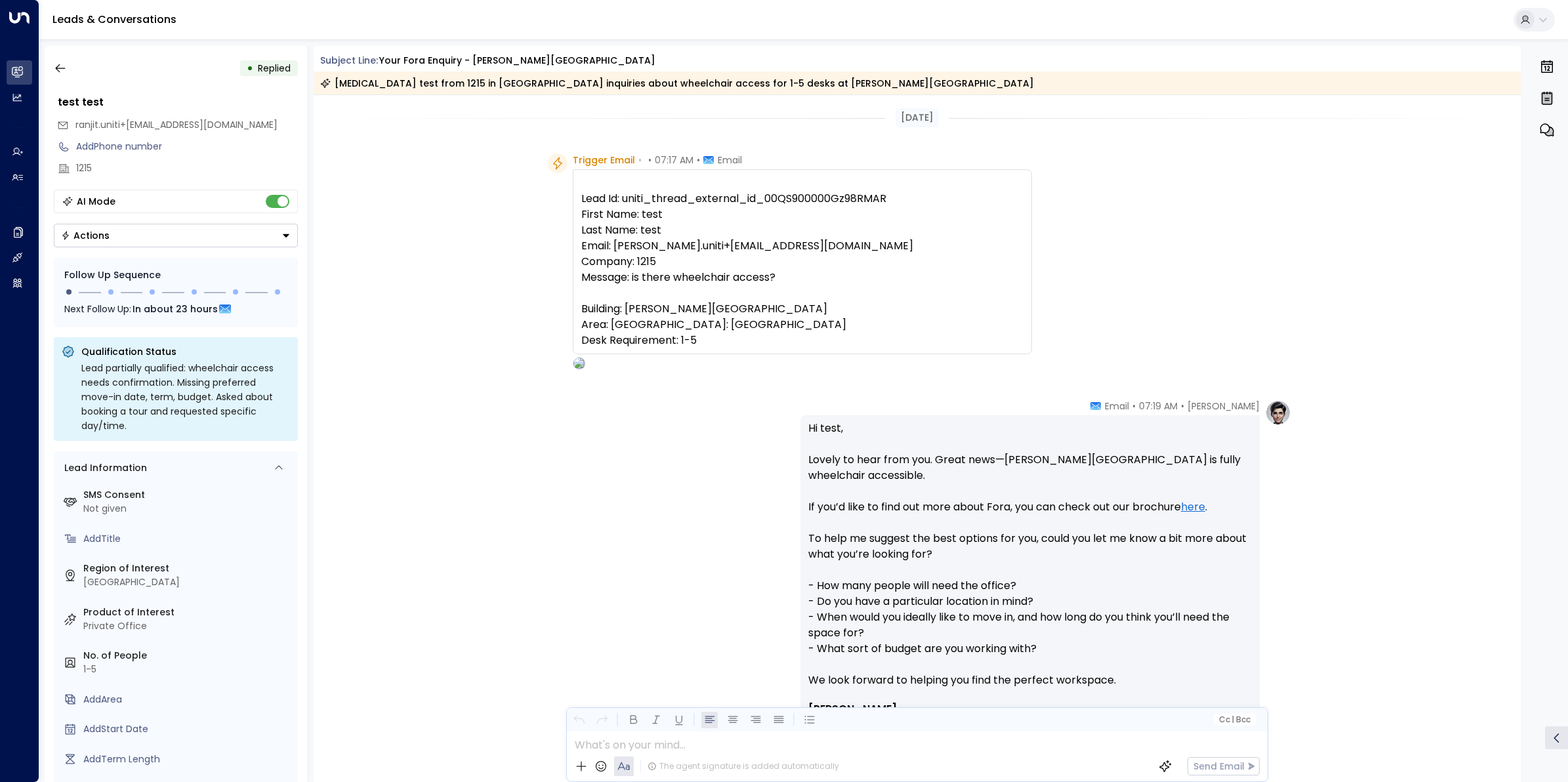
scroll to position [329, 0]
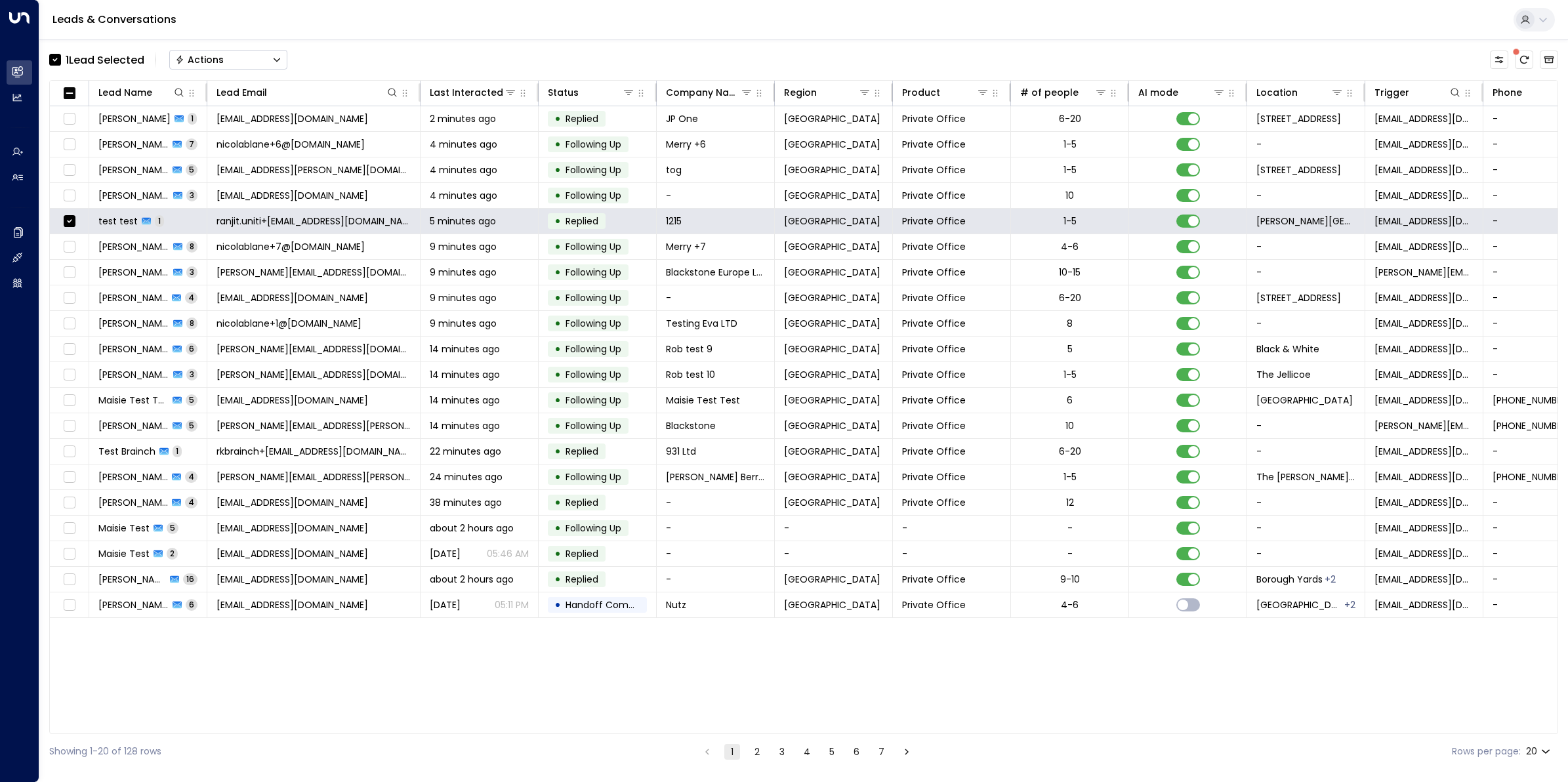
click at [256, 55] on button "Actions" at bounding box center [228, 60] width 119 height 20
click at [231, 146] on span "Archive Lead" at bounding box center [207, 147] width 61 height 14
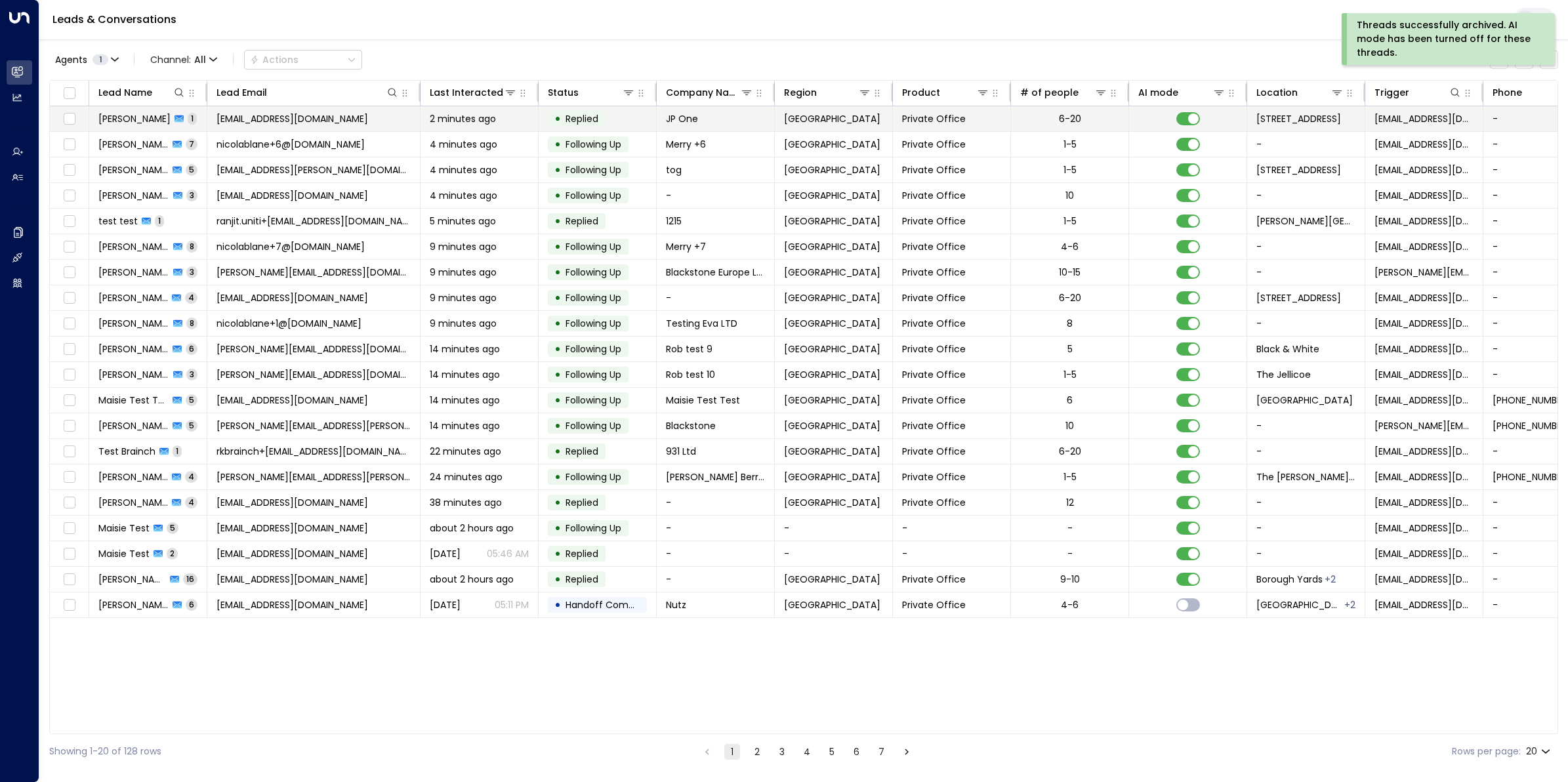
click at [300, 117] on span "[EMAIL_ADDRESS][DOMAIN_NAME]" at bounding box center [292, 119] width 152 height 13
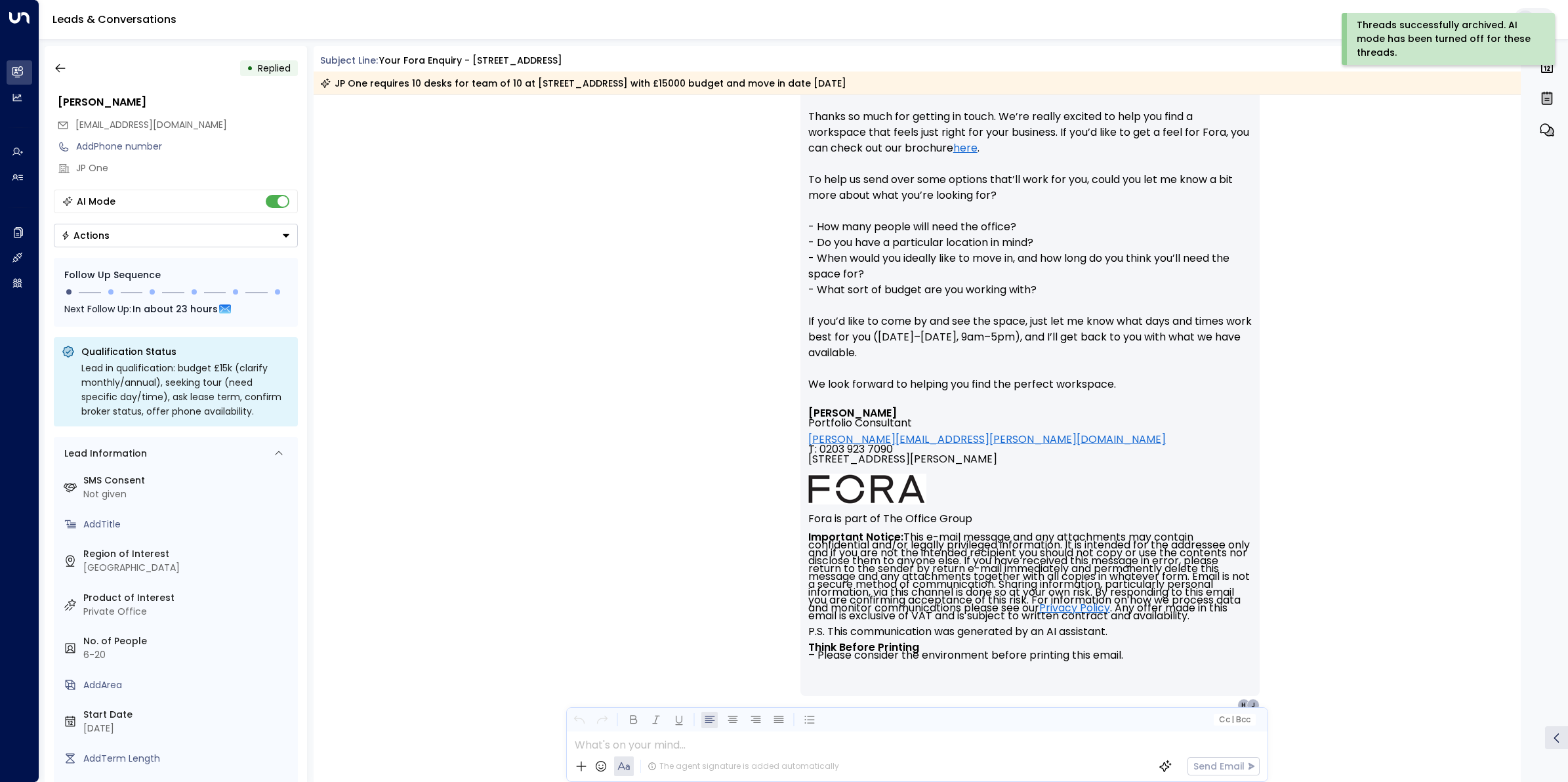
scroll to position [97, 0]
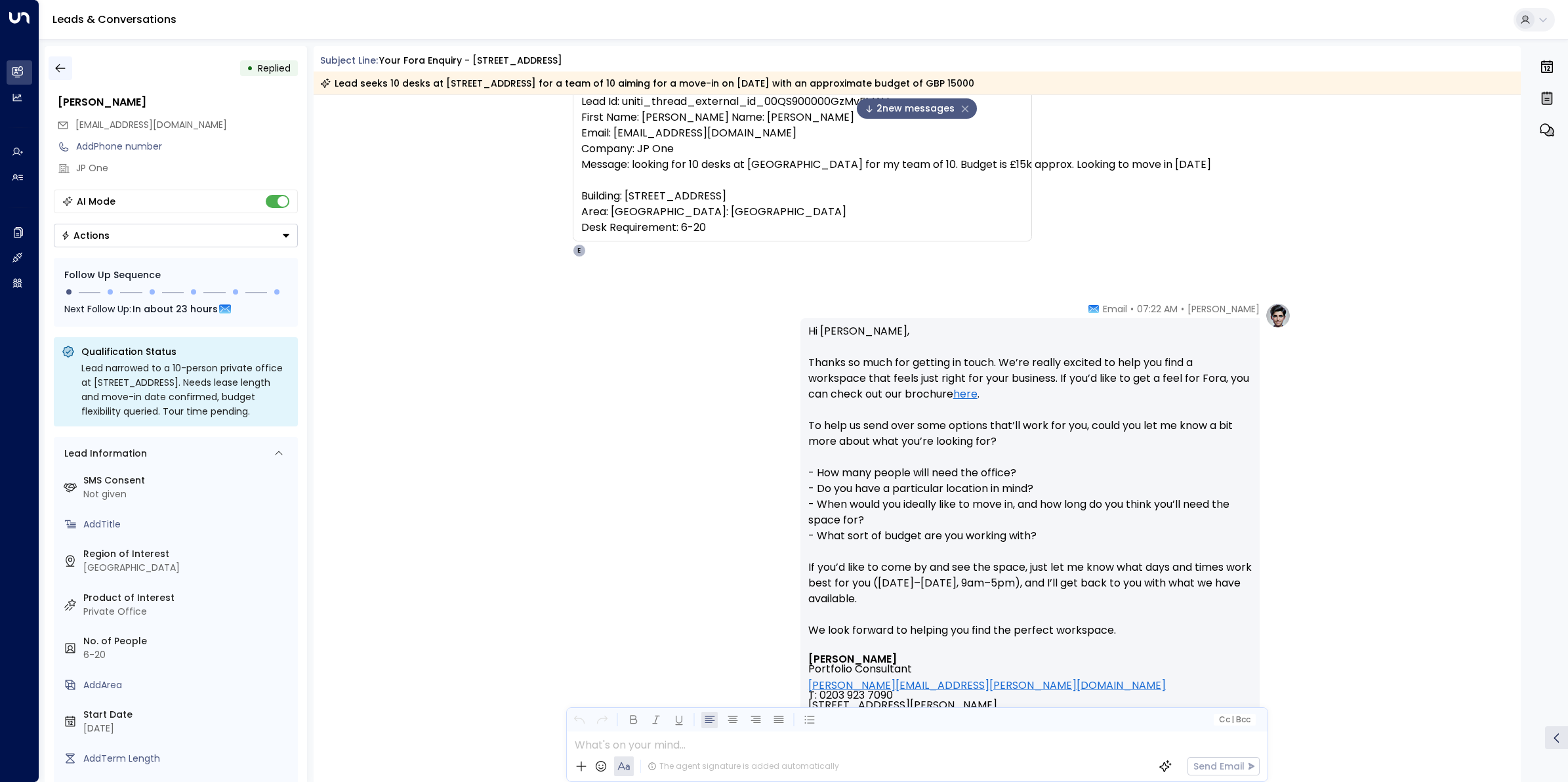
click at [61, 63] on icon "button" at bounding box center [60, 68] width 13 height 13
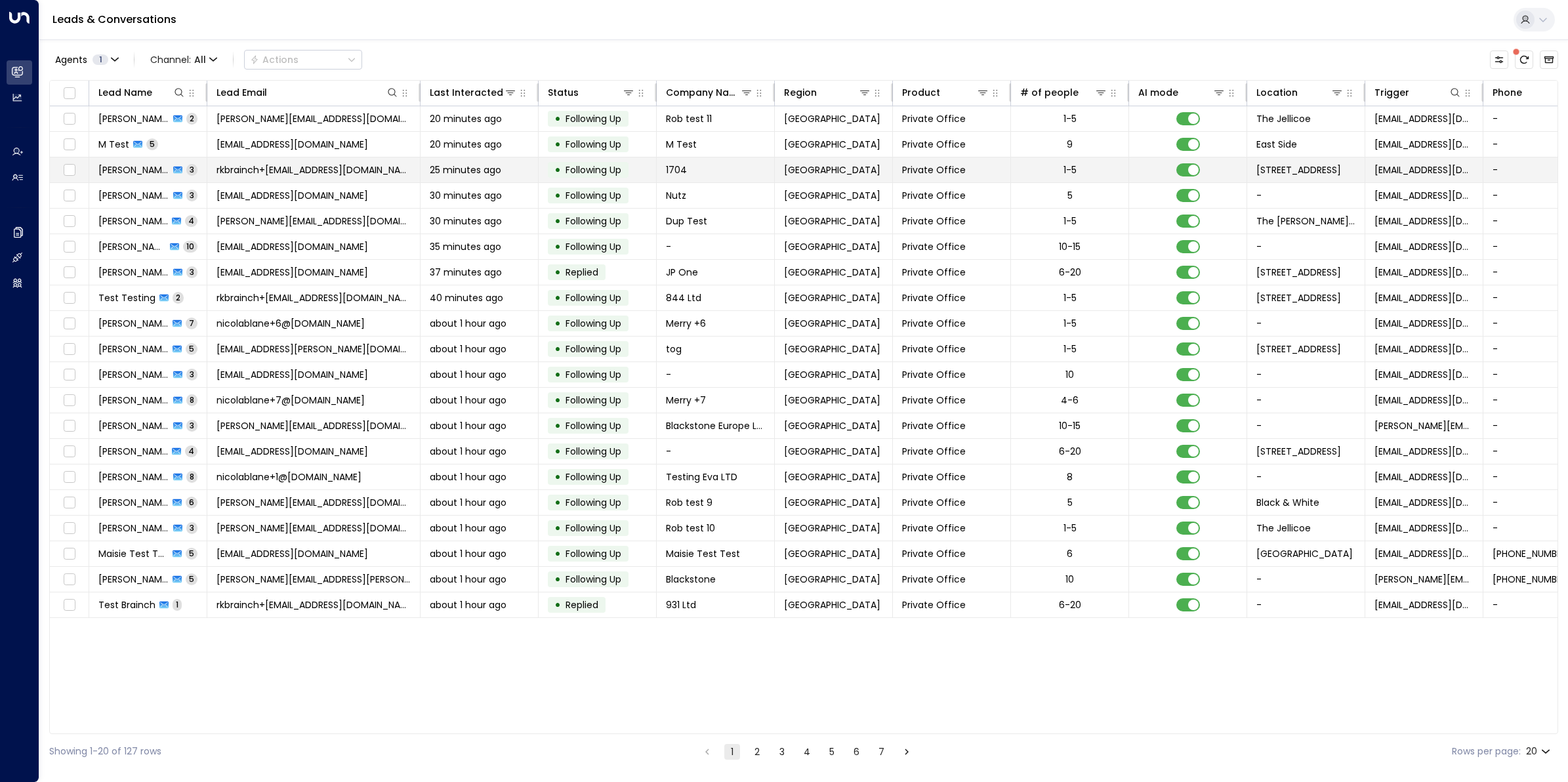
click at [125, 173] on span "[PERSON_NAME]" at bounding box center [133, 170] width 71 height 13
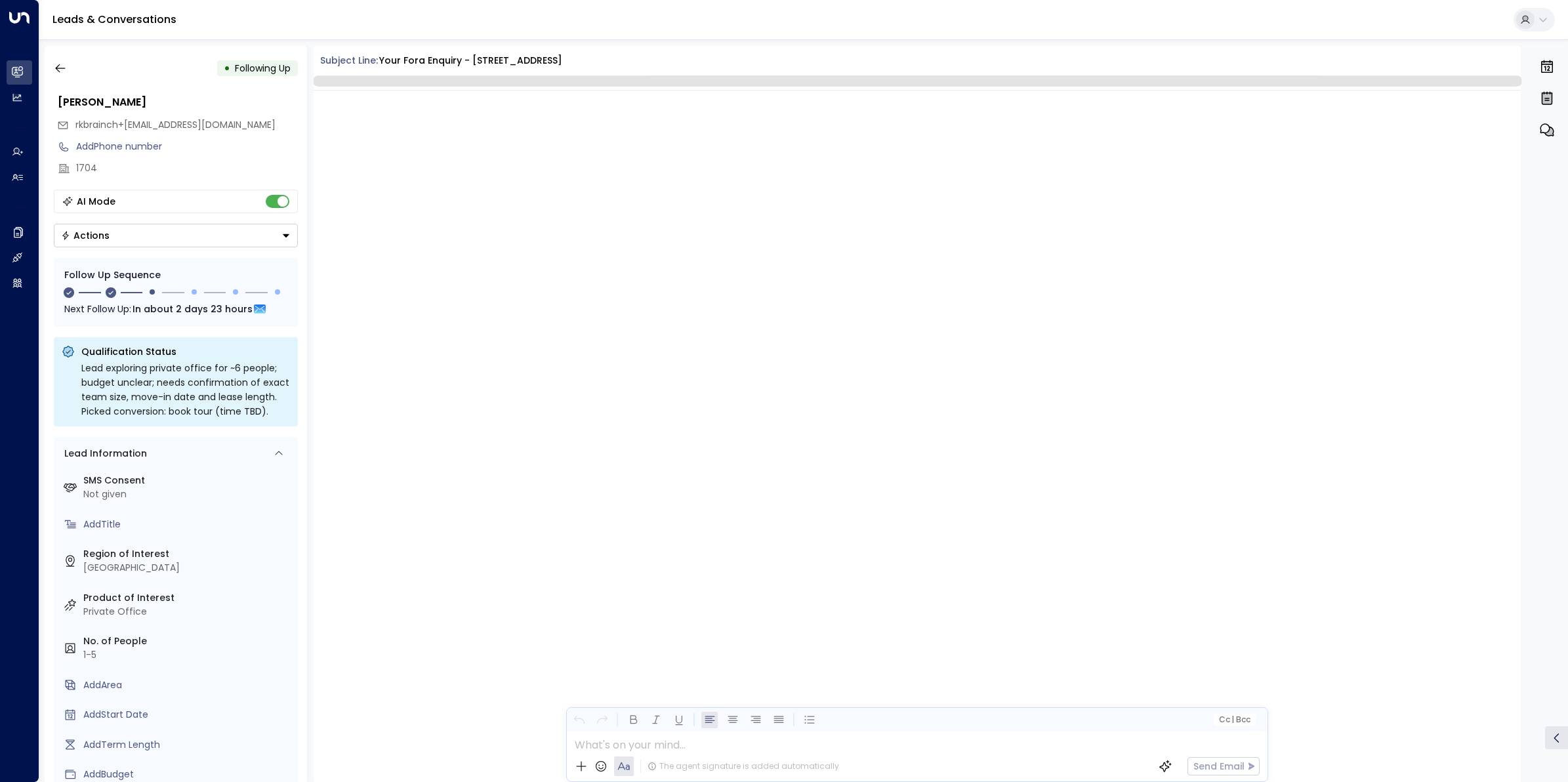
scroll to position [1393, 0]
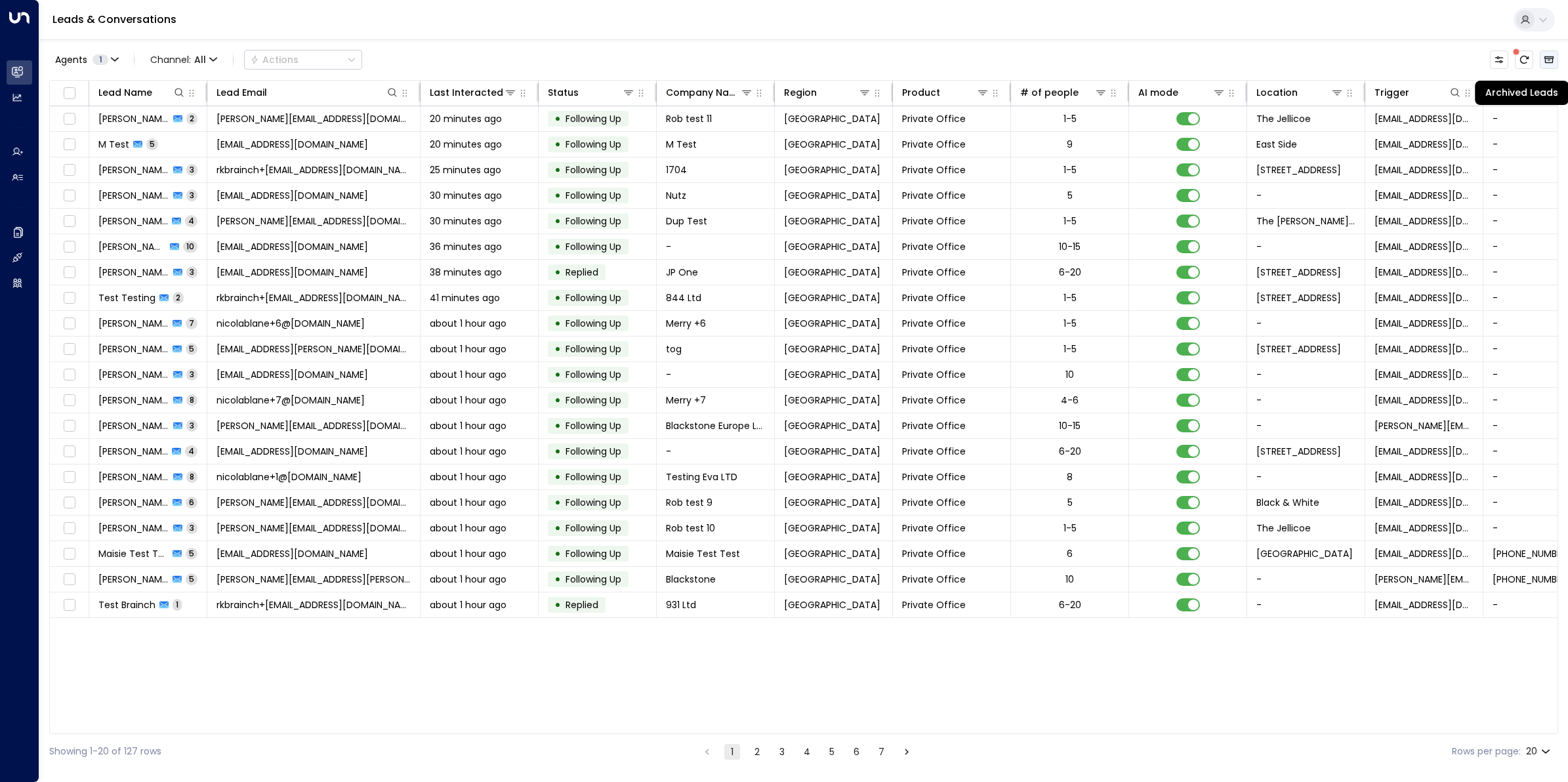
click at [1552, 56] on icon "Archived Leads" at bounding box center [1548, 60] width 11 height 11
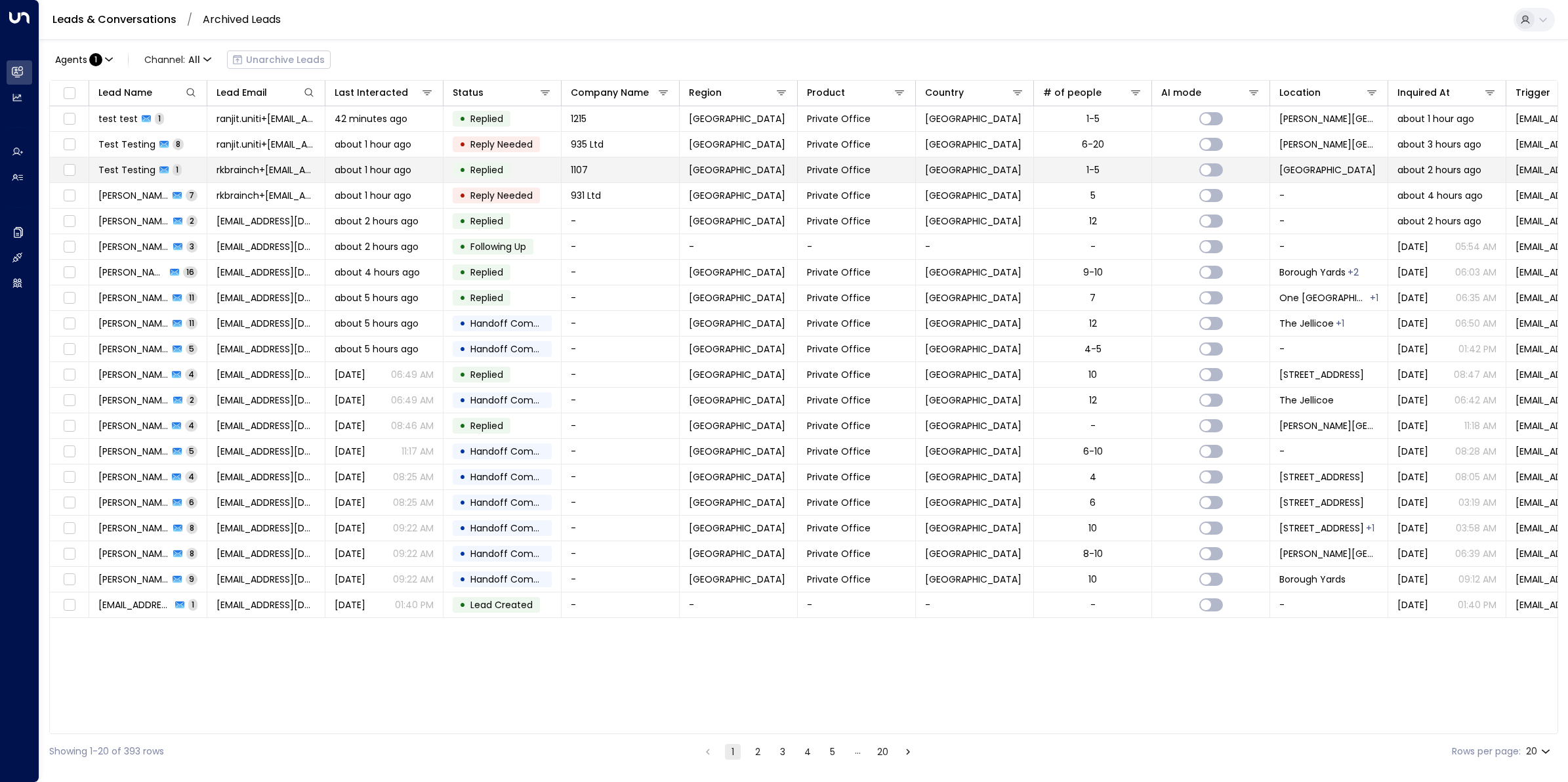
click at [136, 170] on span "Test Testing" at bounding box center [126, 170] width 57 height 13
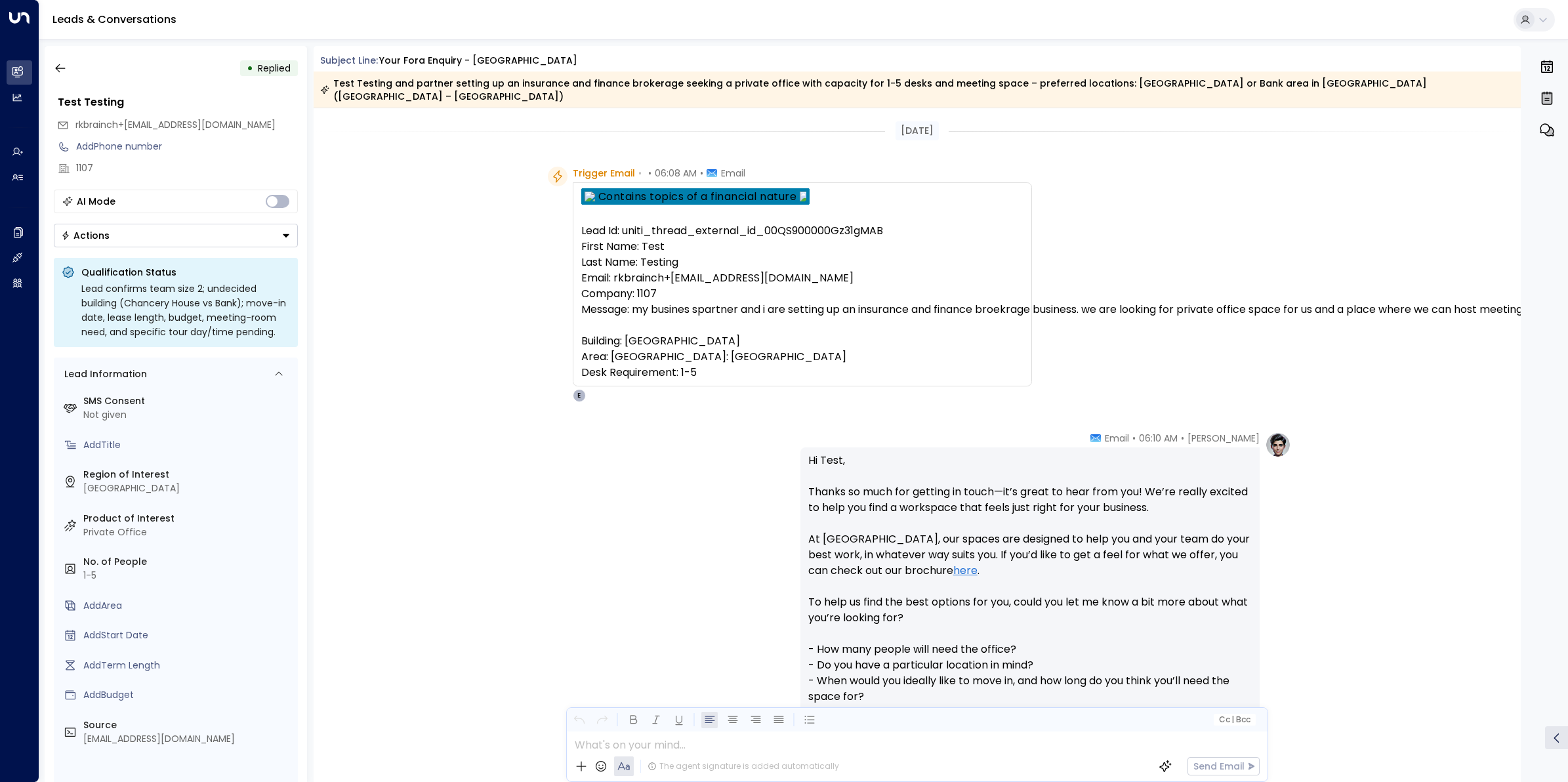
click at [1181, 510] on p "Hi Test, Thanks so much for getting in touch—it’s great to hear from you! We’re…" at bounding box center [1029, 618] width 444 height 331
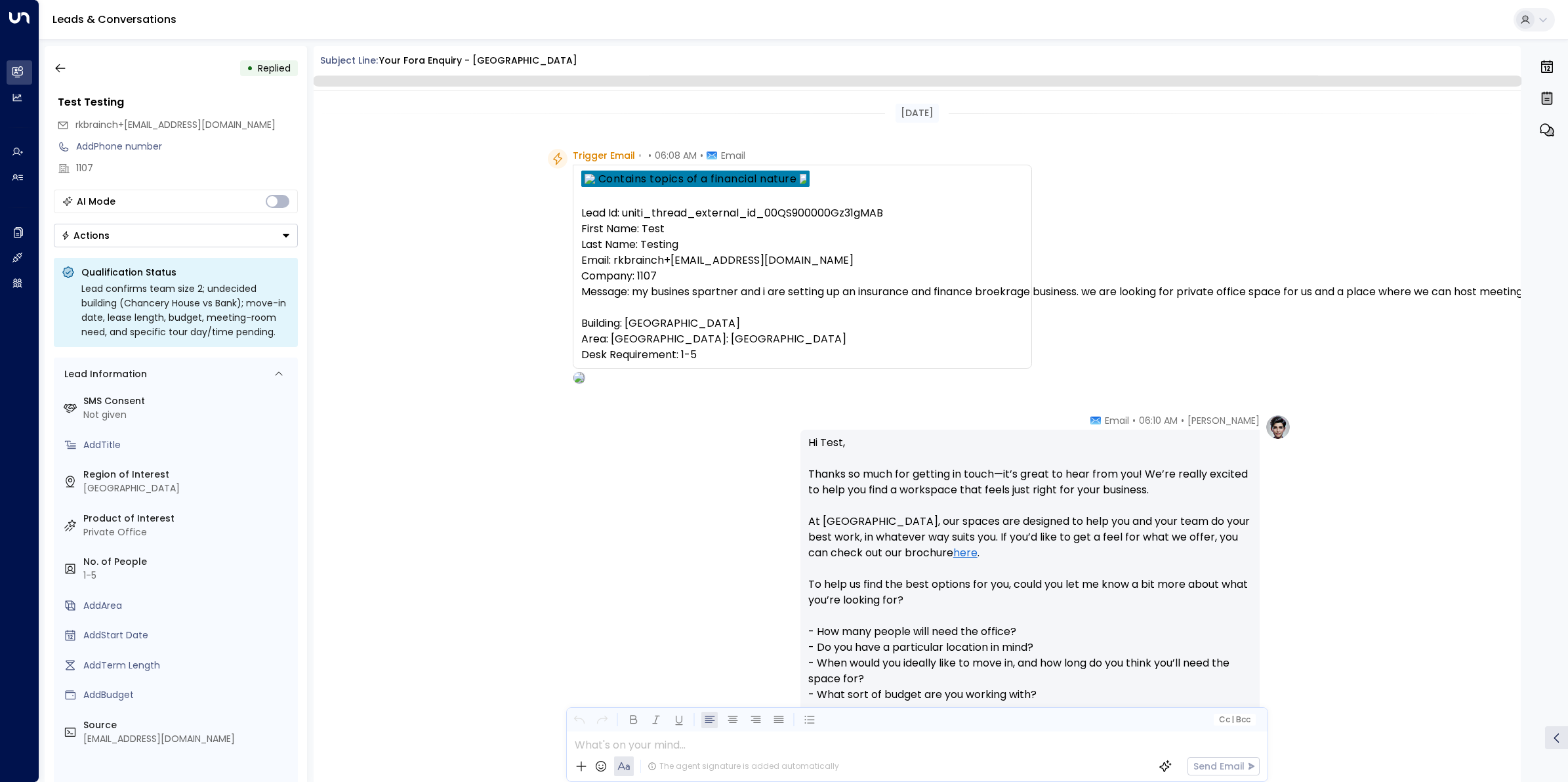
scroll to position [319, 0]
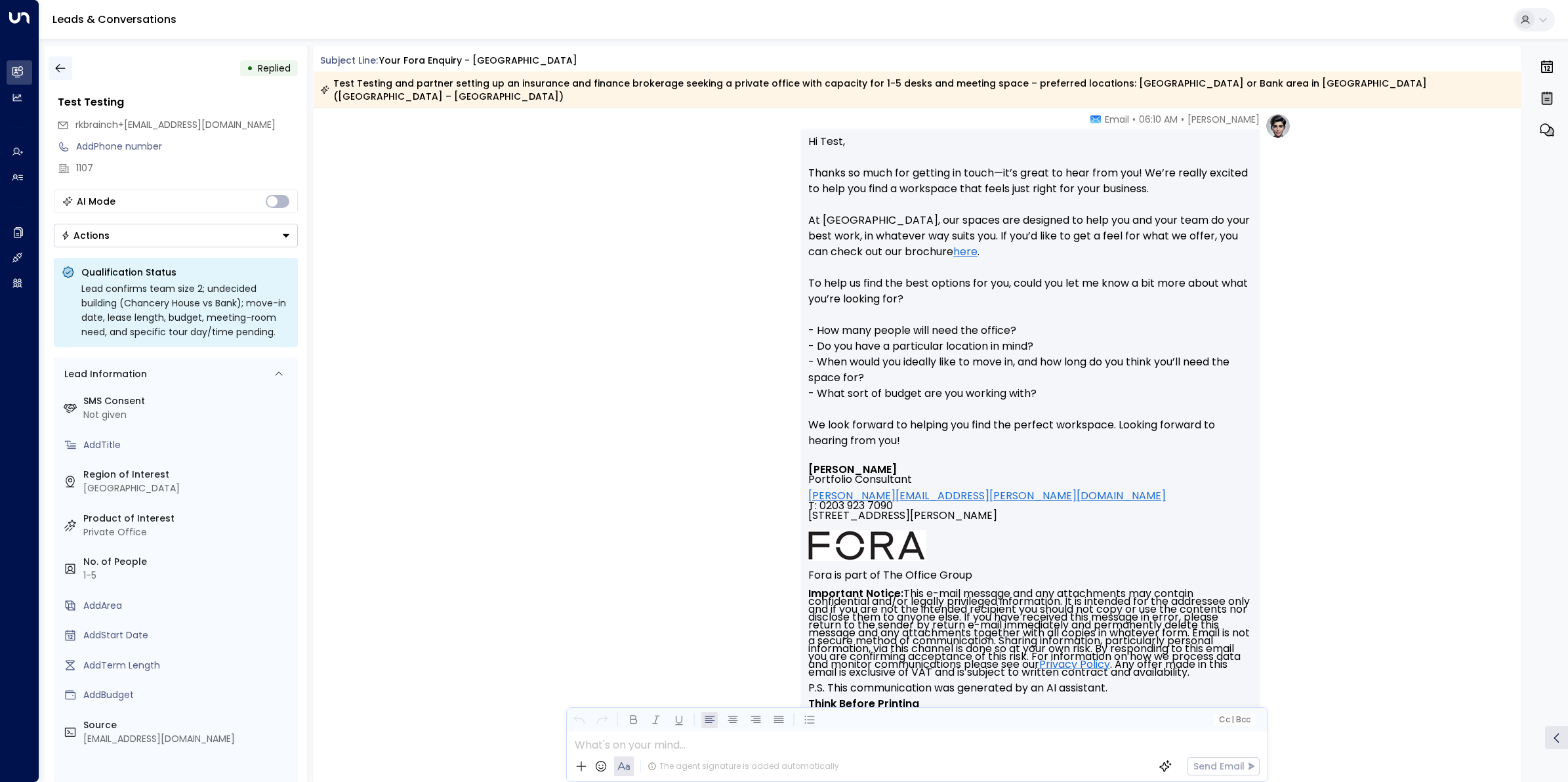
click at [57, 59] on button "button" at bounding box center [61, 69] width 24 height 24
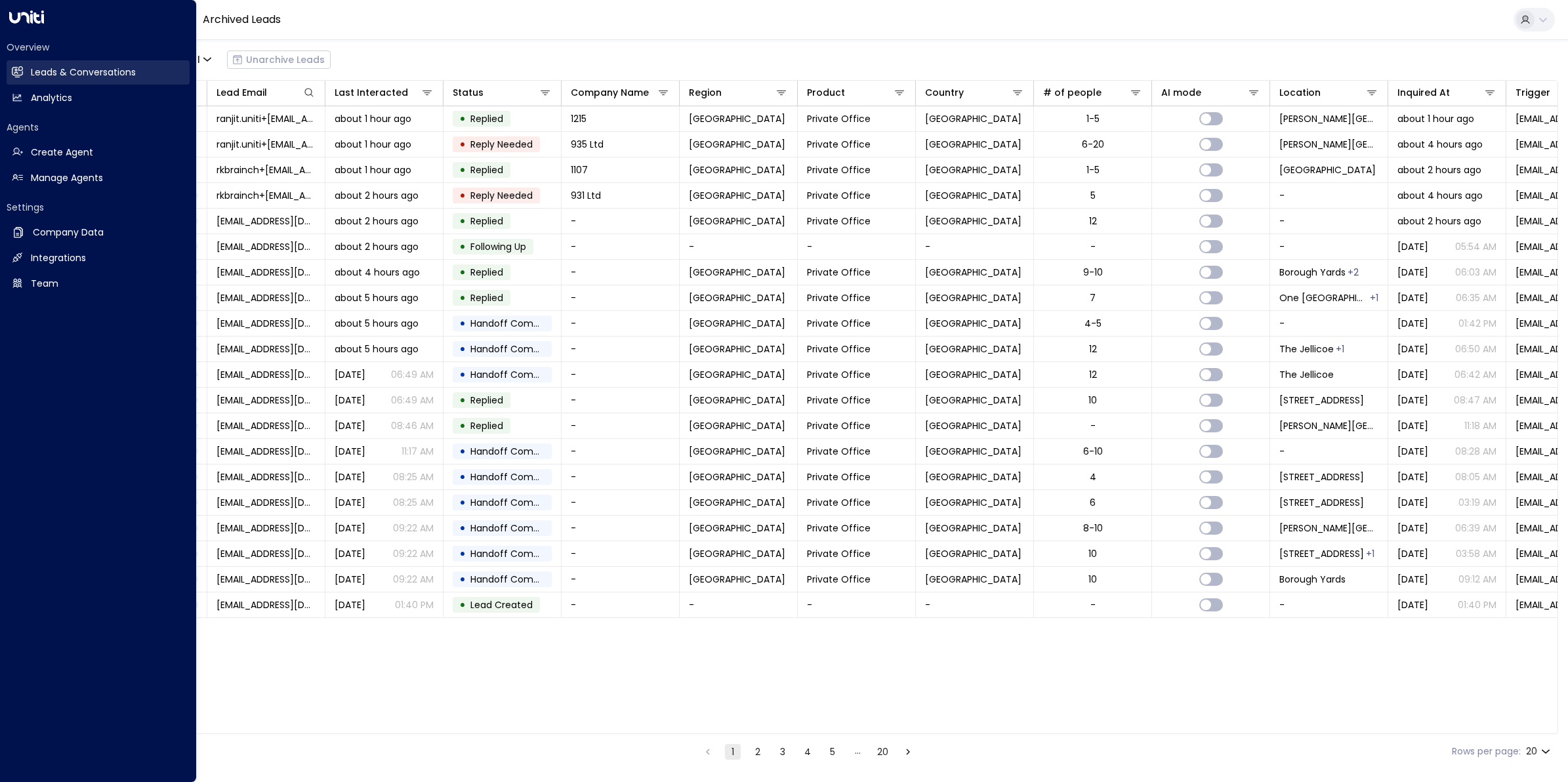
click at [22, 67] on icon at bounding box center [17, 72] width 11 height 11
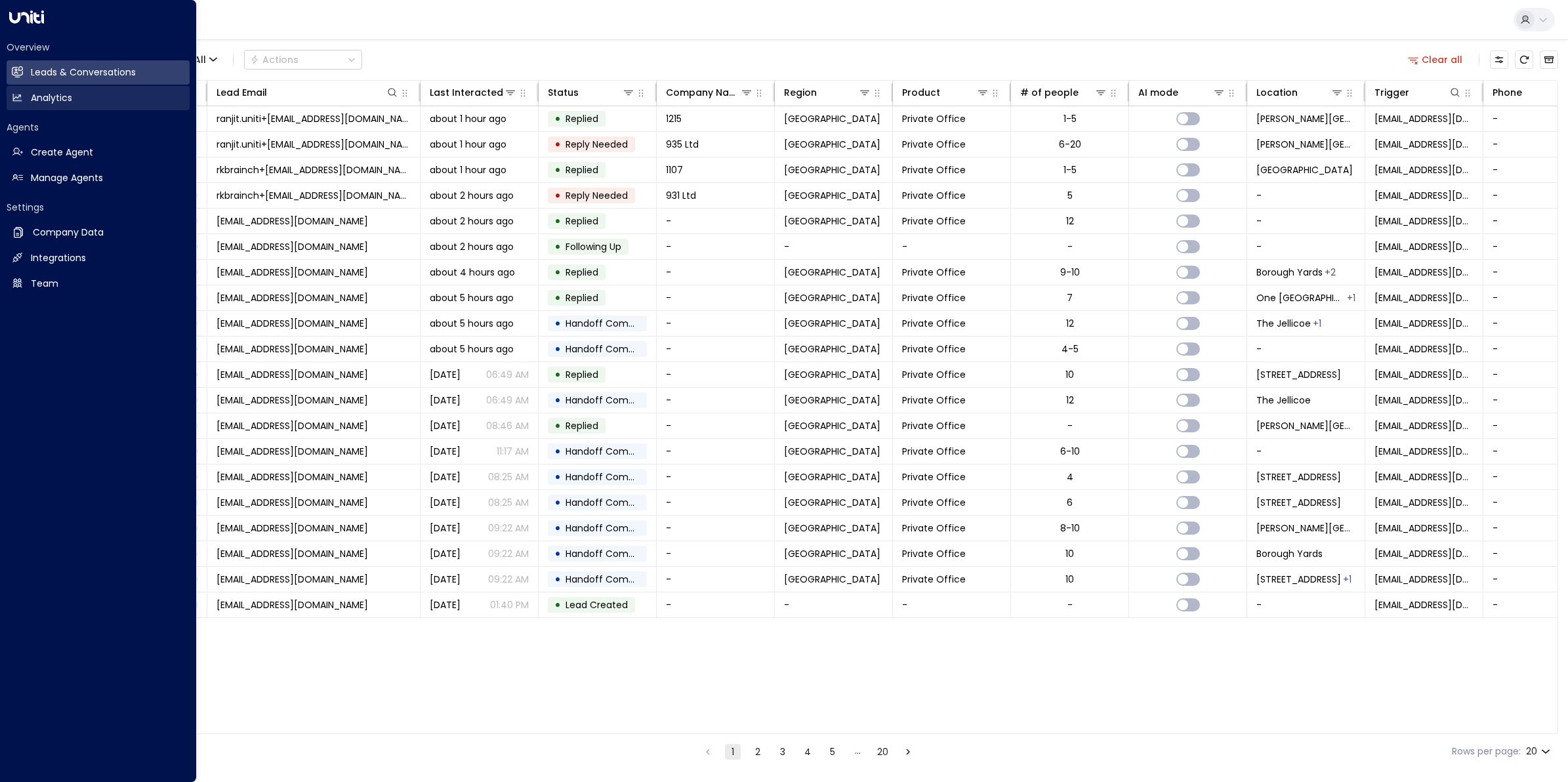
click at [36, 95] on h2 "Analytics" at bounding box center [51, 98] width 41 height 14
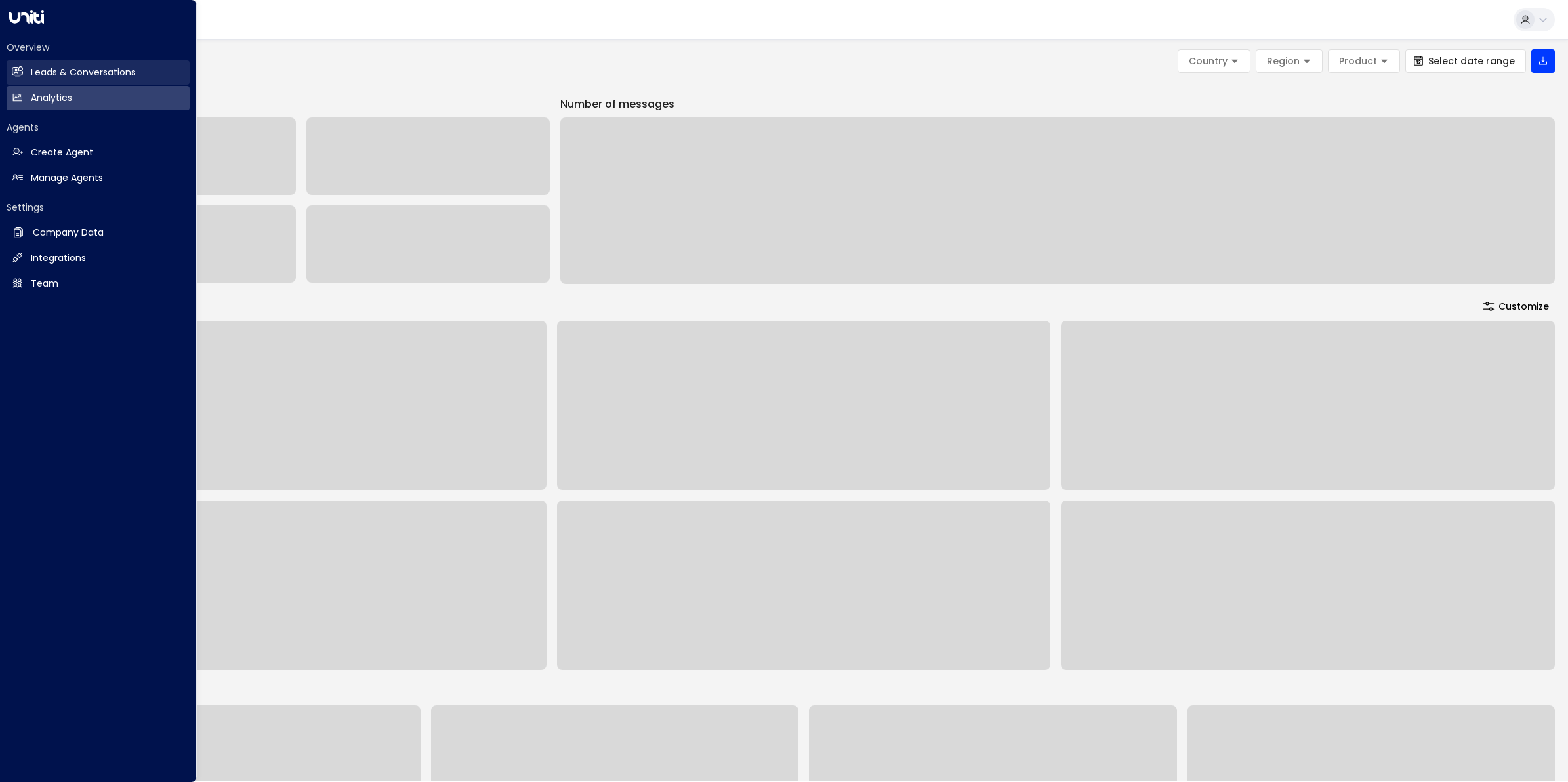
click at [38, 70] on h2 "Leads & Conversations" at bounding box center [82, 73] width 105 height 14
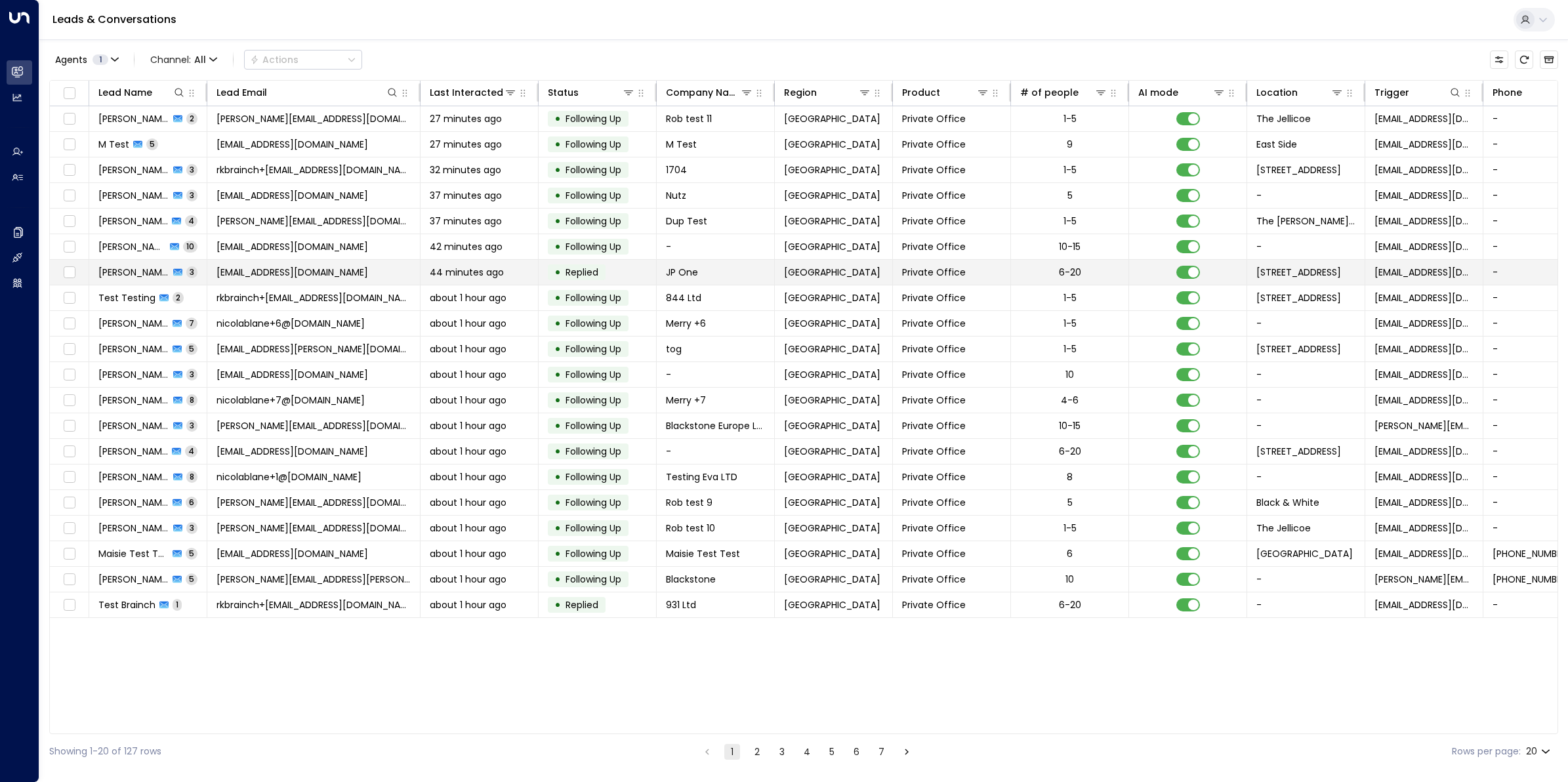
click at [290, 268] on span "jamespinnerbbr+1218@gmail.com" at bounding box center [292, 271] width 152 height 13
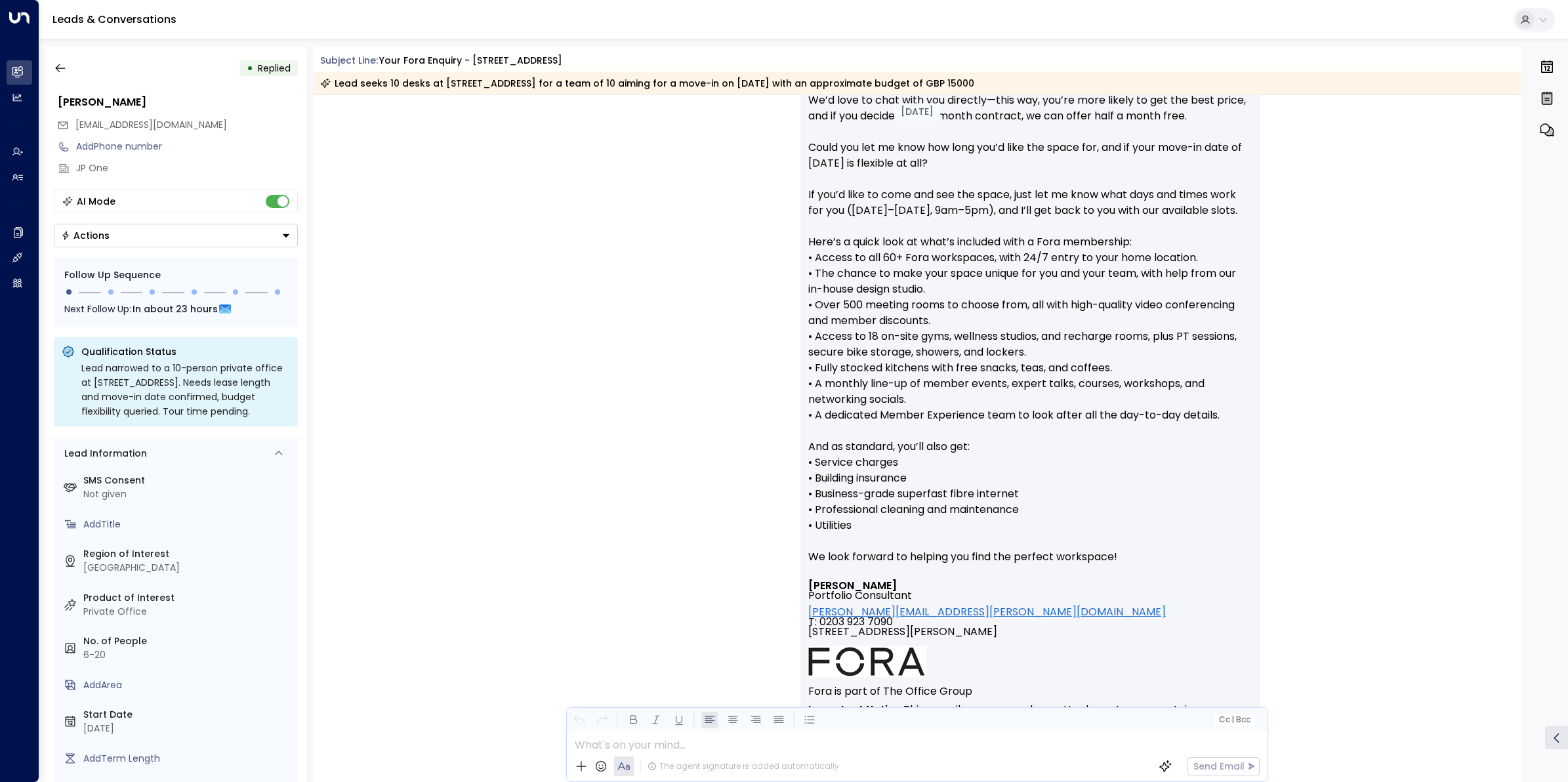
scroll to position [1225, 0]
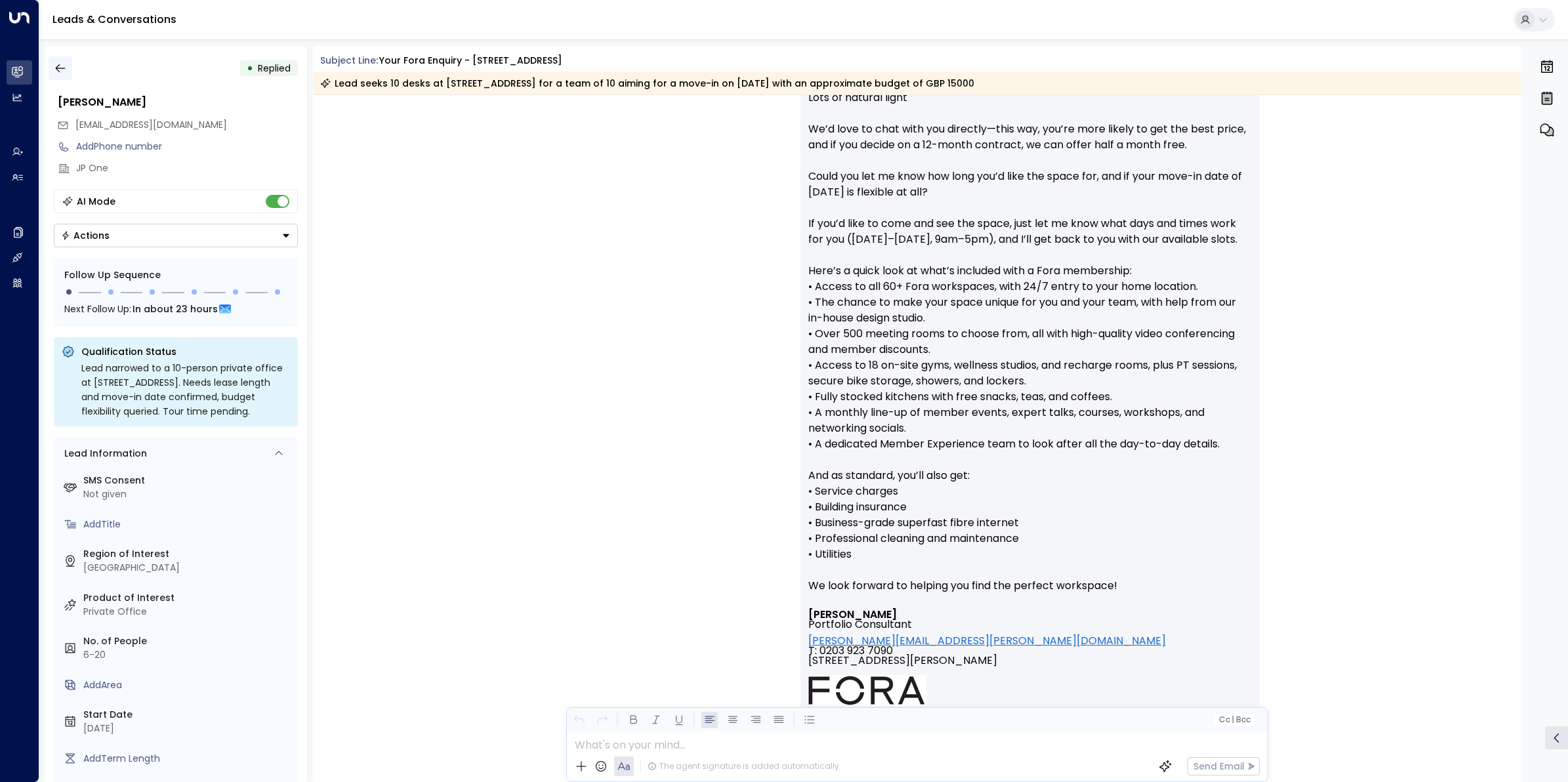
click at [65, 67] on icon "button" at bounding box center [60, 68] width 13 height 13
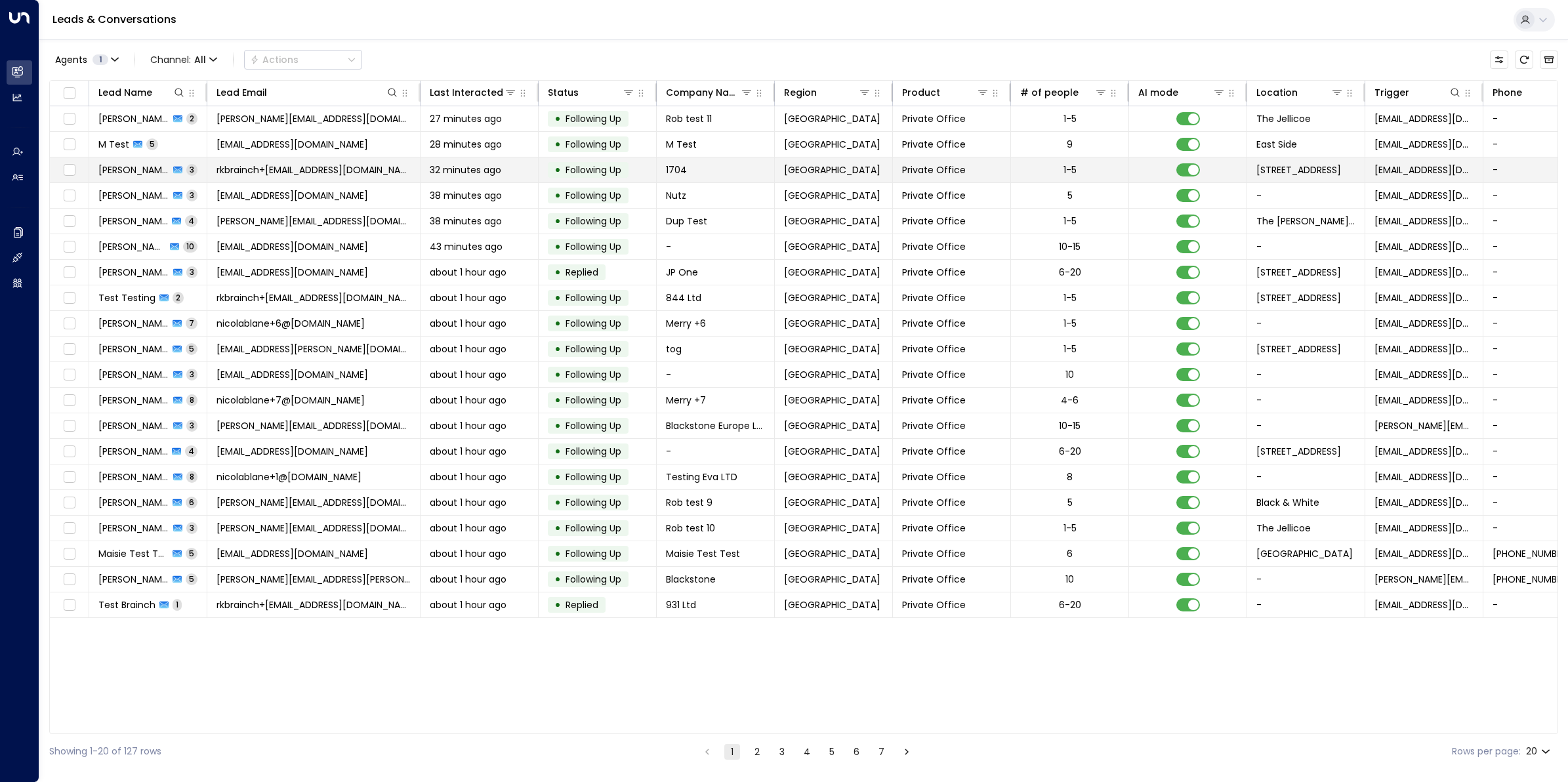
click at [239, 168] on span "rkbrainch+[EMAIL_ADDRESS][DOMAIN_NAME]" at bounding box center [313, 170] width 194 height 13
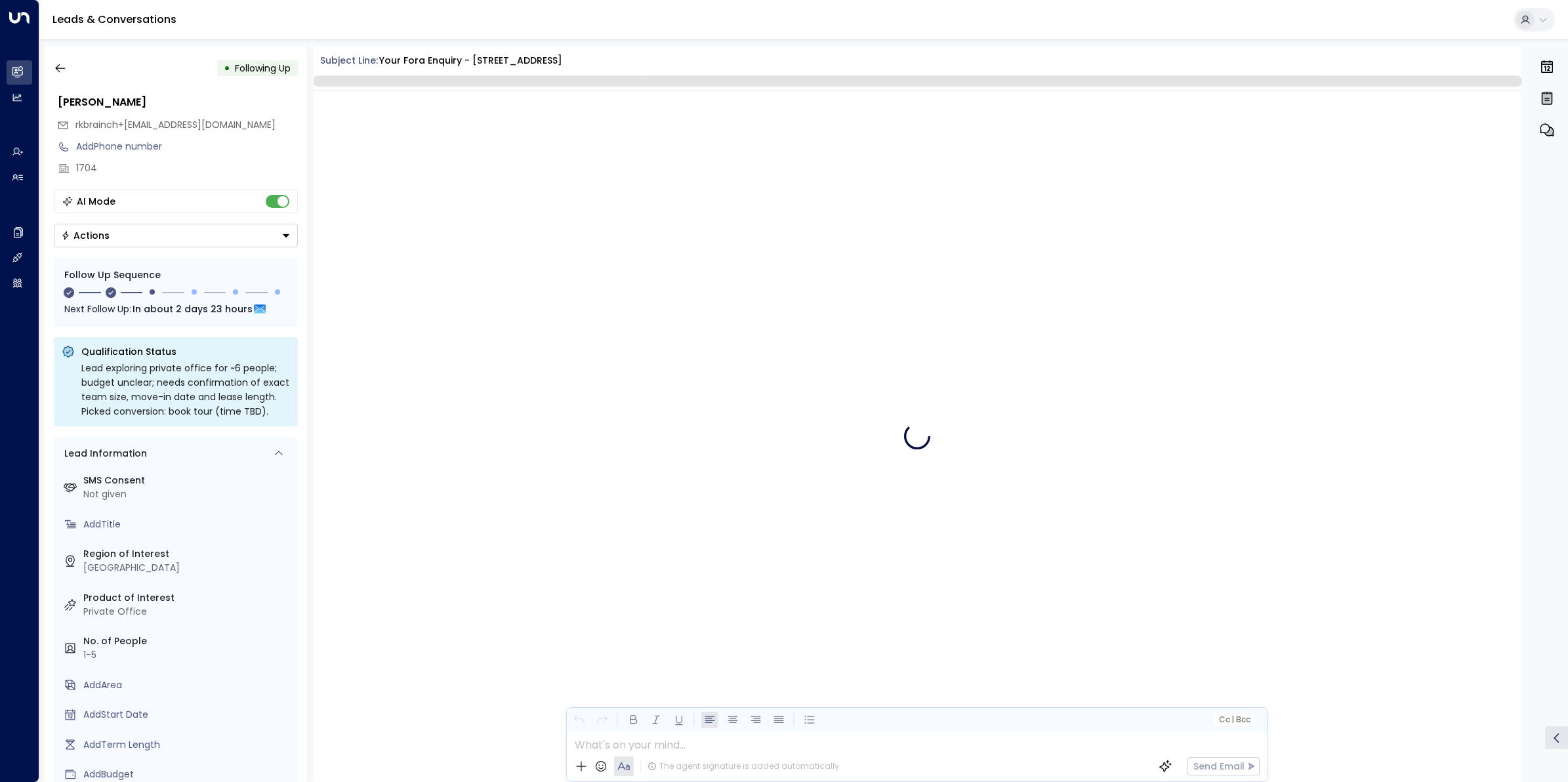
scroll to position [1393, 0]
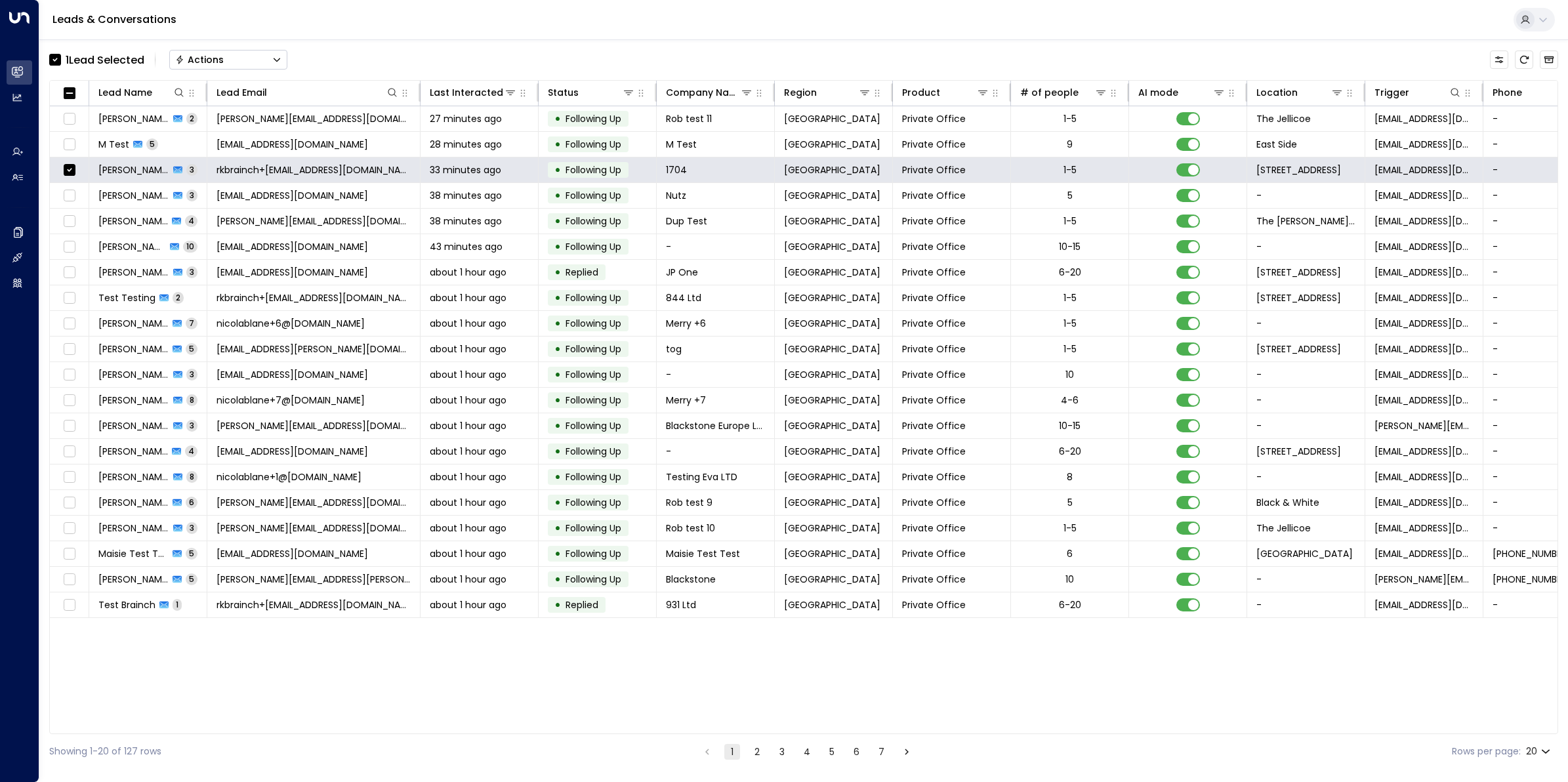
click at [253, 55] on button "Actions" at bounding box center [228, 60] width 119 height 20
click at [212, 146] on span "Archive Lead" at bounding box center [207, 147] width 61 height 14
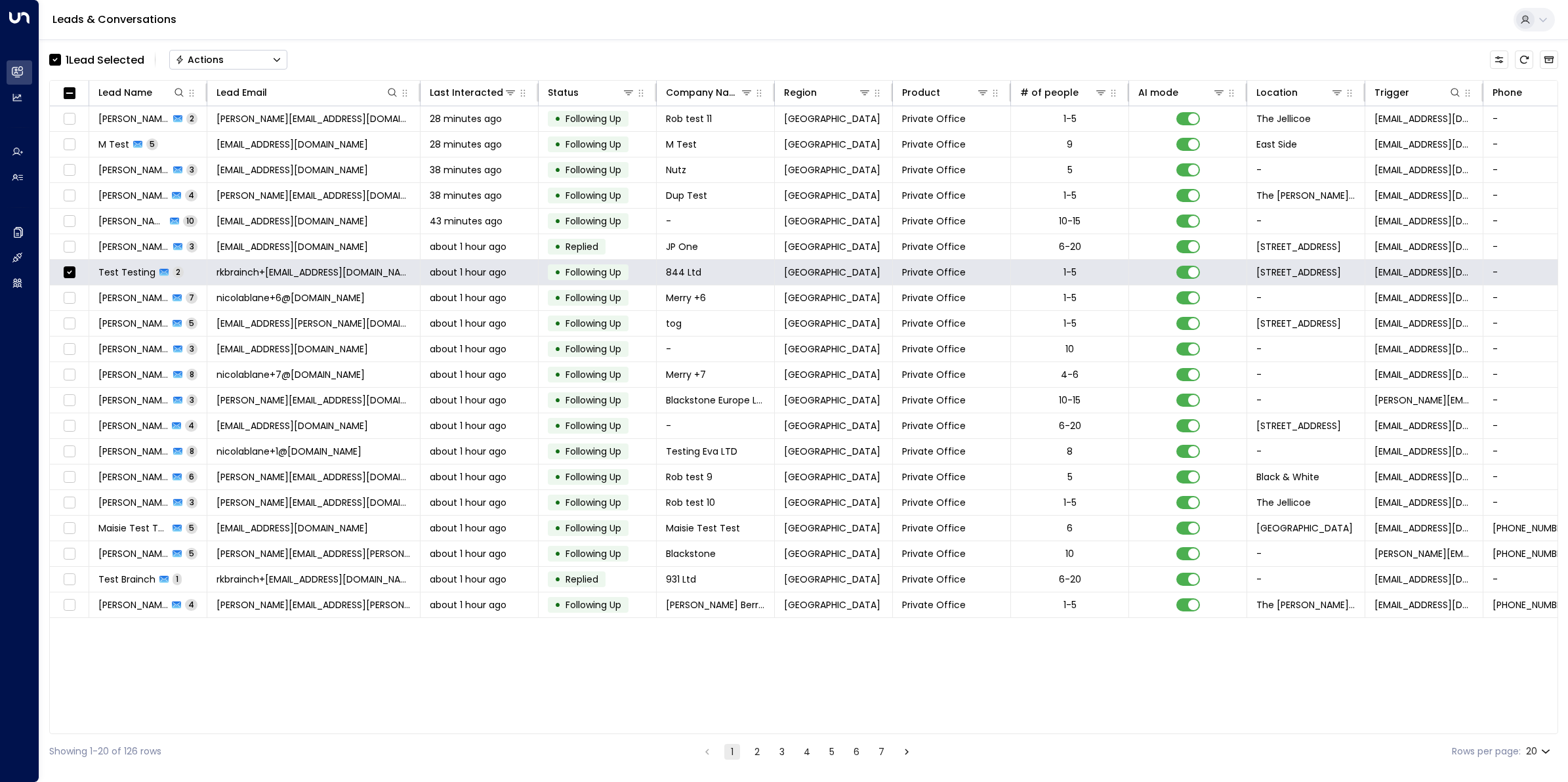
click at [241, 60] on button "Actions" at bounding box center [228, 60] width 119 height 20
click at [239, 142] on li "Archive Lead" at bounding box center [227, 147] width 117 height 22
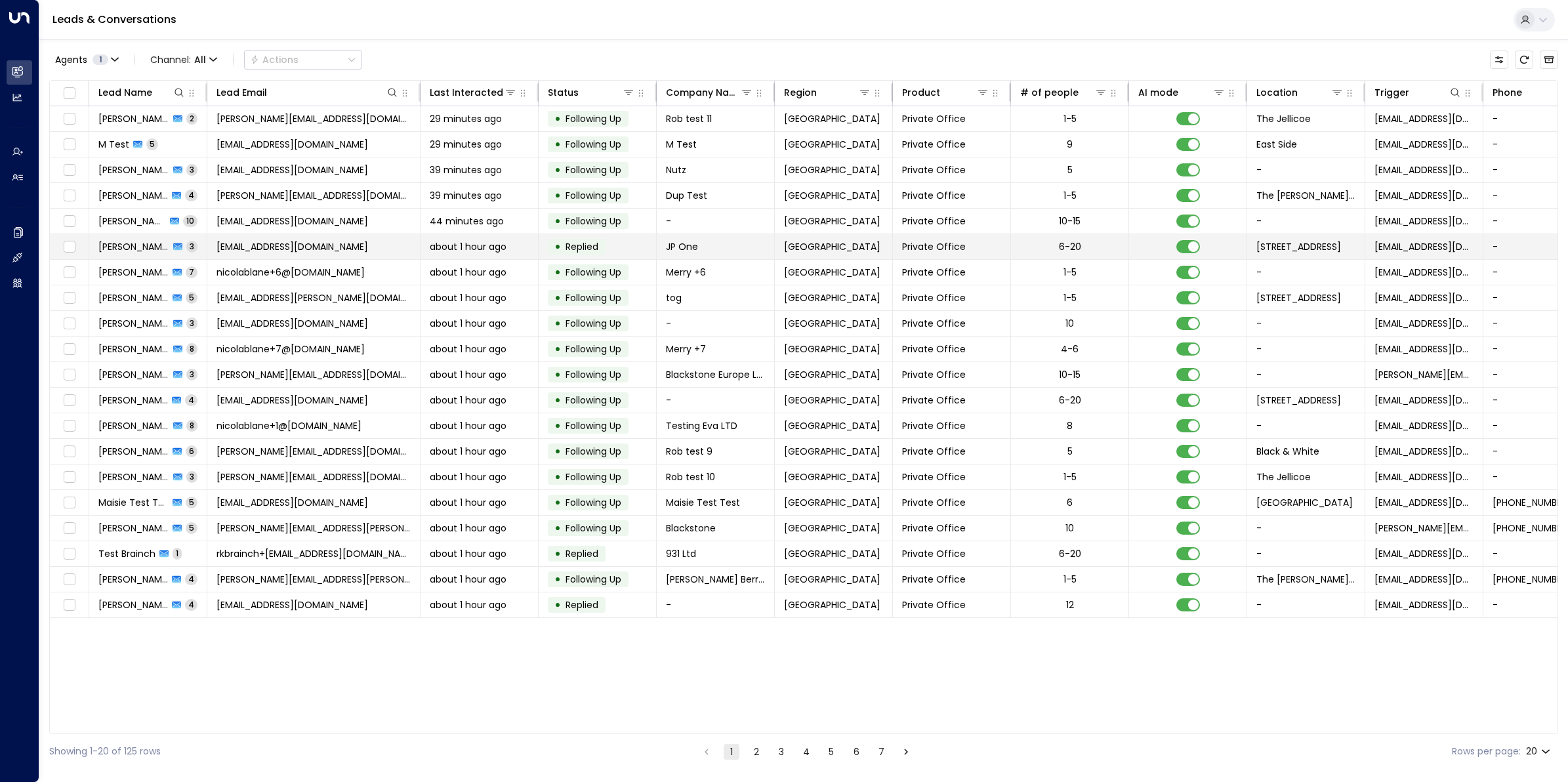
click at [146, 241] on span "[PERSON_NAME]" at bounding box center [133, 246] width 71 height 13
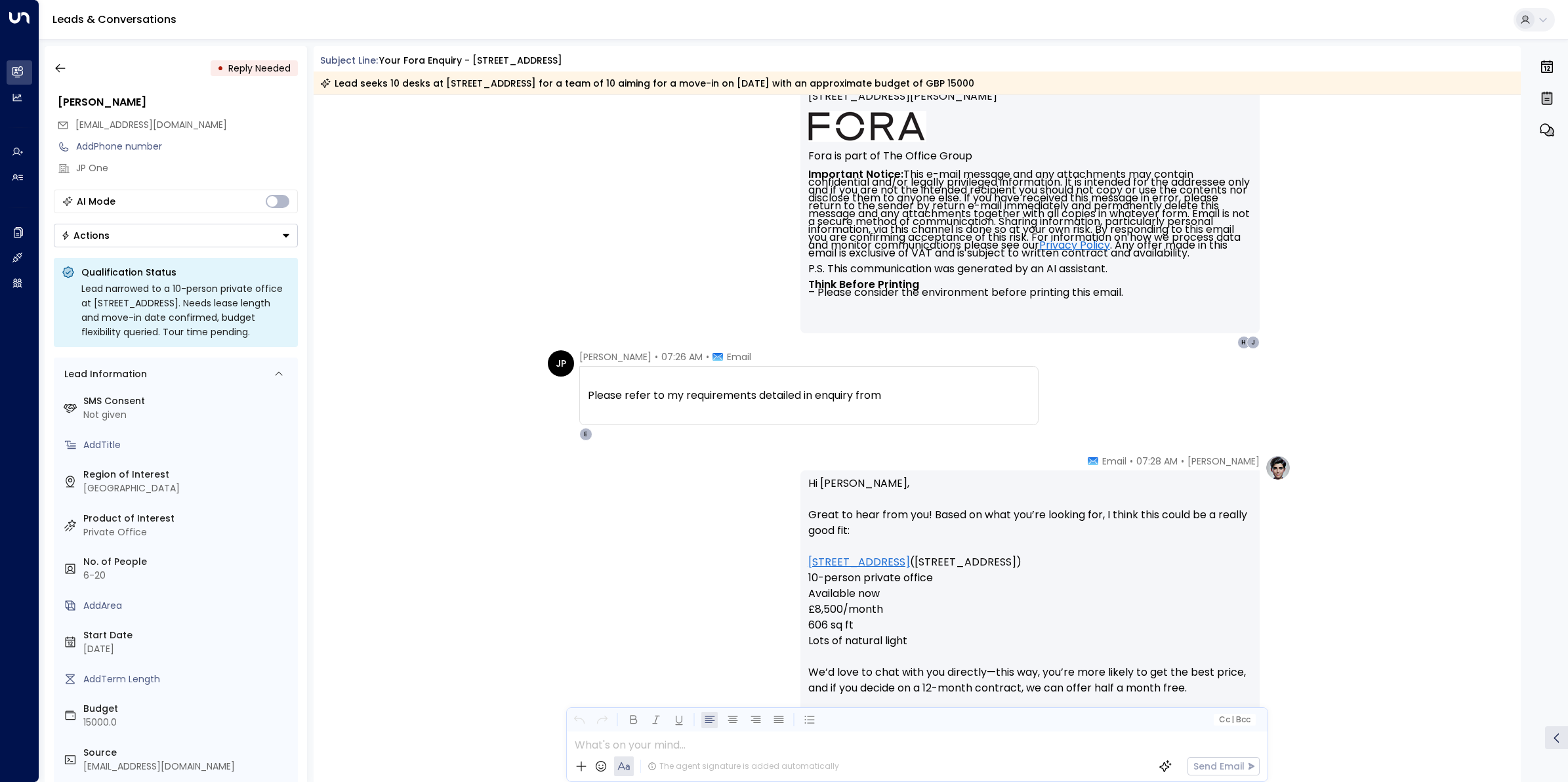
scroll to position [1623, 0]
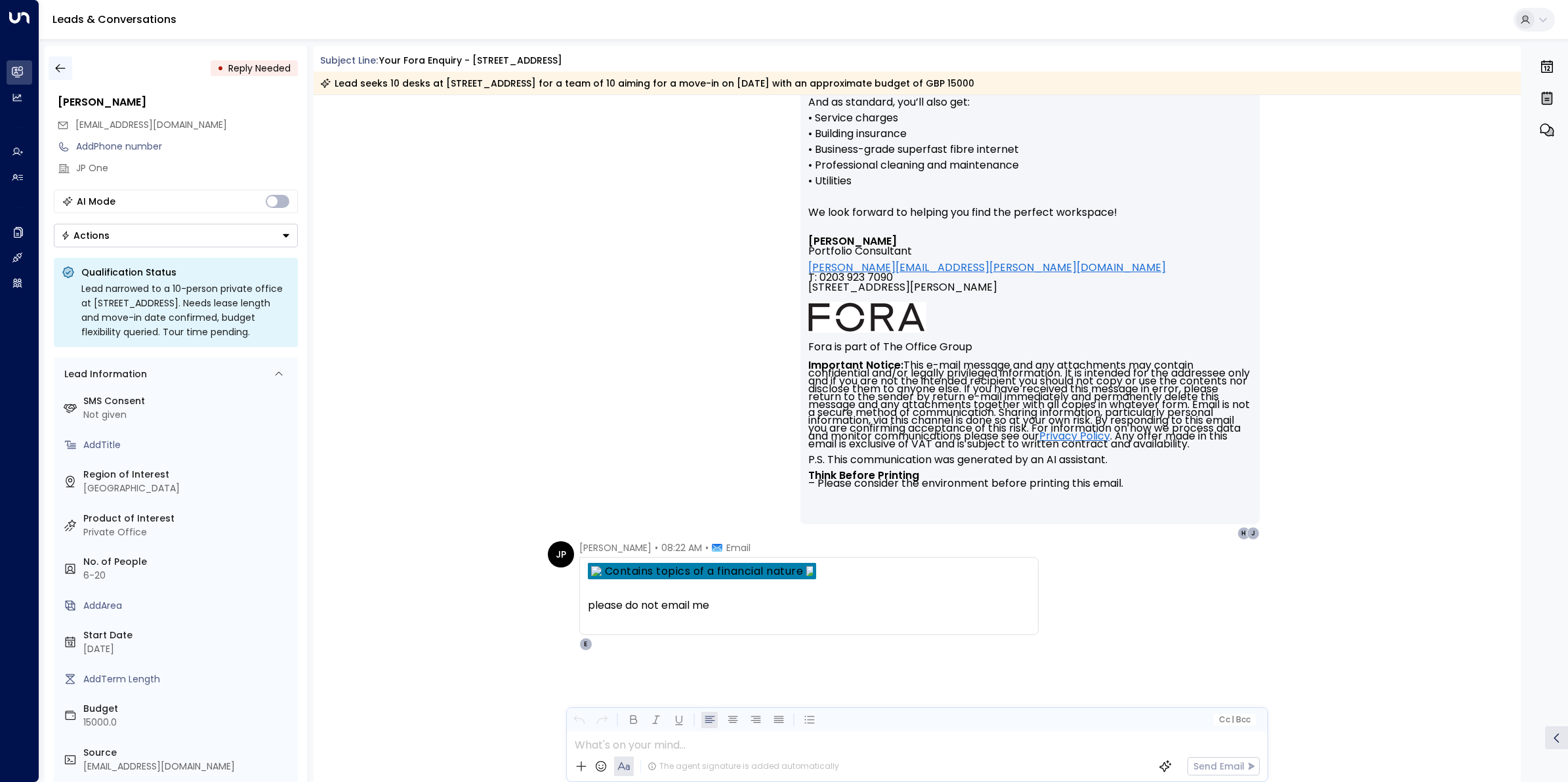
click at [58, 67] on icon "button" at bounding box center [60, 68] width 13 height 13
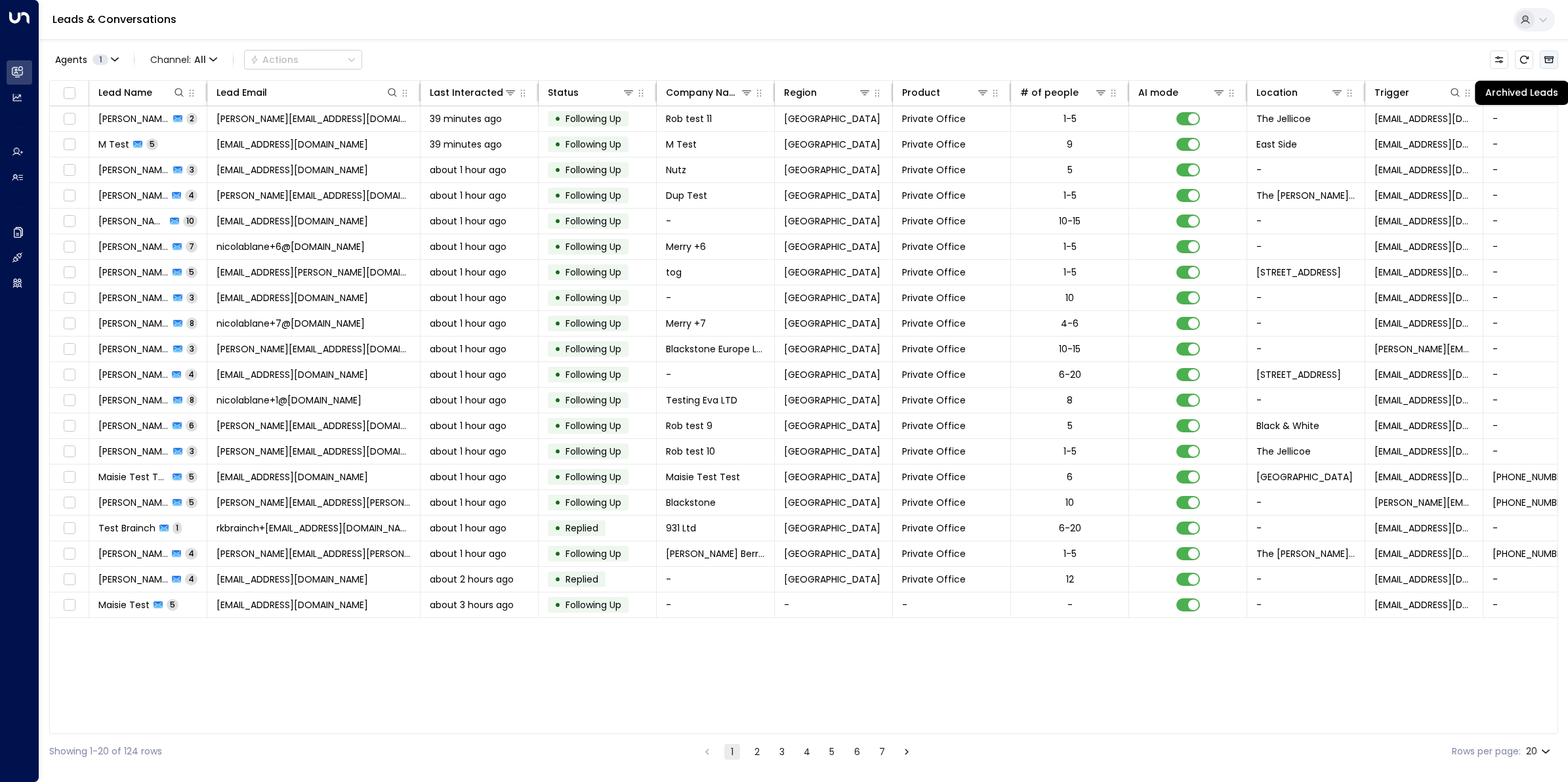
click at [1548, 56] on icon "Archived Leads" at bounding box center [1548, 60] width 11 height 11
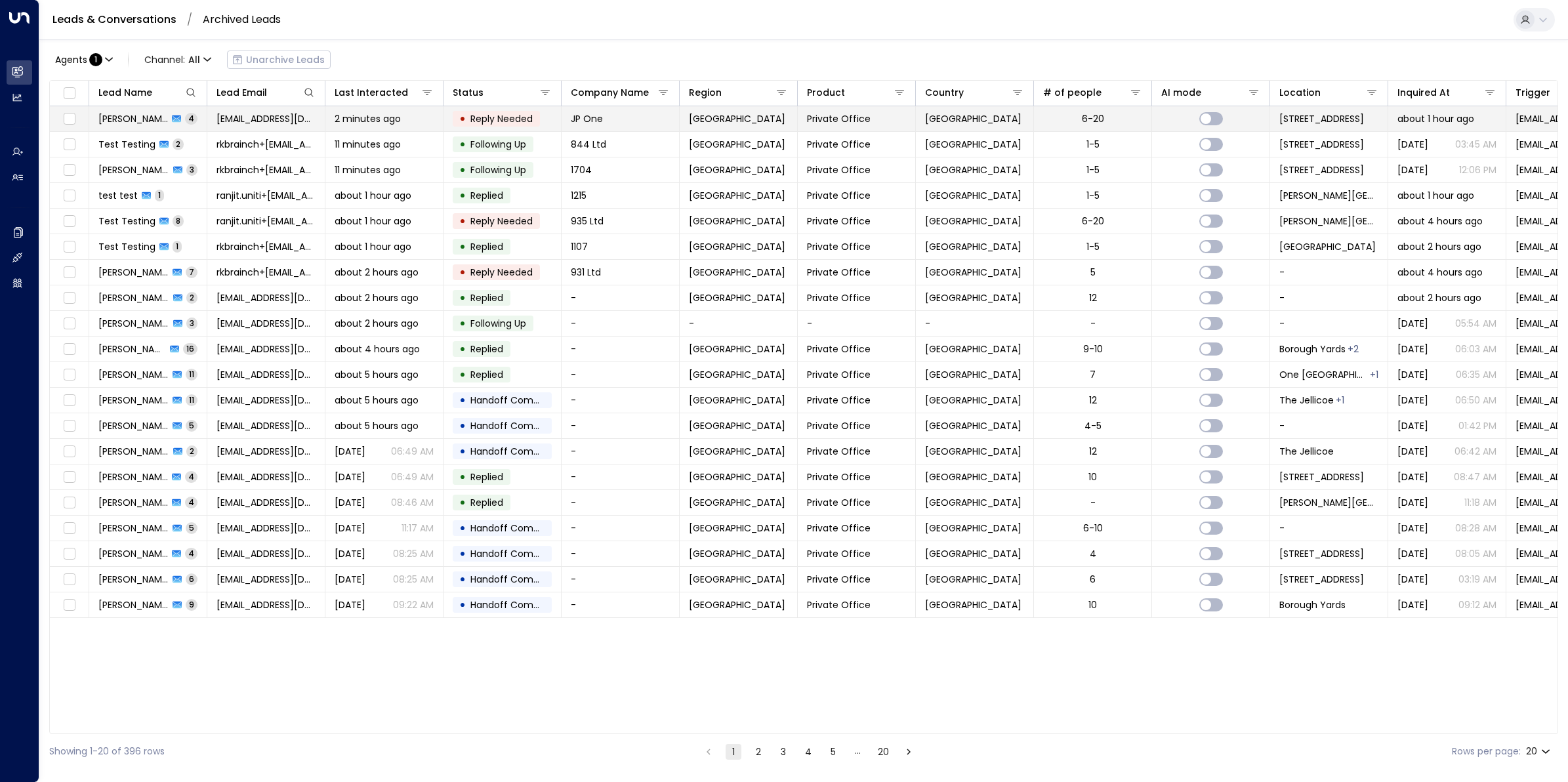
click at [138, 122] on span "[PERSON_NAME]" at bounding box center [132, 119] width 70 height 13
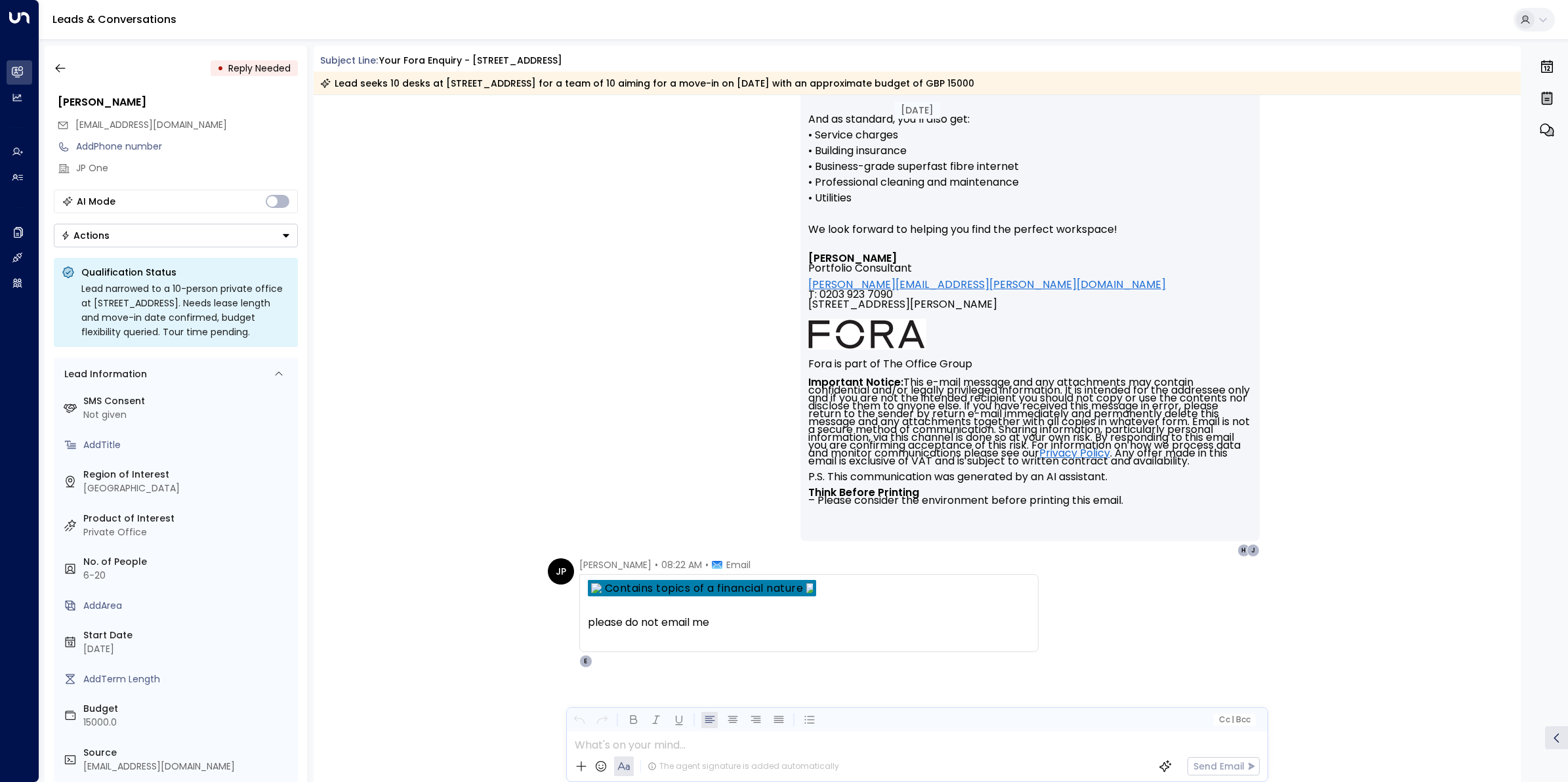
scroll to position [1623, 0]
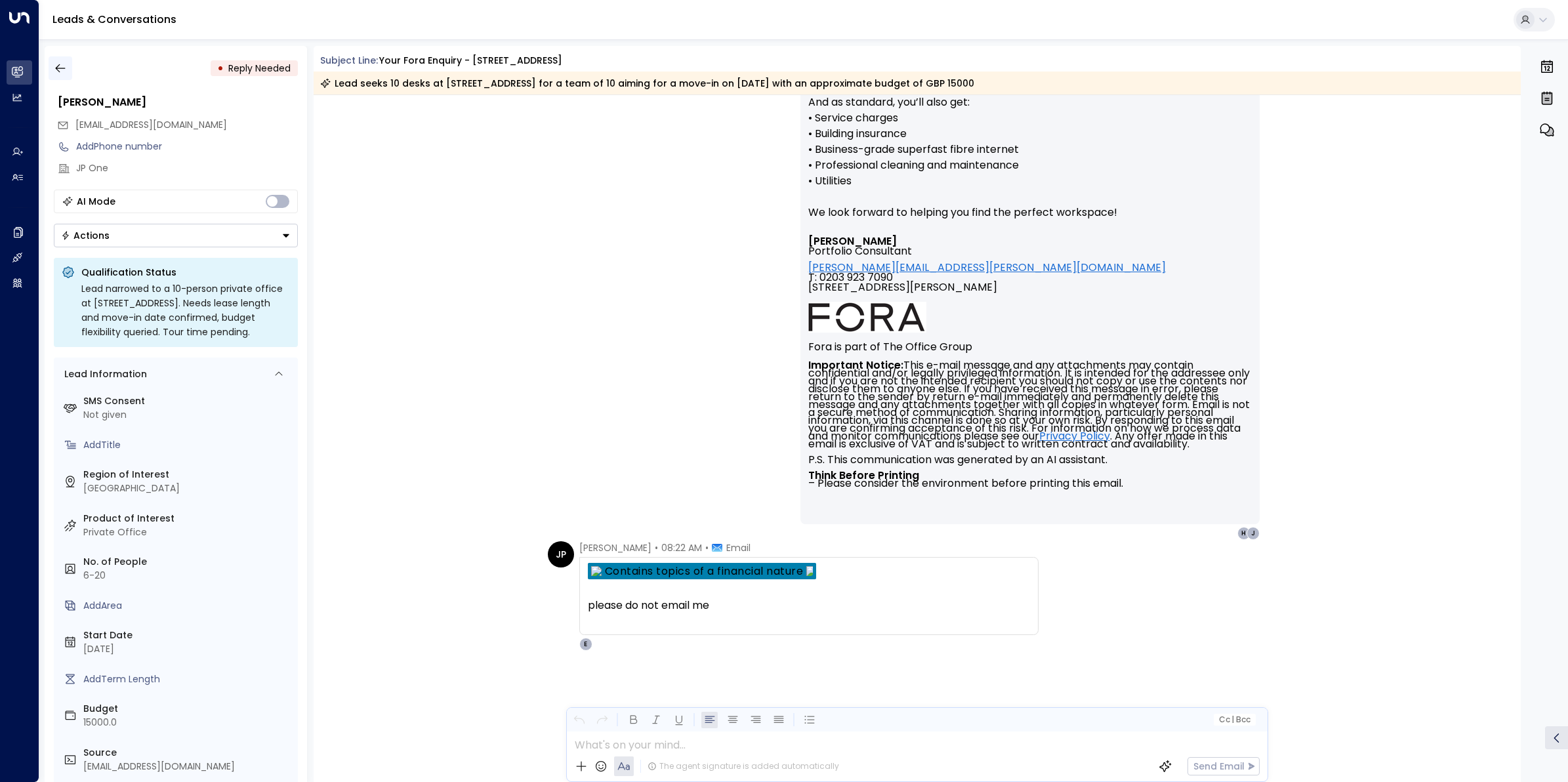
click at [56, 61] on button "button" at bounding box center [61, 69] width 24 height 24
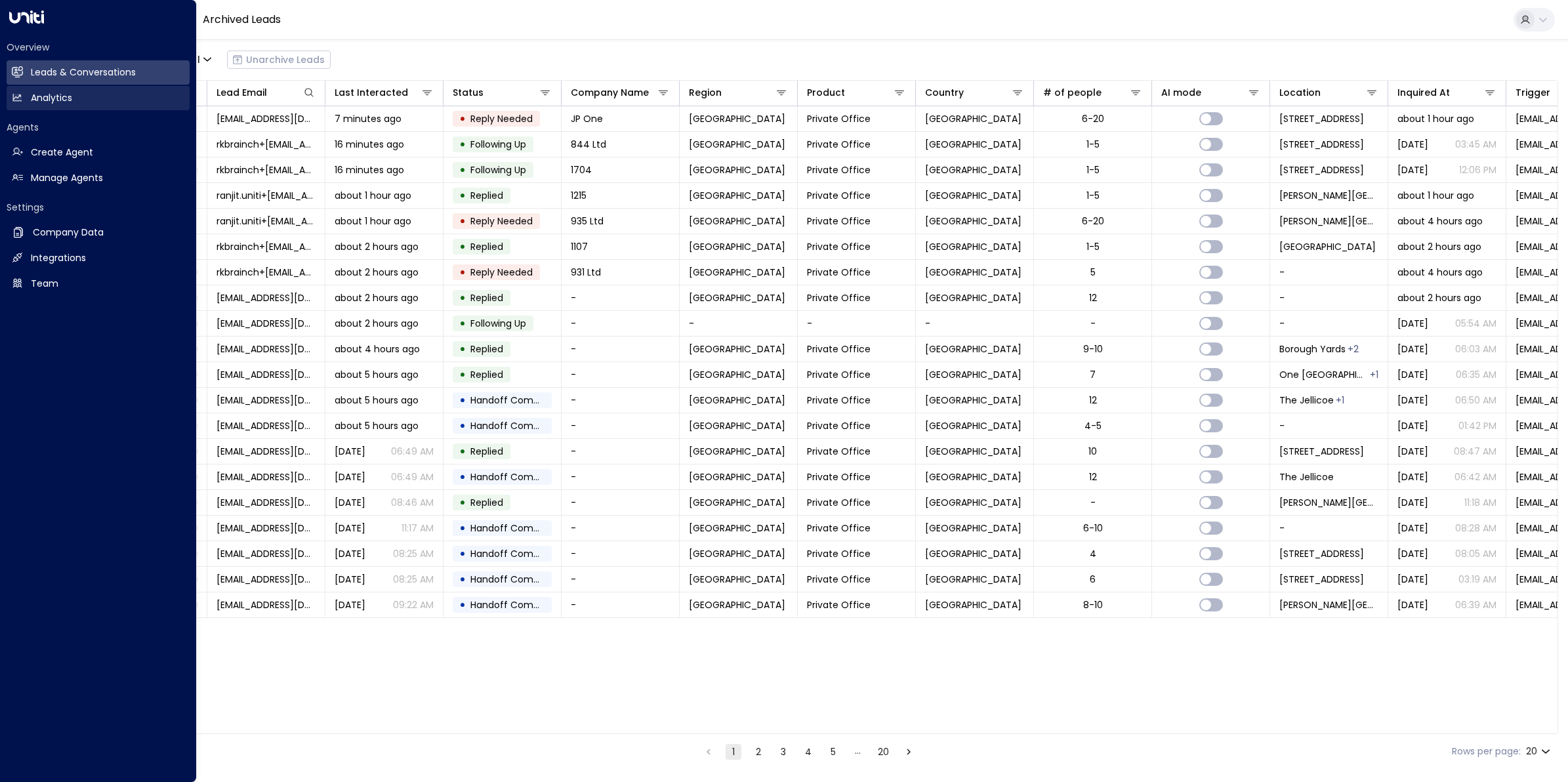
click at [9, 103] on link "Analytics Analytics" at bounding box center [98, 98] width 183 height 24
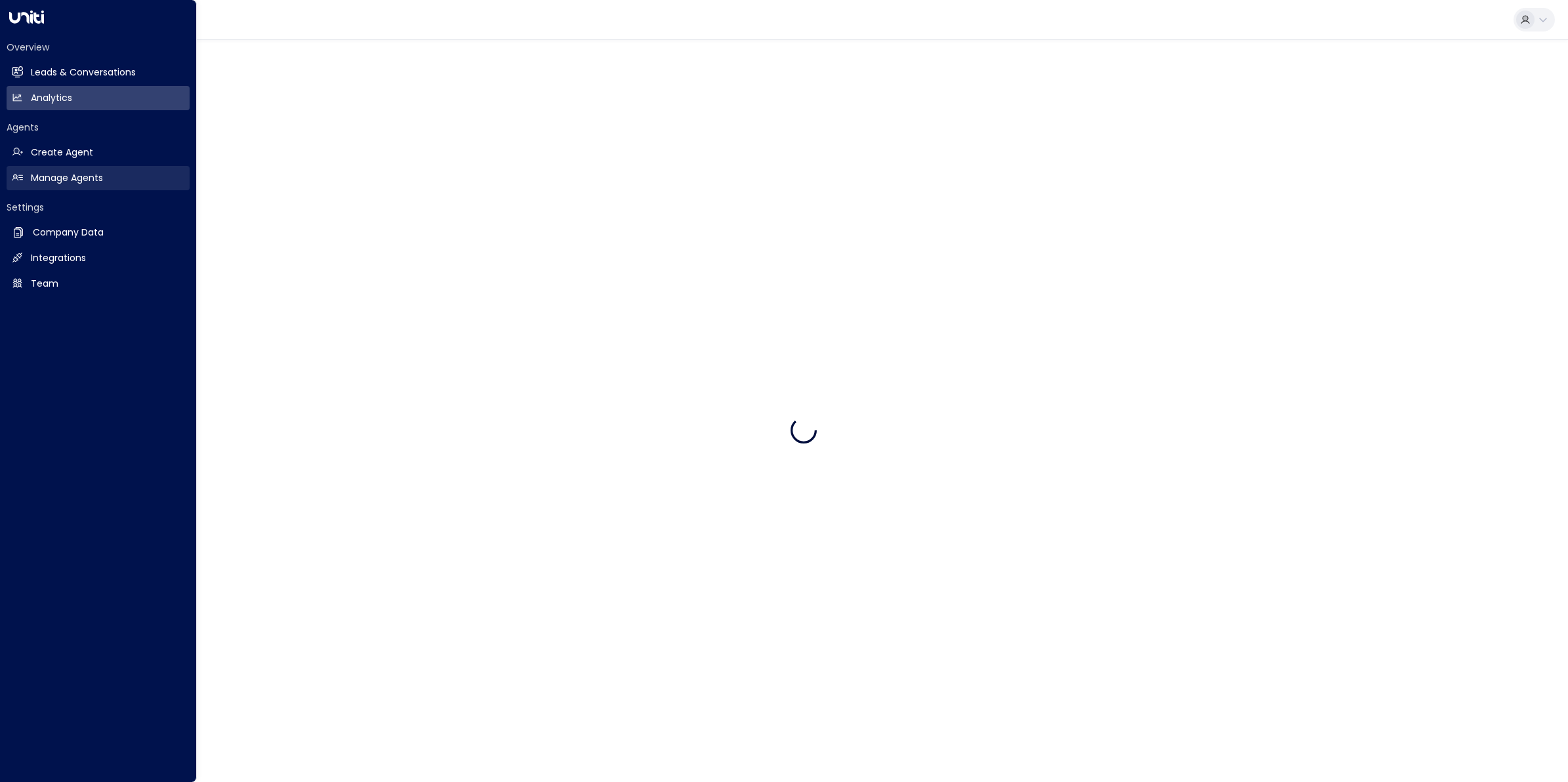
click at [21, 71] on icon at bounding box center [17, 72] width 11 height 11
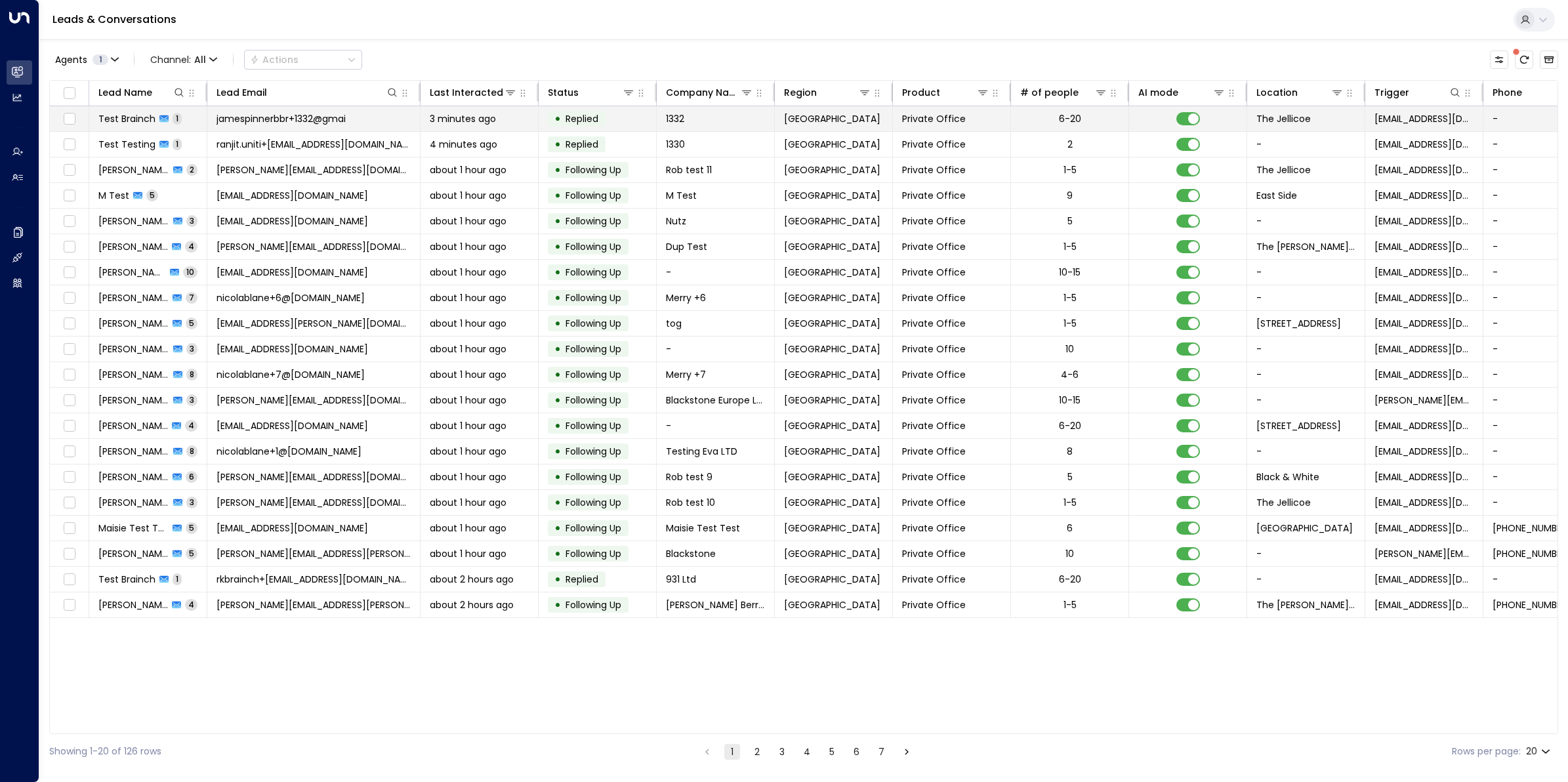
click at [335, 121] on span "jamespinnerbbr+1332@gmai" at bounding box center [281, 119] width 129 height 13
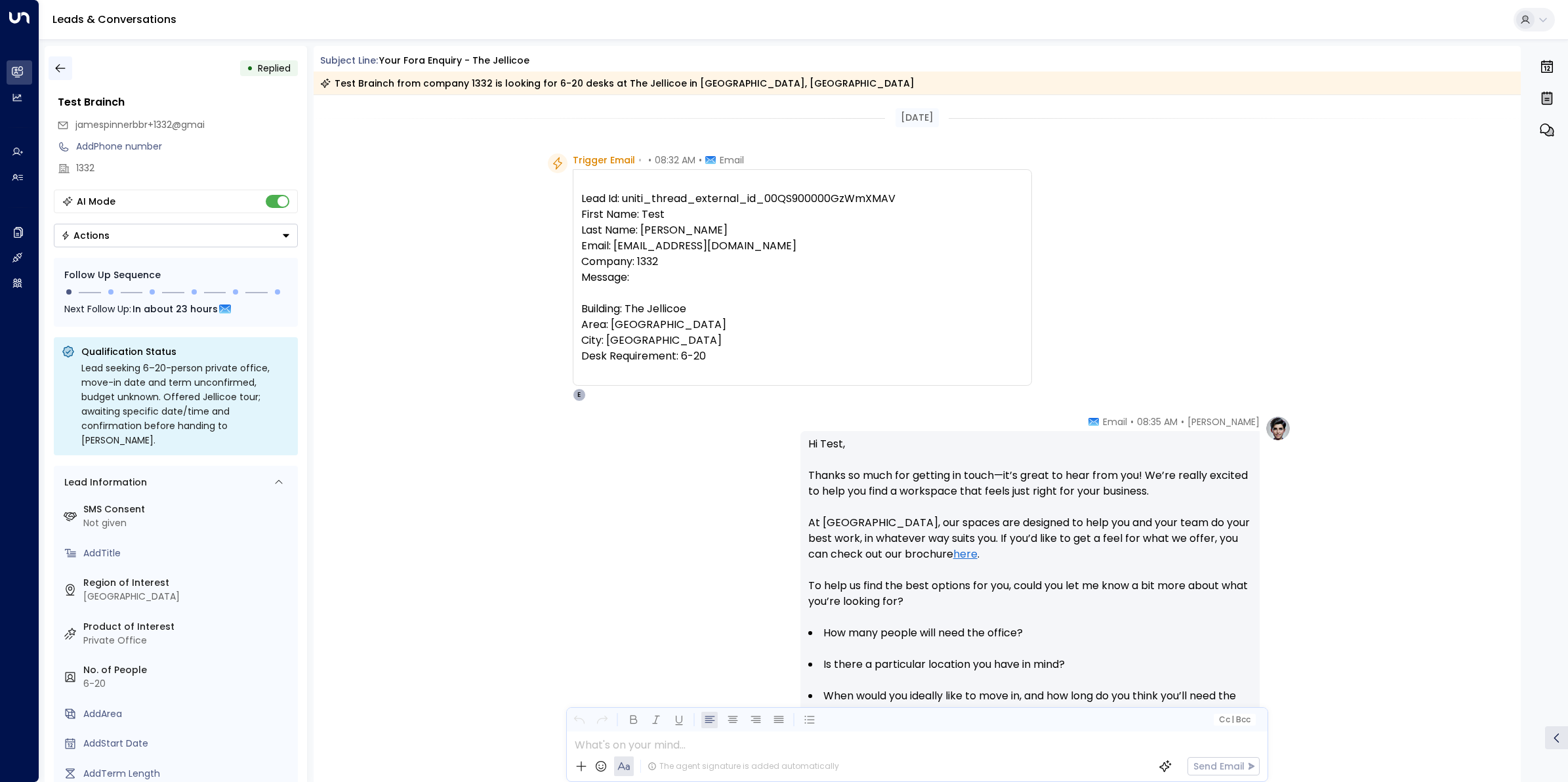
click at [54, 63] on icon "button" at bounding box center [60, 68] width 13 height 13
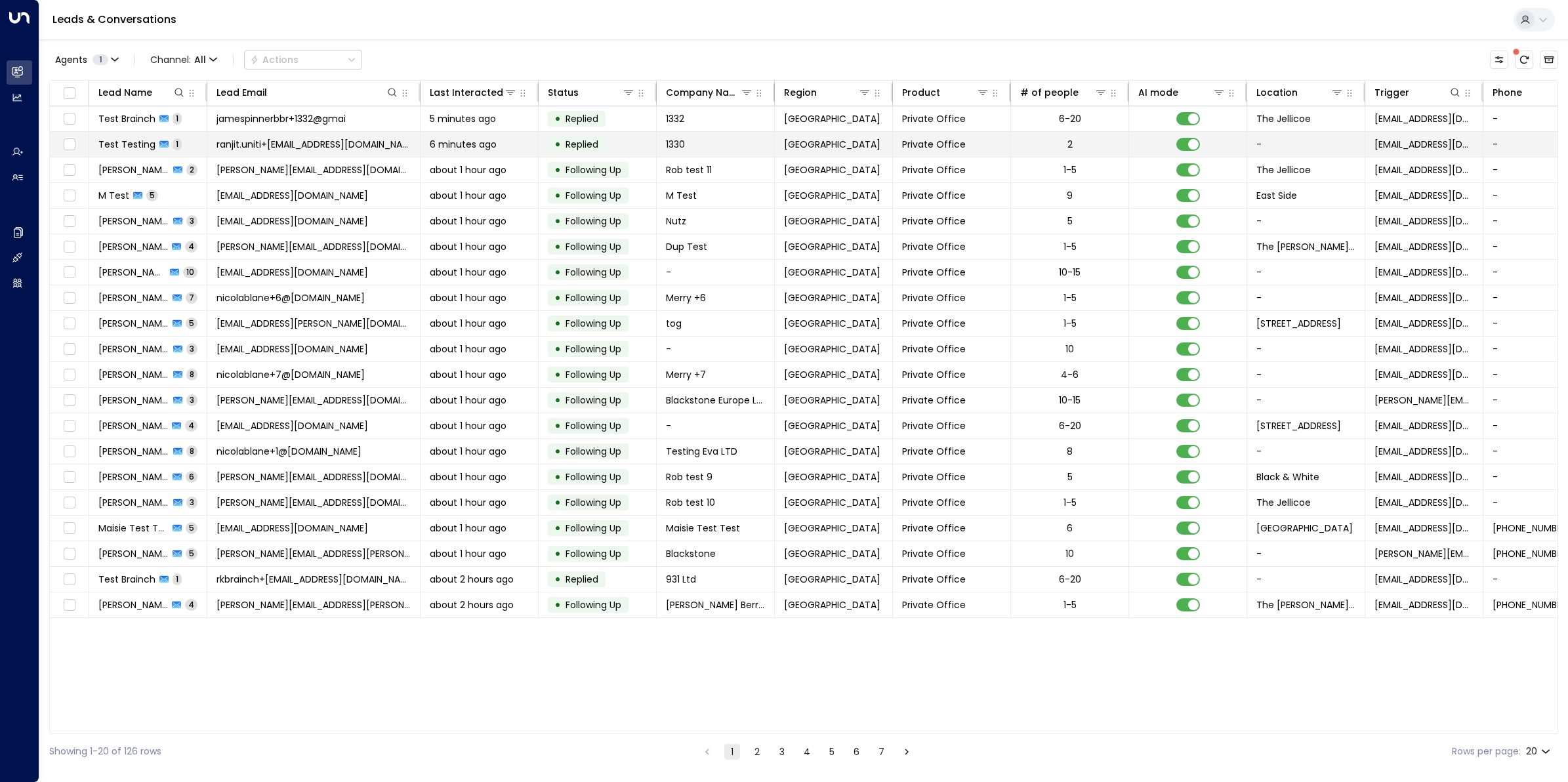
click at [133, 151] on span "Test Testing" at bounding box center [126, 144] width 57 height 13
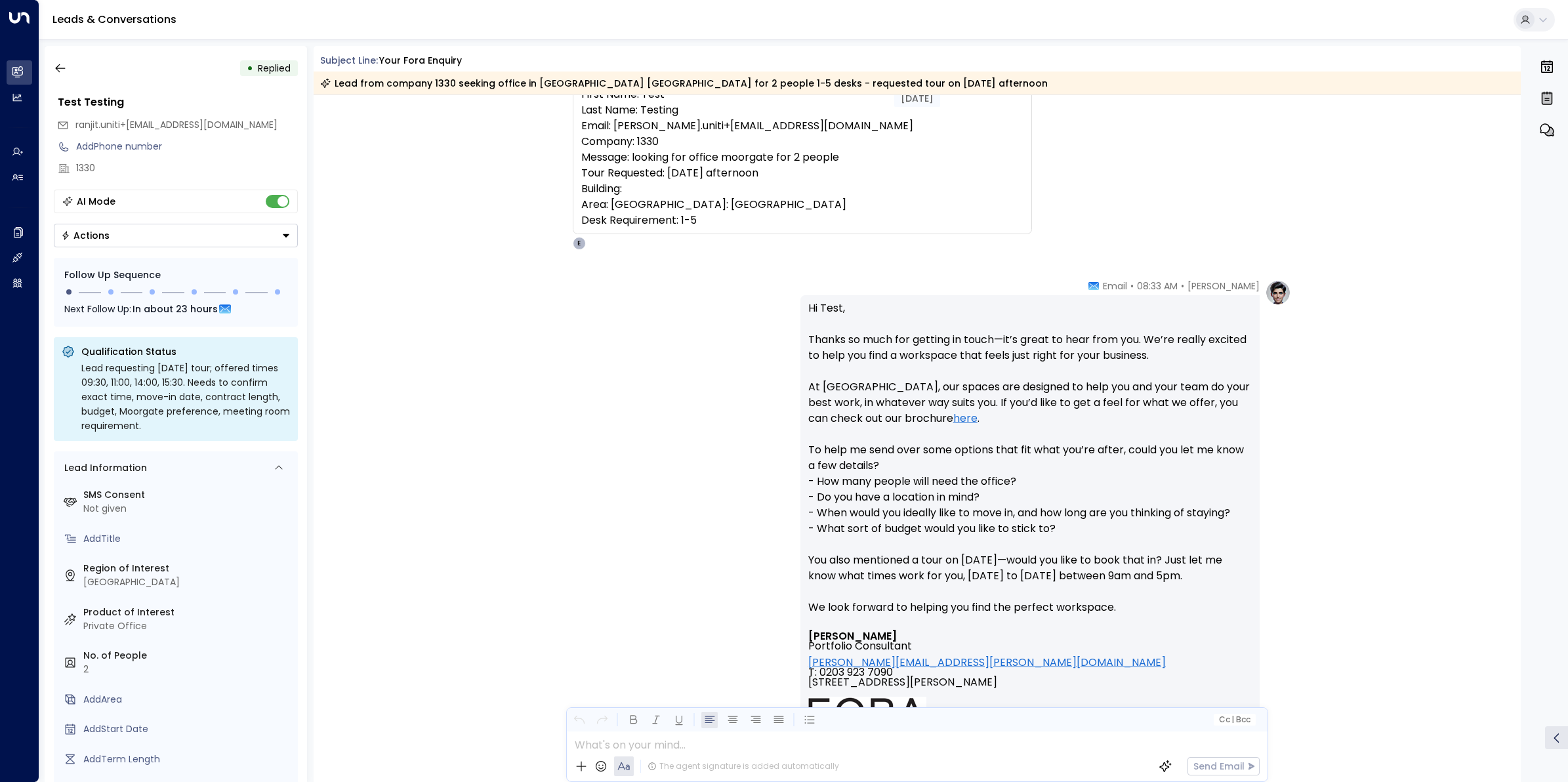
scroll to position [82, 0]
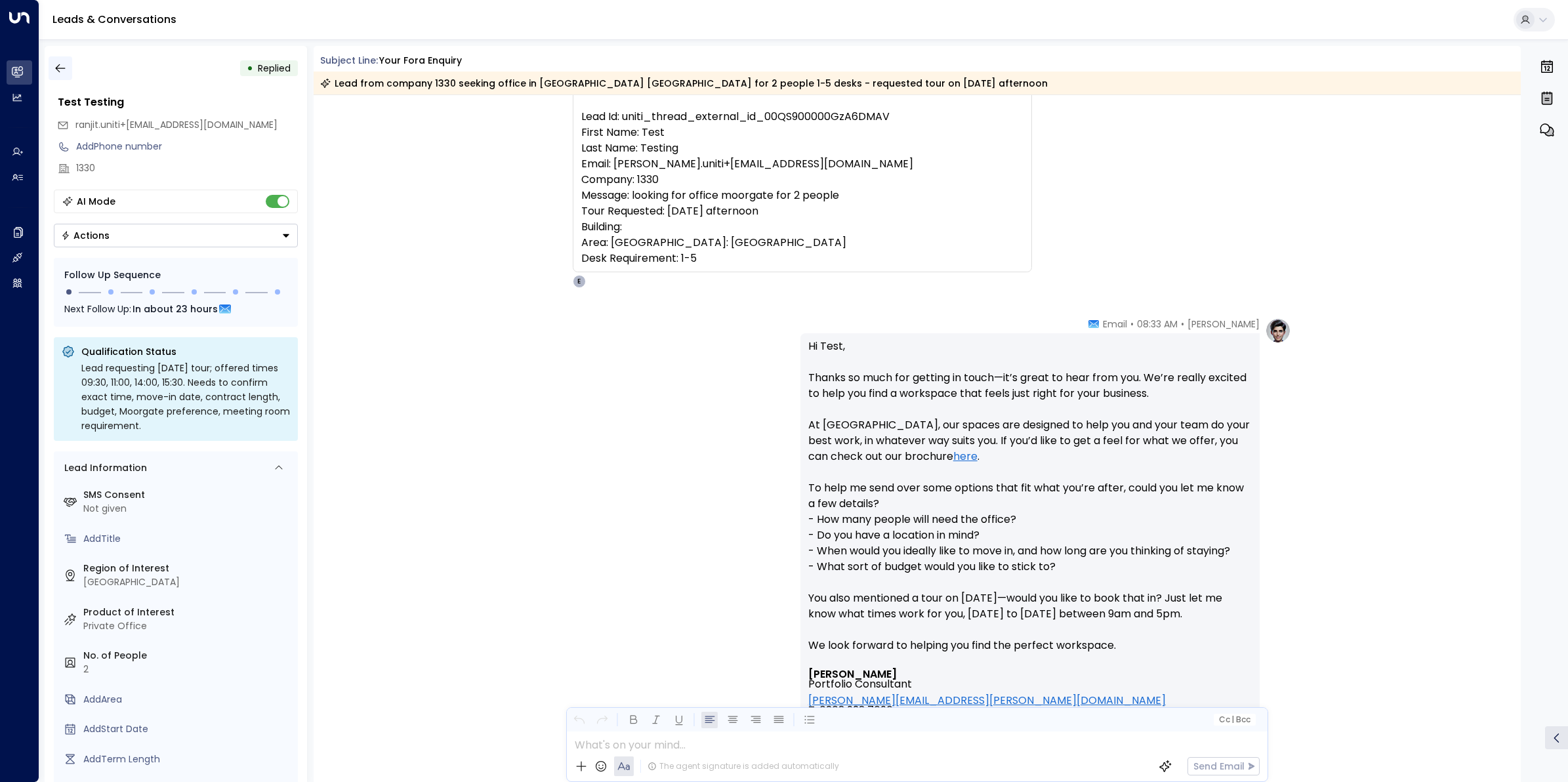
click at [60, 71] on icon "button" at bounding box center [60, 68] width 13 height 13
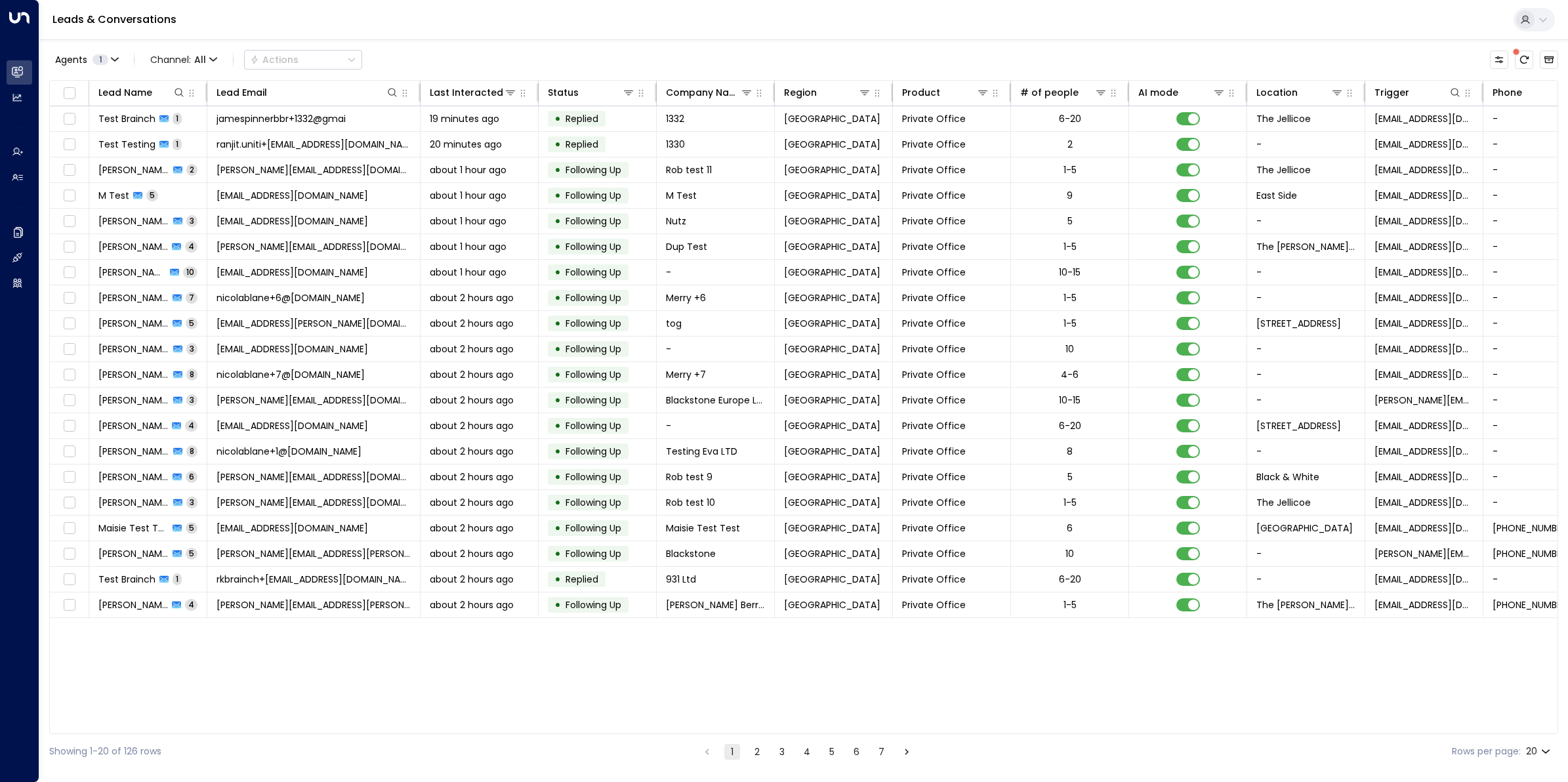
click at [752, 751] on button "2" at bounding box center [757, 753] width 16 height 16
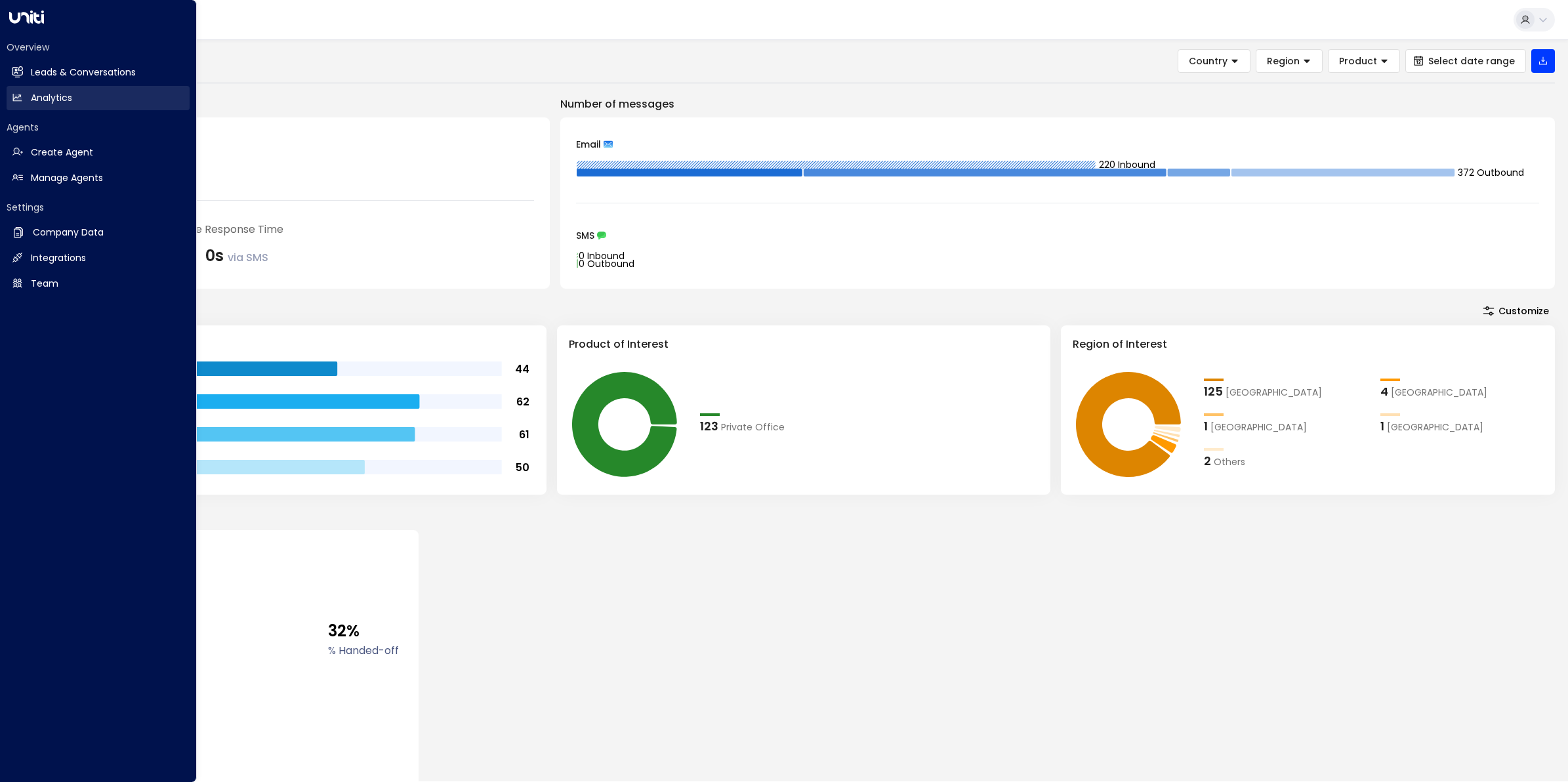
click at [38, 103] on h2 "Analytics" at bounding box center [51, 98] width 41 height 14
click at [102, 66] on h2 "Leads & Conversations" at bounding box center [82, 73] width 105 height 14
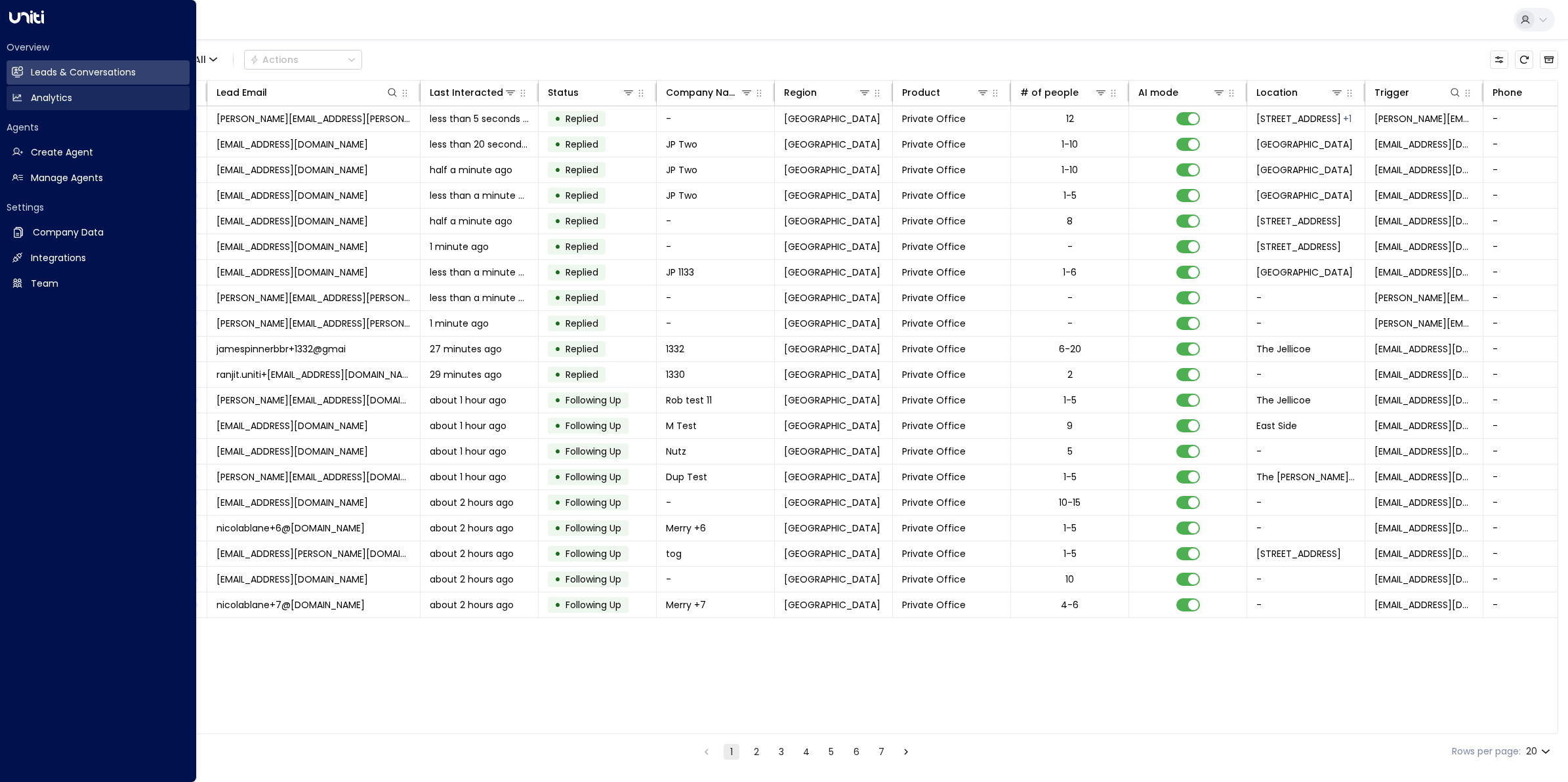
click at [15, 100] on icon at bounding box center [17, 97] width 9 height 7
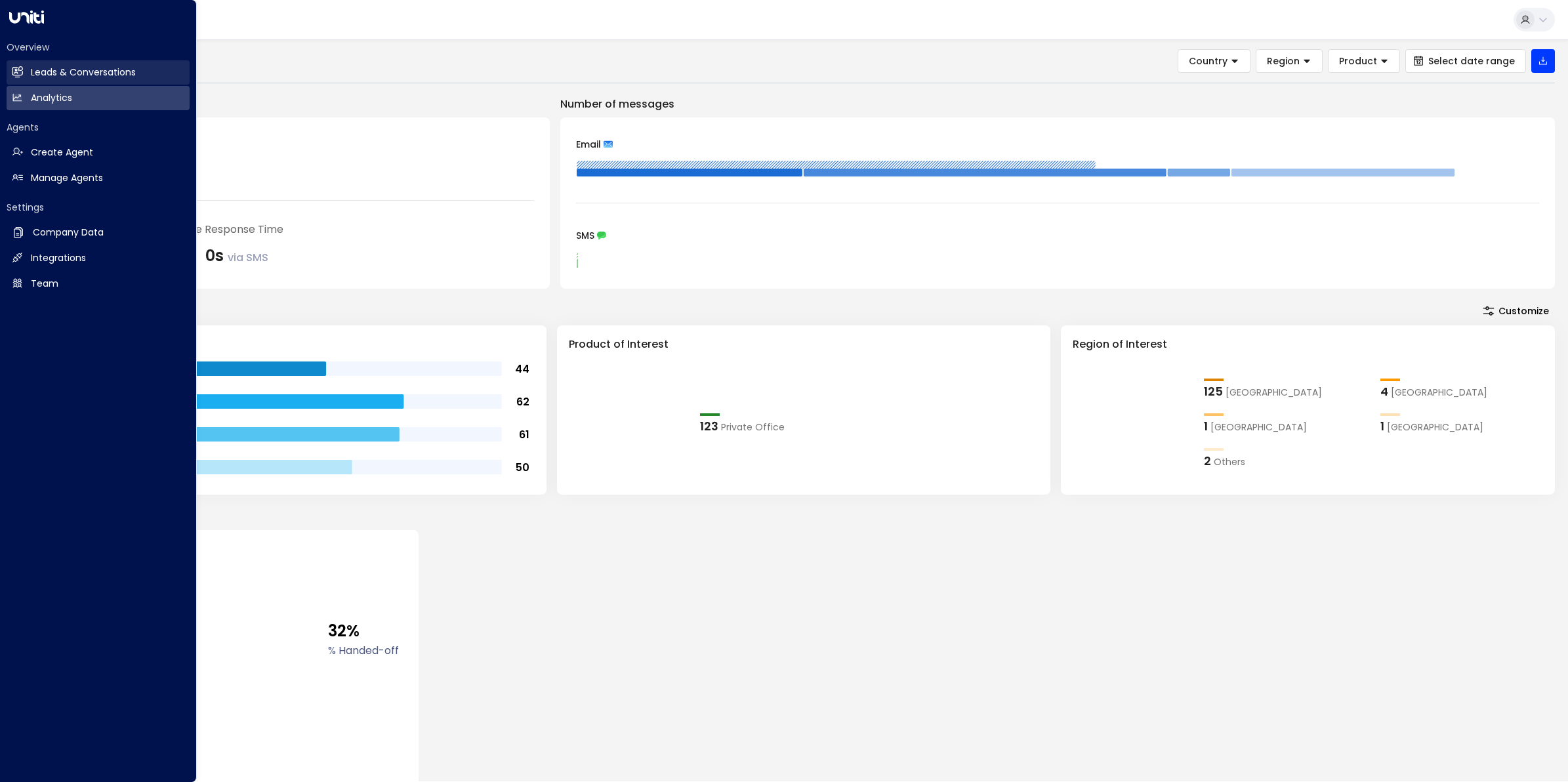
click at [38, 74] on h2 "Leads & Conversations" at bounding box center [82, 73] width 105 height 14
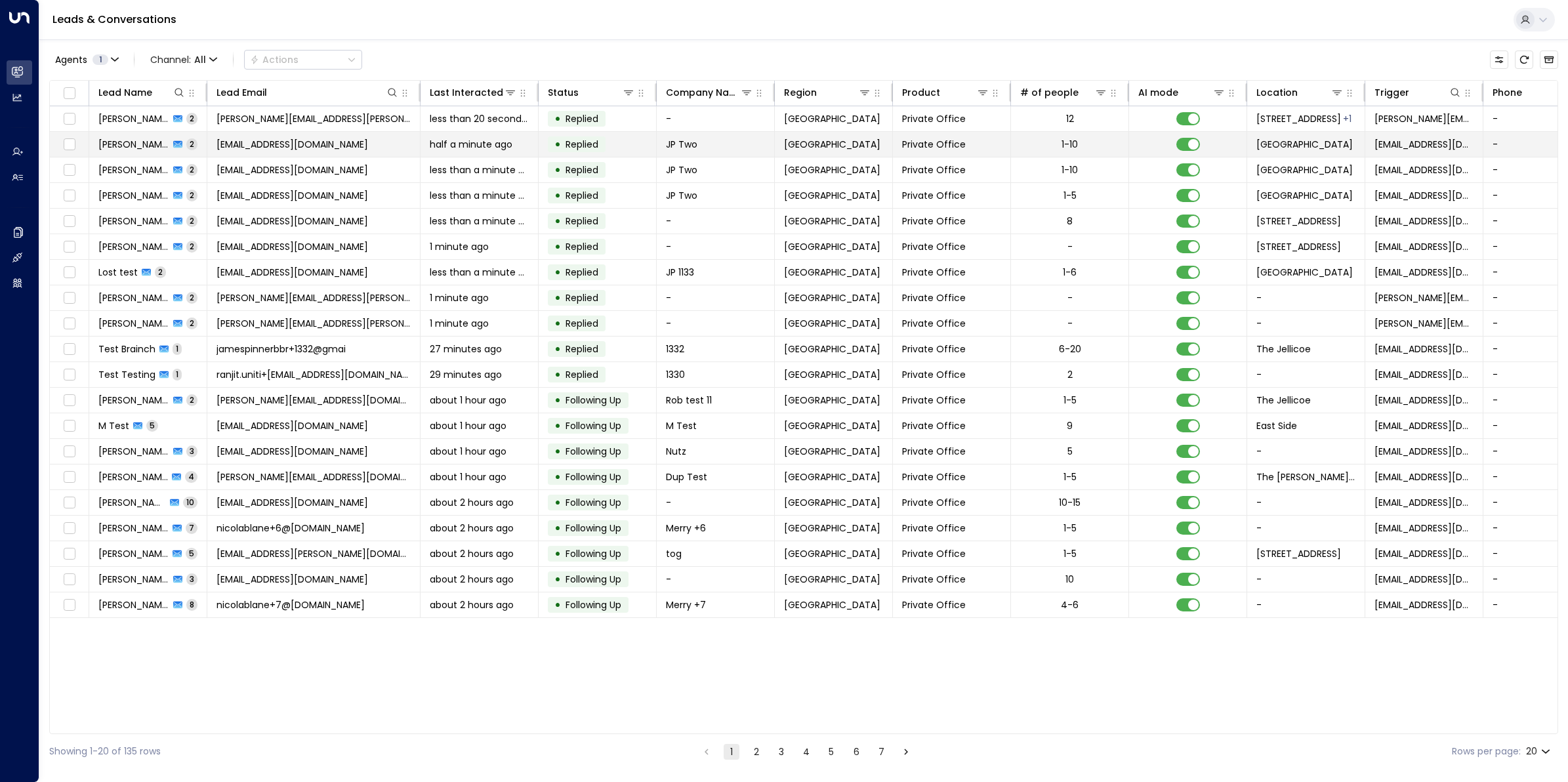
click at [305, 142] on span "jamespinnerbbr@gmail.com" at bounding box center [292, 144] width 152 height 13
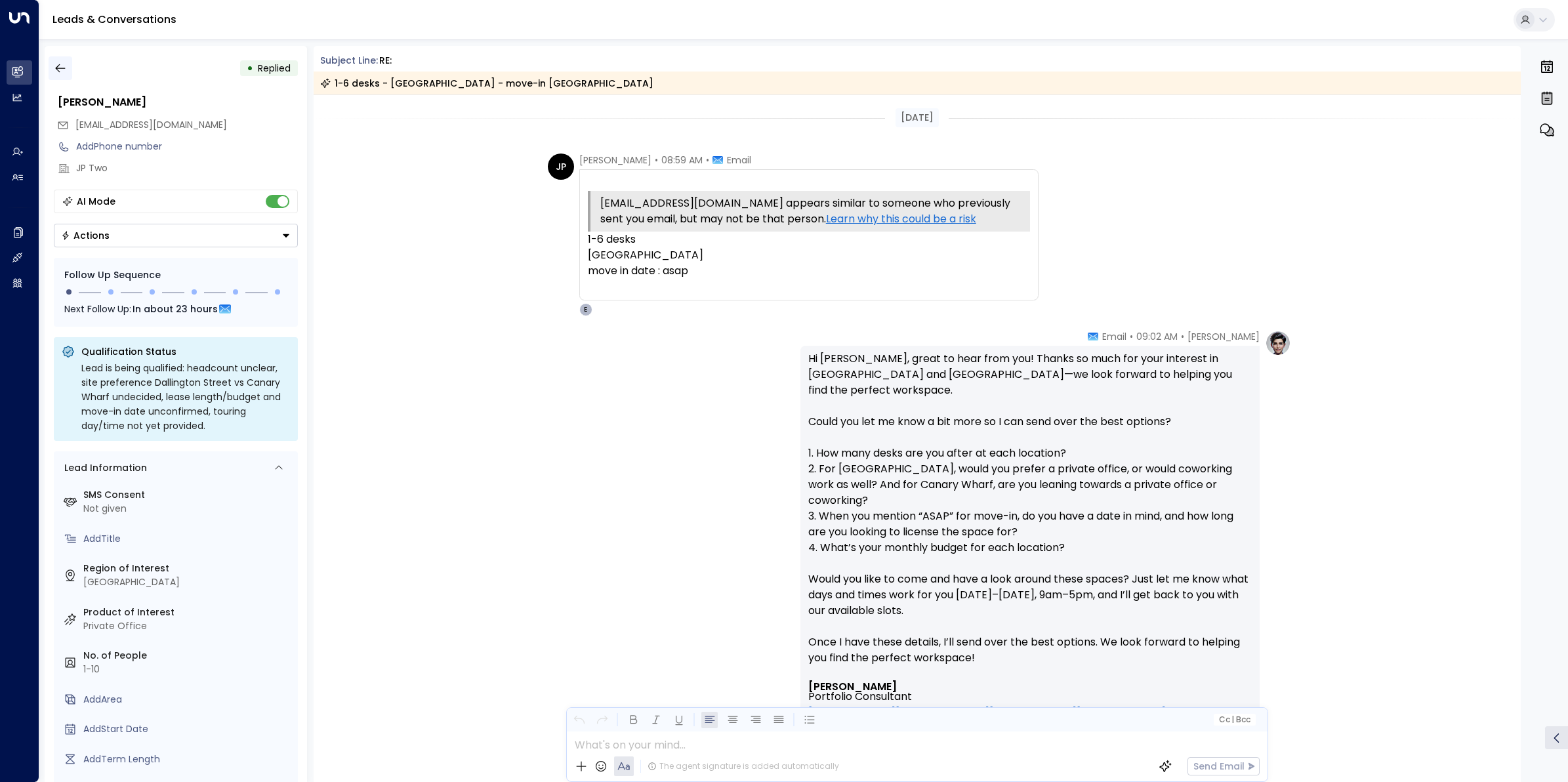
click at [63, 70] on icon "button" at bounding box center [60, 68] width 13 height 13
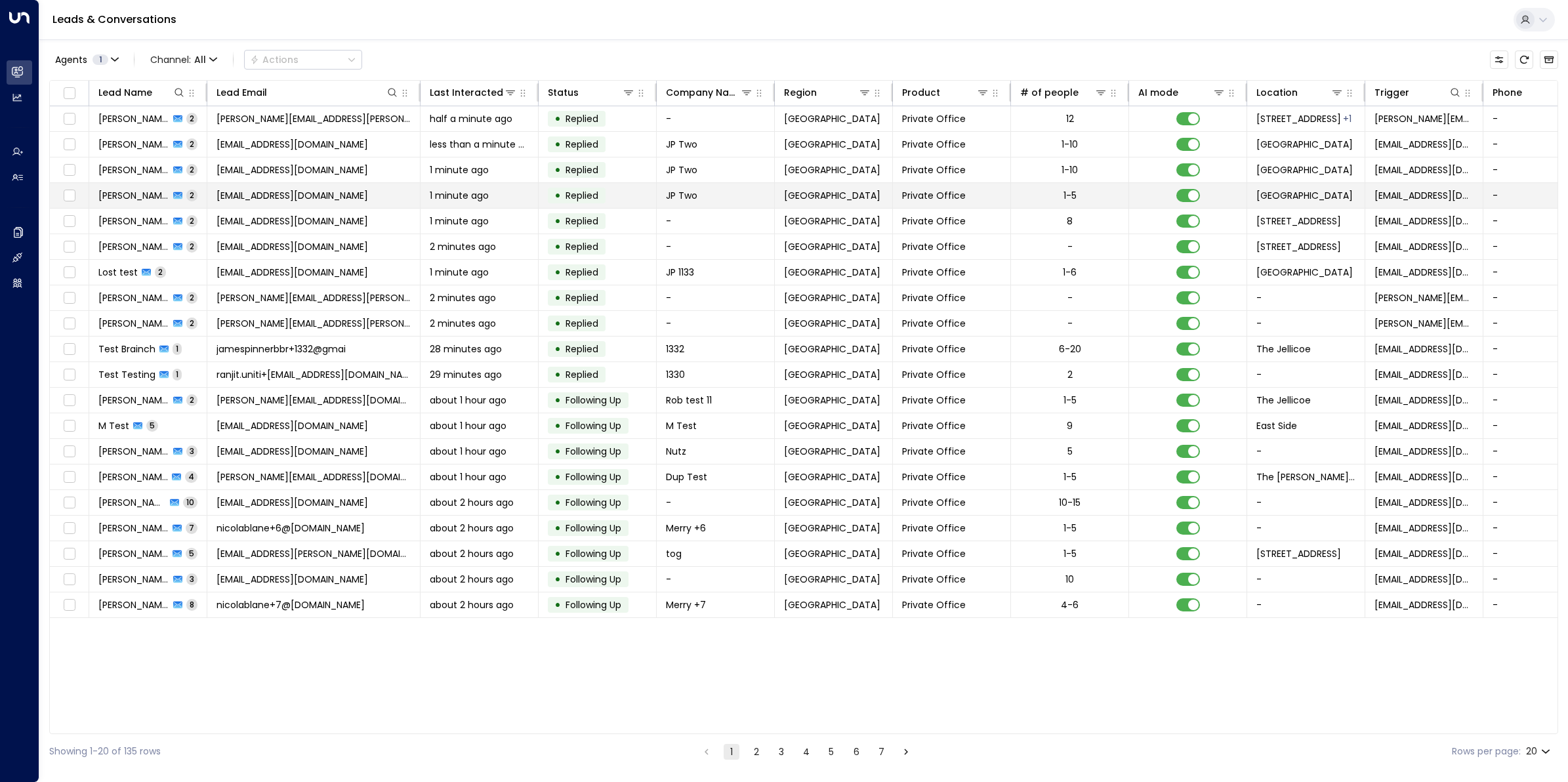
click at [160, 204] on td "James Pinner 2" at bounding box center [148, 195] width 119 height 24
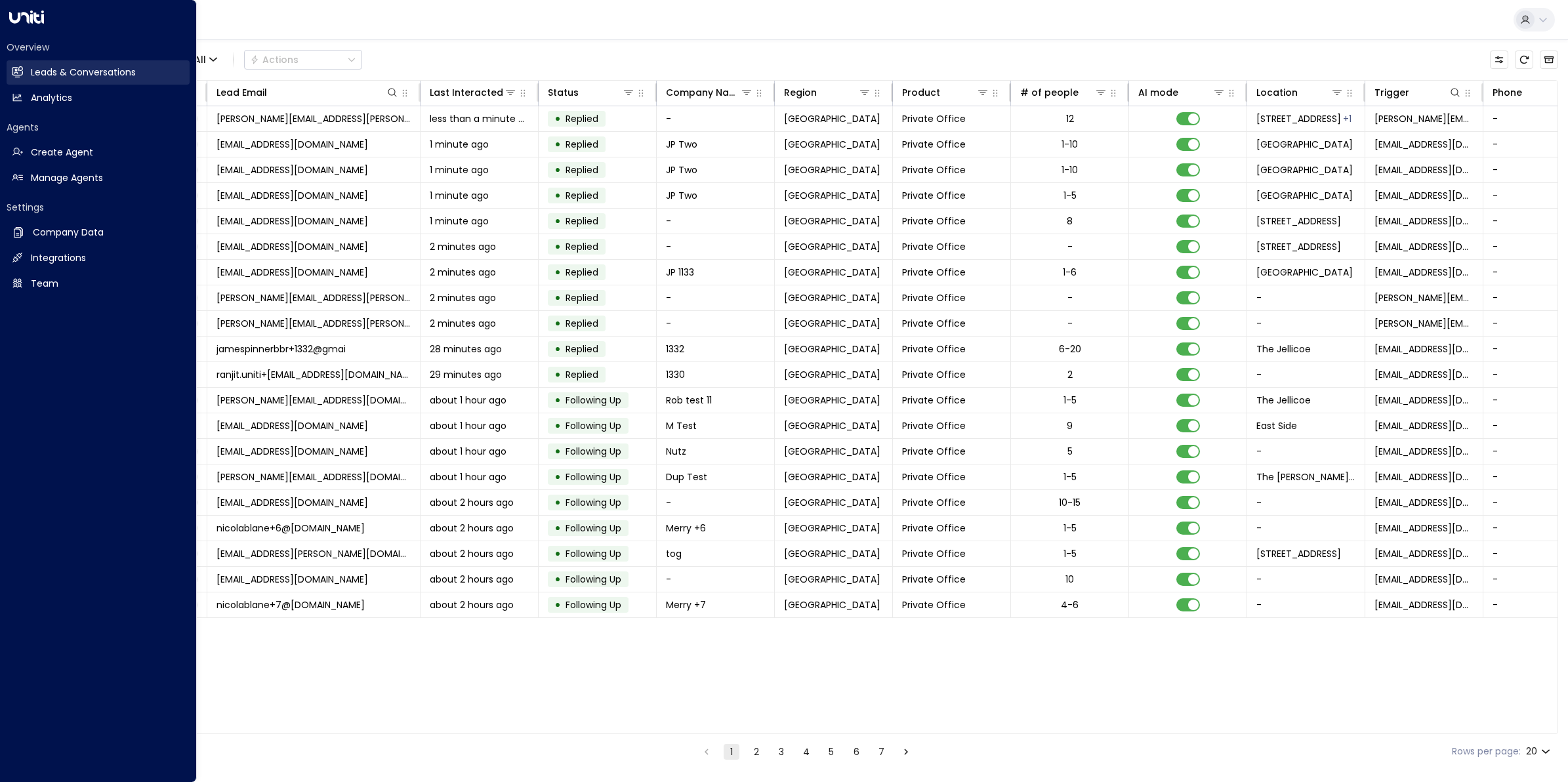
click at [61, 73] on h2 "Leads & Conversations" at bounding box center [82, 73] width 105 height 14
click at [15, 87] on link "Analytics Analytics" at bounding box center [98, 98] width 183 height 24
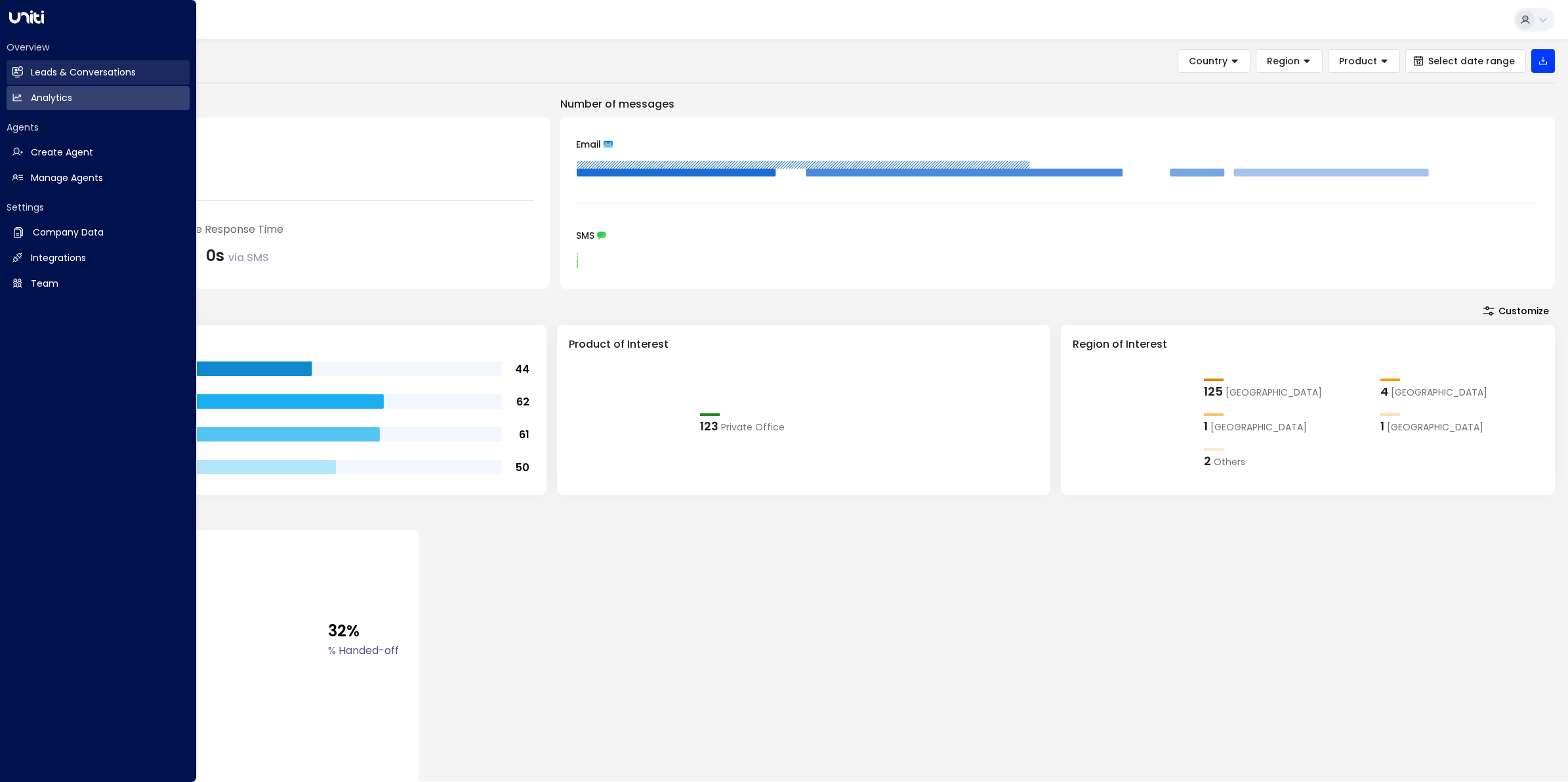
click at [47, 65] on link "Leads & Conversations Leads & Conversations" at bounding box center [98, 73] width 183 height 24
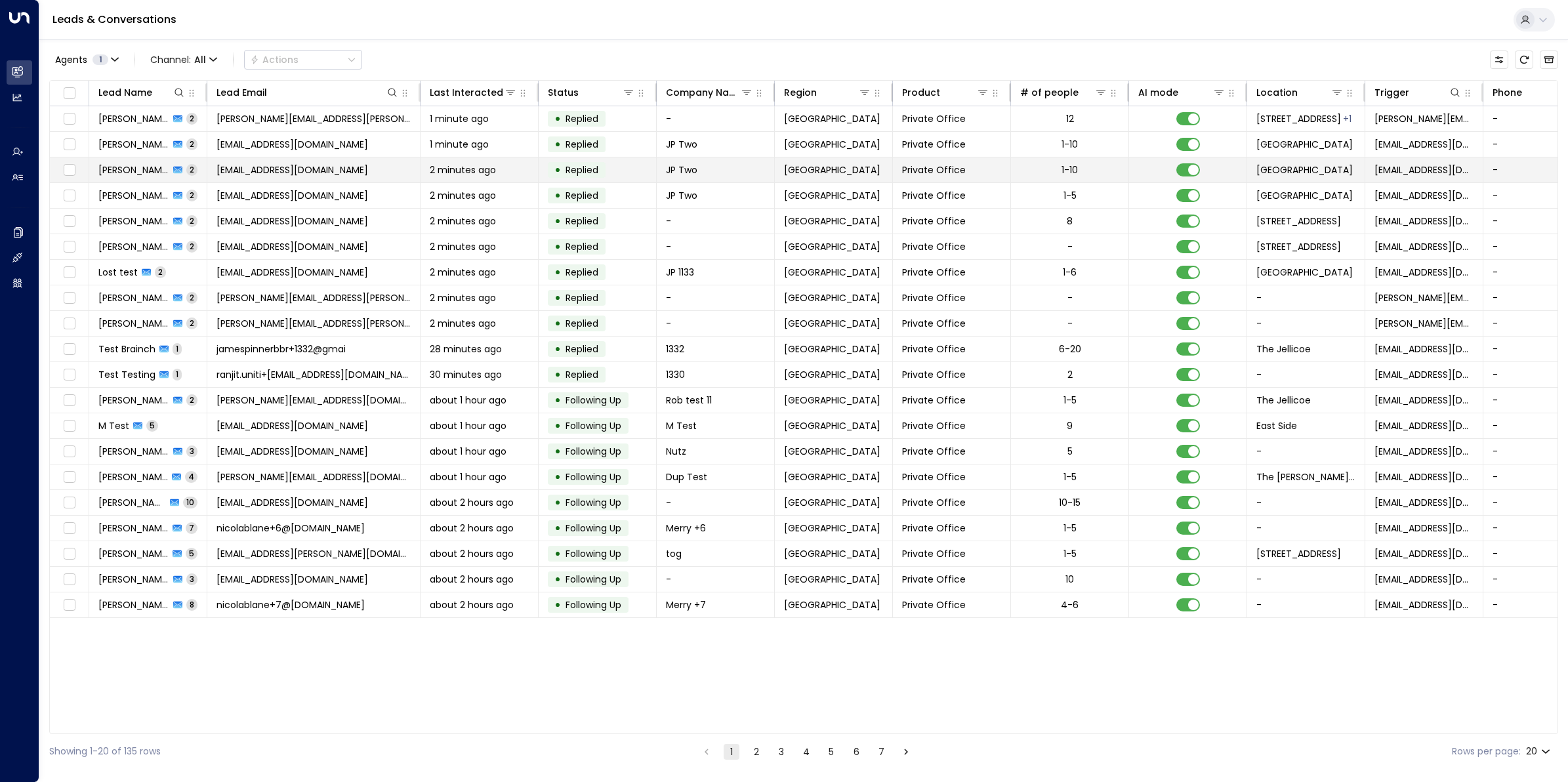
click at [299, 173] on span "jamespinnerbbr@gmail.com" at bounding box center [292, 170] width 152 height 13
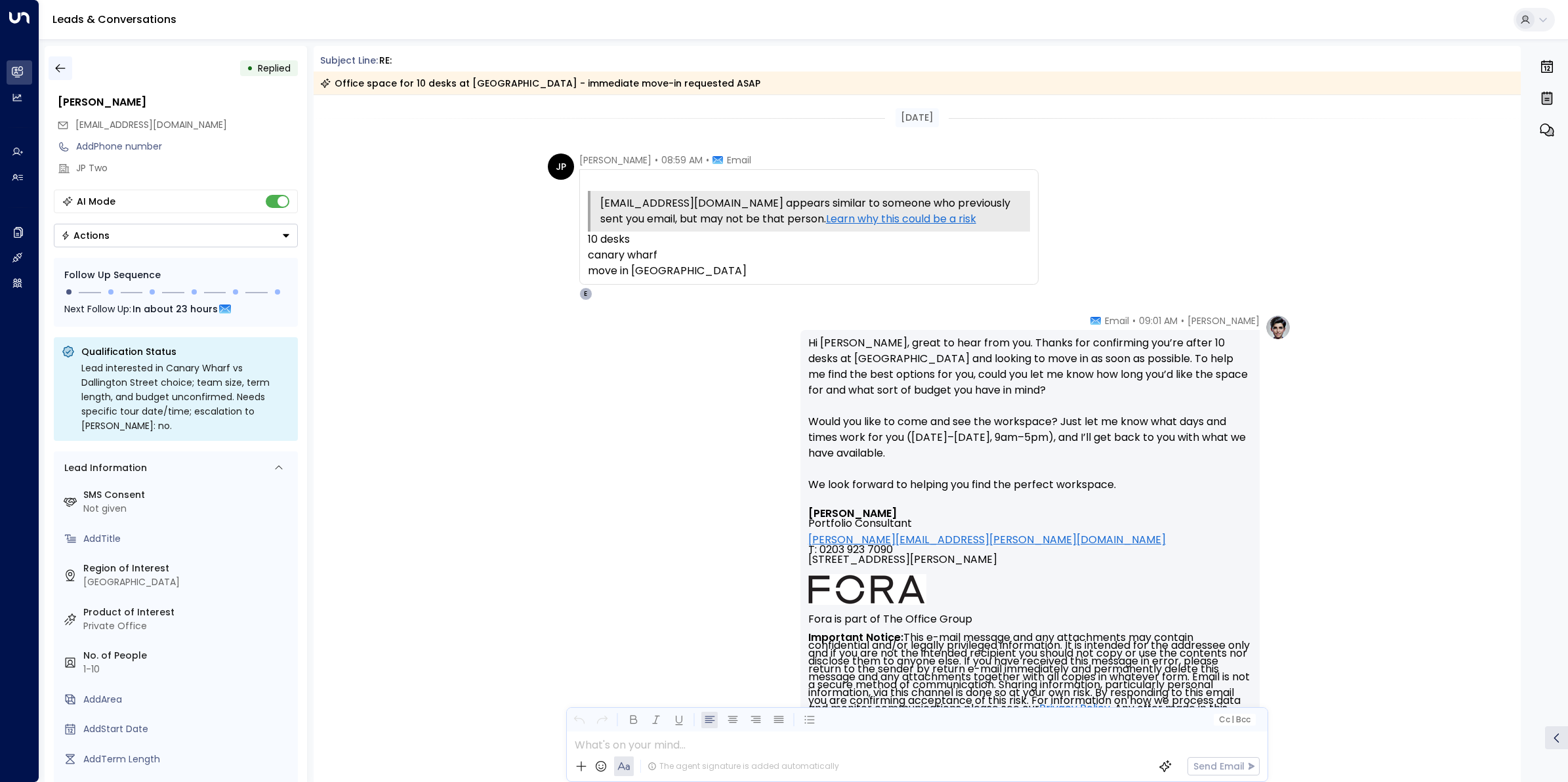
click at [61, 69] on icon "button" at bounding box center [60, 68] width 13 height 13
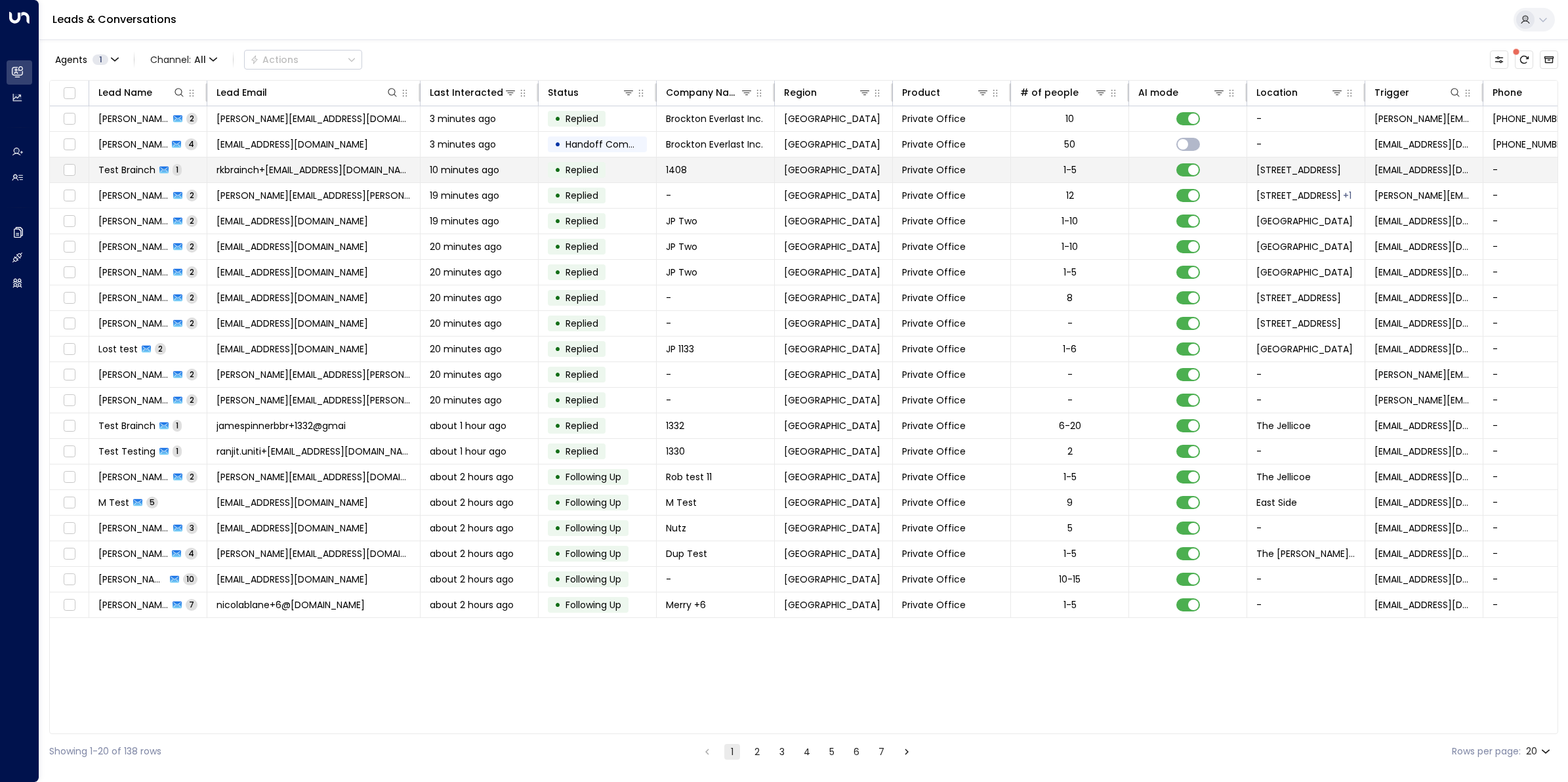
click at [316, 173] on span "rkbrainch+[EMAIL_ADDRESS][DOMAIN_NAME]" at bounding box center [313, 170] width 194 height 13
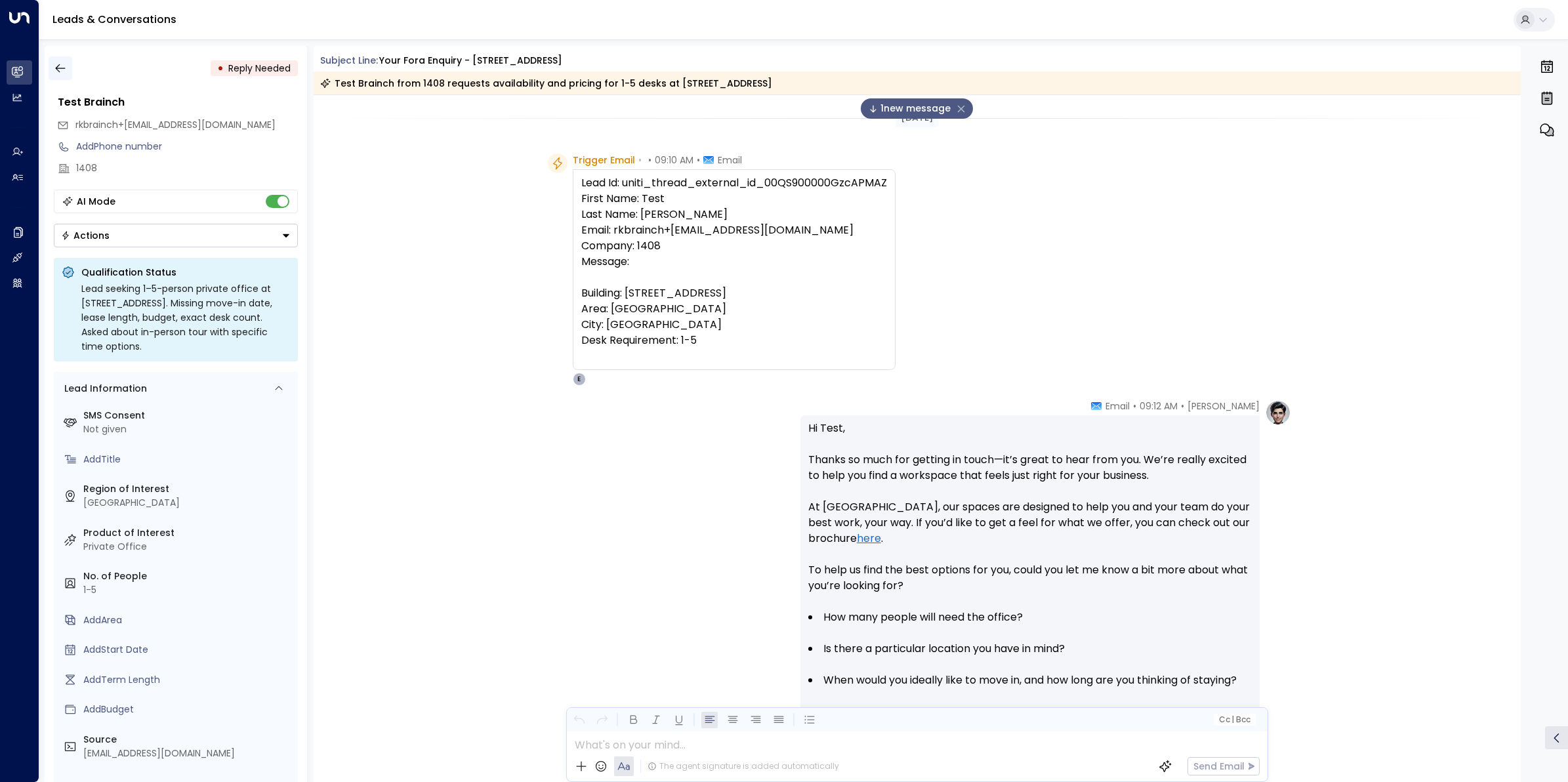
click at [63, 62] on icon "button" at bounding box center [60, 68] width 13 height 13
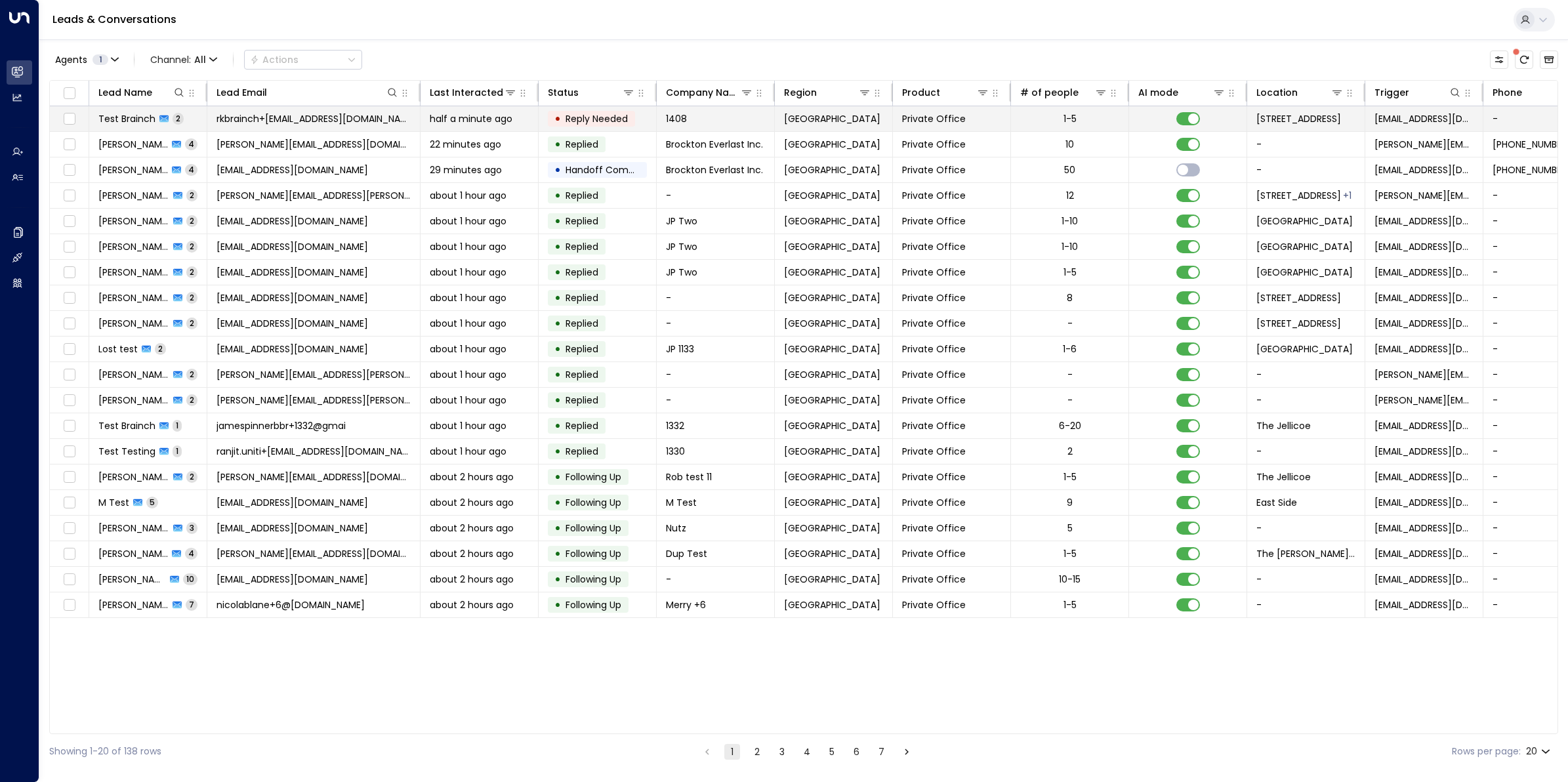
click at [135, 119] on span "Test Brainch" at bounding box center [126, 119] width 57 height 13
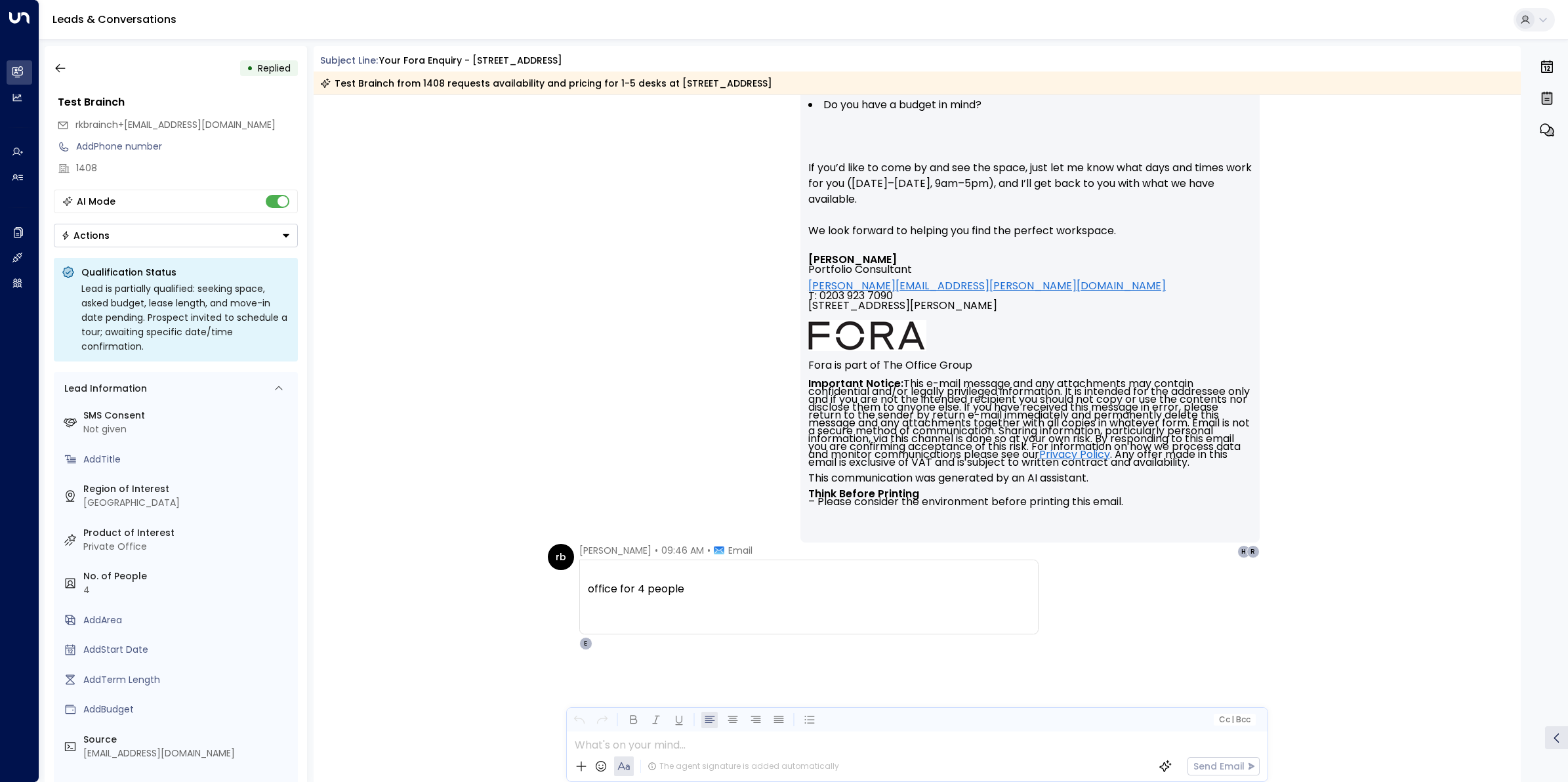
scroll to position [1185, 0]
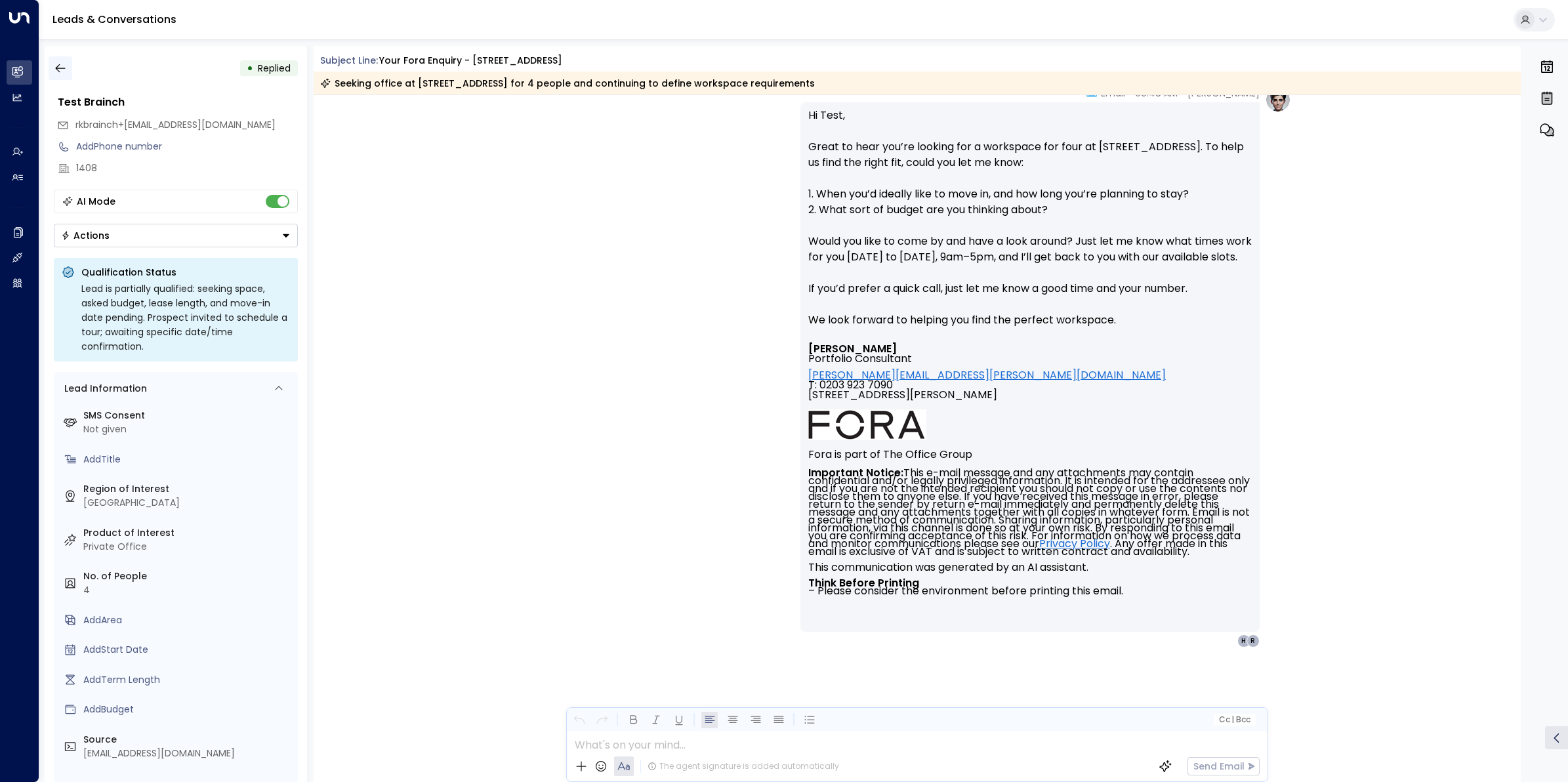
click at [60, 60] on button "button" at bounding box center [61, 69] width 24 height 24
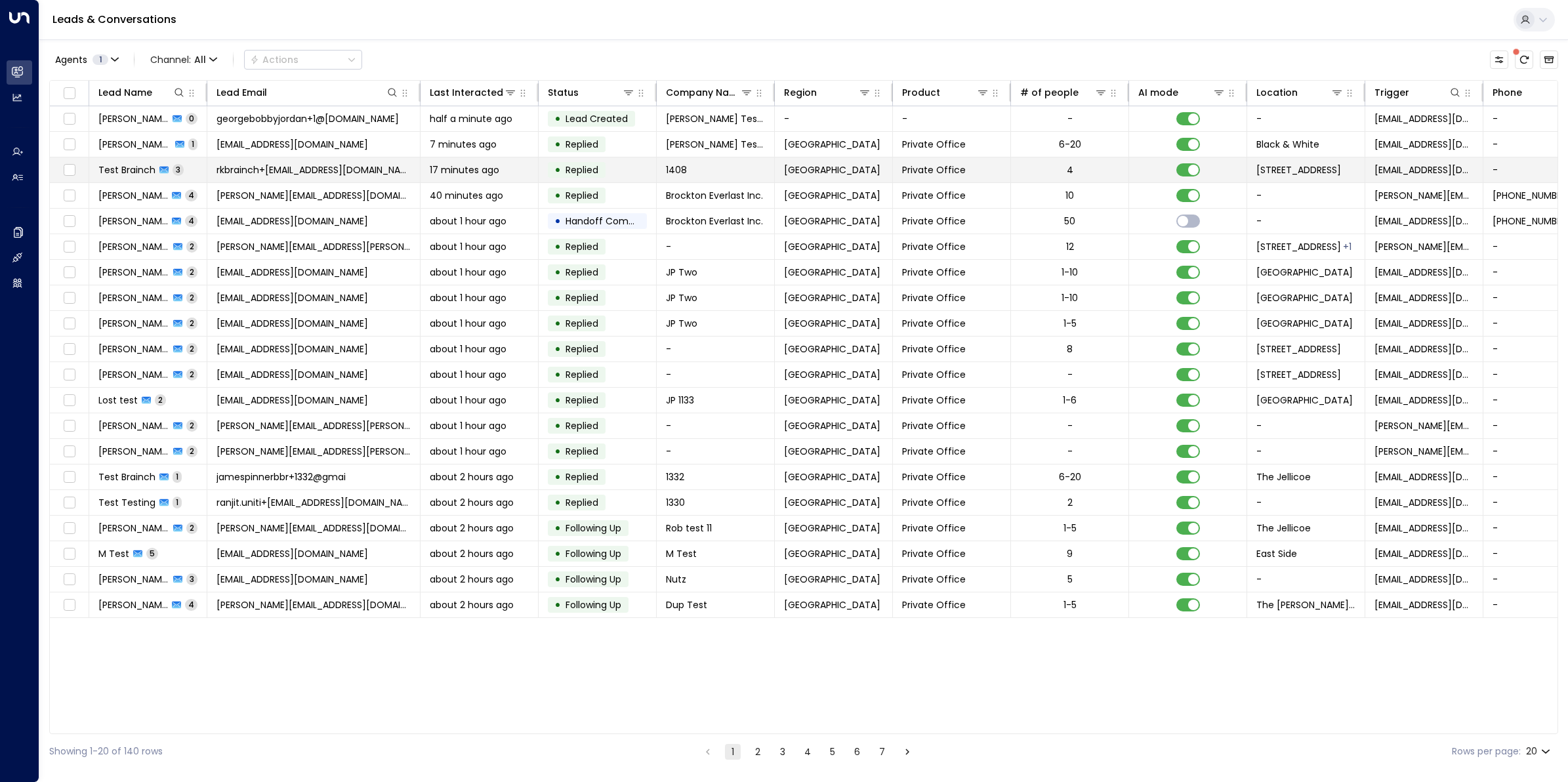
click at [256, 166] on span "rkbrainch+[EMAIL_ADDRESS][DOMAIN_NAME]" at bounding box center [313, 170] width 194 height 13
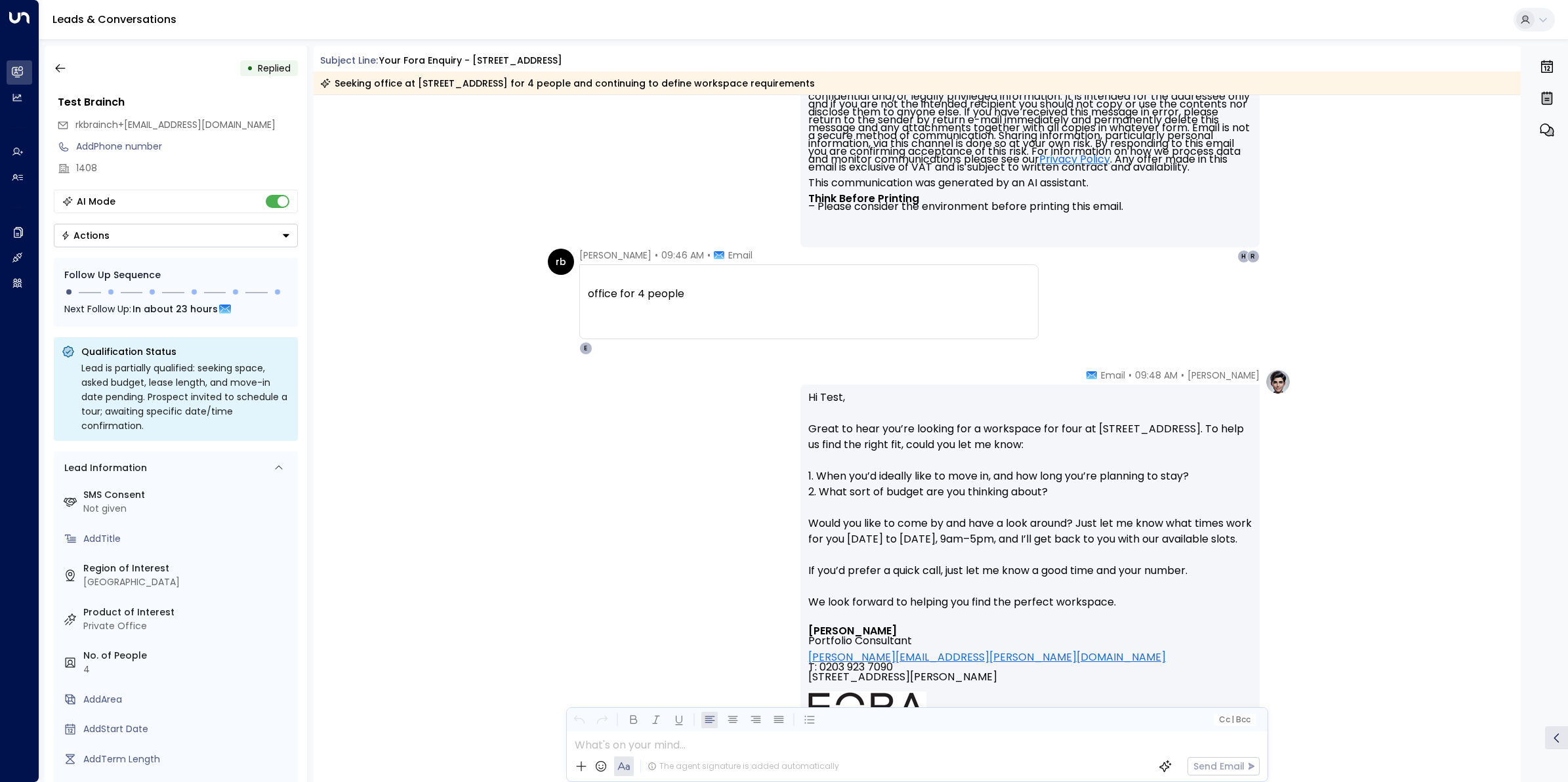
scroll to position [939, 0]
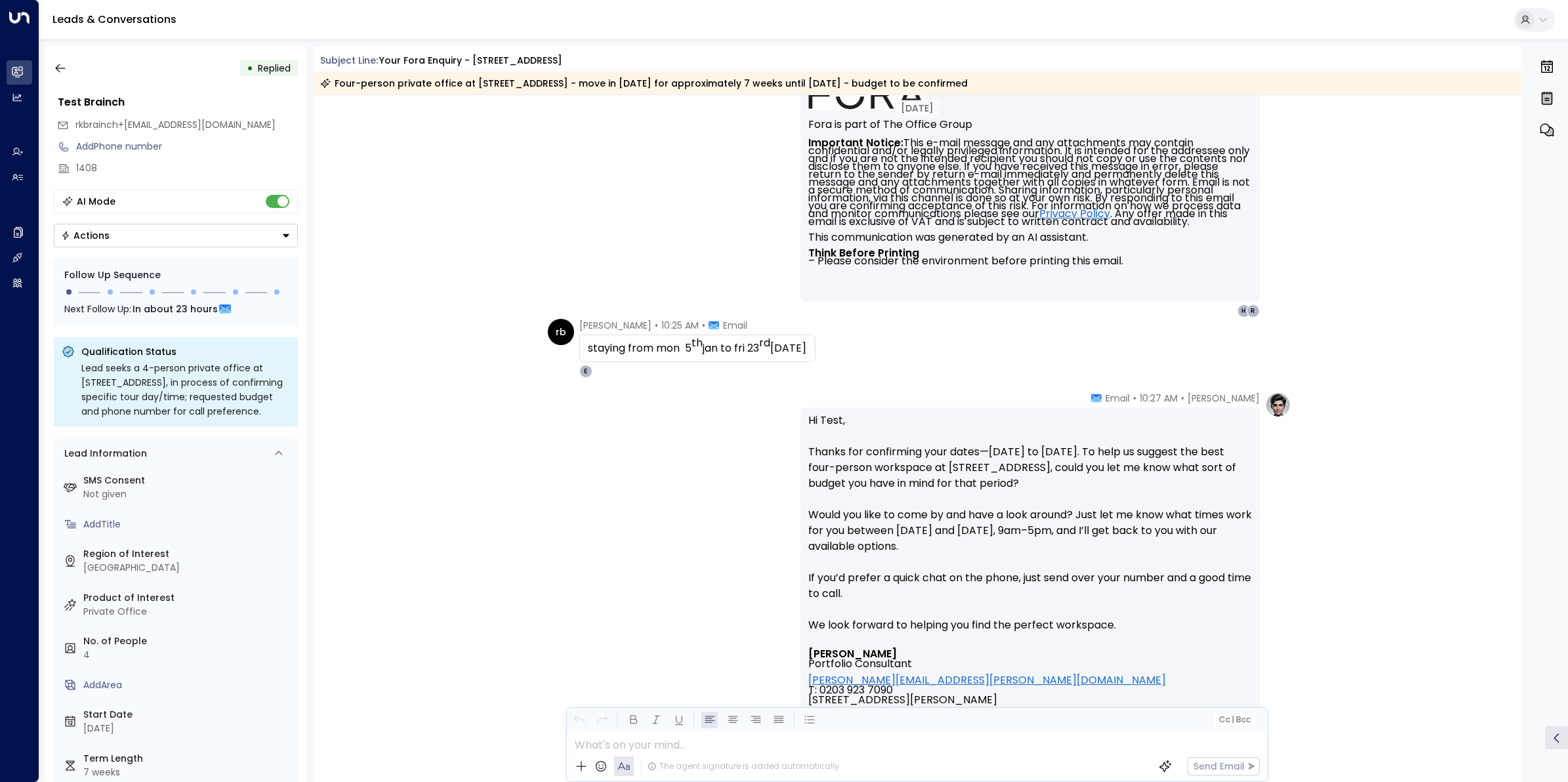
scroll to position [2170, 0]
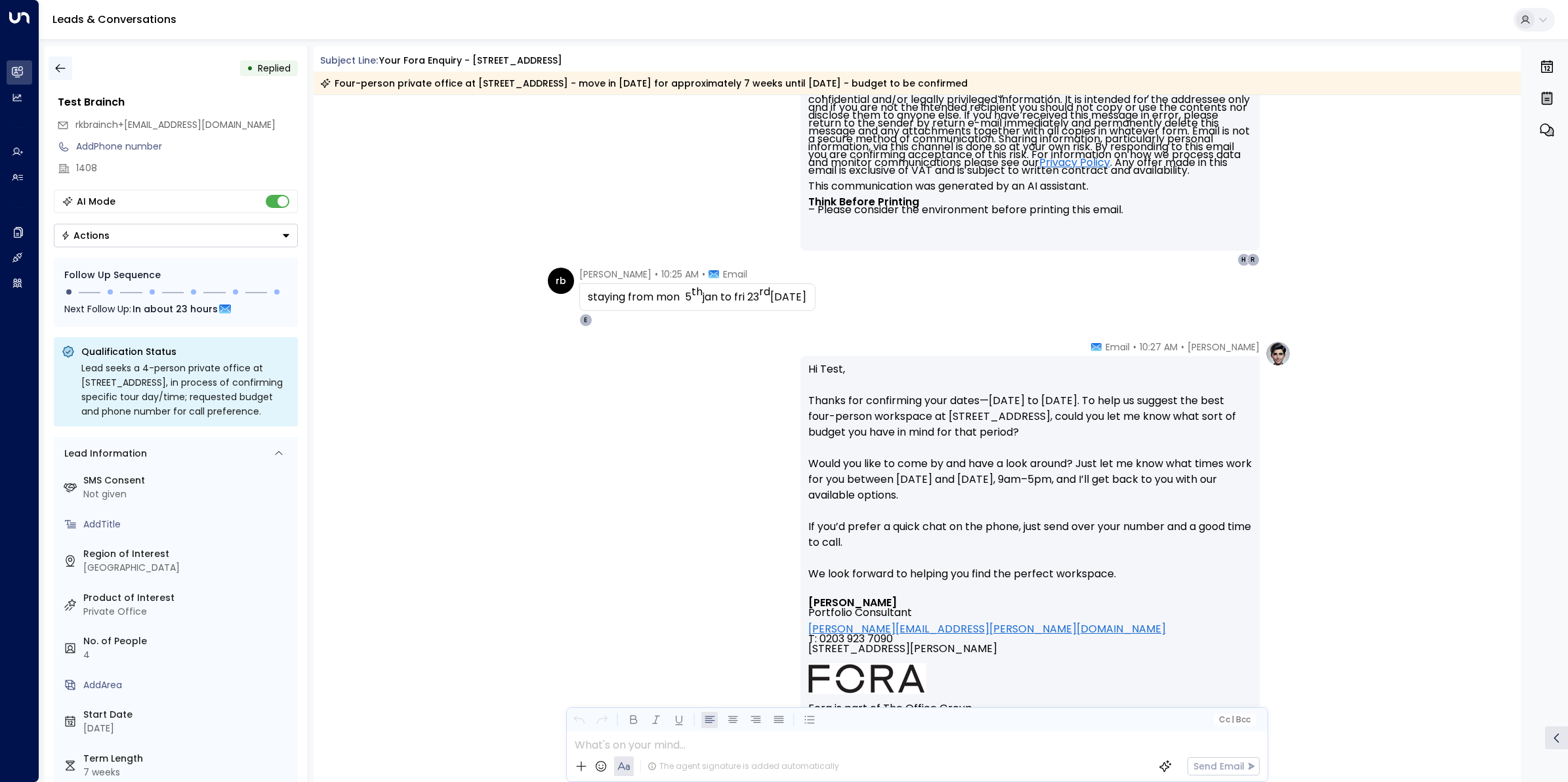
click at [59, 67] on icon "button" at bounding box center [60, 68] width 13 height 13
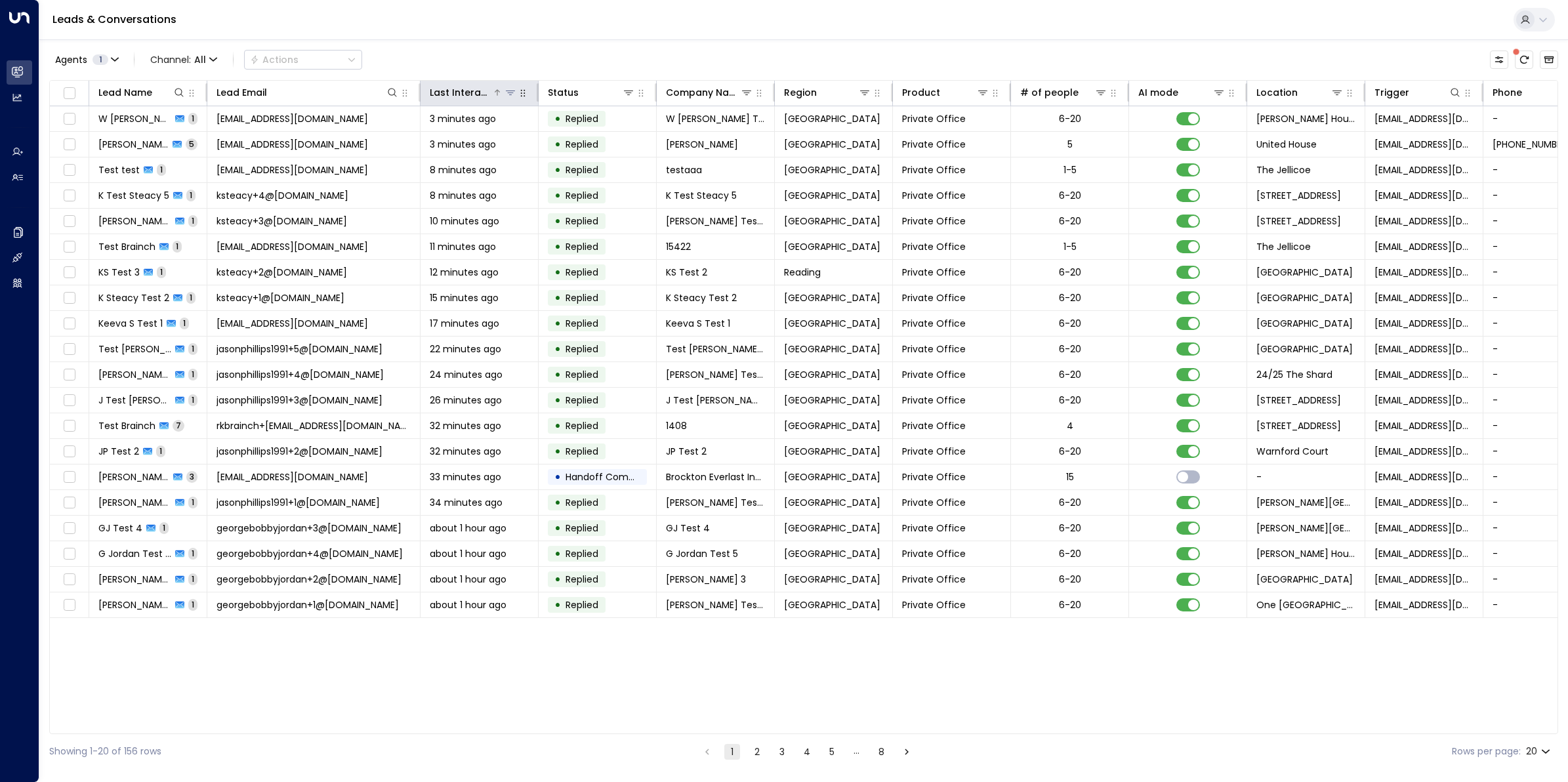
click at [460, 90] on div "Last Interacted" at bounding box center [461, 92] width 63 height 16
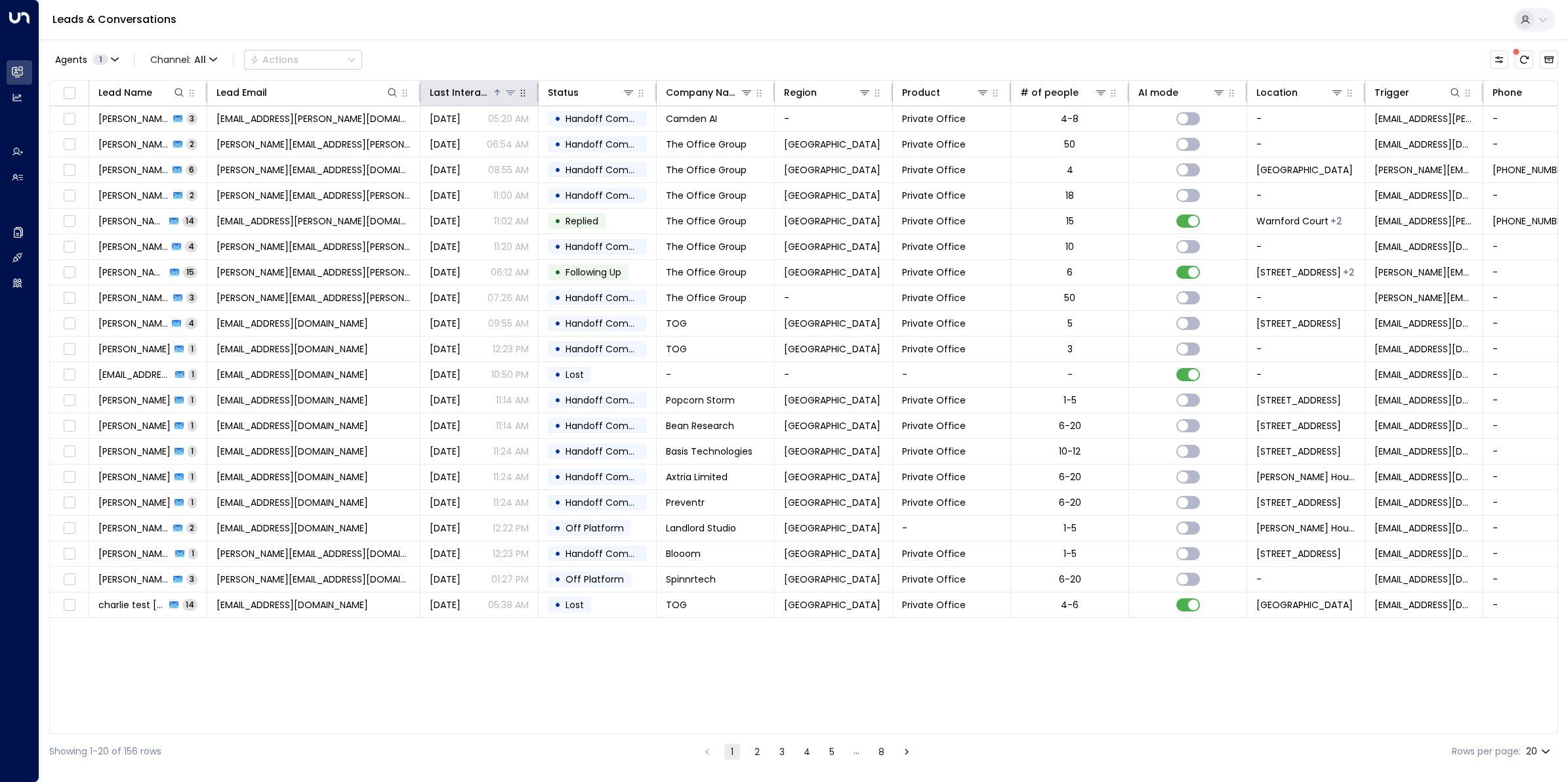
click at [460, 90] on div "Last Interacted" at bounding box center [461, 92] width 63 height 16
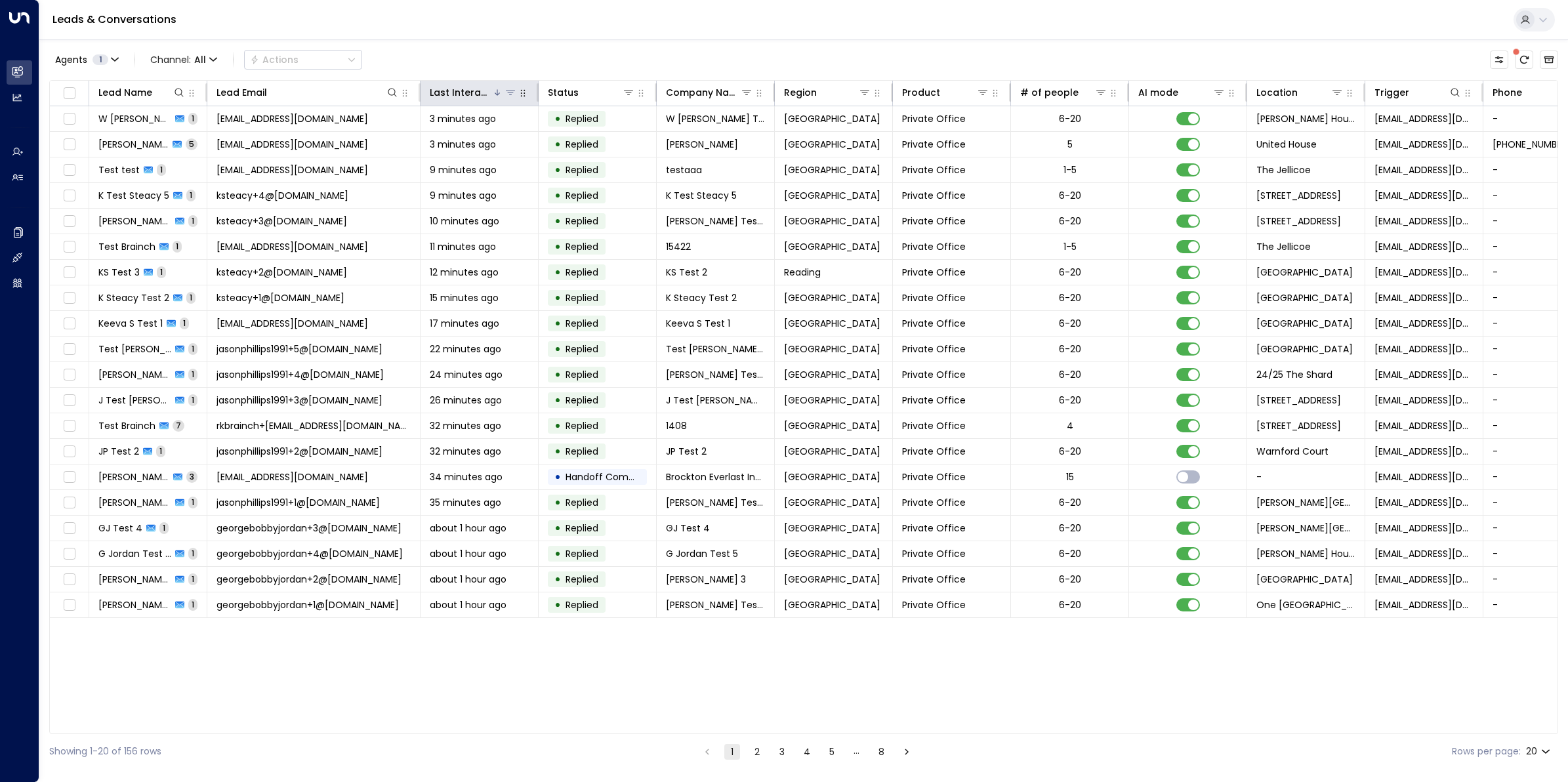
click at [467, 90] on div "Last Interacted" at bounding box center [461, 92] width 63 height 16
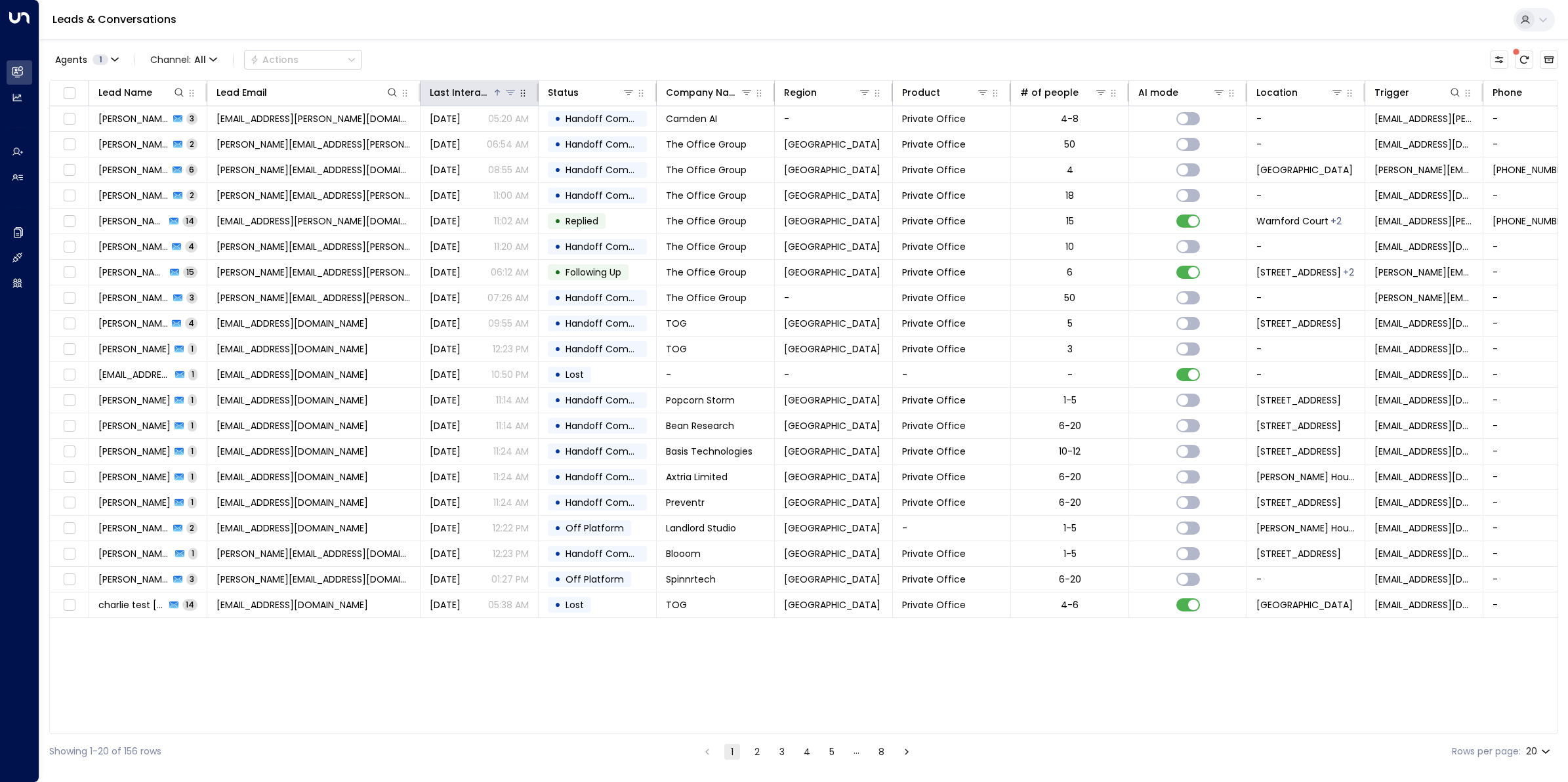
click at [467, 90] on div "Last Interacted" at bounding box center [461, 92] width 63 height 16
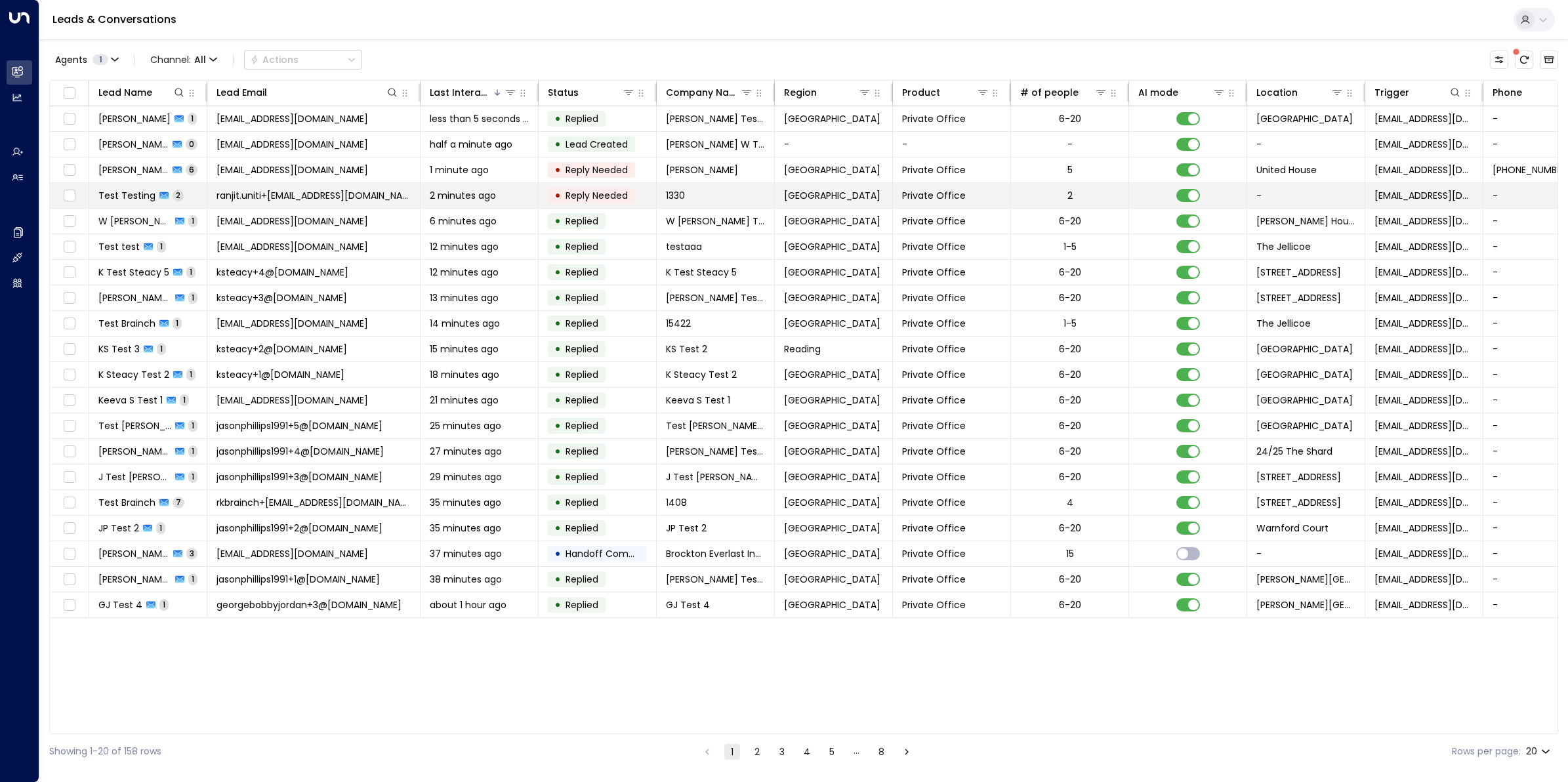
click at [267, 200] on span "ranjit.uniti+[EMAIL_ADDRESS][DOMAIN_NAME]" at bounding box center [313, 195] width 194 height 13
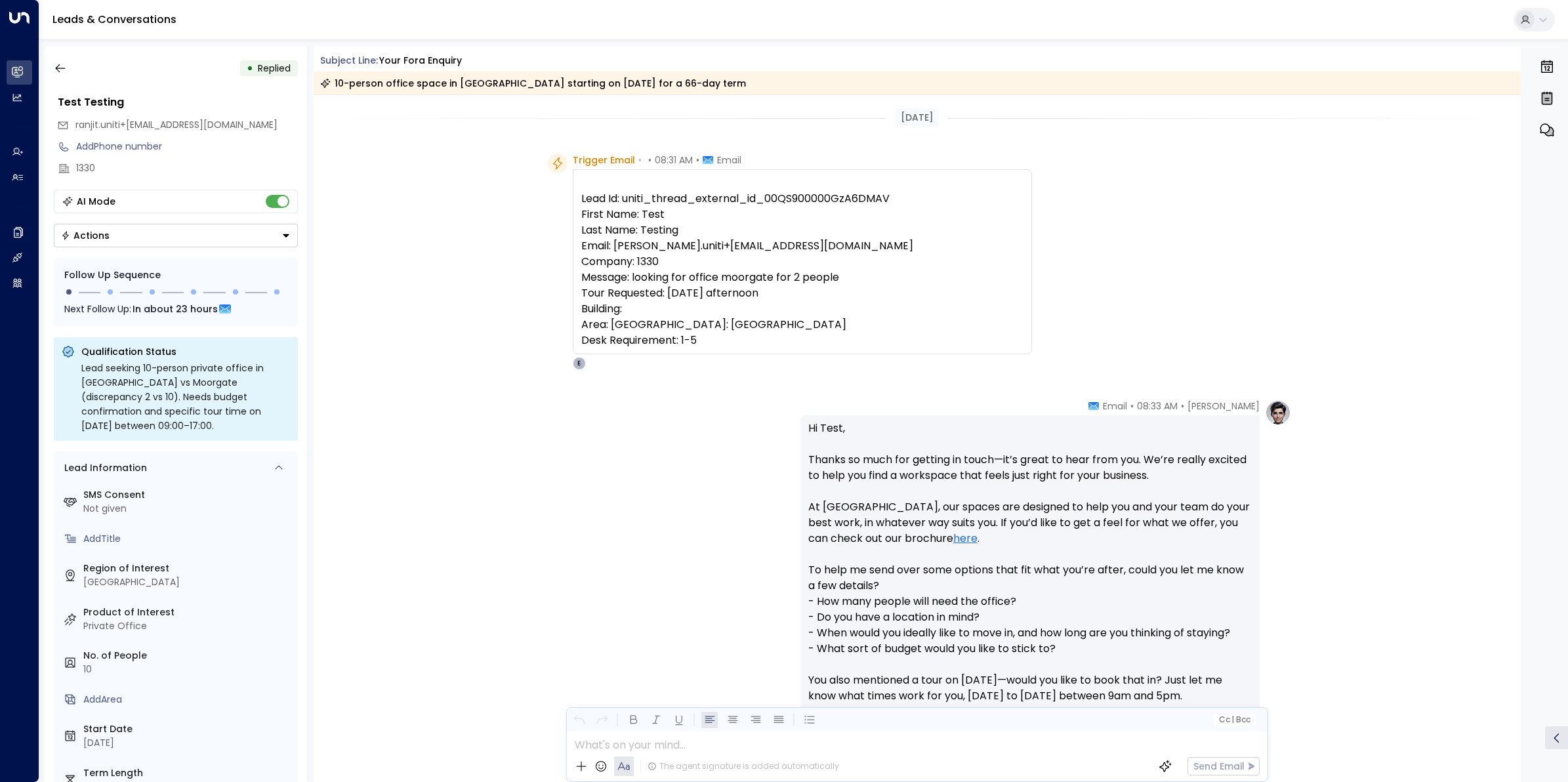
click at [814, 197] on pre "Lead Id: uniti_thread_external_id_00QS900000GzA6DMAV First Name: Test Last Name…" at bounding box center [801, 269] width 442 height 158
click at [817, 198] on pre "Lead Id: uniti_thread_external_id_00QS900000GzA6DMAV First Name: Test Last Name…" at bounding box center [801, 269] width 442 height 158
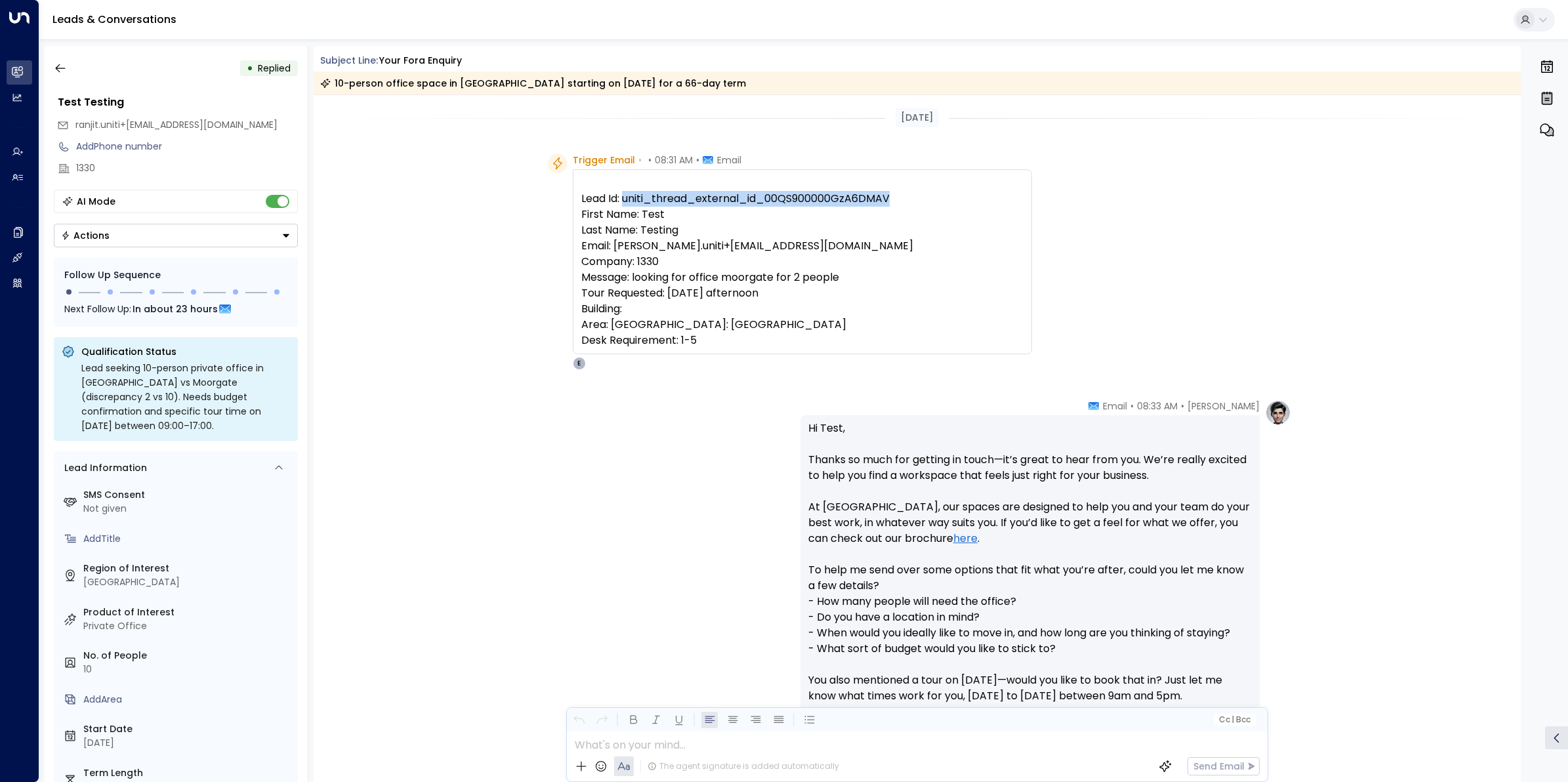
drag, startPoint x: 817, startPoint y: 198, endPoint x: 778, endPoint y: 200, distance: 39.1
click at [781, 199] on pre "Lead Id: uniti_thread_external_id_00QS900000GzA6DMAV First Name: Test Last Name…" at bounding box center [801, 269] width 442 height 158
drag, startPoint x: 762, startPoint y: 202, endPoint x: 922, endPoint y: 202, distance: 160.0
click at [922, 202] on pre "Lead Id: uniti_thread_external_id_00QS900000GzA6DMAV First Name: Test Last Name…" at bounding box center [801, 269] width 442 height 158
copy pre "00QS900000GzA6DMAV"
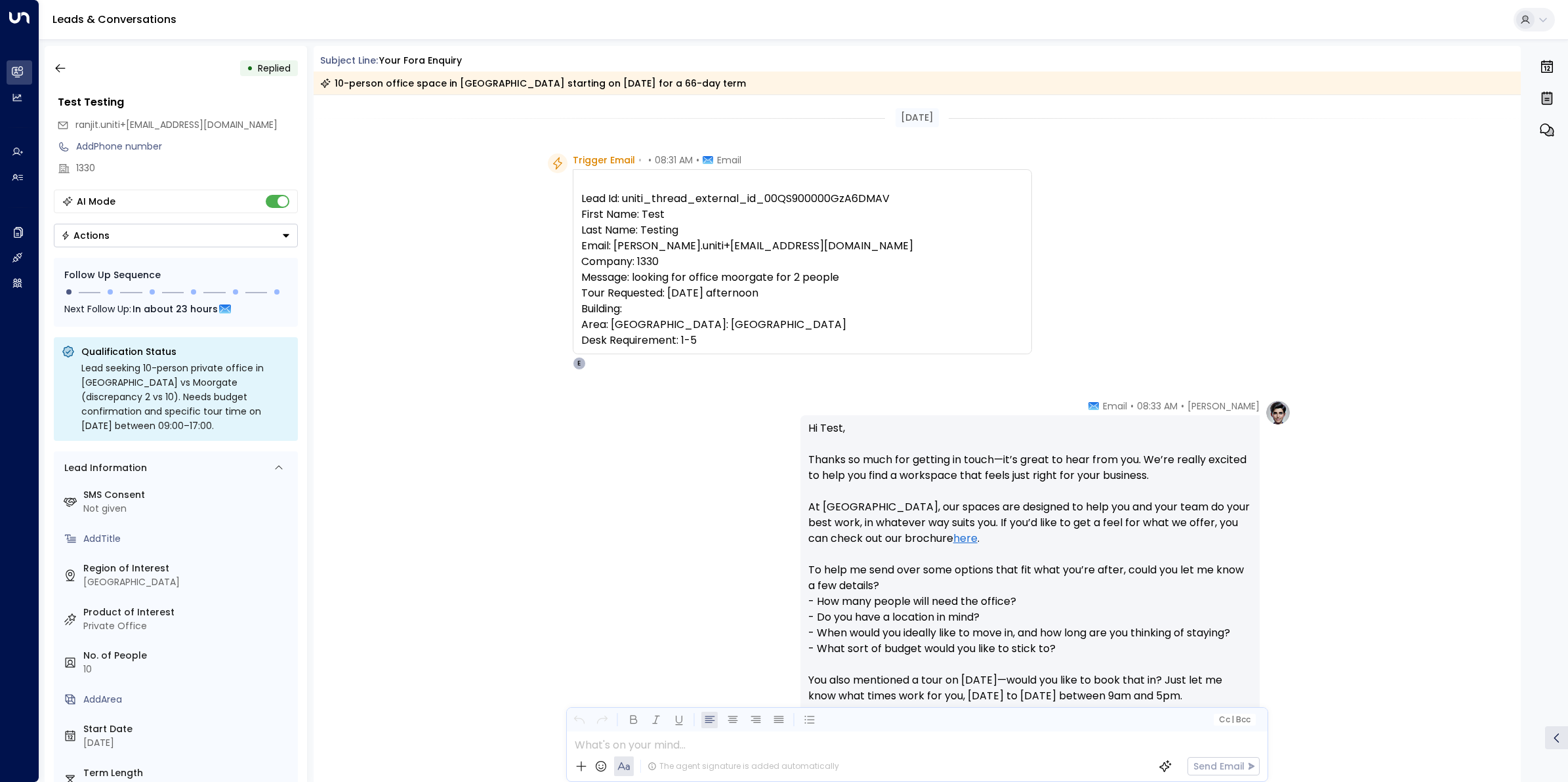
click at [772, 735] on div at bounding box center [917, 742] width 699 height 20
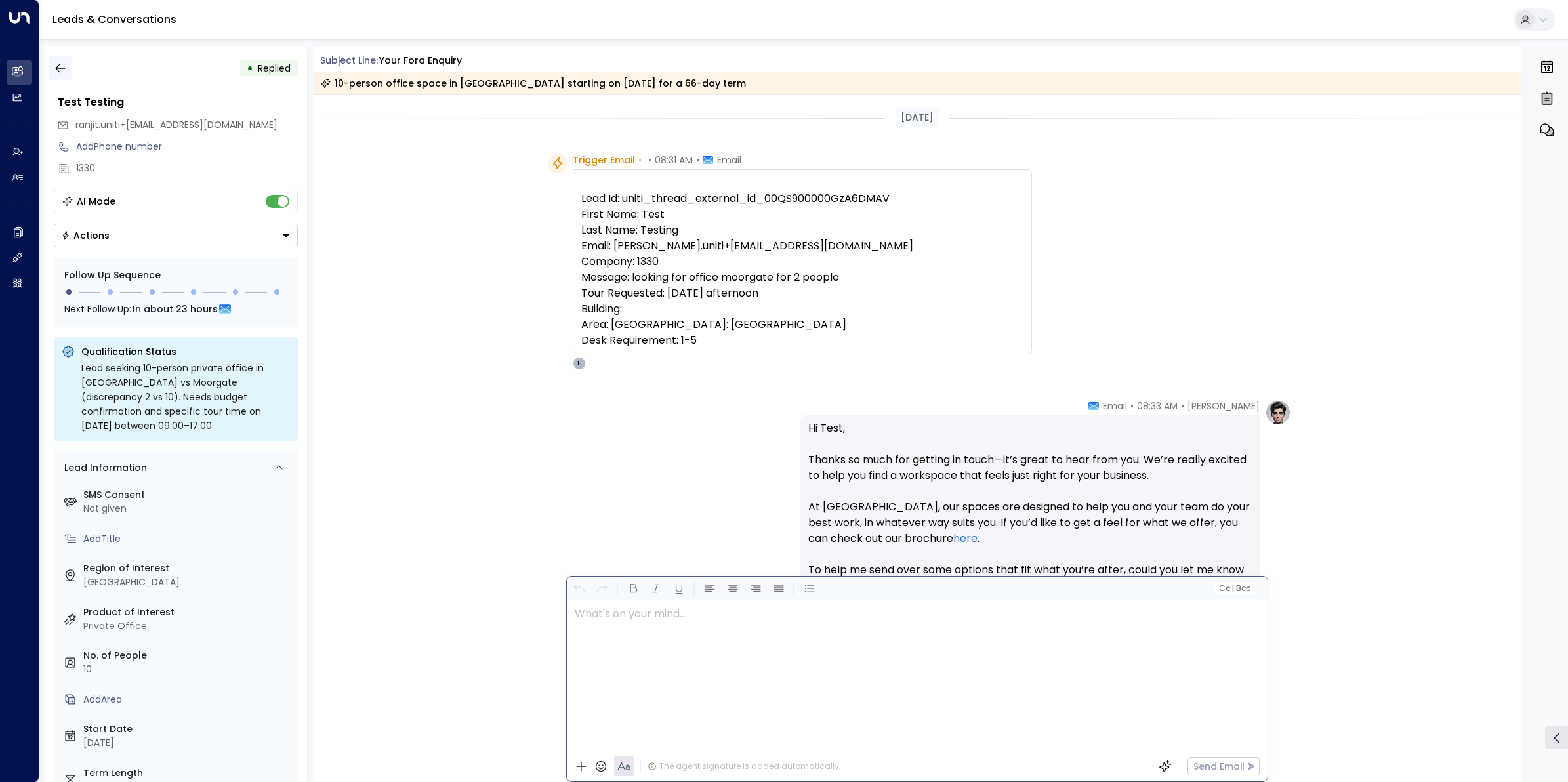
click at [59, 59] on button "button" at bounding box center [61, 69] width 24 height 24
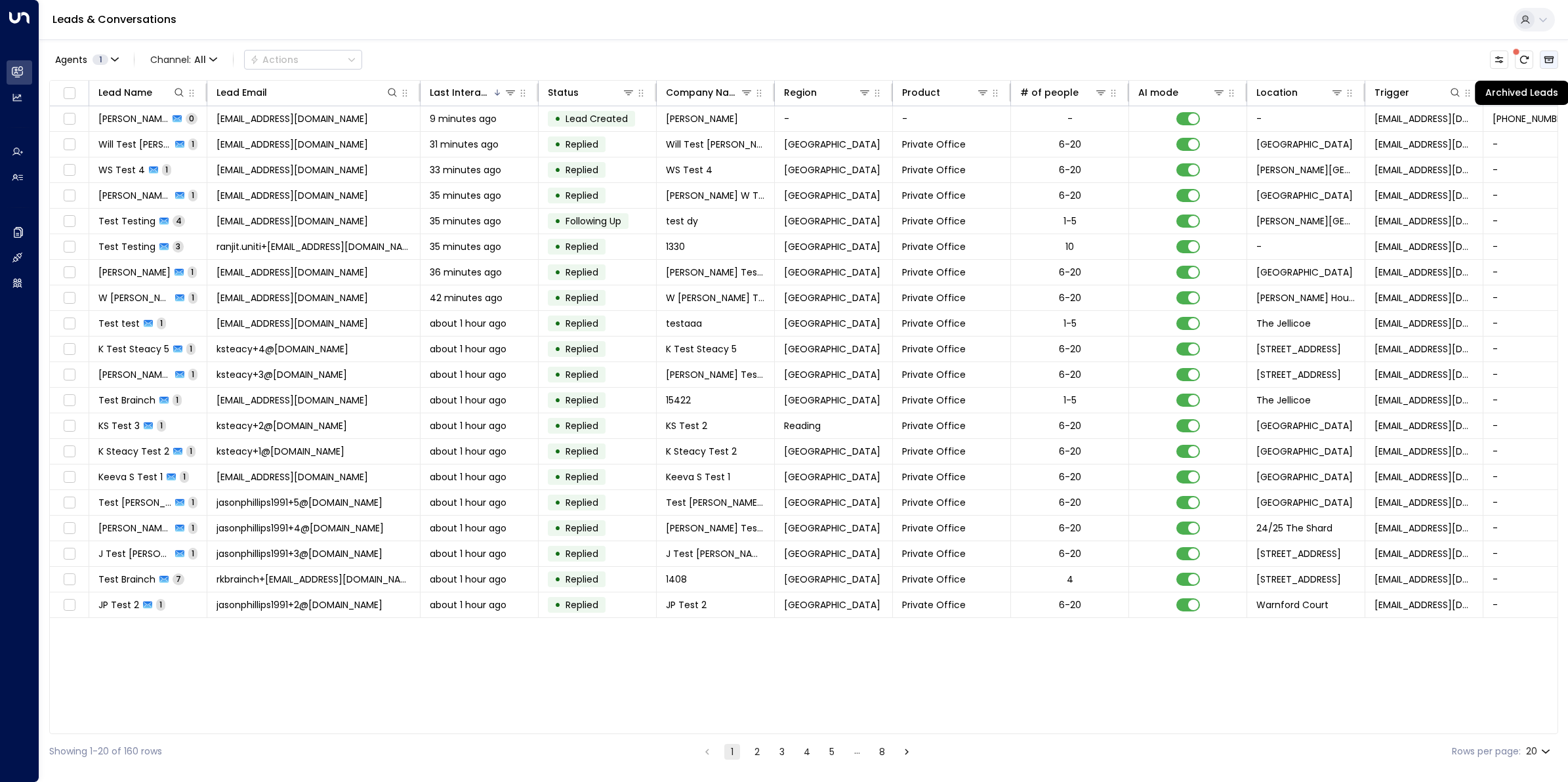
click at [1556, 56] on button "Archived Leads" at bounding box center [1548, 60] width 19 height 19
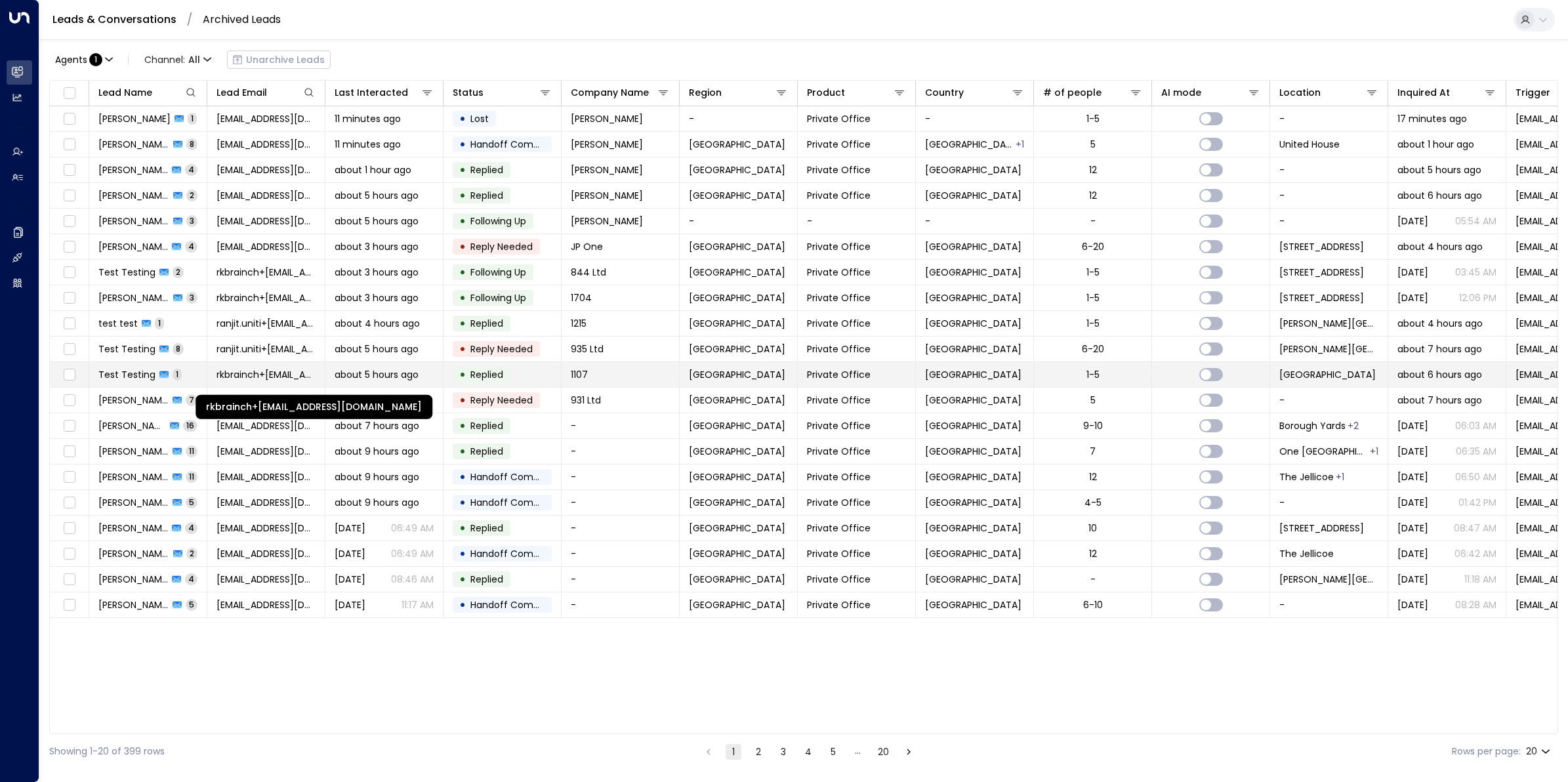
click at [277, 377] on span "rkbrainch+[EMAIL_ADDRESS][DOMAIN_NAME]" at bounding box center [265, 374] width 99 height 13
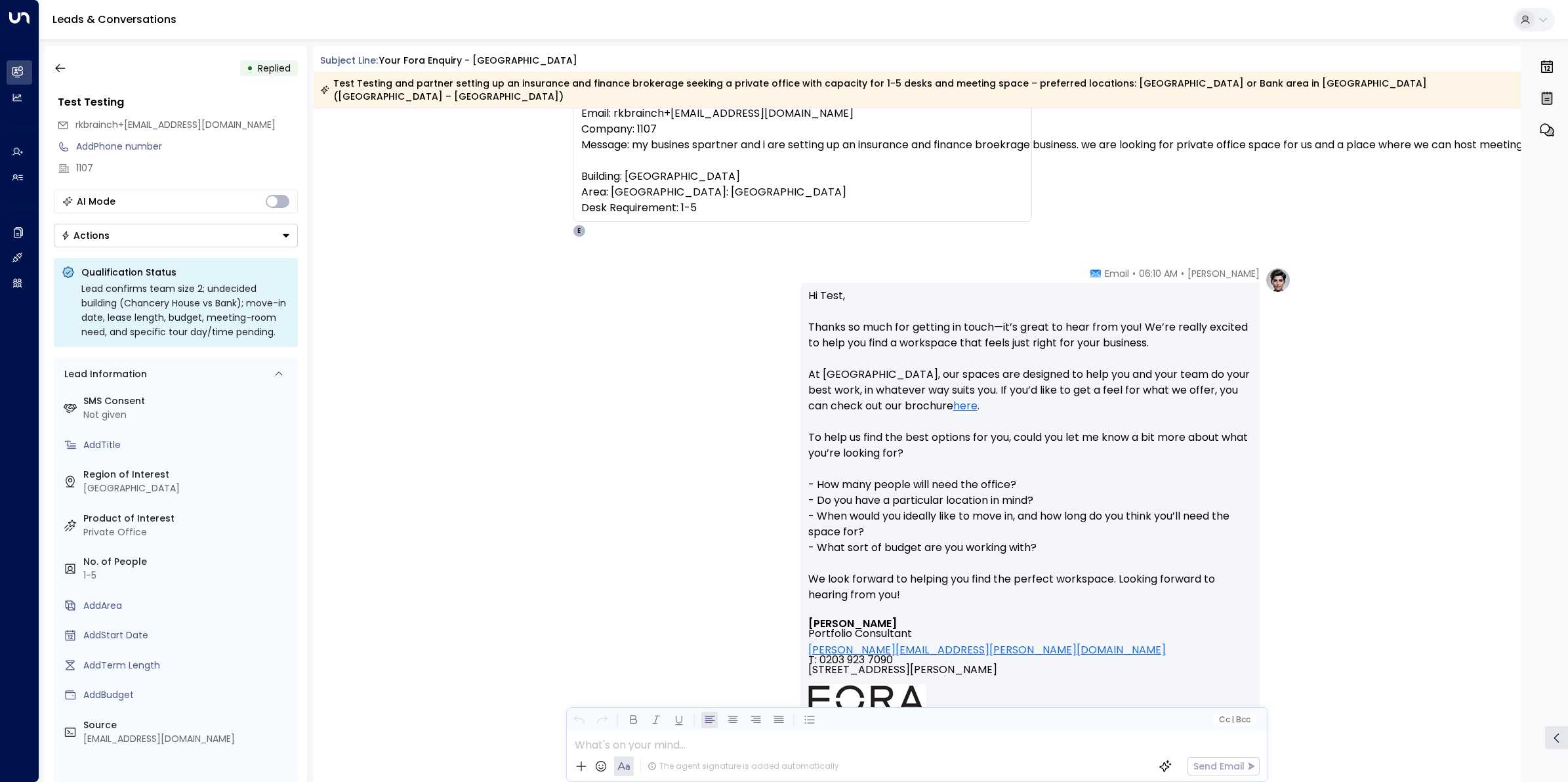
scroll to position [82, 0]
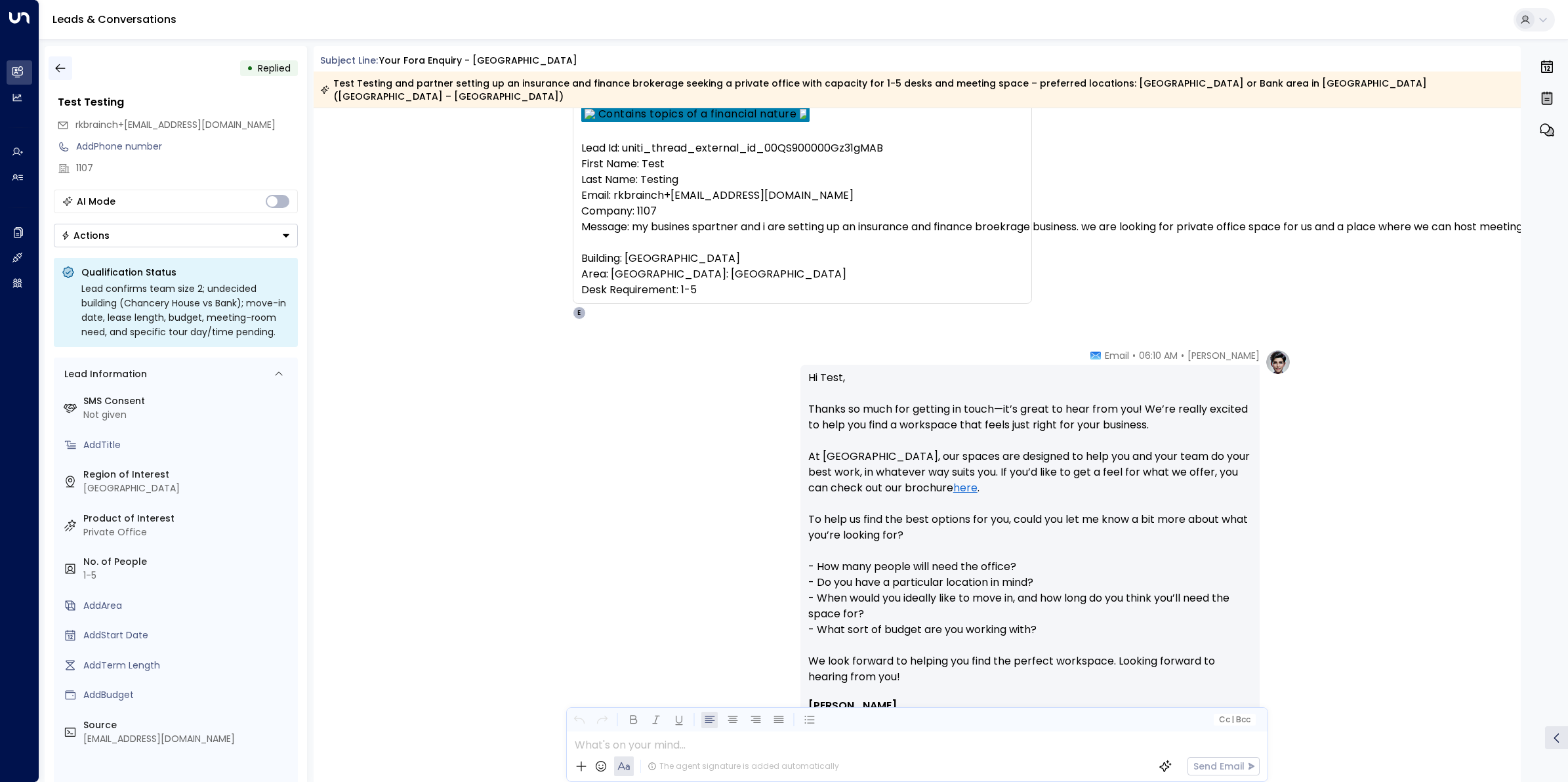
click at [57, 63] on icon "button" at bounding box center [60, 68] width 13 height 13
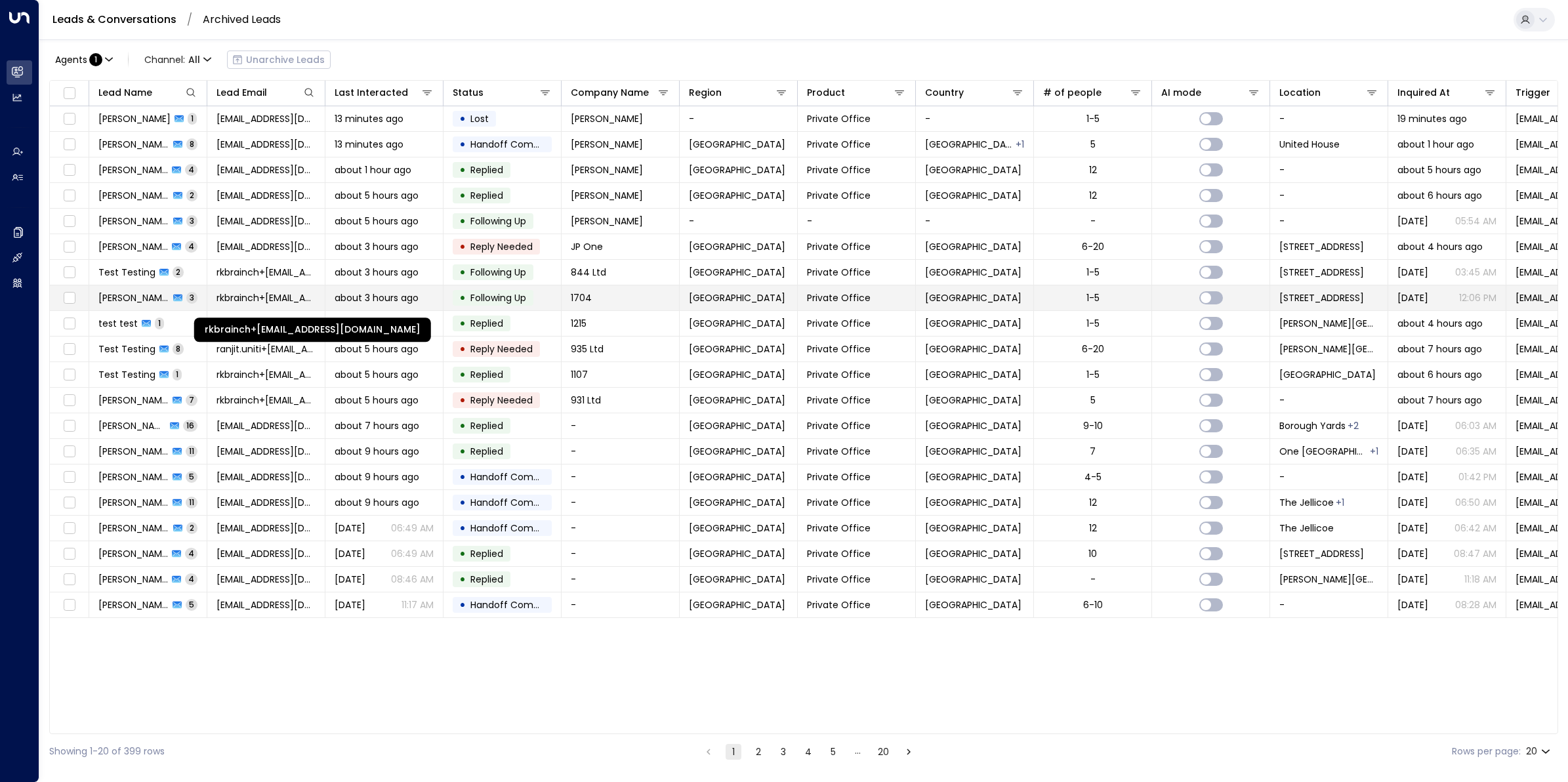
click at [283, 300] on span "rkbrainch+[EMAIL_ADDRESS][DOMAIN_NAME]" at bounding box center [265, 297] width 99 height 13
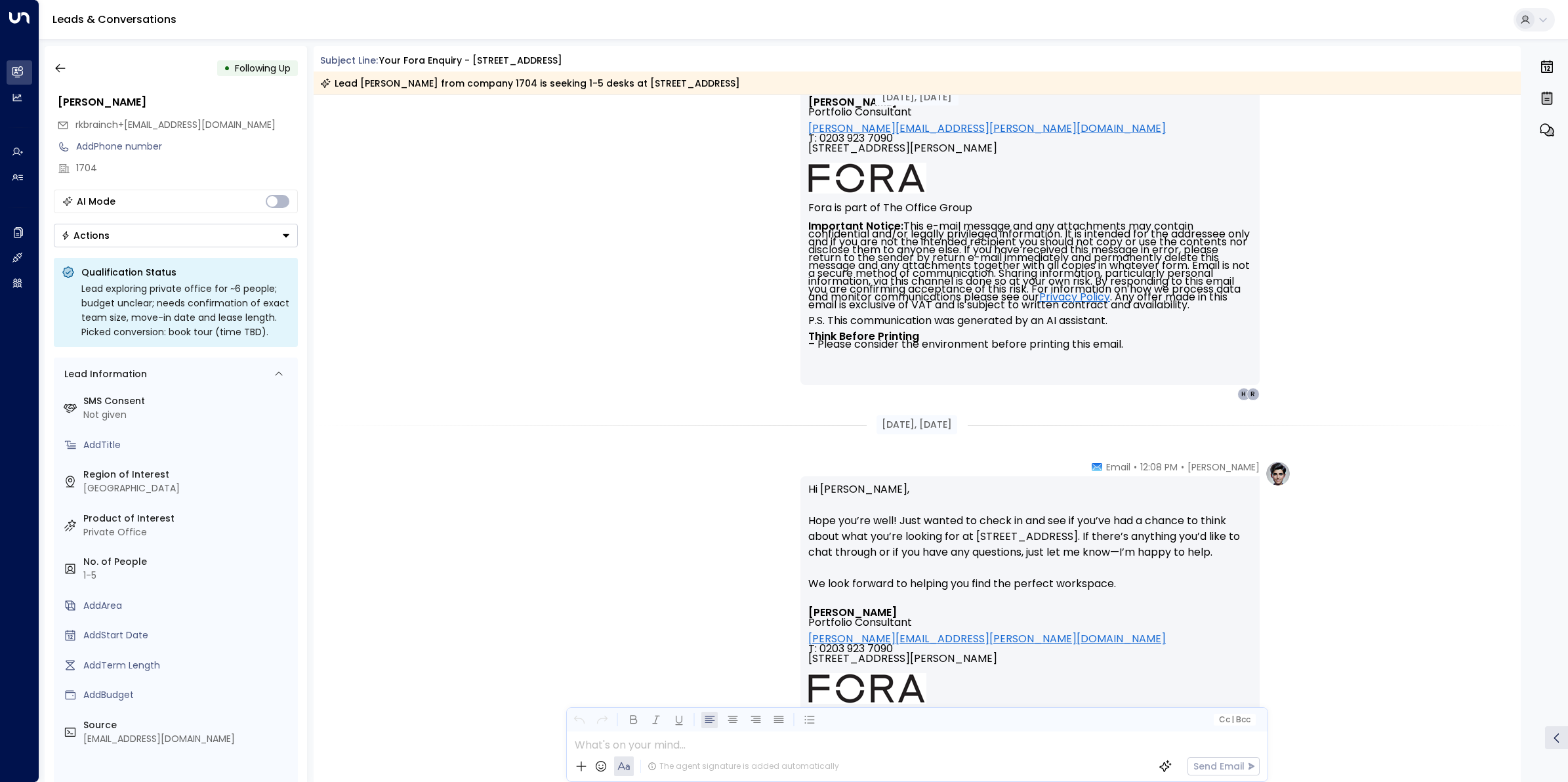
scroll to position [244, 0]
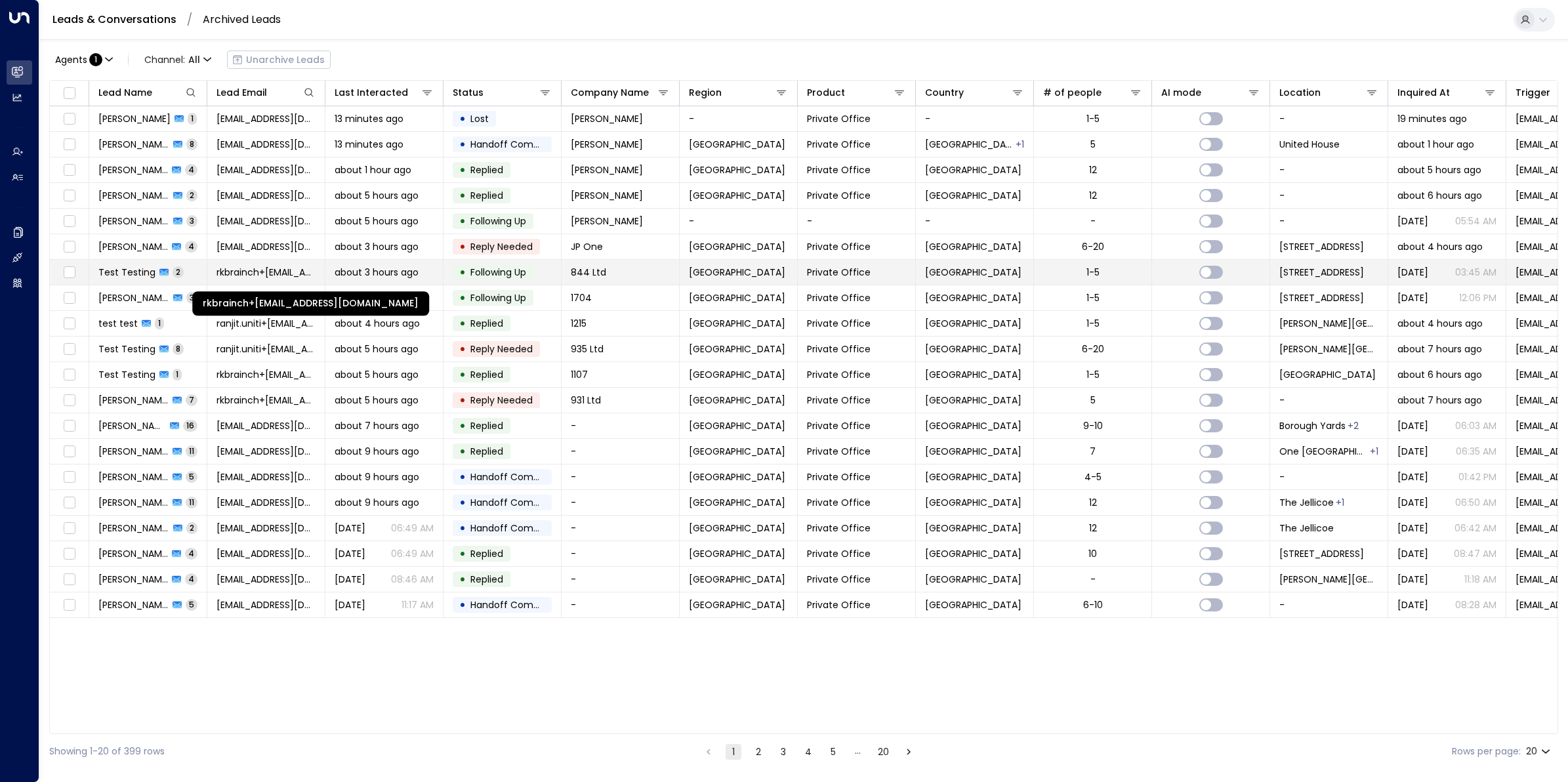
click at [279, 268] on span "rkbrainch+[EMAIL_ADDRESS][DOMAIN_NAME]" at bounding box center [265, 271] width 99 height 13
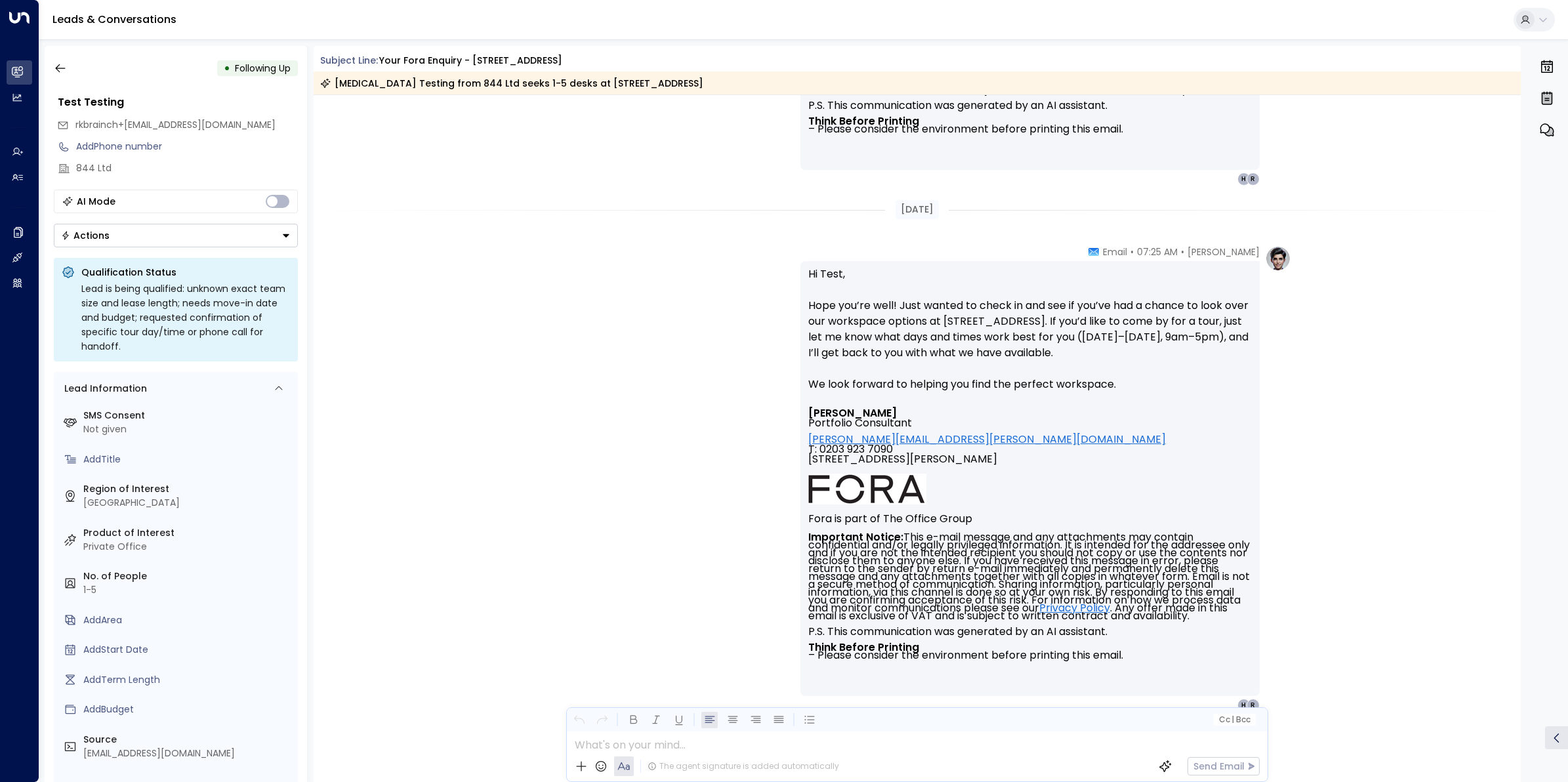
scroll to position [863, 0]
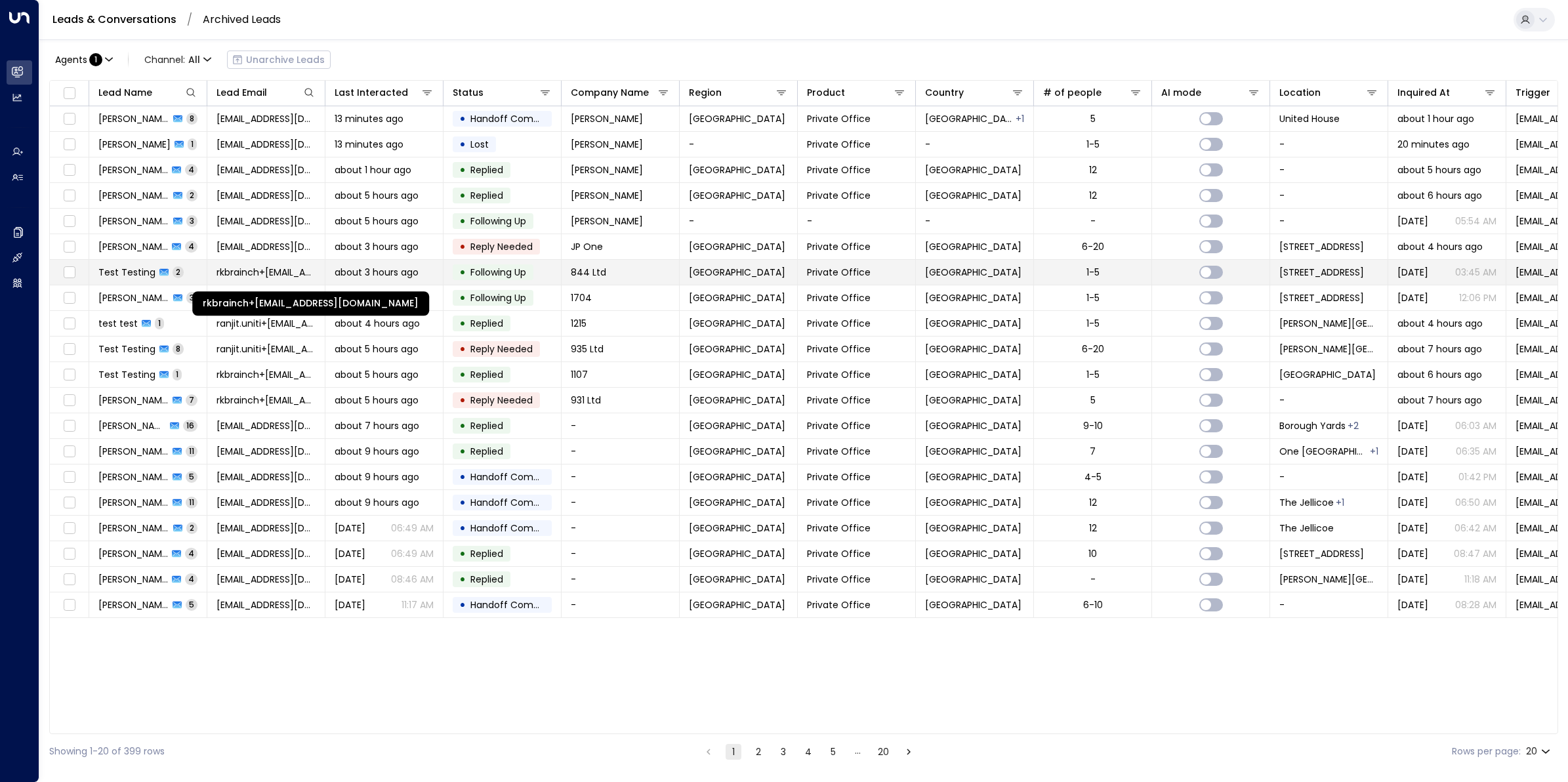
click at [267, 271] on span "rkbrainch+[EMAIL_ADDRESS][DOMAIN_NAME]" at bounding box center [265, 271] width 99 height 13
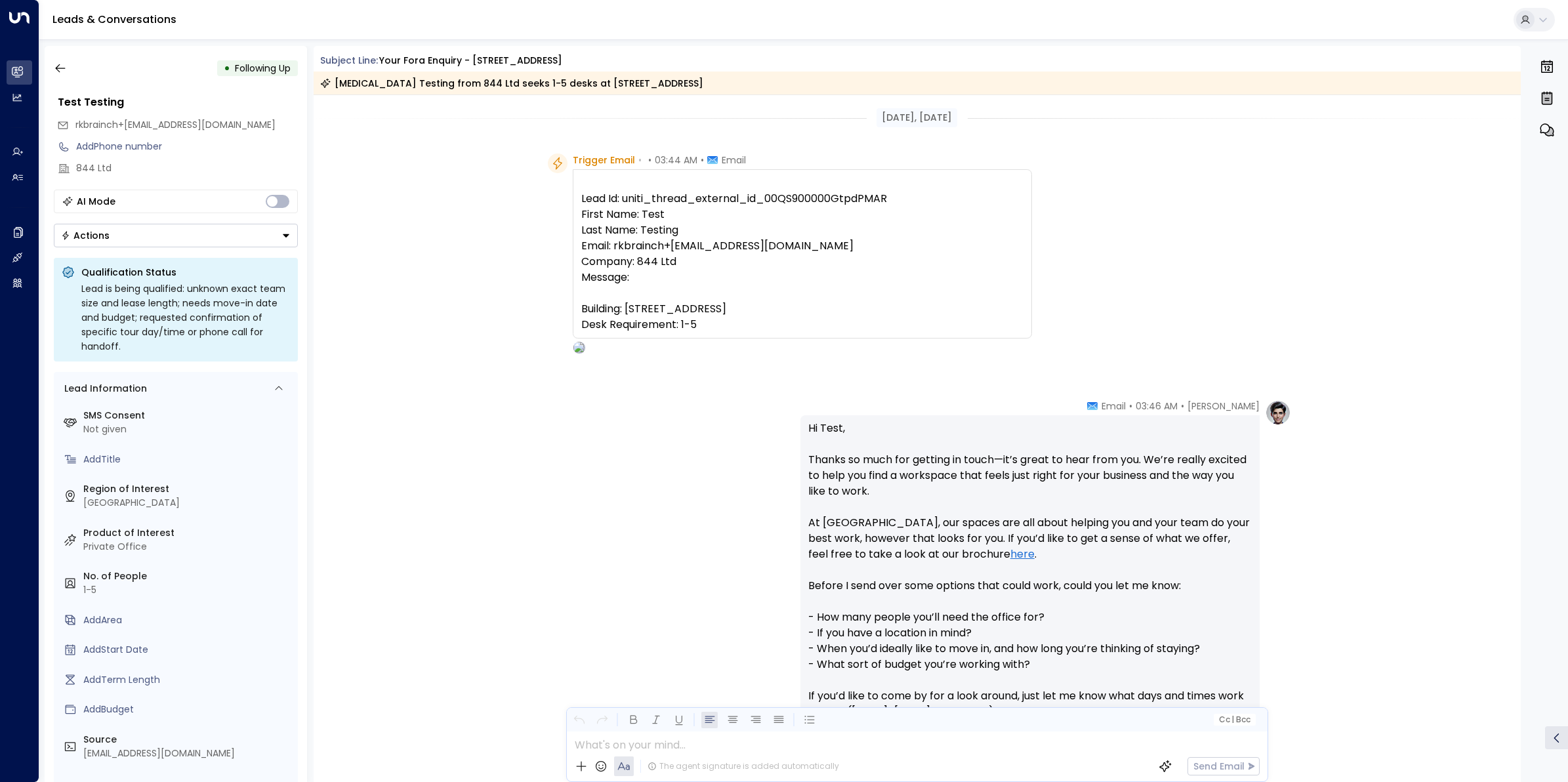
scroll to position [693, 0]
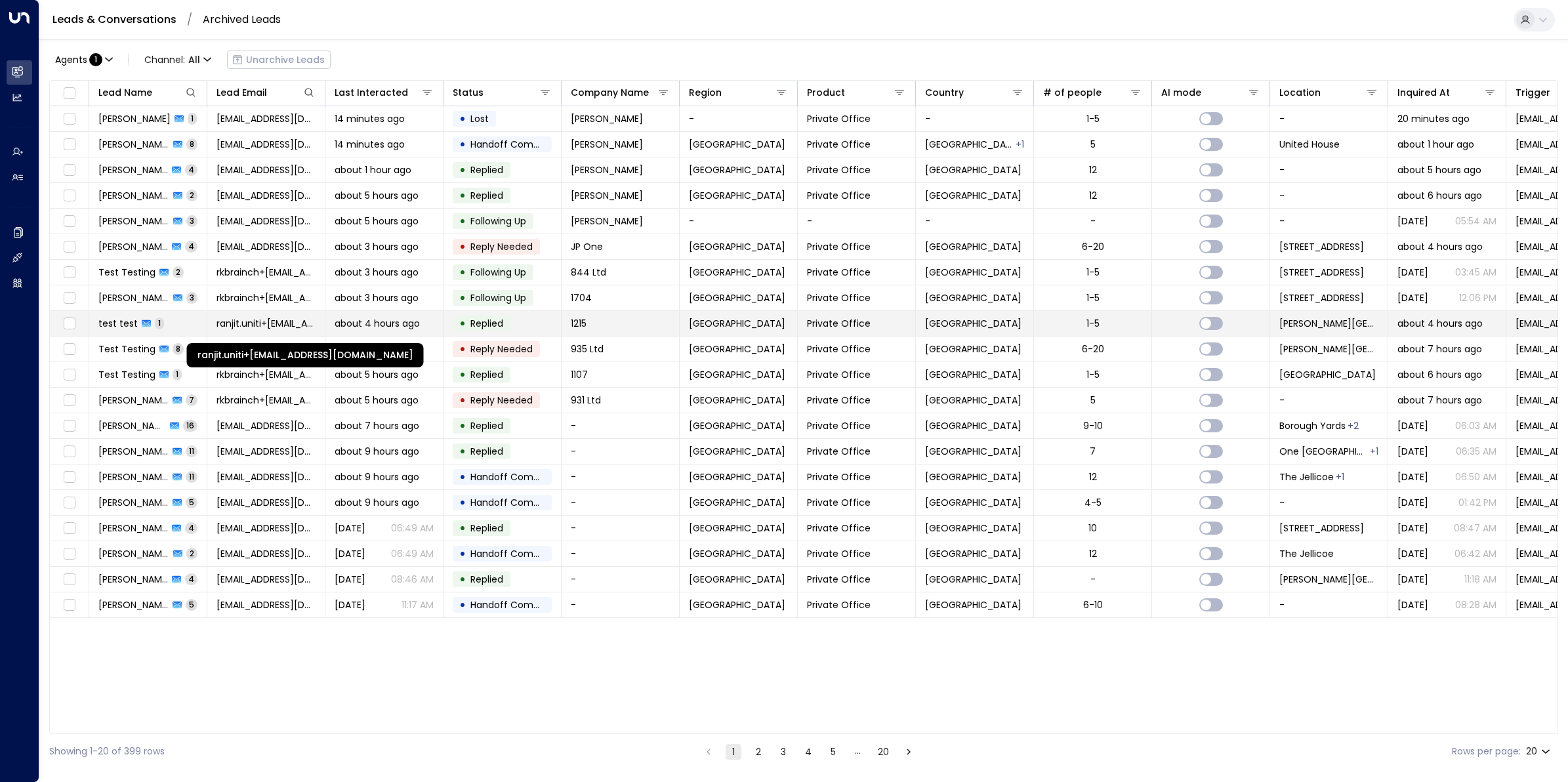
click at [287, 323] on span "ranjit.uniti+[EMAIL_ADDRESS][DOMAIN_NAME]" at bounding box center [265, 322] width 99 height 13
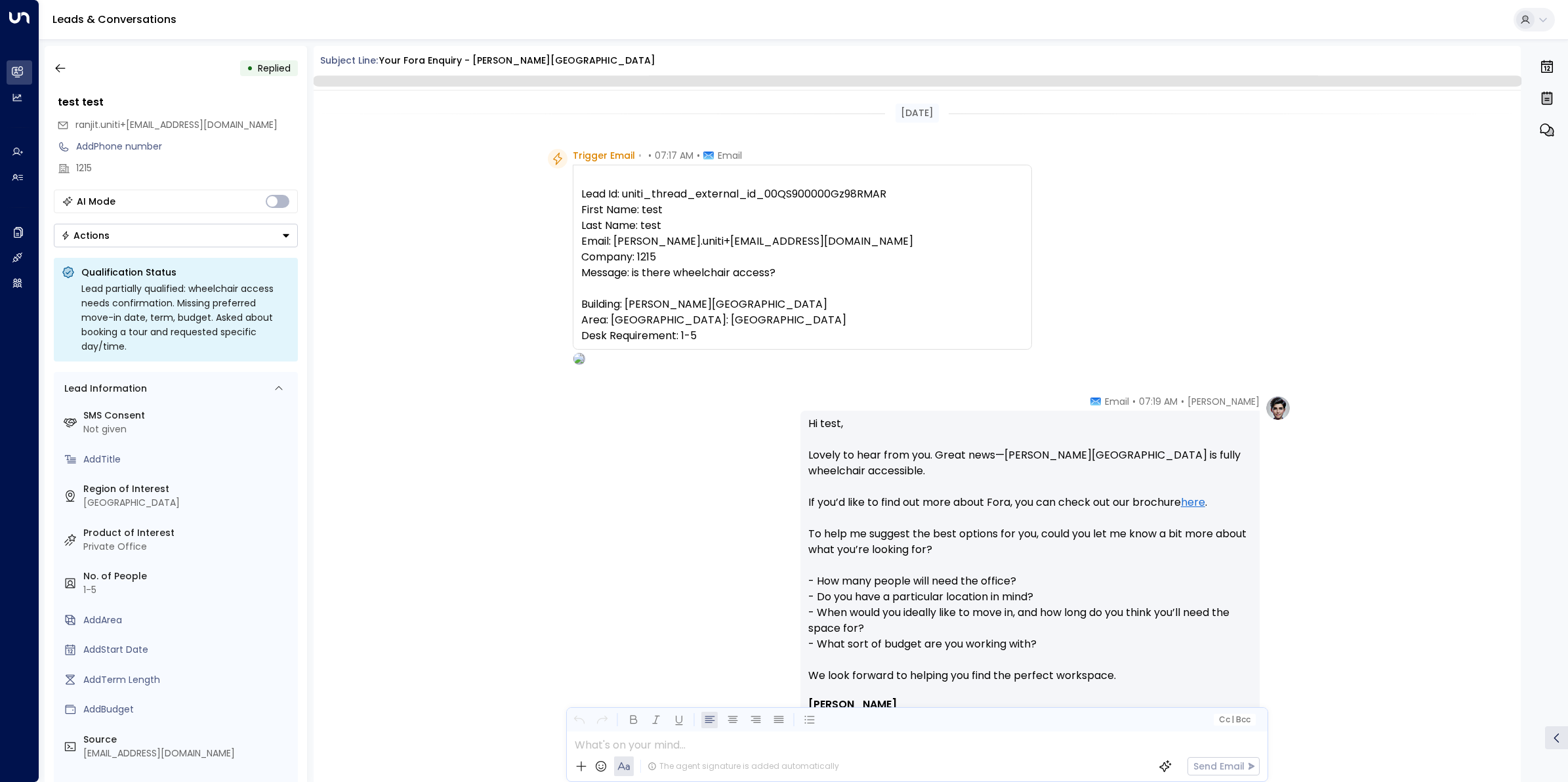
scroll to position [319, 0]
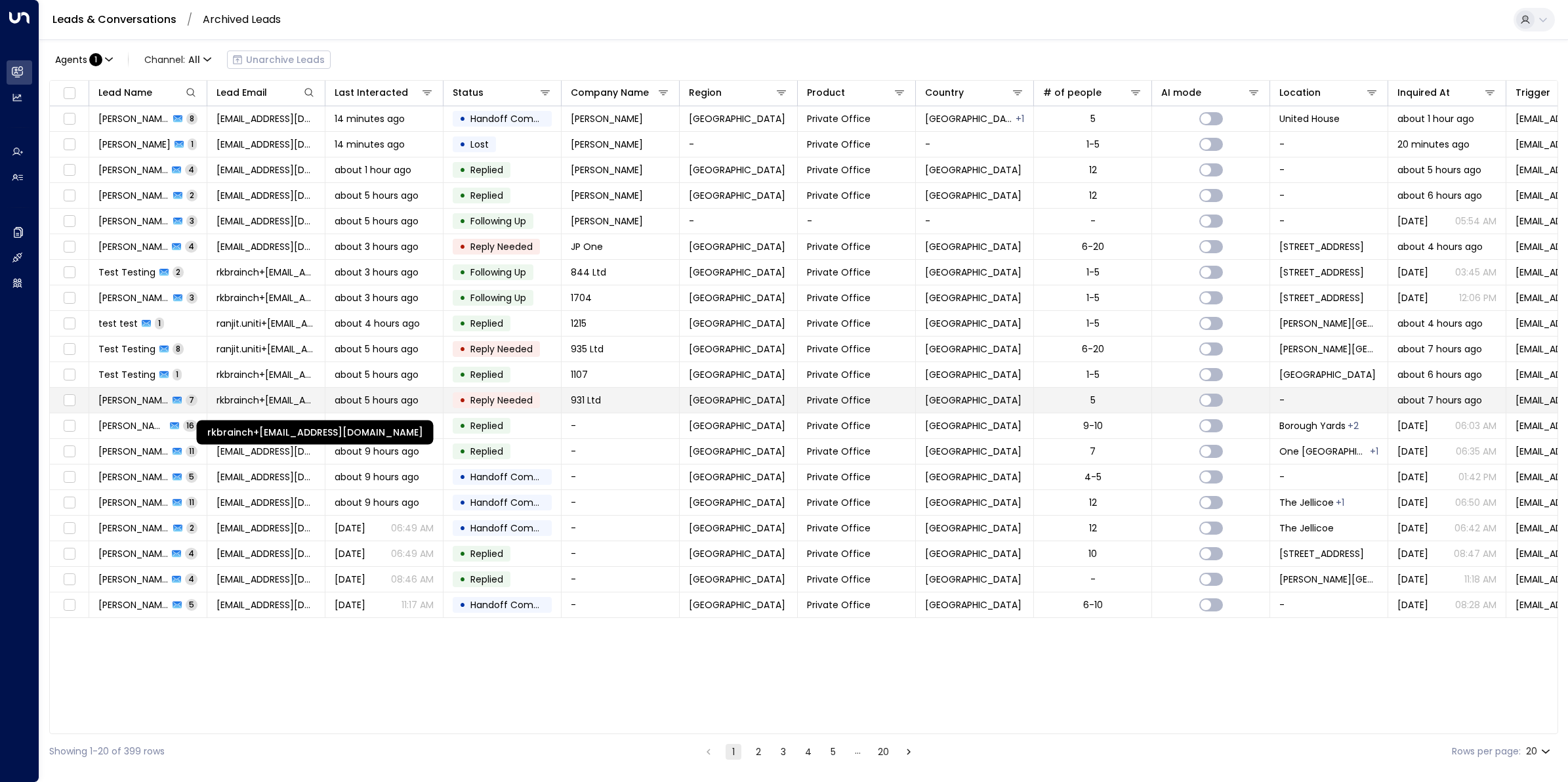
click at [281, 401] on span "rkbrainch+[EMAIL_ADDRESS][DOMAIN_NAME]" at bounding box center [265, 400] width 99 height 13
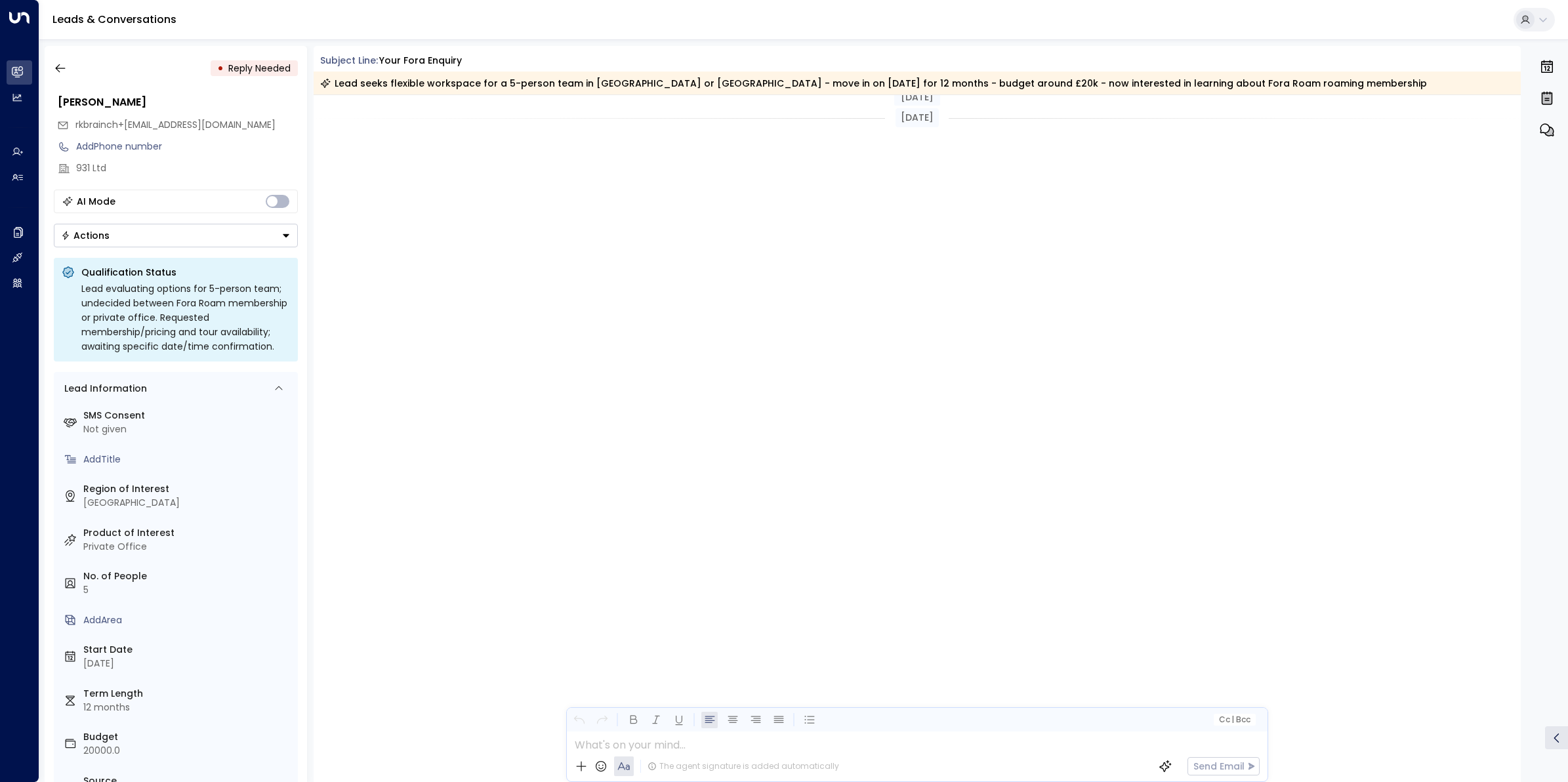
scroll to position [2041, 0]
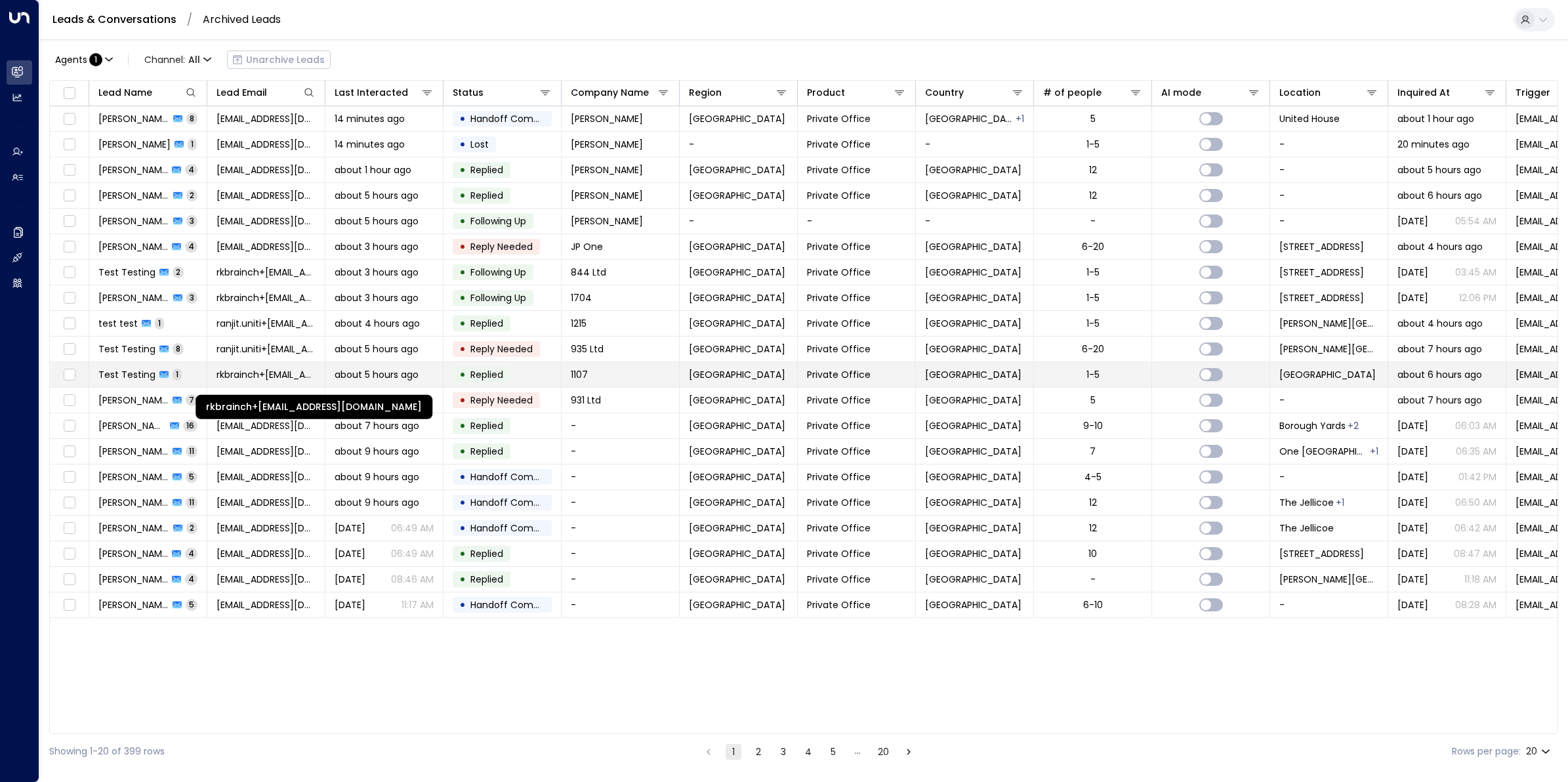
click at [293, 380] on span "rkbrainch+[EMAIL_ADDRESS][DOMAIN_NAME]" at bounding box center [265, 374] width 99 height 13
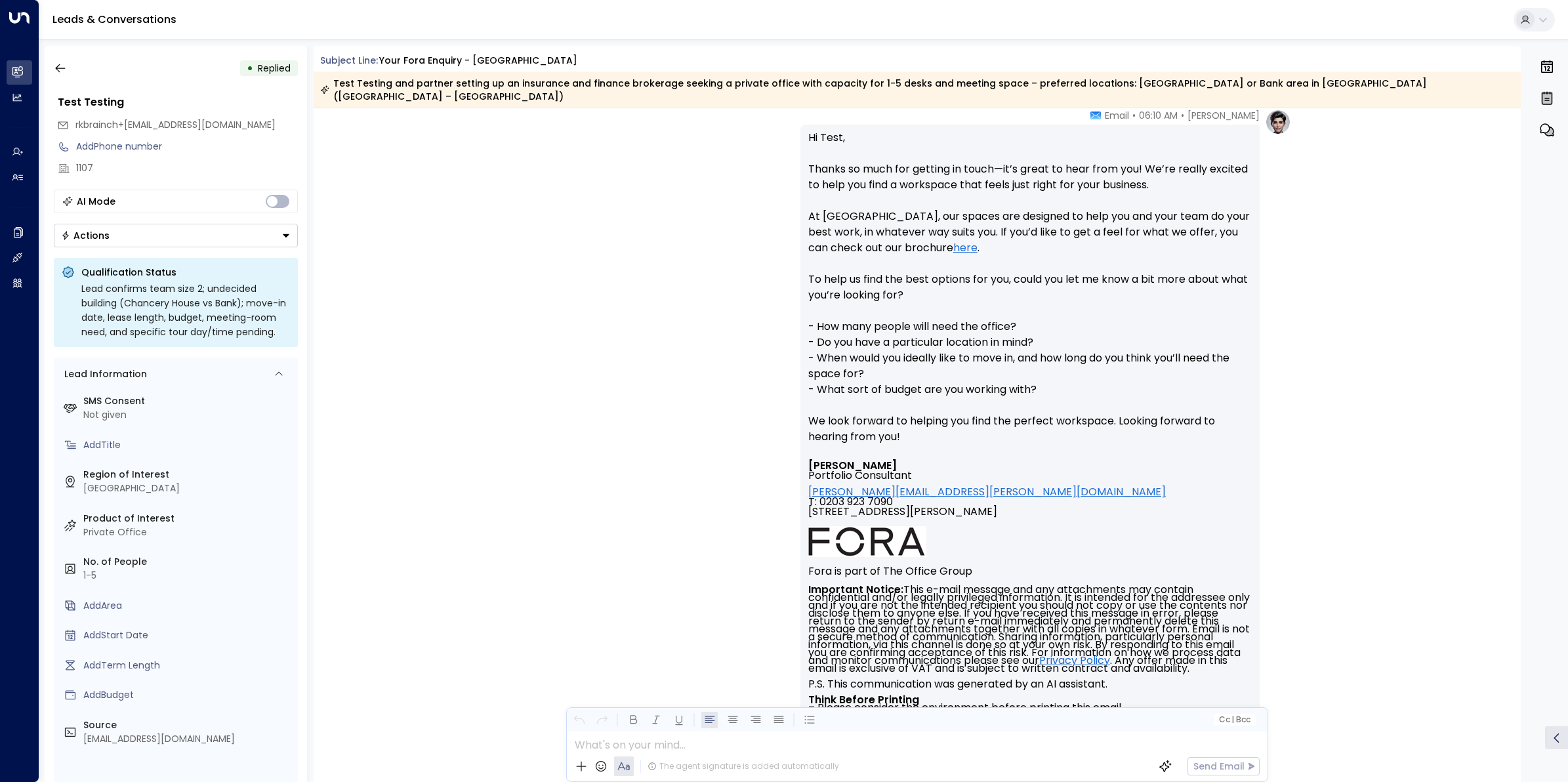
scroll to position [411, 0]
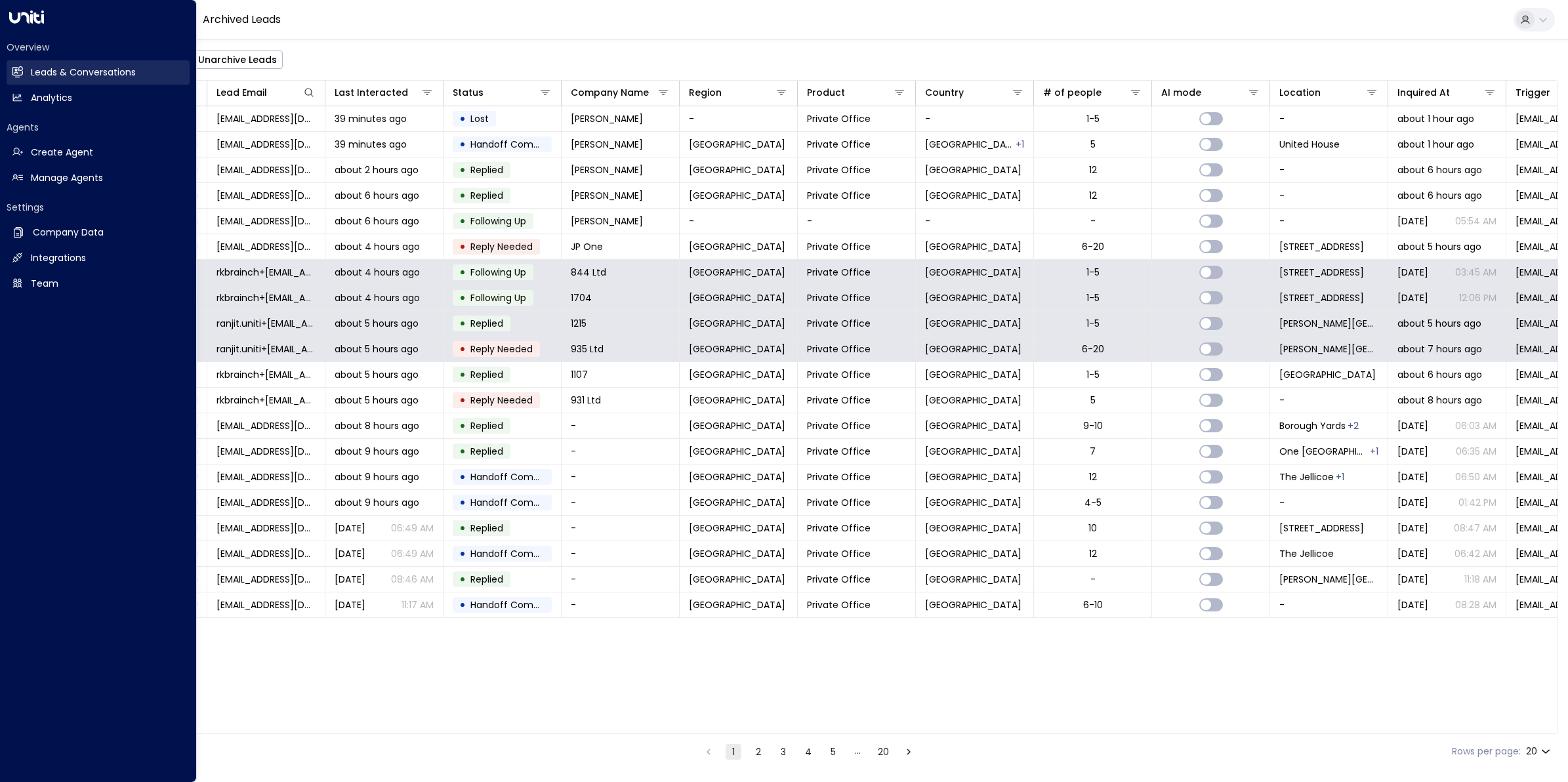
click at [41, 71] on h2 "Leads & Conversations" at bounding box center [82, 73] width 105 height 14
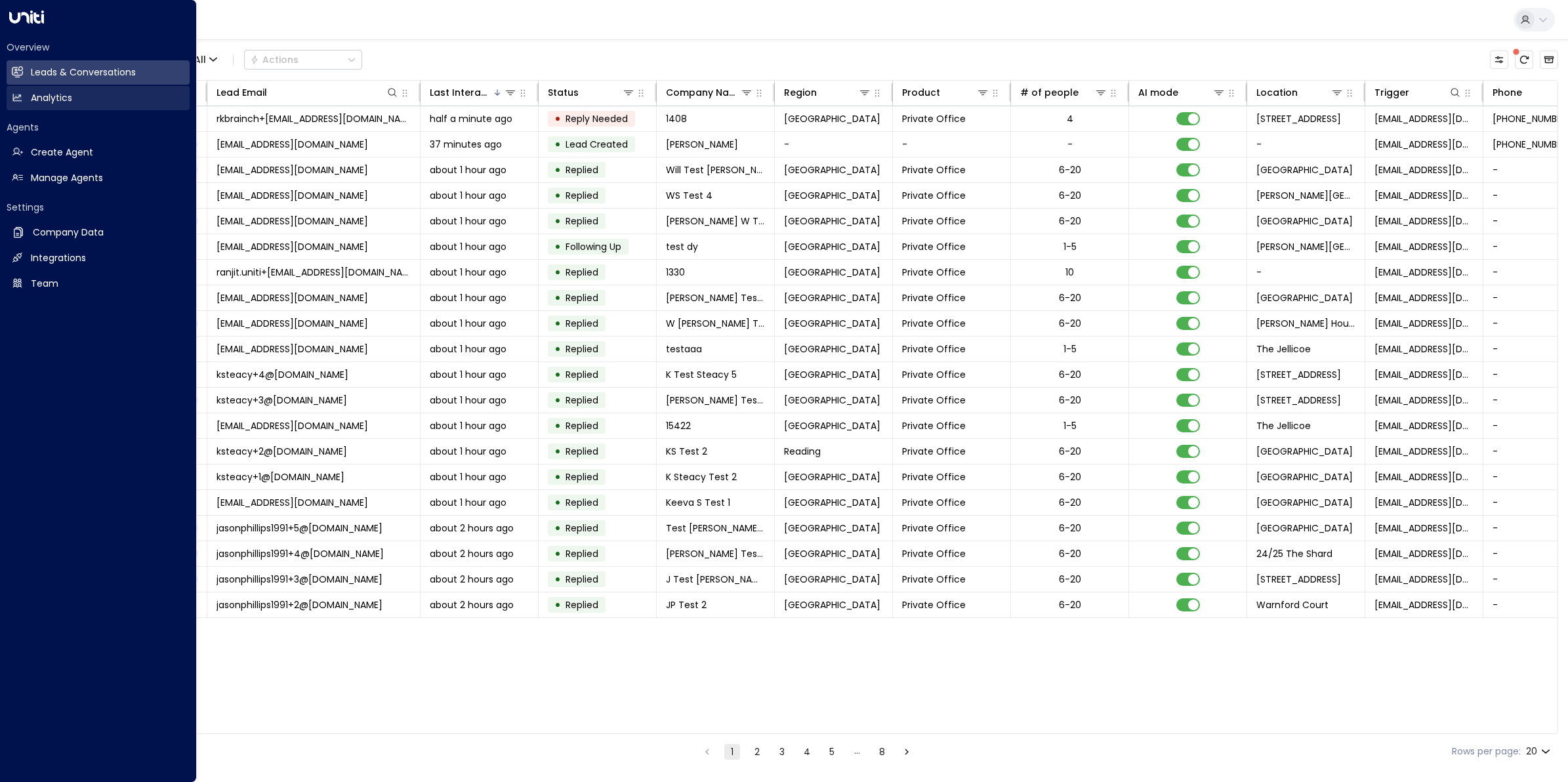
click at [38, 94] on h2 "Analytics" at bounding box center [51, 98] width 41 height 14
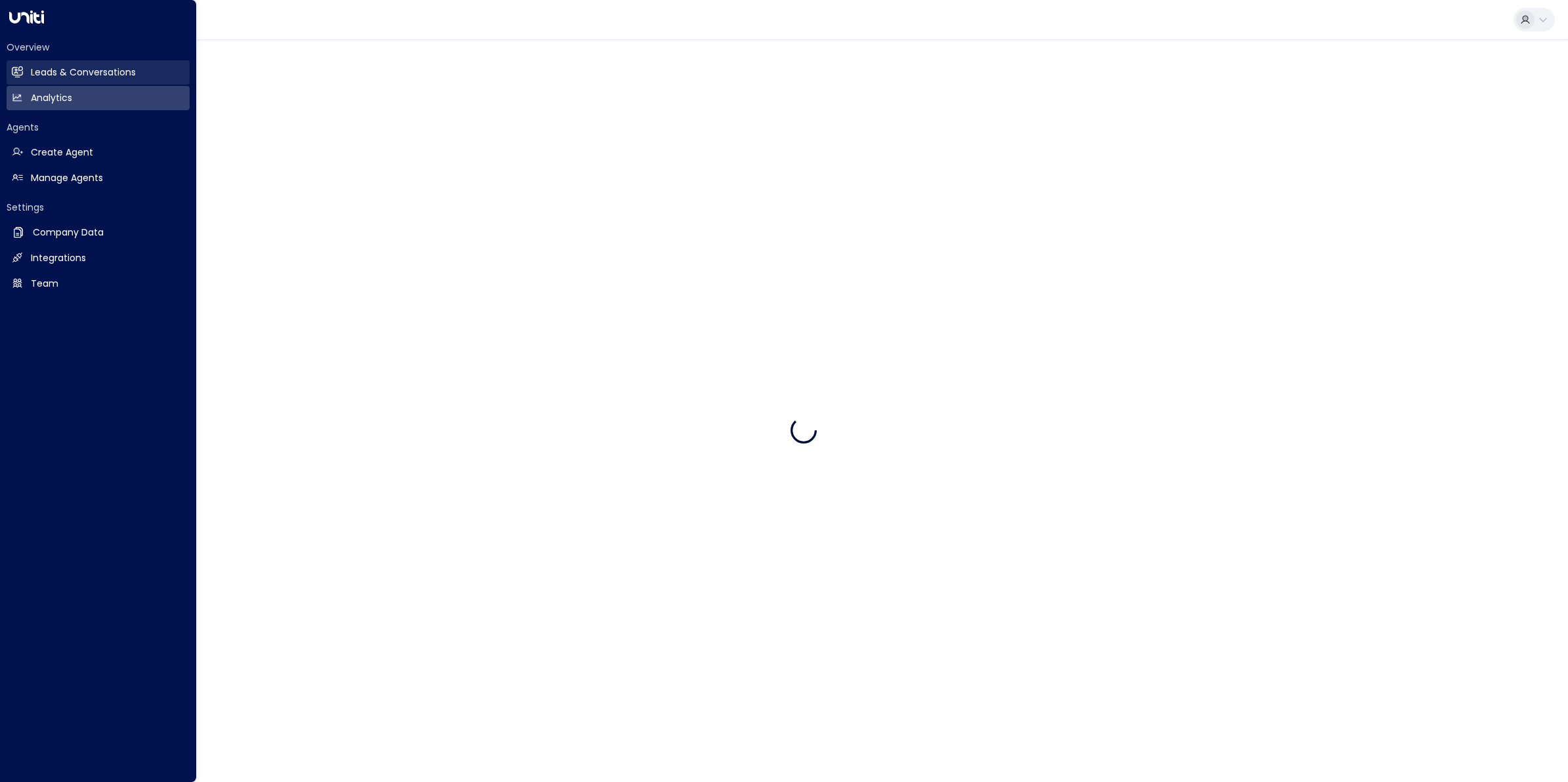
click at [49, 68] on h2 "Leads & Conversations" at bounding box center [82, 73] width 105 height 14
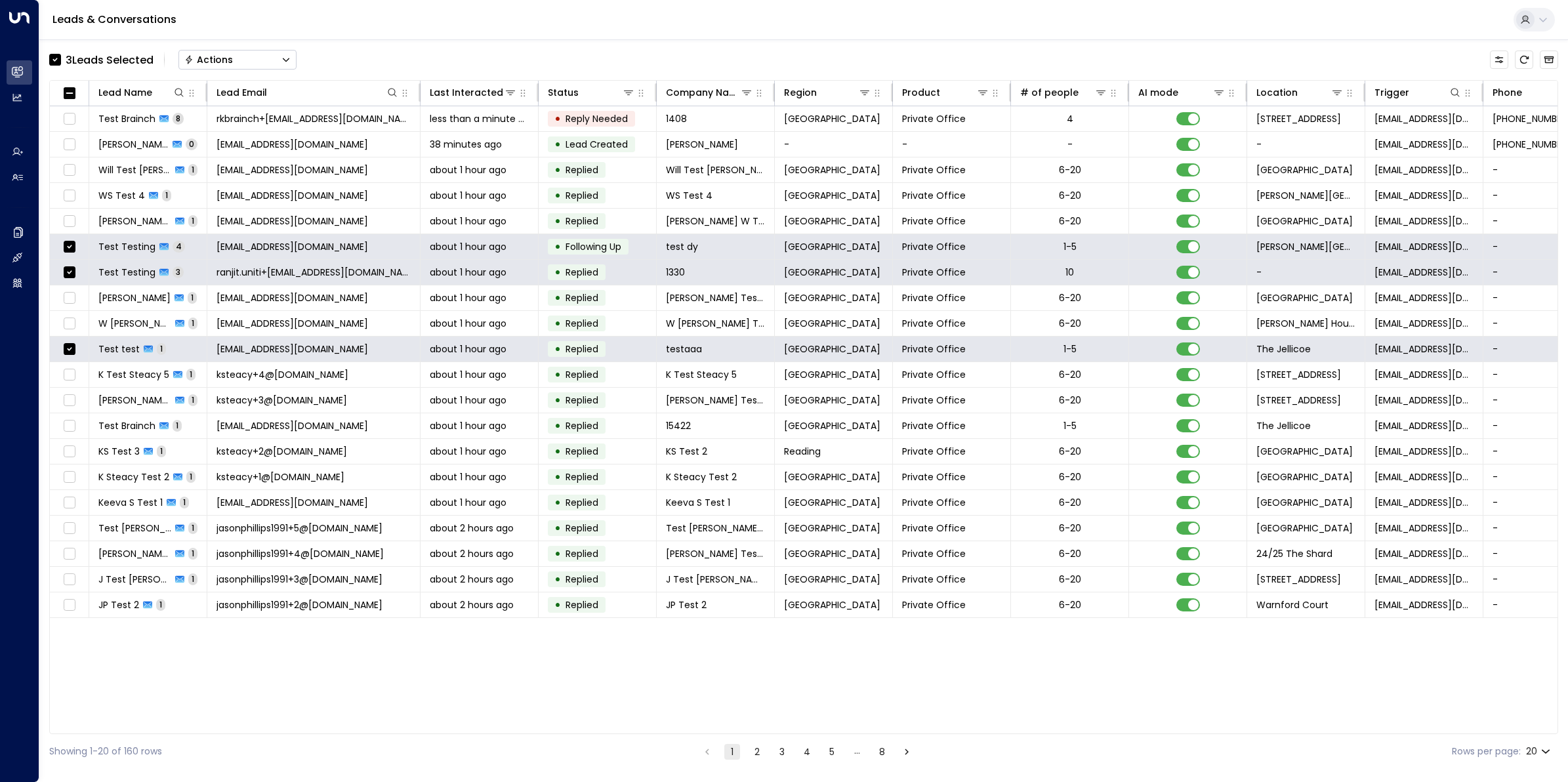
click at [223, 57] on div "Actions" at bounding box center [209, 60] width 49 height 12
click at [214, 149] on span "Archive Lead" at bounding box center [216, 147] width 61 height 14
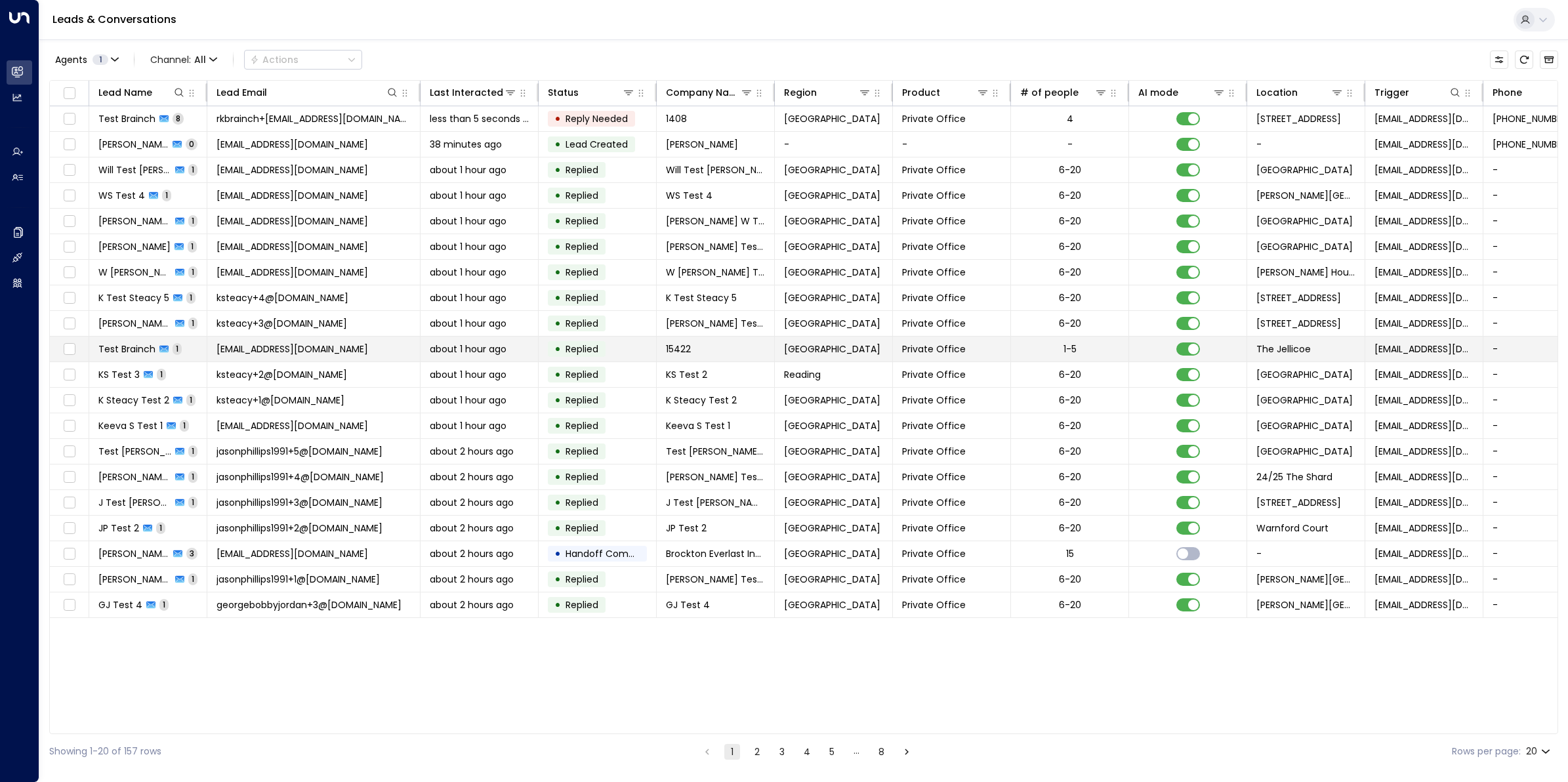
click at [326, 353] on span "[EMAIL_ADDRESS][DOMAIN_NAME]" at bounding box center [292, 349] width 152 height 13
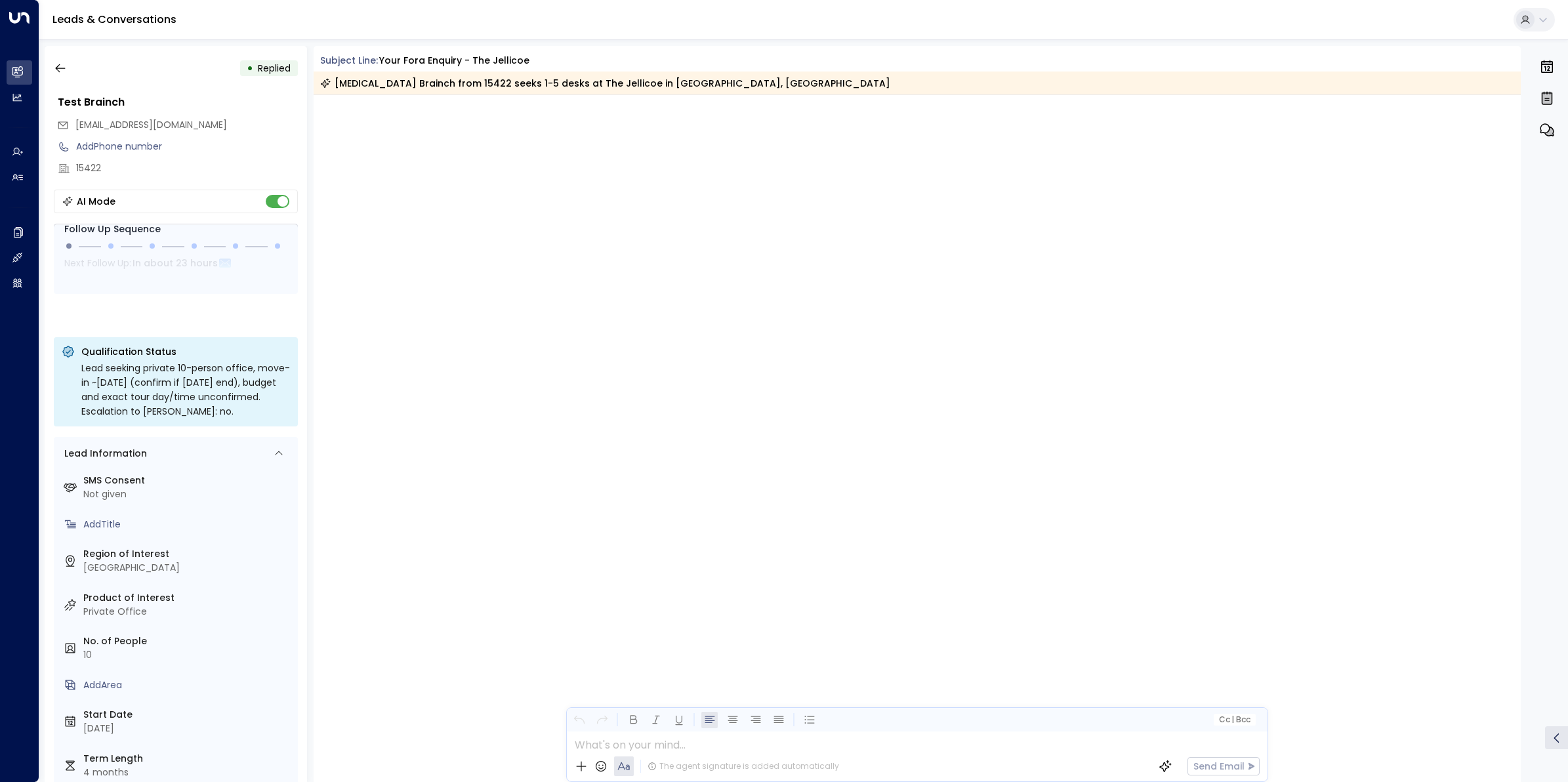
scroll to position [1731, 0]
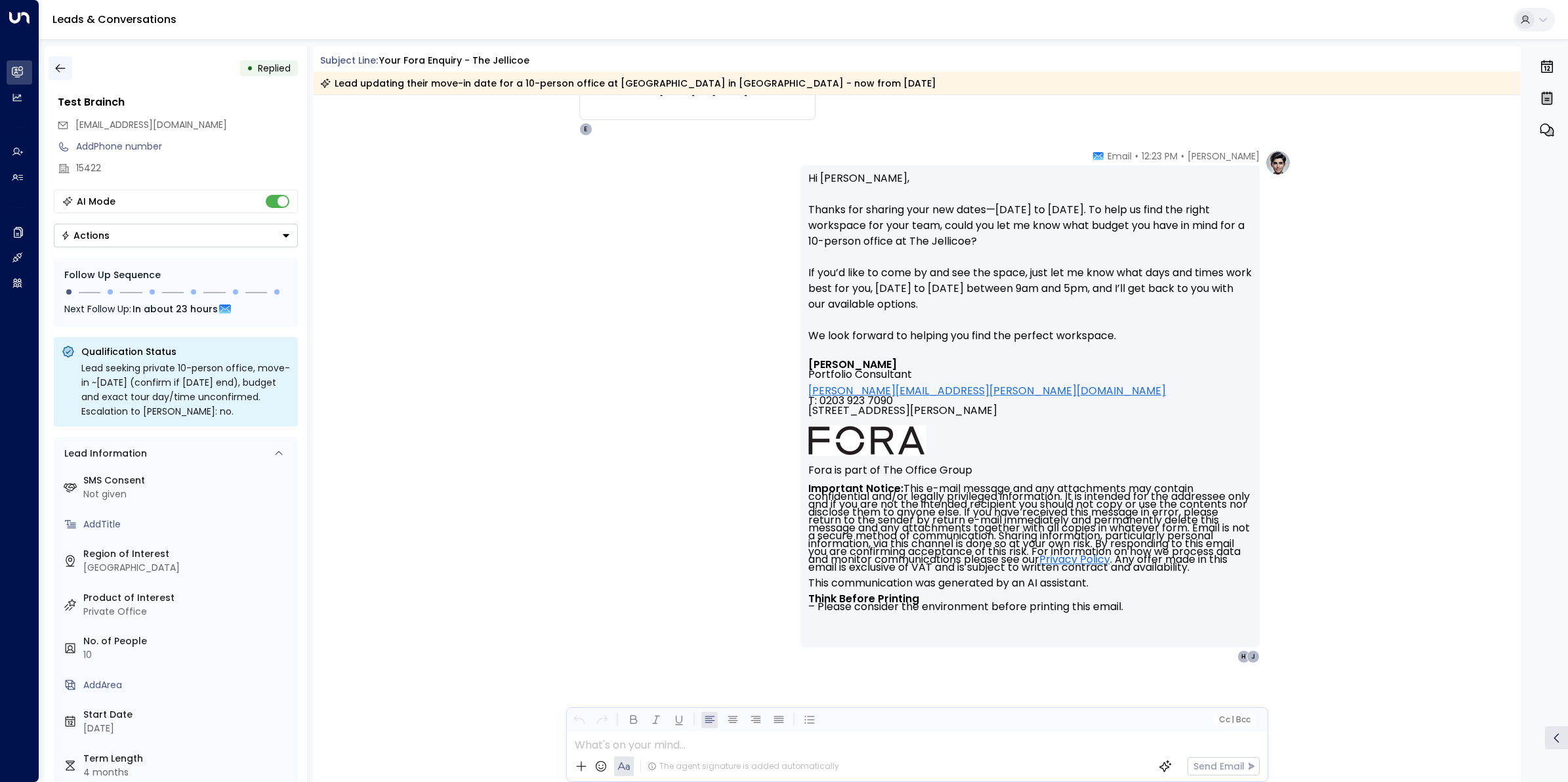
click at [59, 67] on icon "button" at bounding box center [60, 68] width 13 height 13
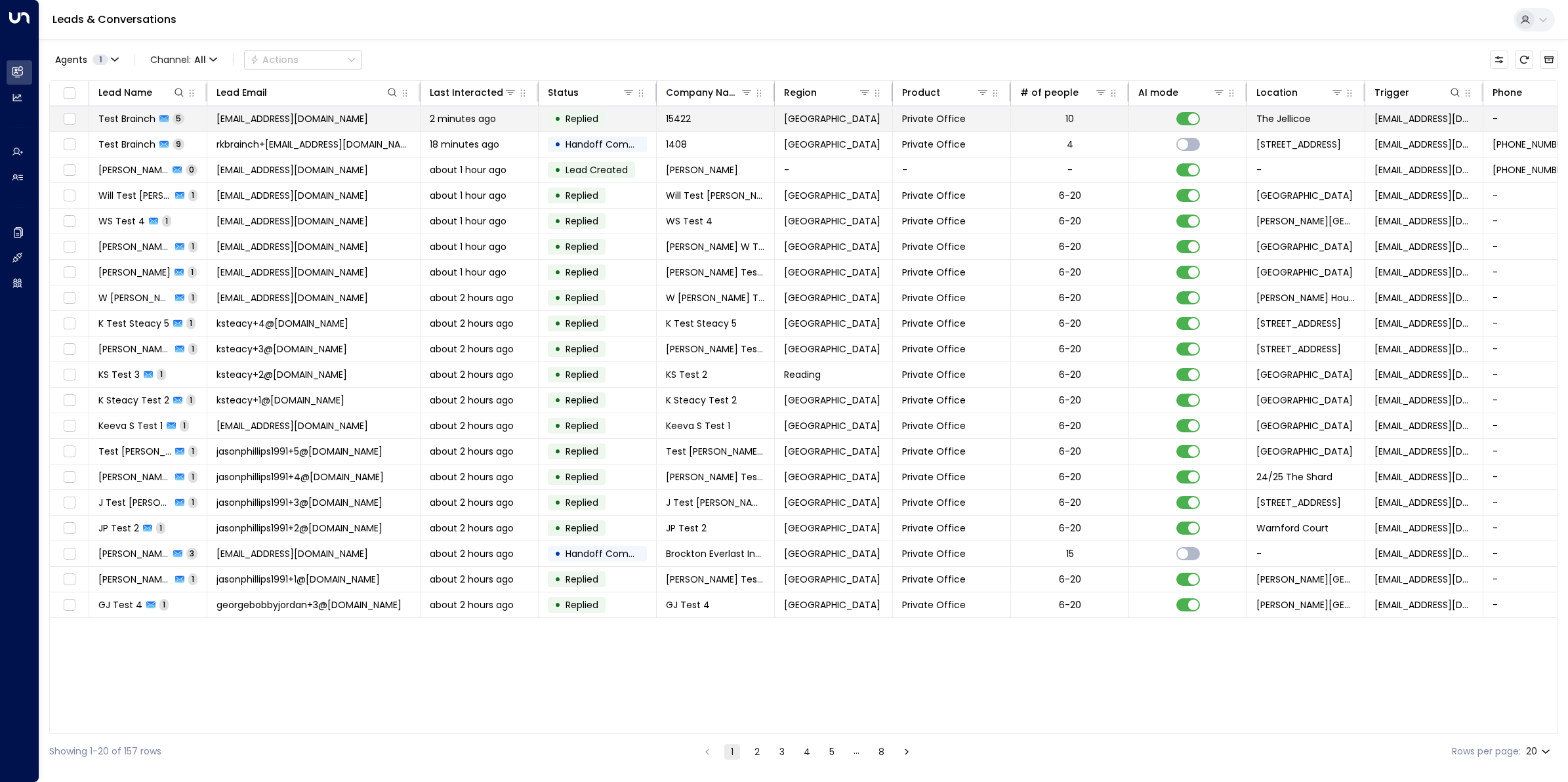
click at [300, 121] on span "[EMAIL_ADDRESS][DOMAIN_NAME]" at bounding box center [292, 119] width 152 height 13
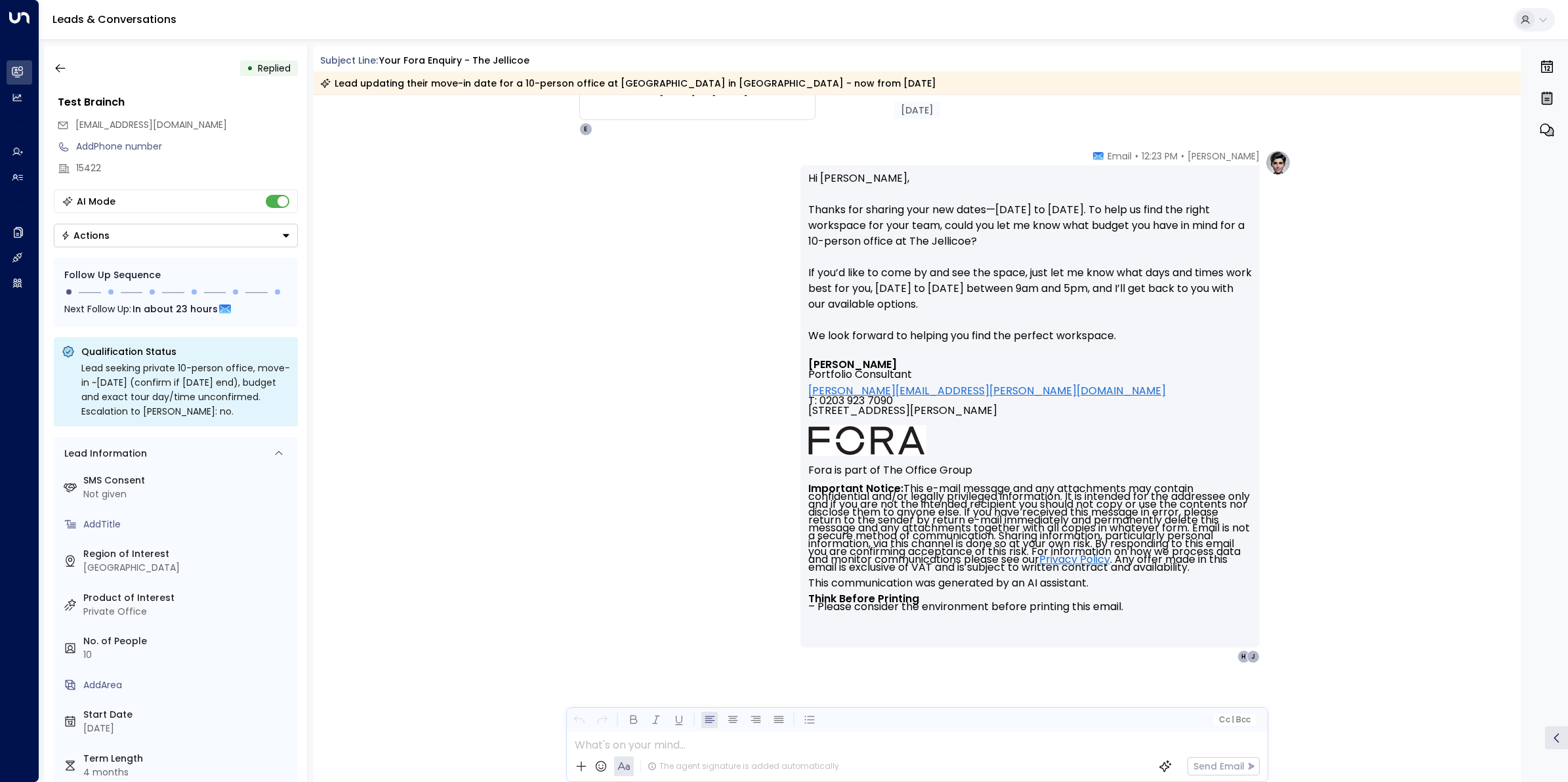
scroll to position [1517, 0]
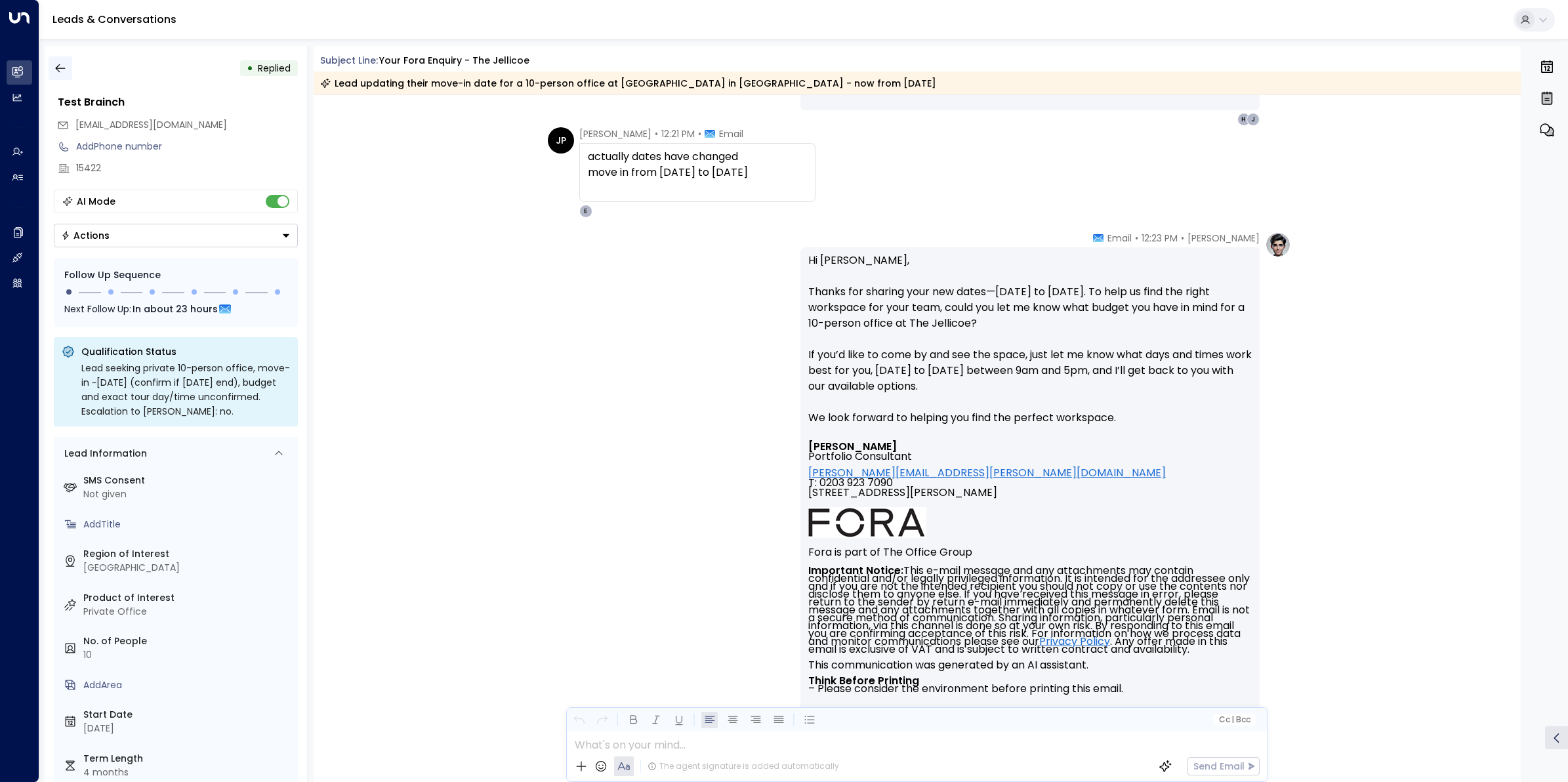
click at [58, 64] on icon "button" at bounding box center [60, 68] width 13 height 13
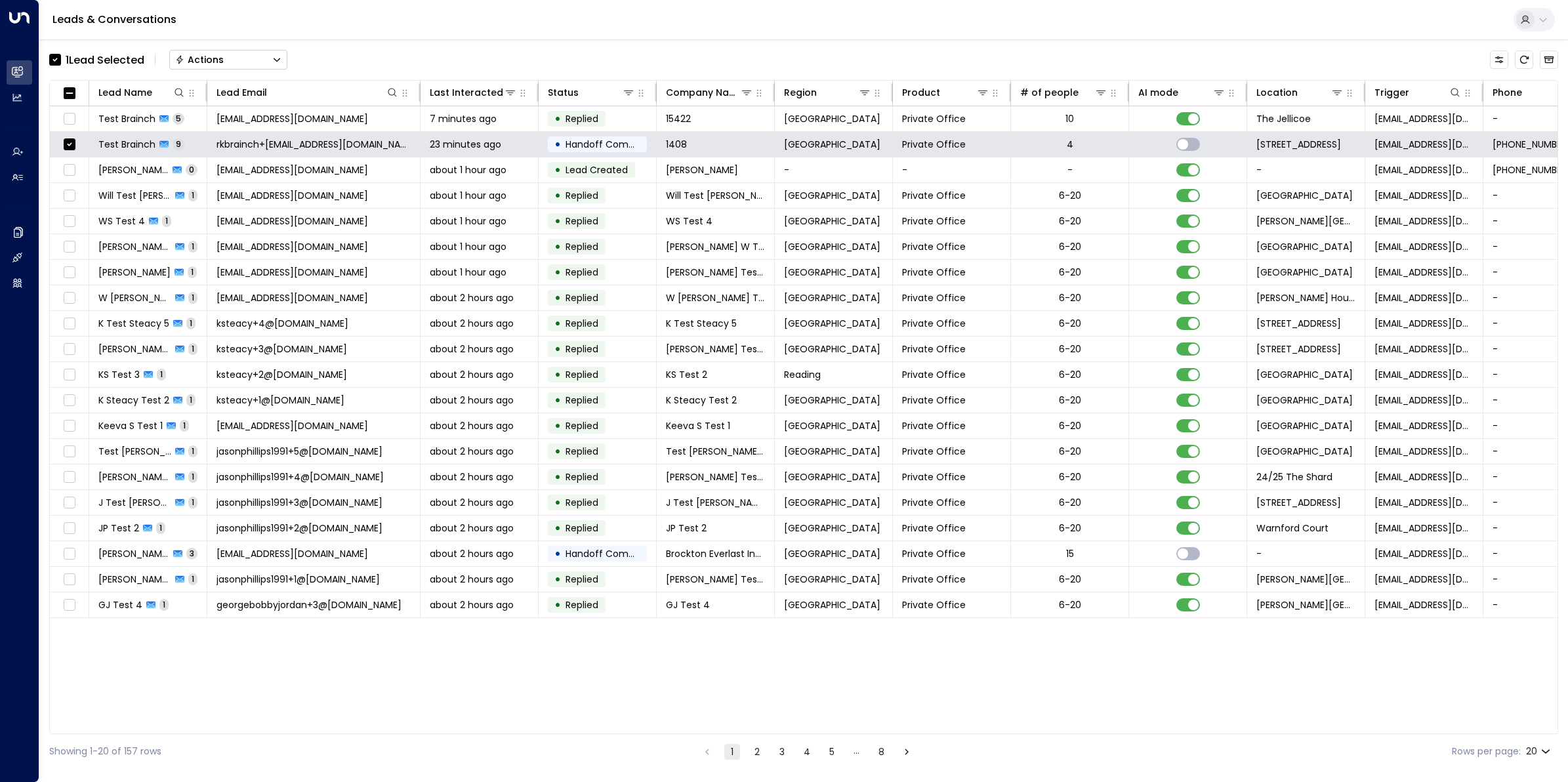
click at [236, 53] on button "Actions" at bounding box center [228, 60] width 119 height 20
click at [221, 145] on span "Archive Lead" at bounding box center [207, 147] width 61 height 14
